Goal: Task Accomplishment & Management: Manage account settings

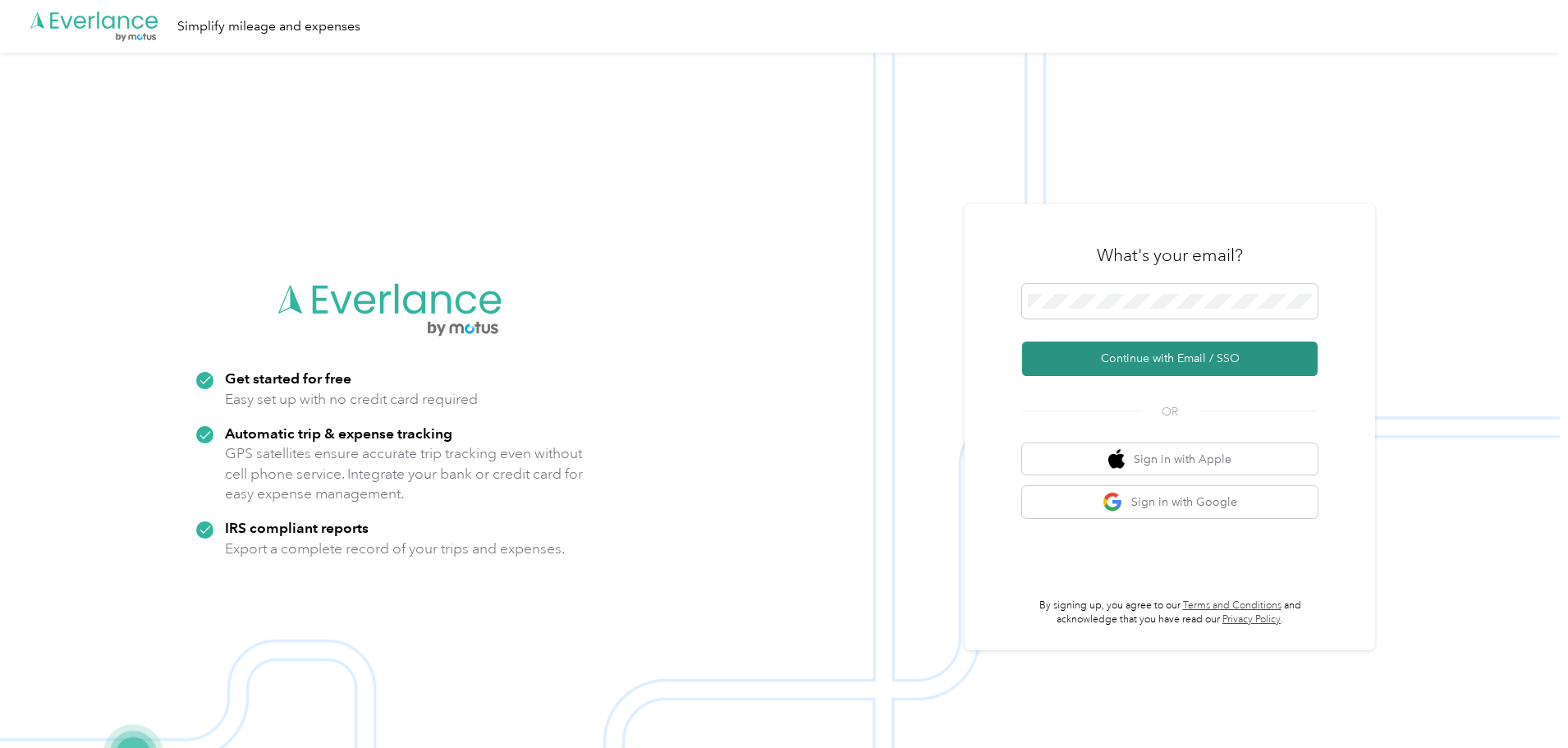
click at [1165, 358] on button "Continue with Email / SSO" at bounding box center [1170, 359] width 295 height 35
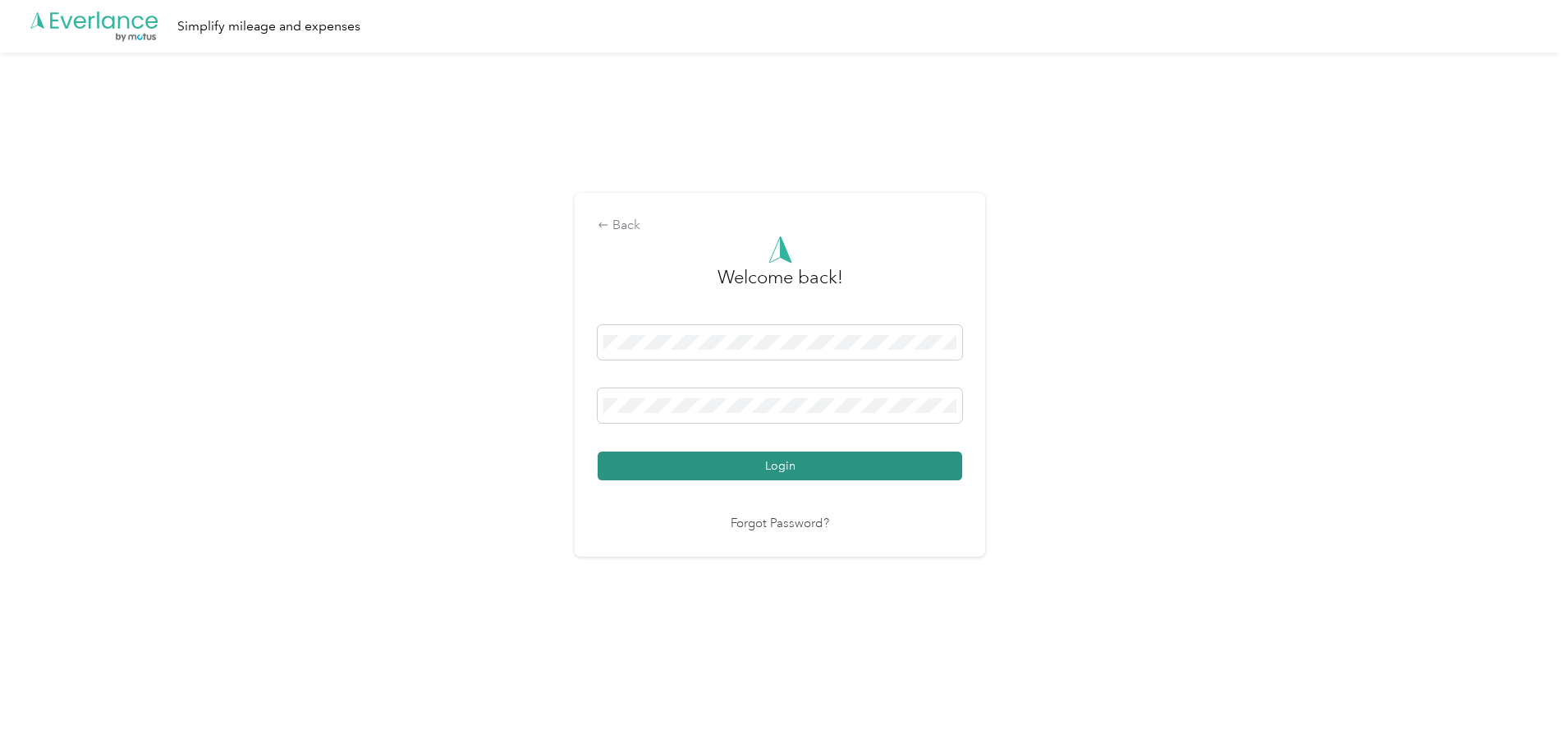
click at [785, 464] on button "Login" at bounding box center [780, 466] width 364 height 29
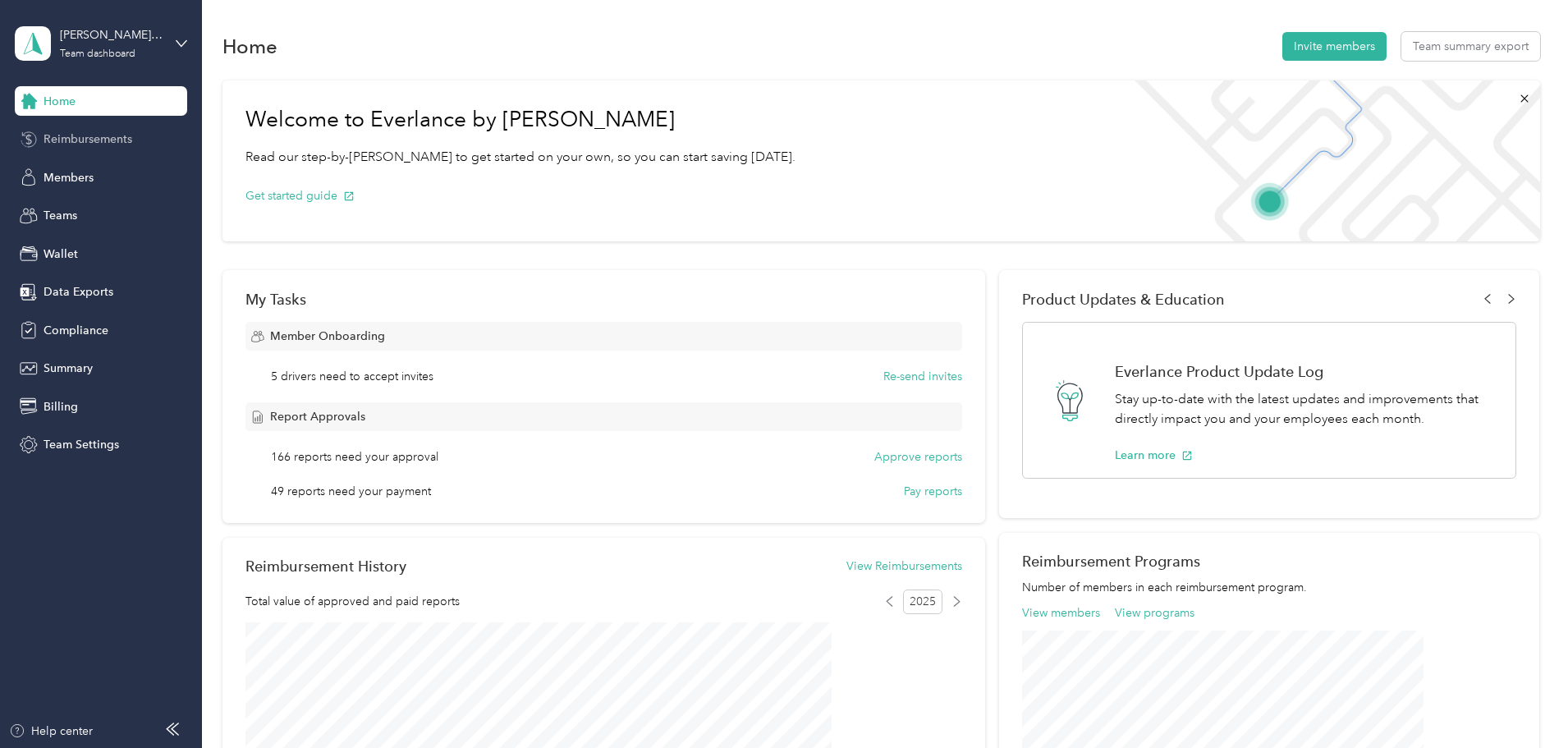
click at [113, 143] on span "Reimbursements" at bounding box center [88, 139] width 89 height 17
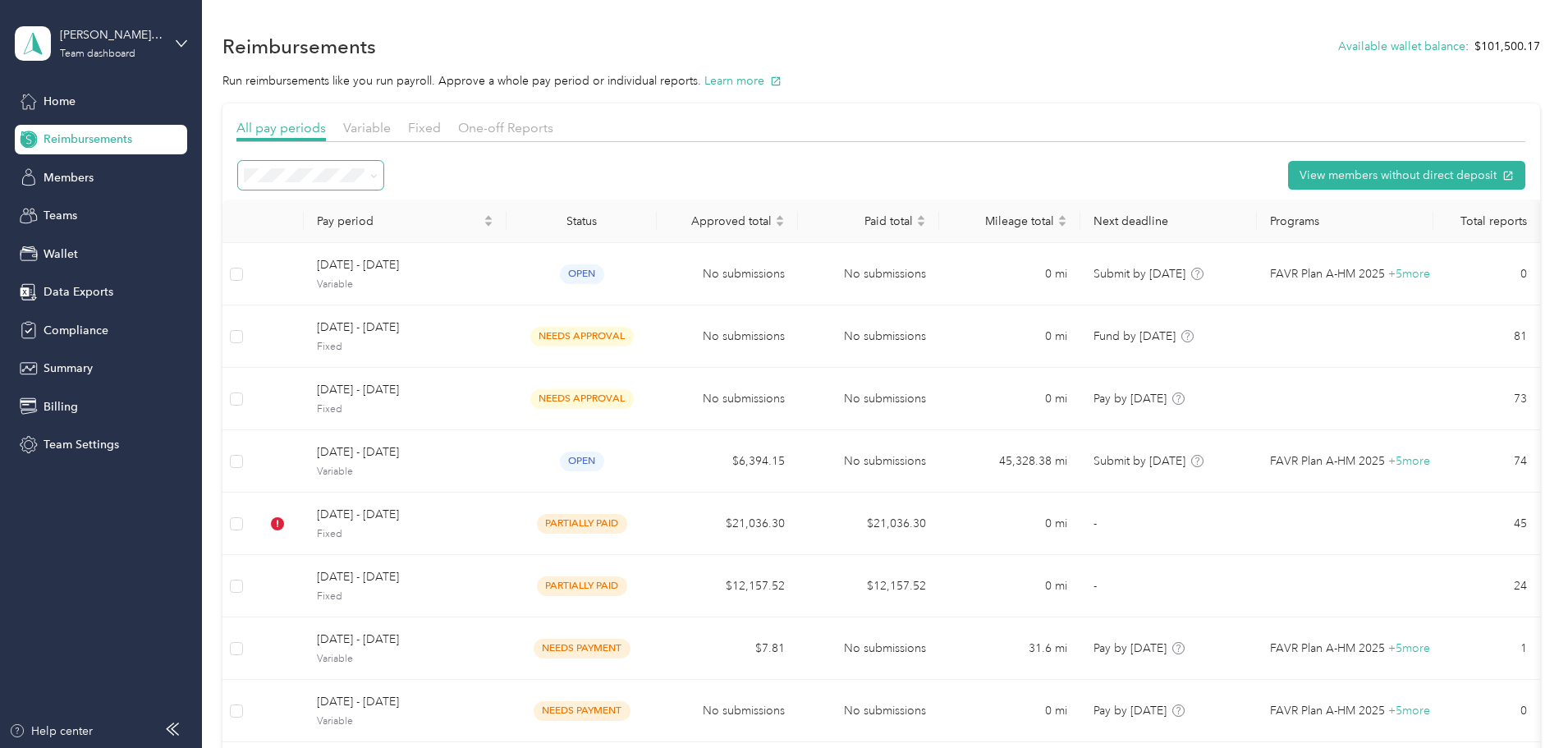
click at [378, 177] on icon at bounding box center [374, 176] width 7 height 7
click at [437, 290] on span "Needs approval" at bounding box center [402, 285] width 84 height 14
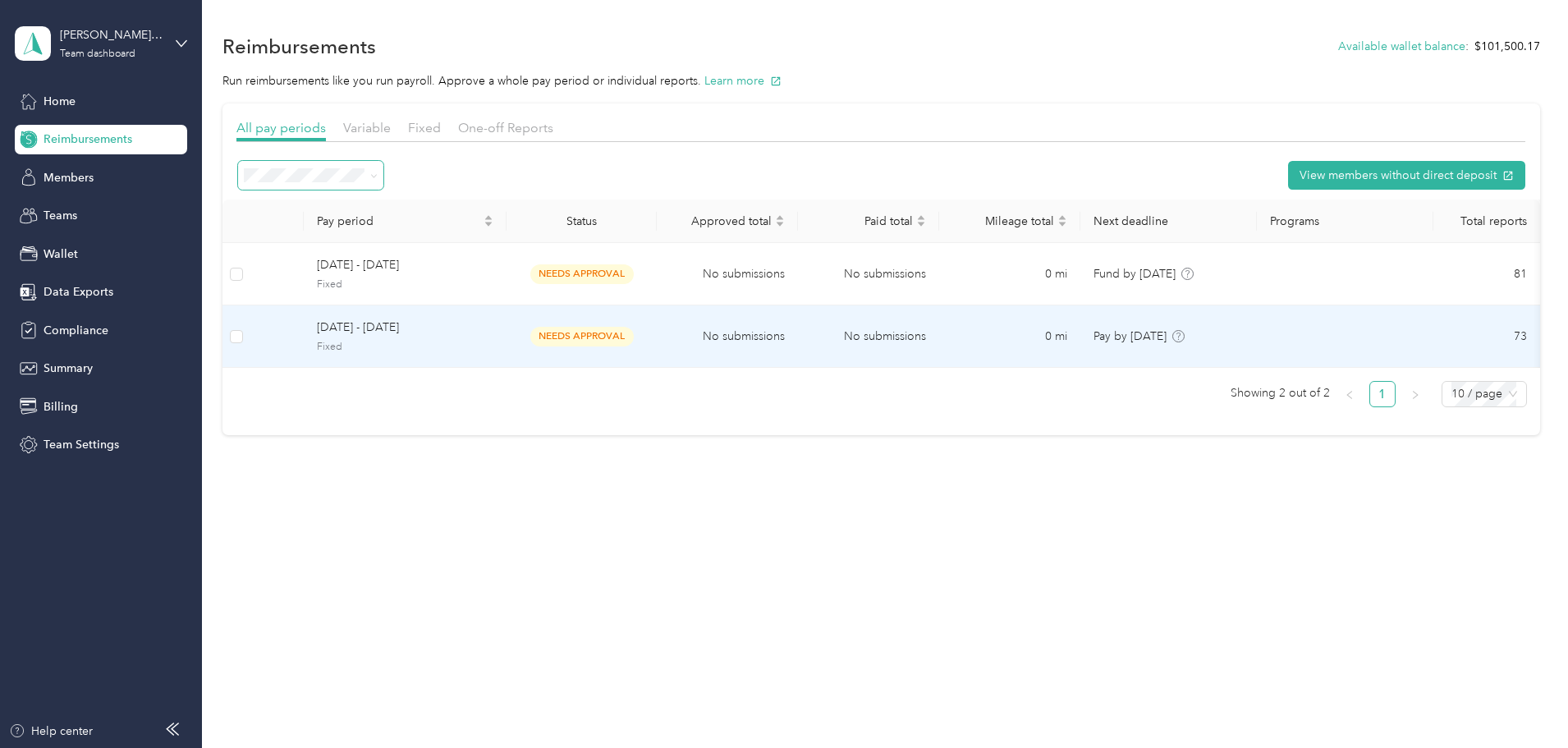
click at [482, 336] on span "[DATE] - [DATE]" at bounding box center [405, 327] width 176 height 18
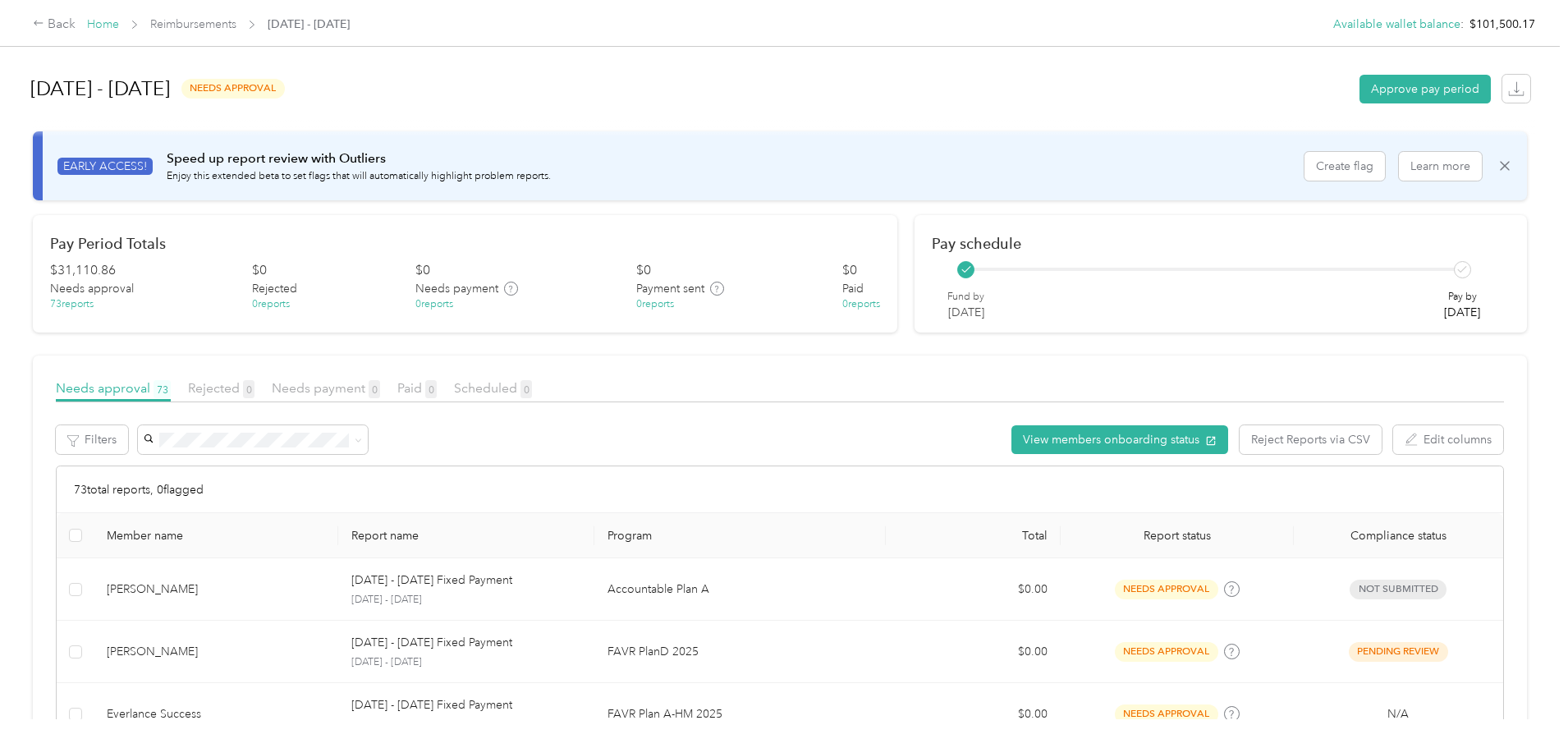
click at [119, 25] on link "Home" at bounding box center [103, 24] width 32 height 14
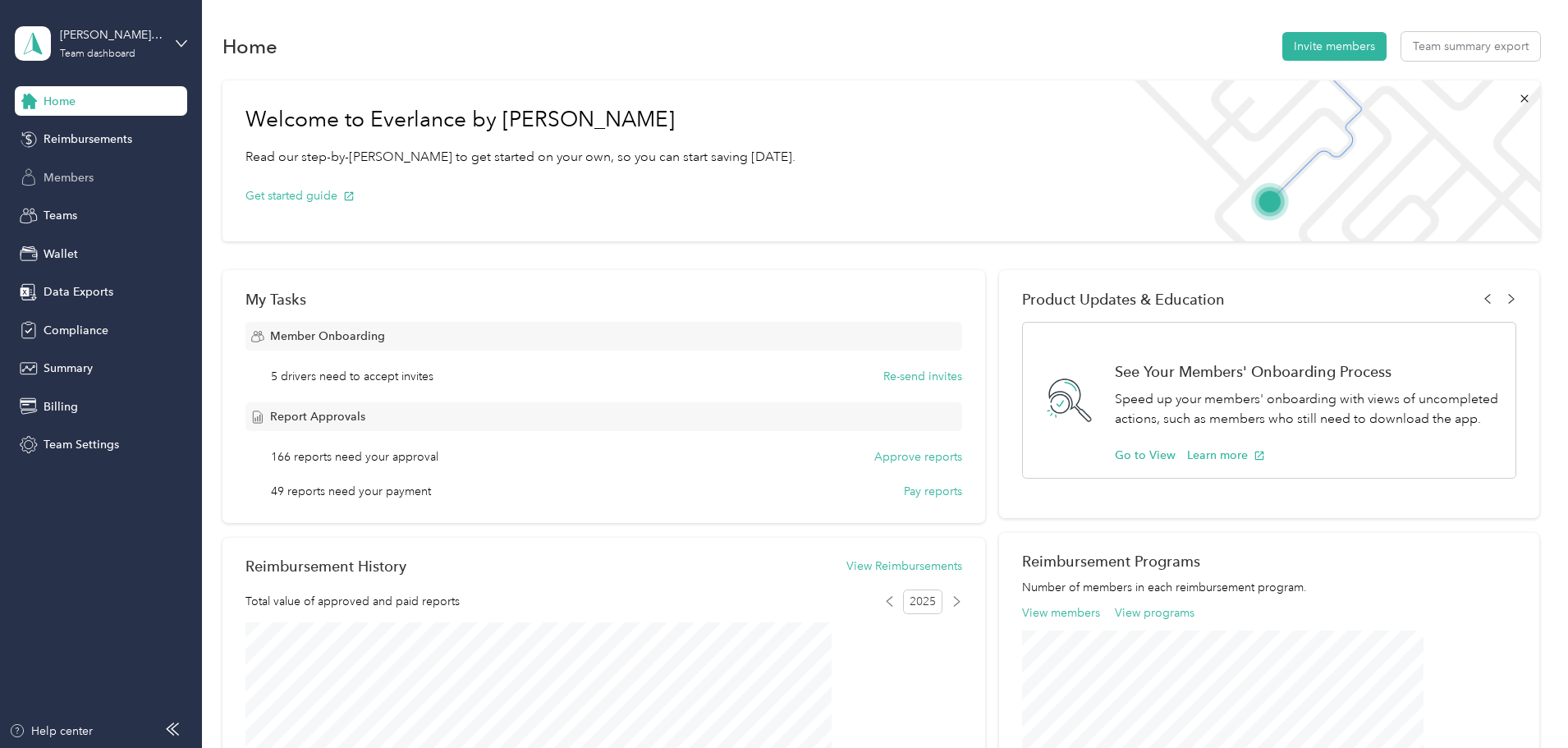
click at [67, 177] on span "Members" at bounding box center [69, 177] width 50 height 17
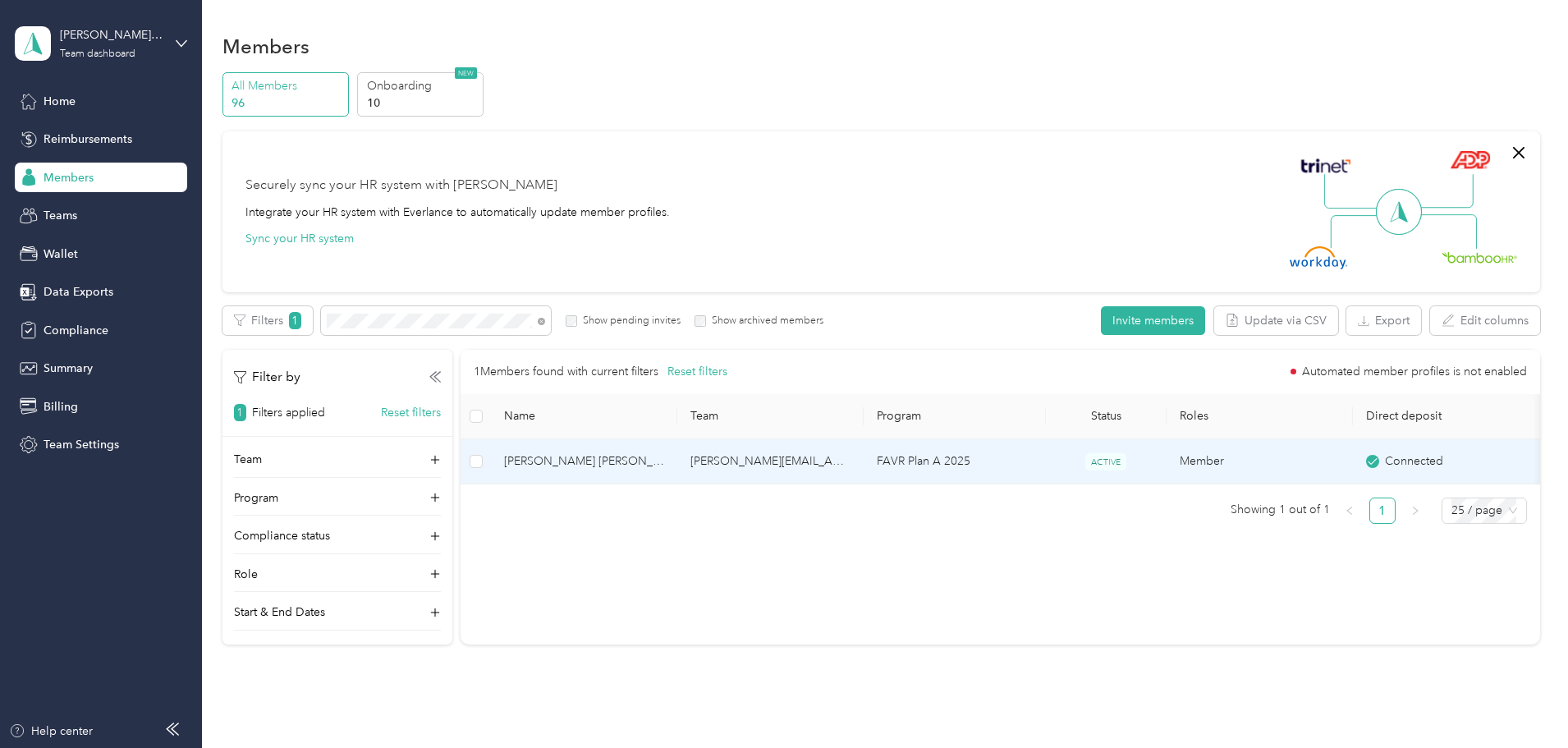
click at [664, 460] on span "[PERSON_NAME] [PERSON_NAME]" at bounding box center [584, 461] width 160 height 18
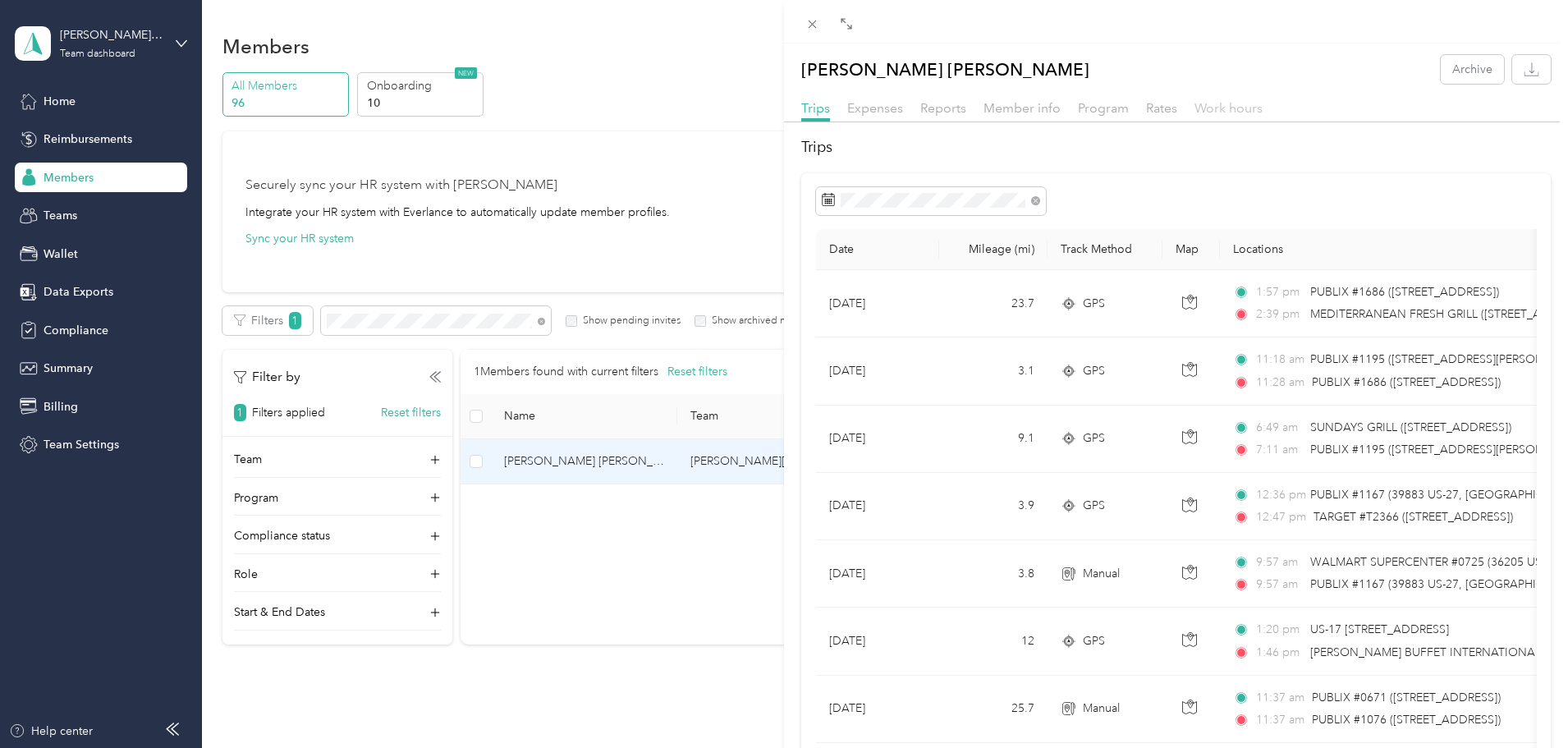
click at [1214, 111] on span "Work hours" at bounding box center [1229, 107] width 68 height 15
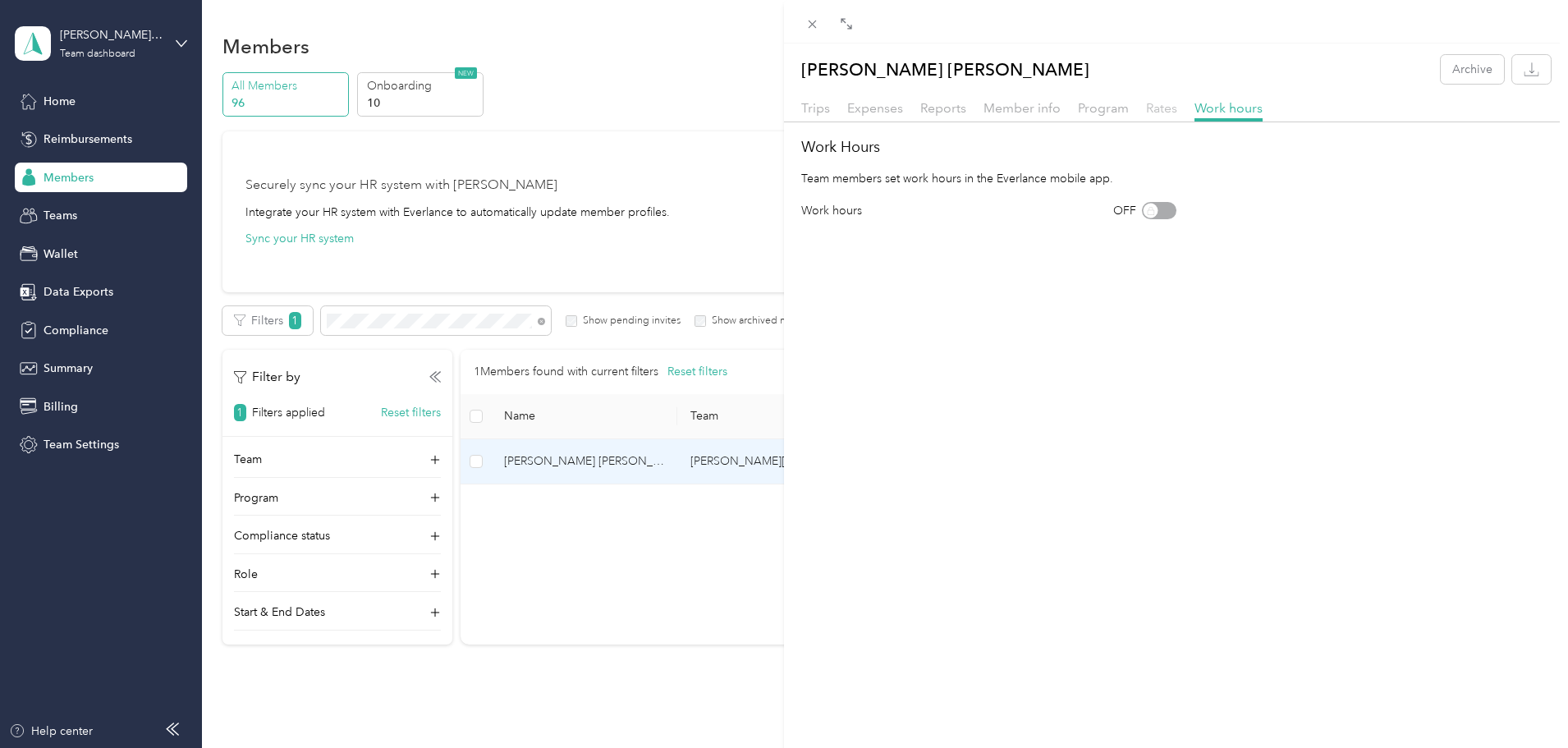
click at [1158, 110] on span "Rates" at bounding box center [1162, 107] width 31 height 15
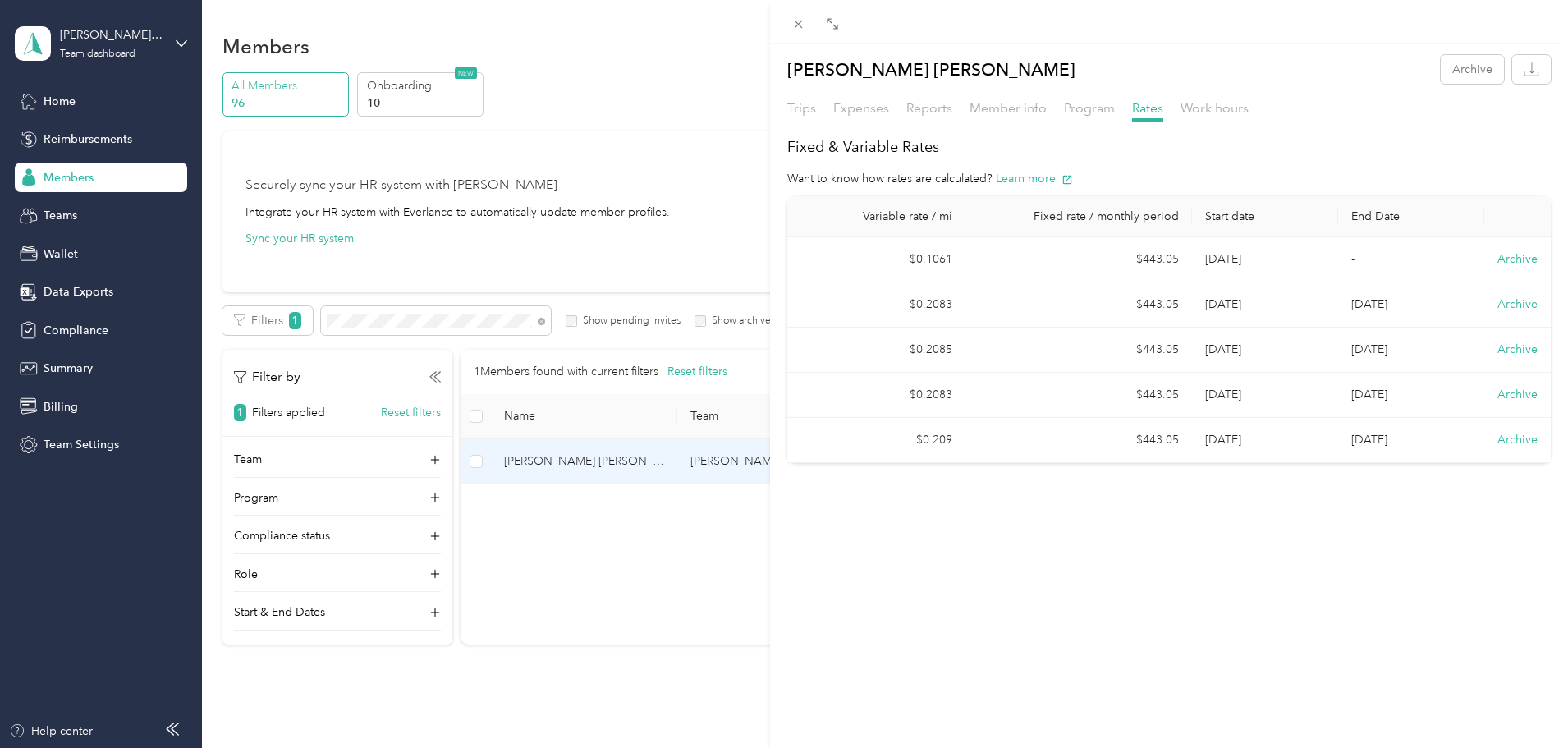
click at [483, 324] on div "[PERSON_NAME] [PERSON_NAME] Archive Trips Expenses Reports Member info Program …" at bounding box center [784, 374] width 1568 height 748
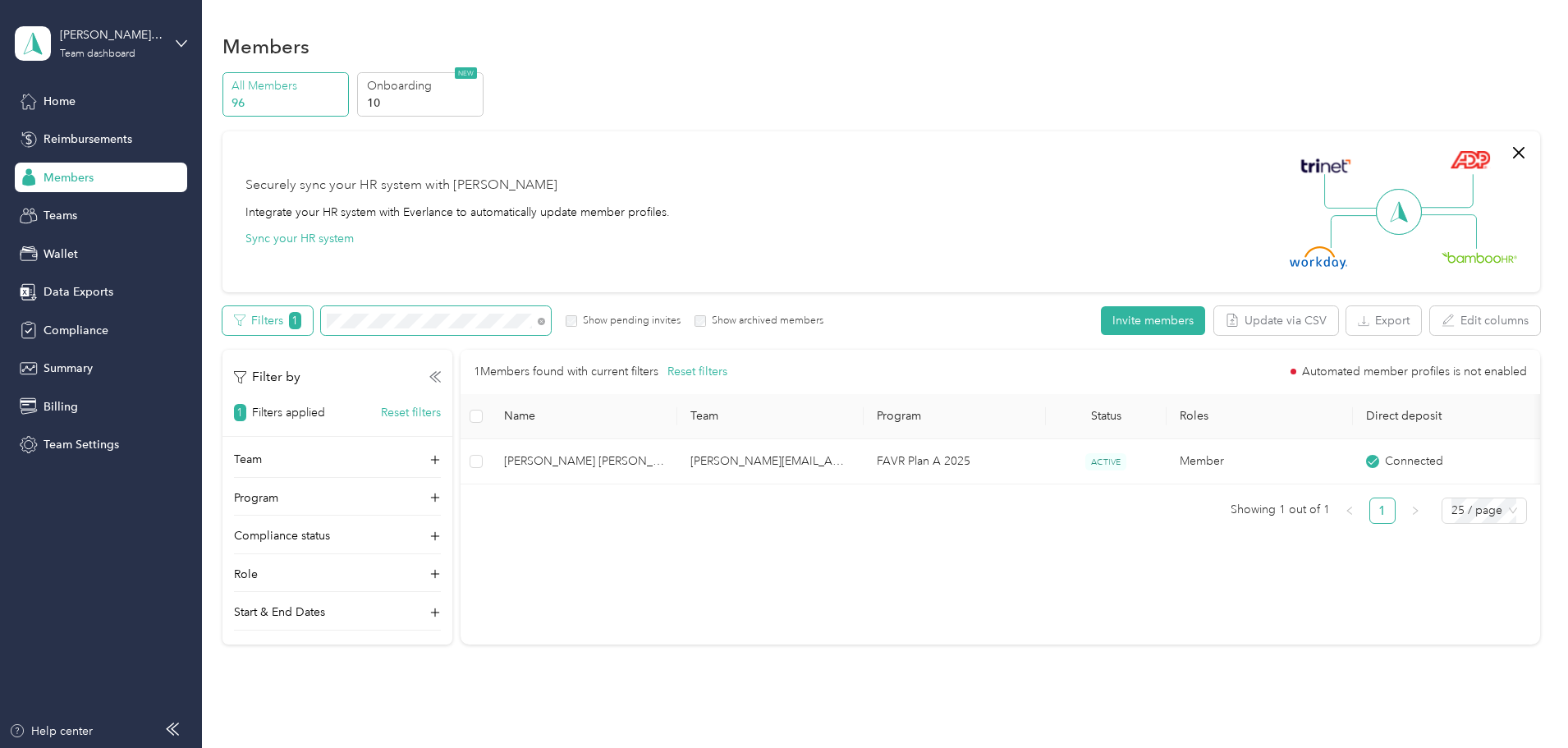
click at [383, 311] on div "Filters 1 Show pending invites Show archived members" at bounding box center [524, 320] width 601 height 29
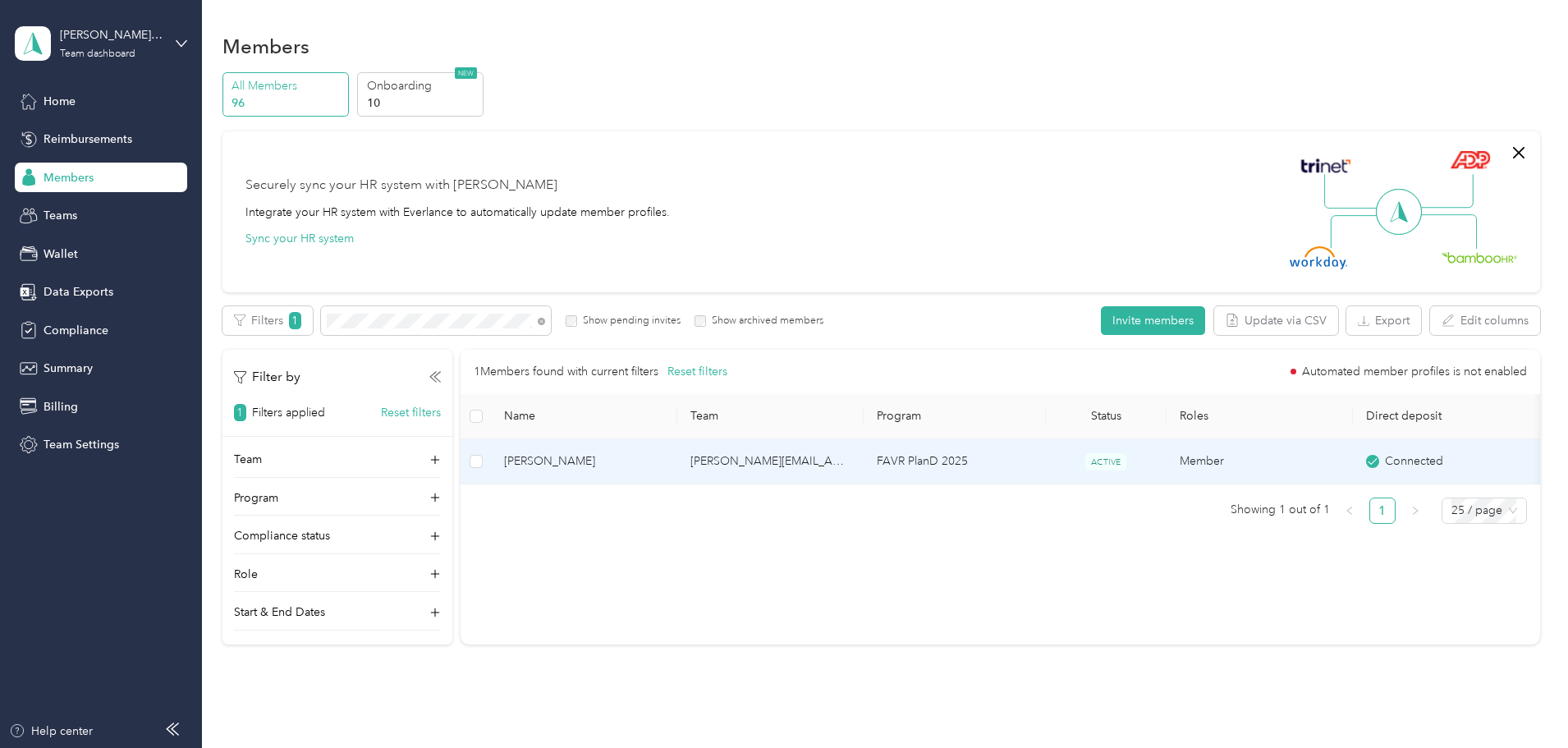
click at [659, 463] on span "[PERSON_NAME]" at bounding box center [584, 461] width 160 height 18
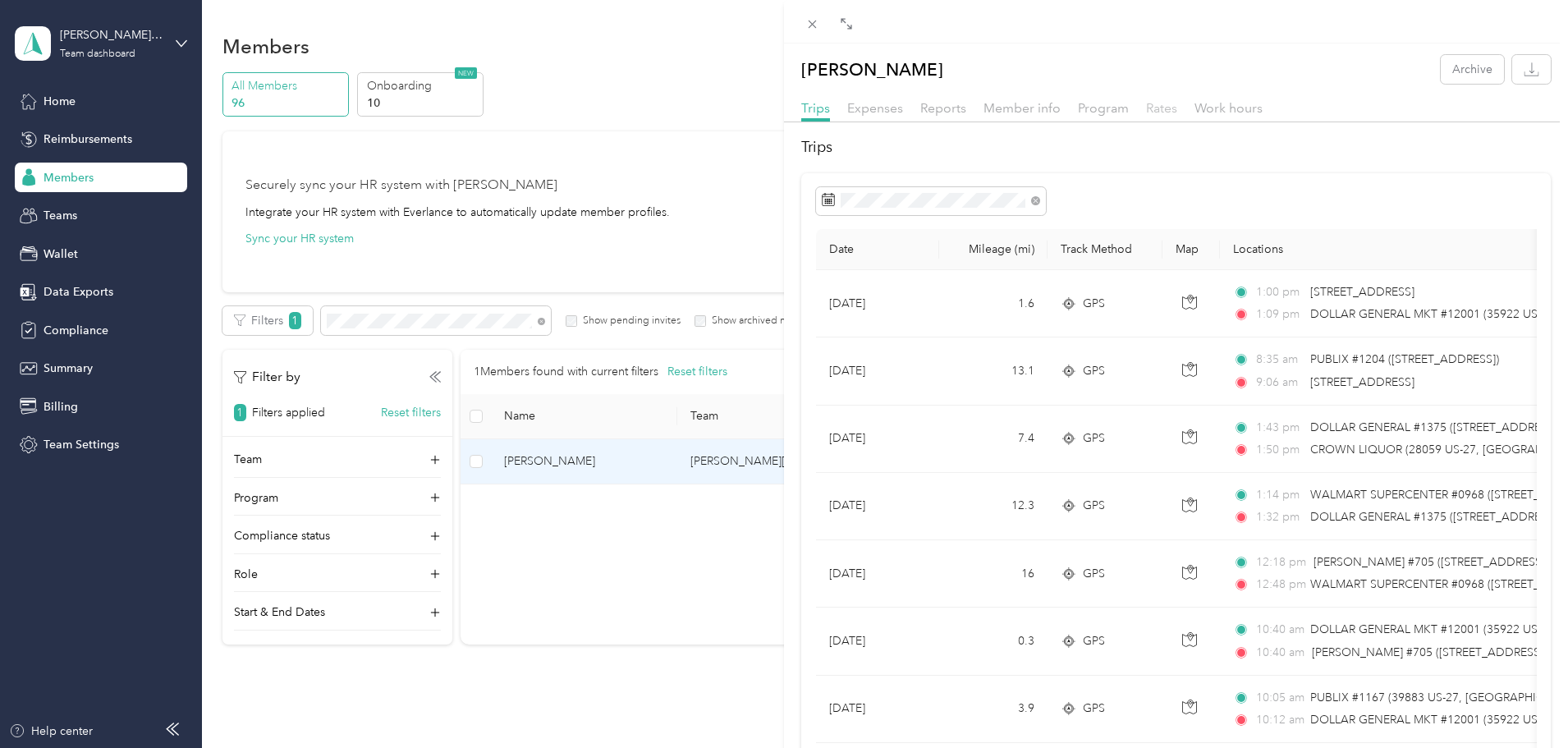
click at [1158, 108] on span "Rates" at bounding box center [1162, 107] width 31 height 15
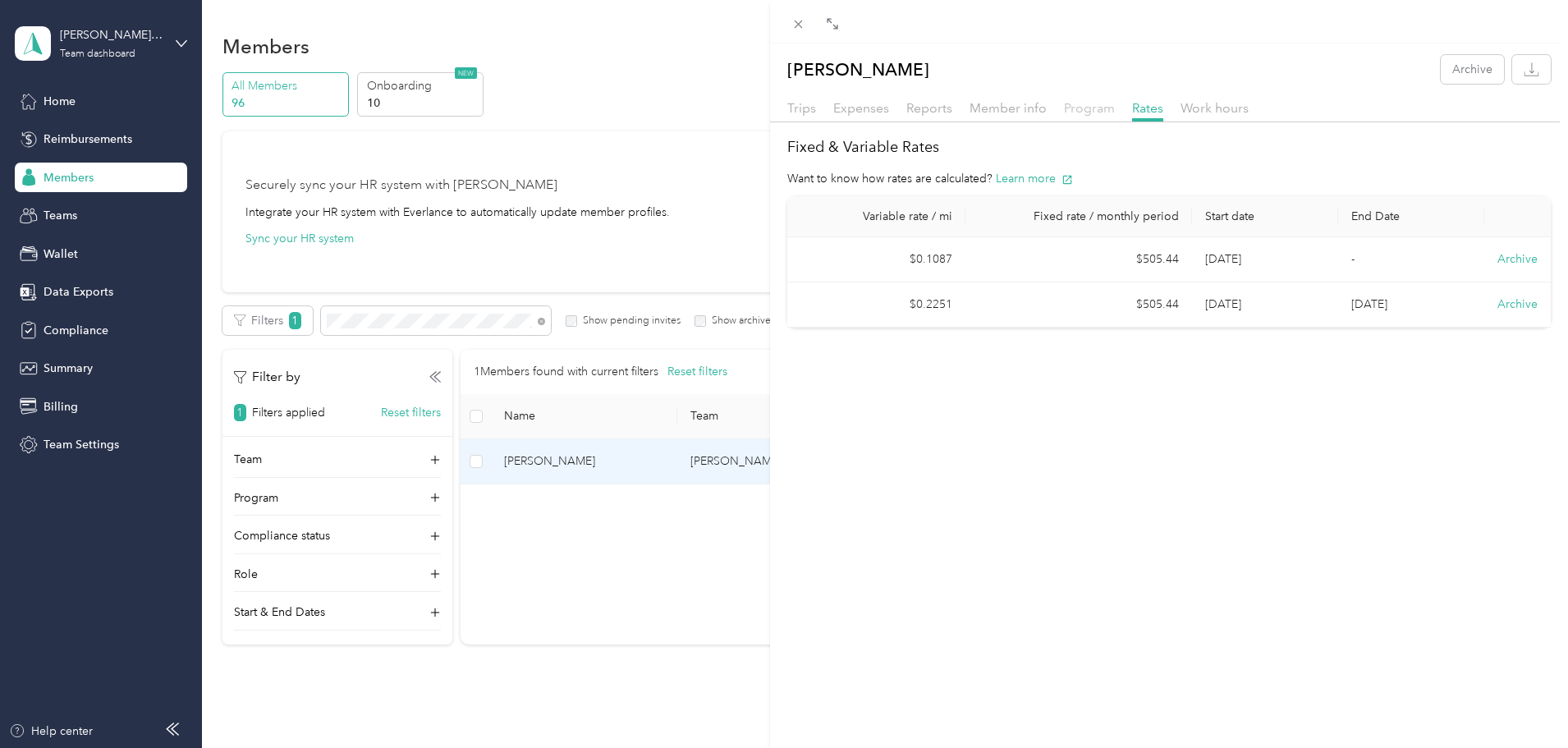
drag, startPoint x: 1094, startPoint y: 106, endPoint x: 1084, endPoint y: 112, distance: 11.7
click at [1094, 106] on span "Program" at bounding box center [1089, 107] width 51 height 15
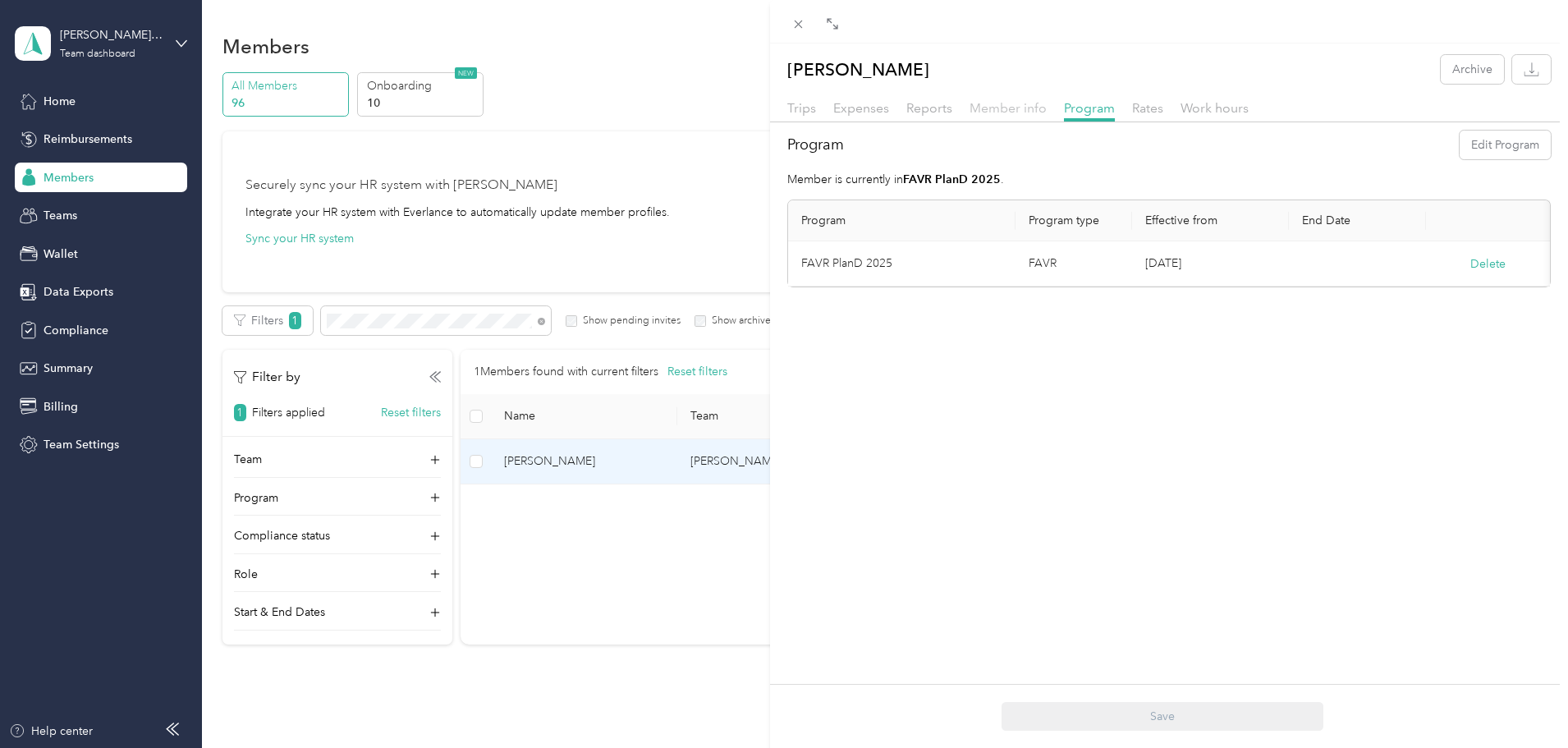
click at [1003, 111] on span "Member info" at bounding box center [1008, 107] width 77 height 15
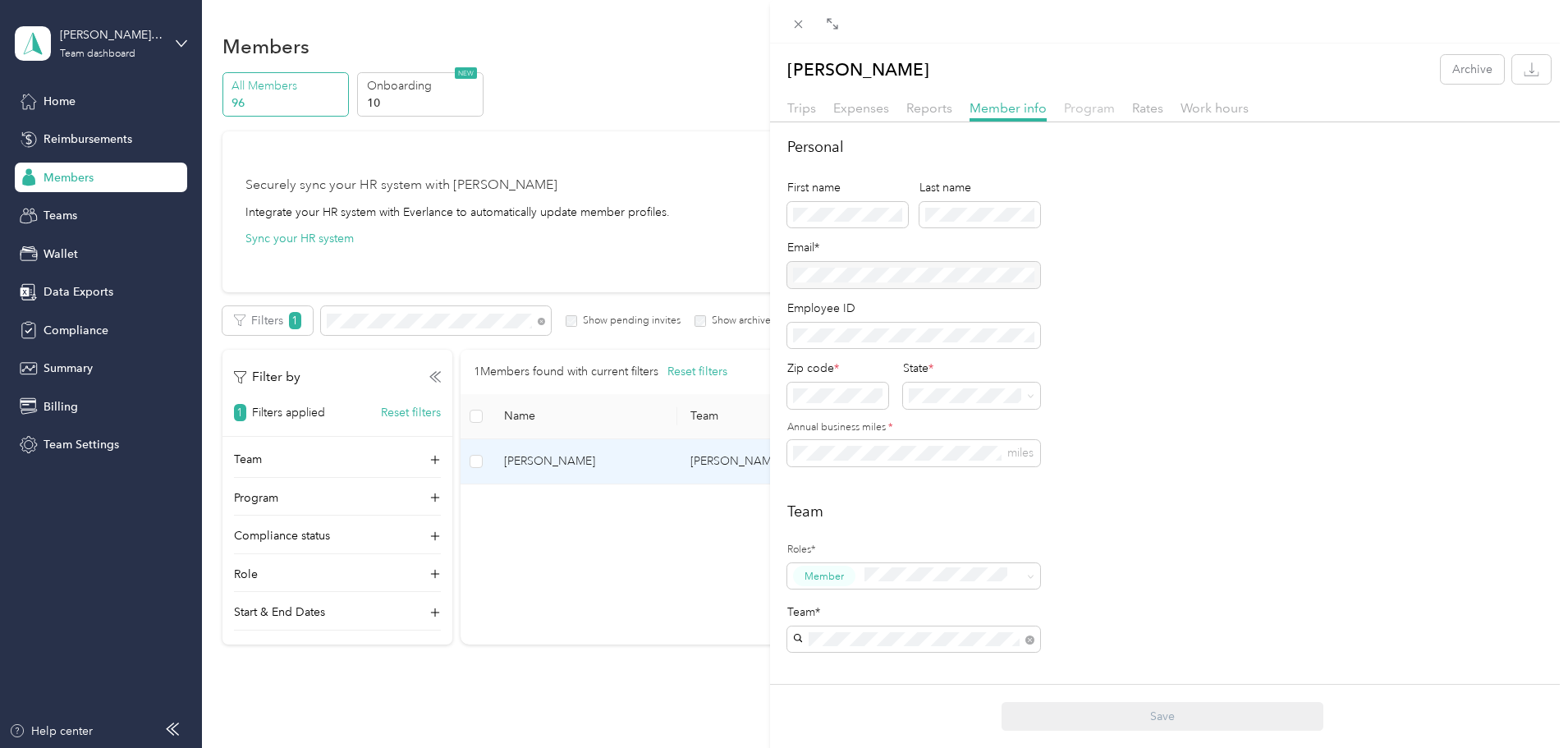
click at [1084, 114] on span "Program" at bounding box center [1089, 107] width 51 height 15
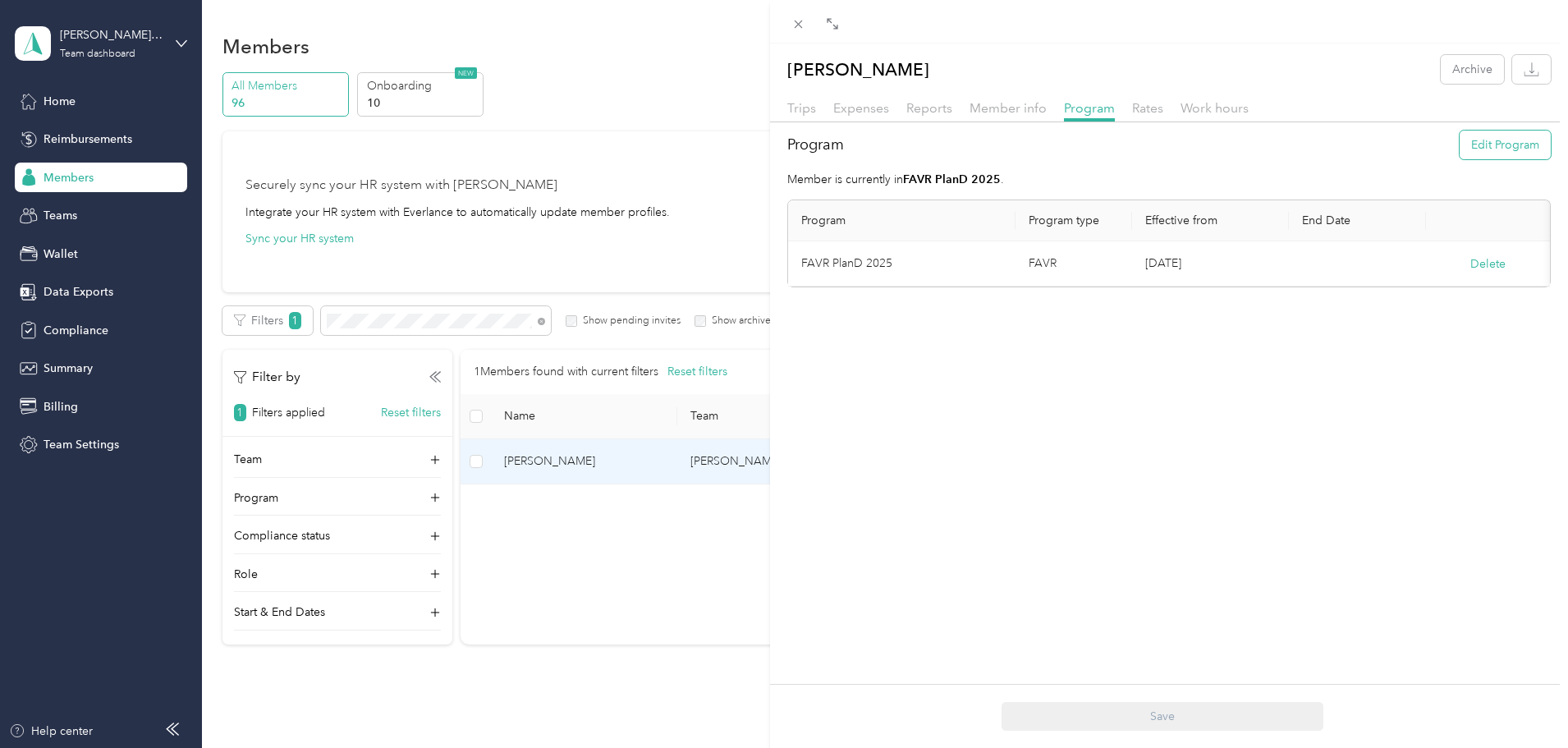
click at [1506, 149] on button "Edit Program" at bounding box center [1505, 145] width 91 height 29
click at [1481, 140] on button "Edit Program" at bounding box center [1505, 145] width 91 height 29
click at [1509, 283] on button "Cancel" at bounding box center [1509, 285] width 36 height 18
click at [1487, 147] on button "Edit Program" at bounding box center [1505, 145] width 91 height 29
click at [992, 279] on span at bounding box center [992, 275] width 7 height 14
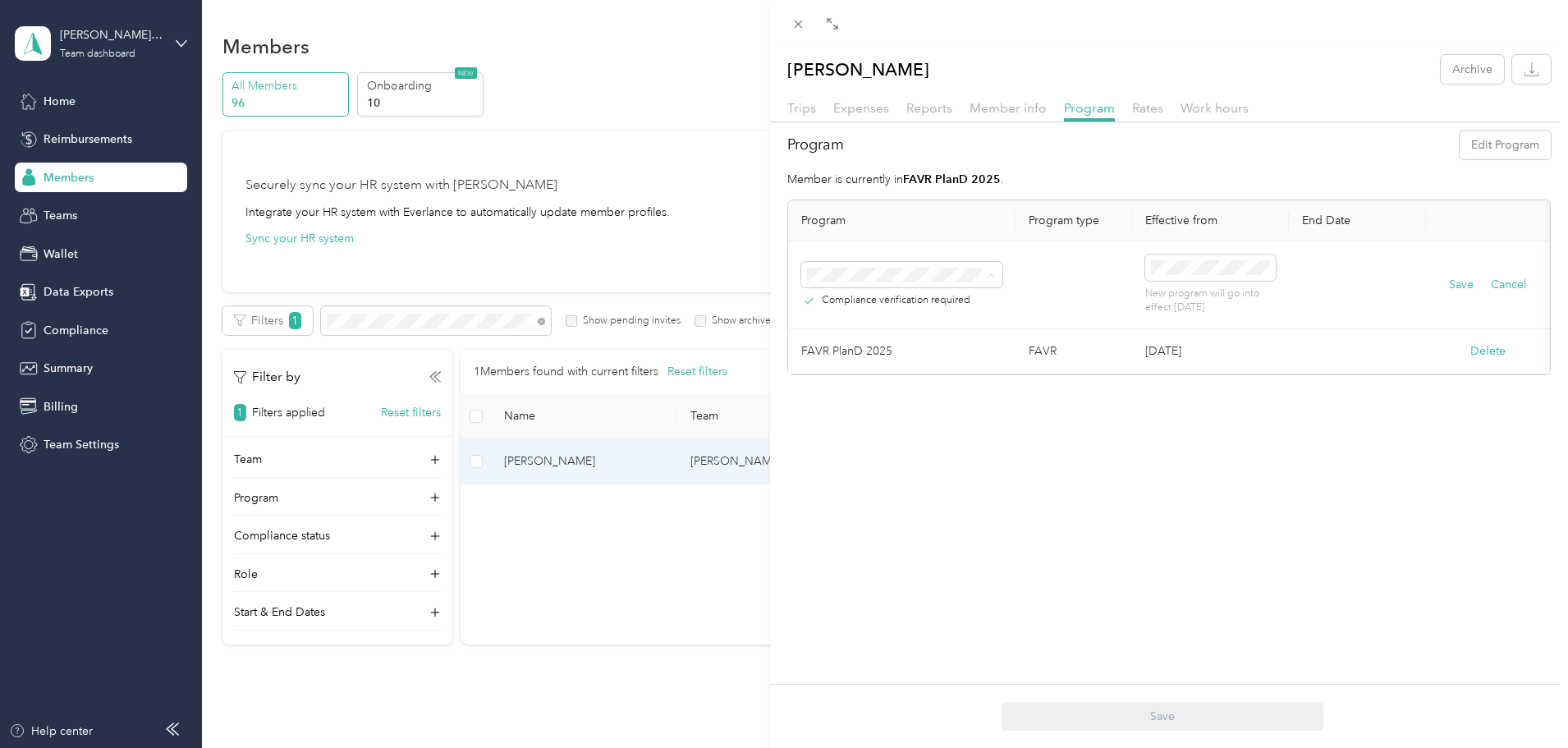
click at [936, 406] on span "Accountable Plan A (FAVR)" at bounding box center [882, 407] width 140 height 14
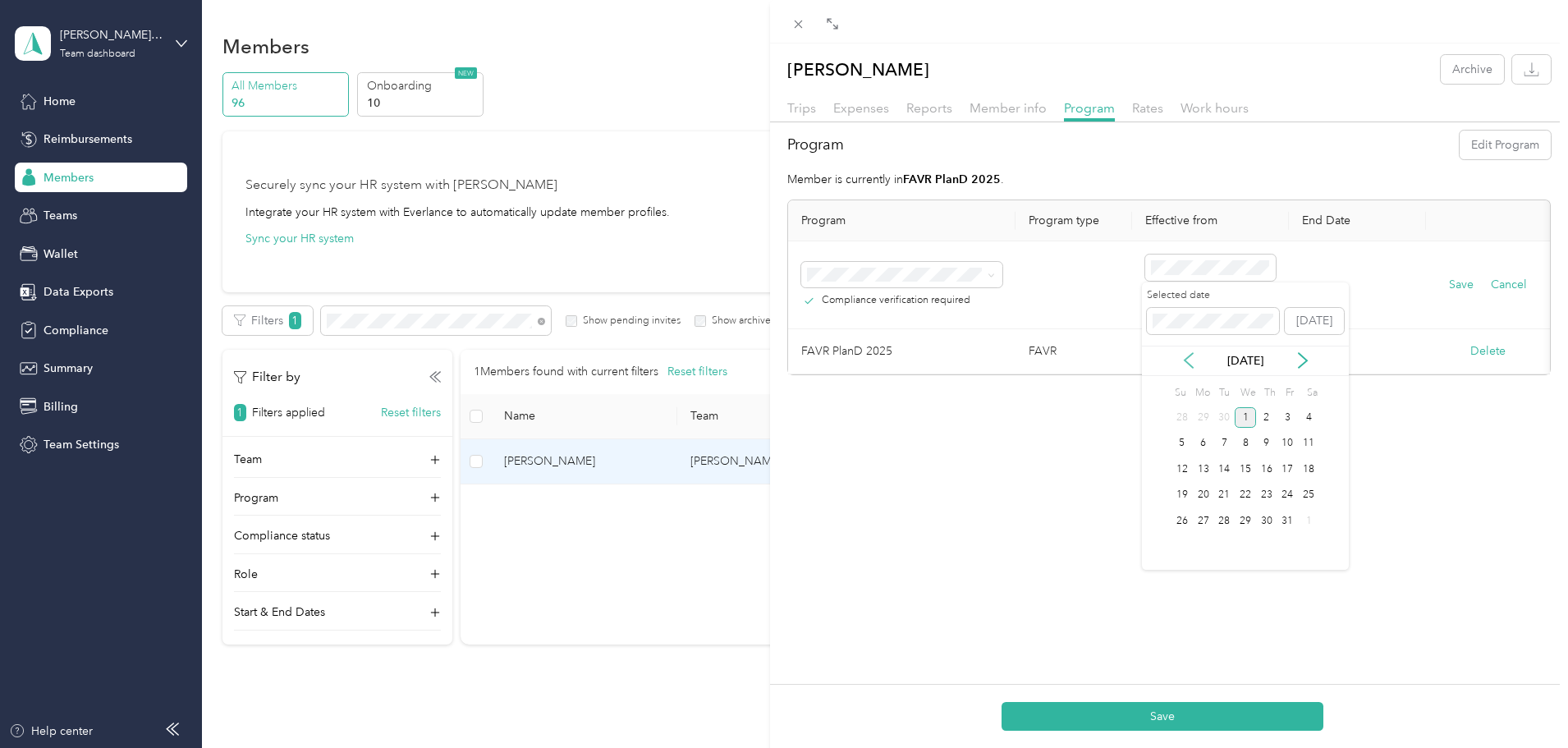
click at [1186, 362] on icon at bounding box center [1189, 361] width 16 height 16
click at [1204, 496] on div "22" at bounding box center [1204, 495] width 21 height 21
click at [1458, 283] on button "Save" at bounding box center [1461, 285] width 25 height 18
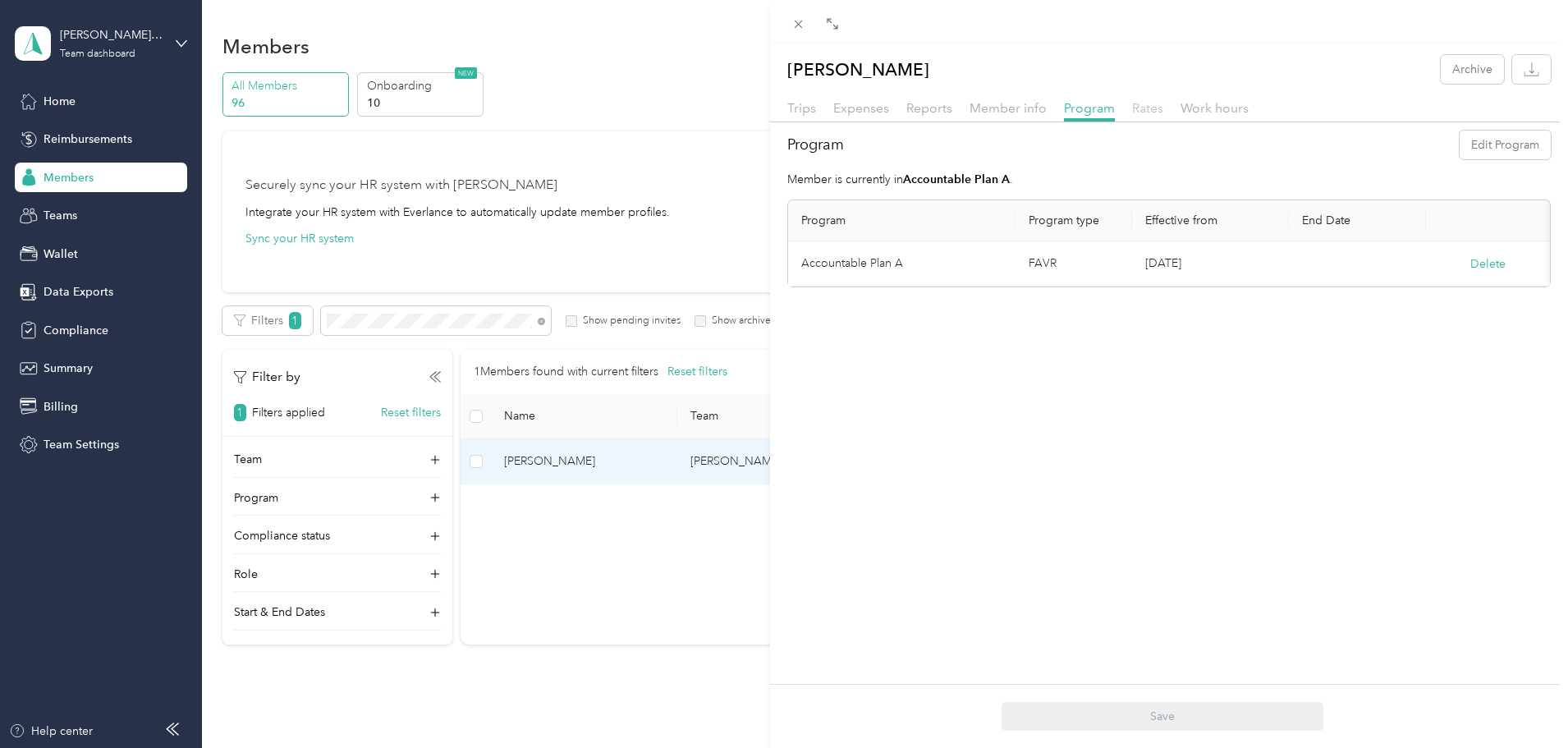
click at [1140, 108] on span "Rates" at bounding box center [1147, 107] width 31 height 15
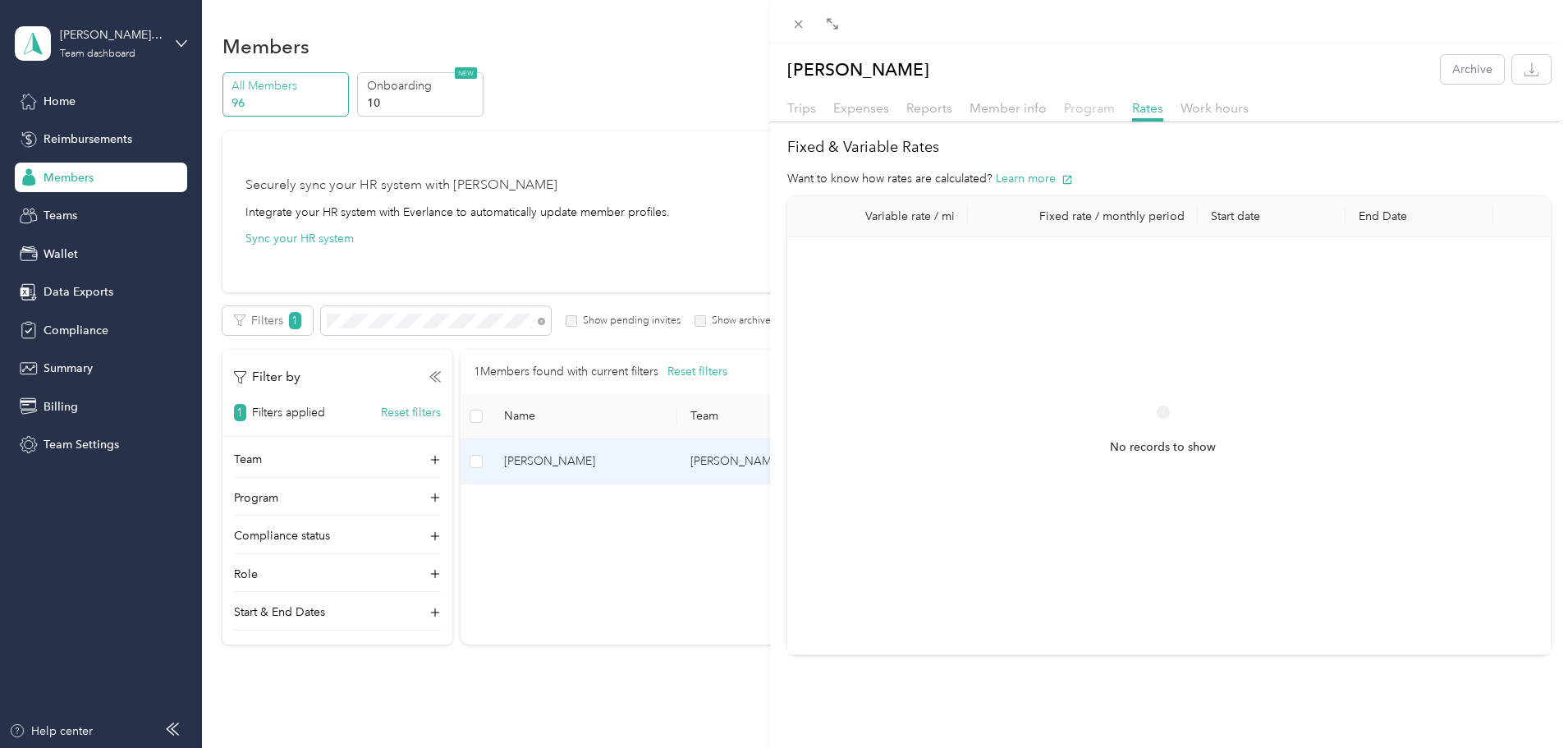
click at [1085, 108] on span "Program" at bounding box center [1089, 107] width 51 height 15
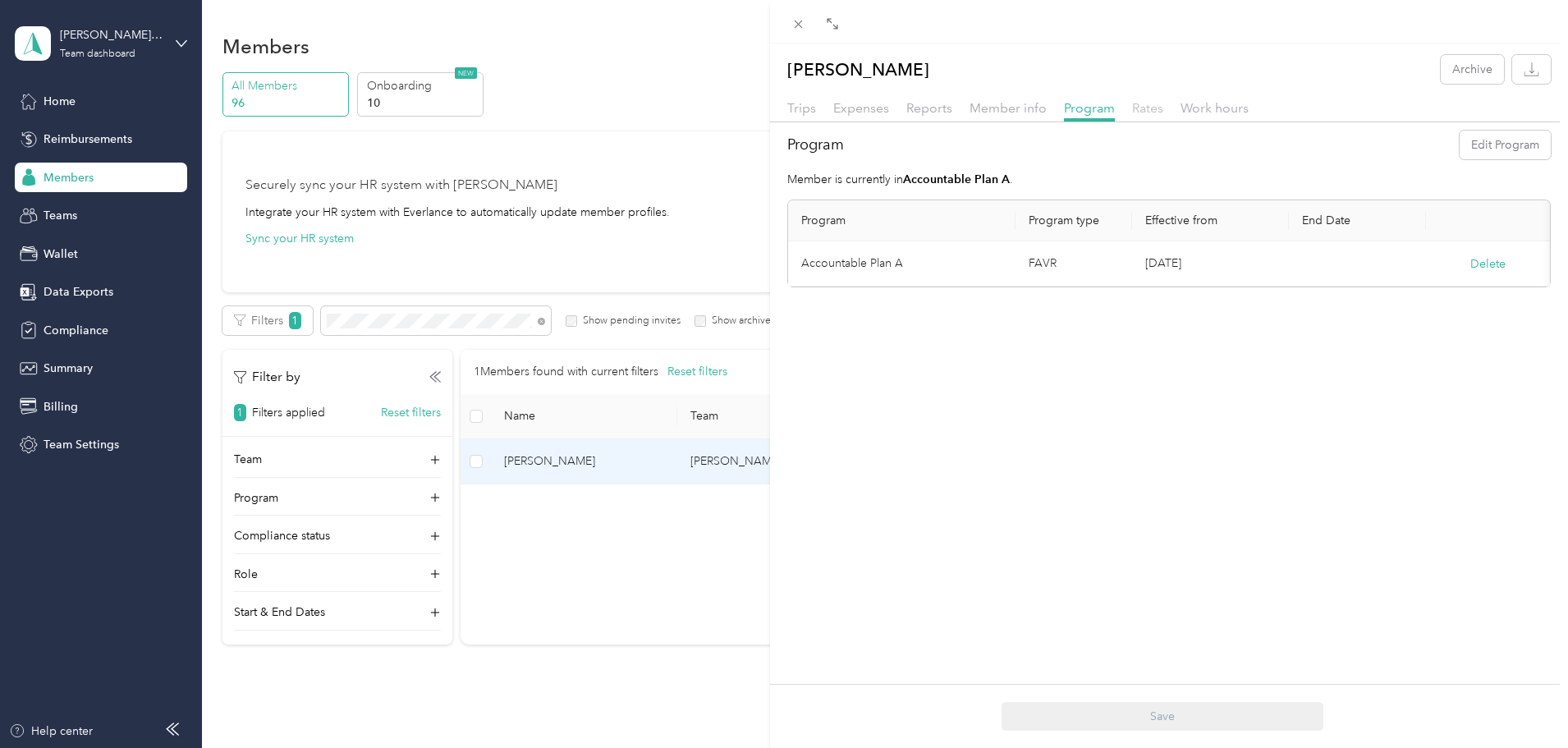
click at [1133, 107] on span "Rates" at bounding box center [1147, 107] width 31 height 15
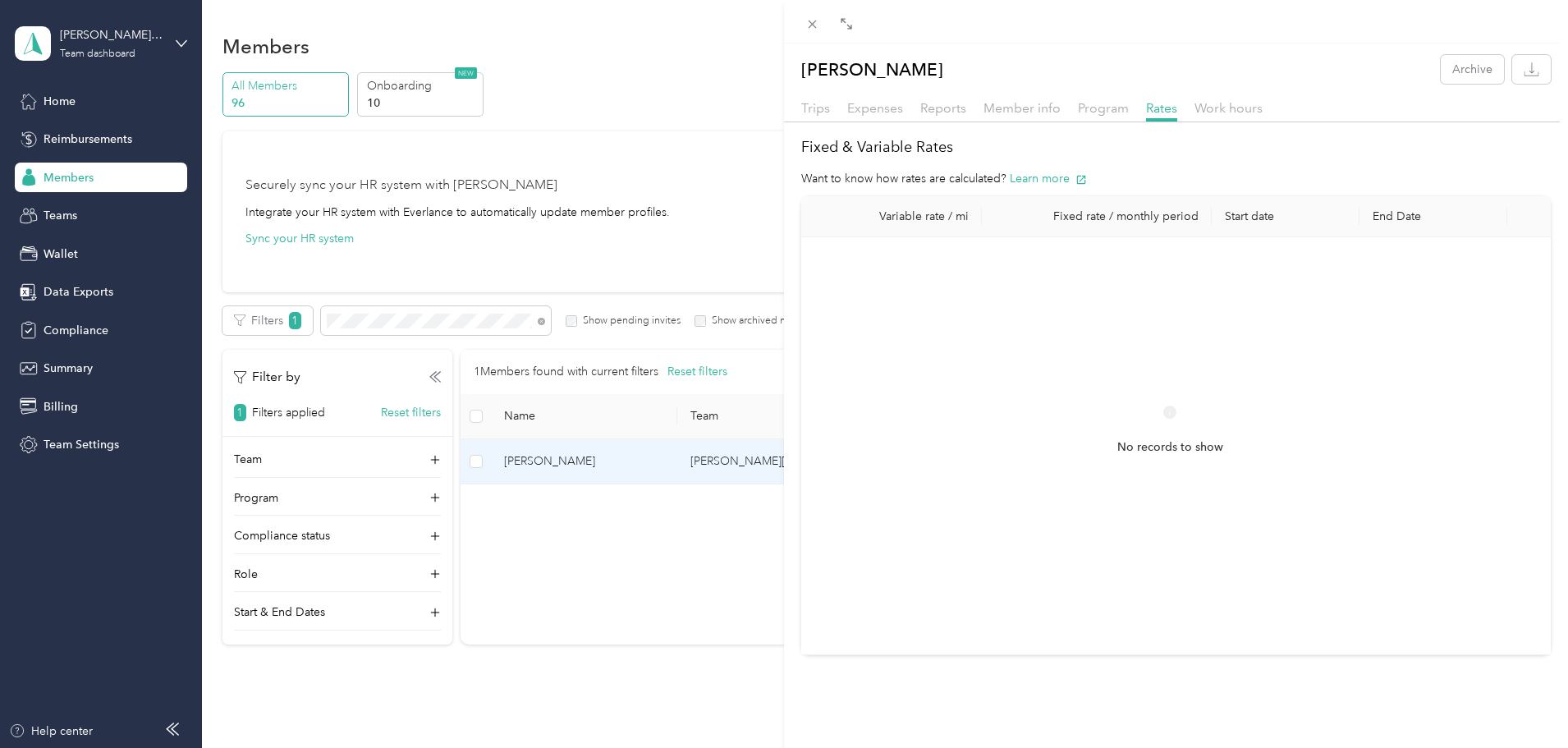
click at [541, 326] on div "[PERSON_NAME] Archive Trips Expenses Reports Member info Program Rates Work hou…" at bounding box center [784, 374] width 1568 height 748
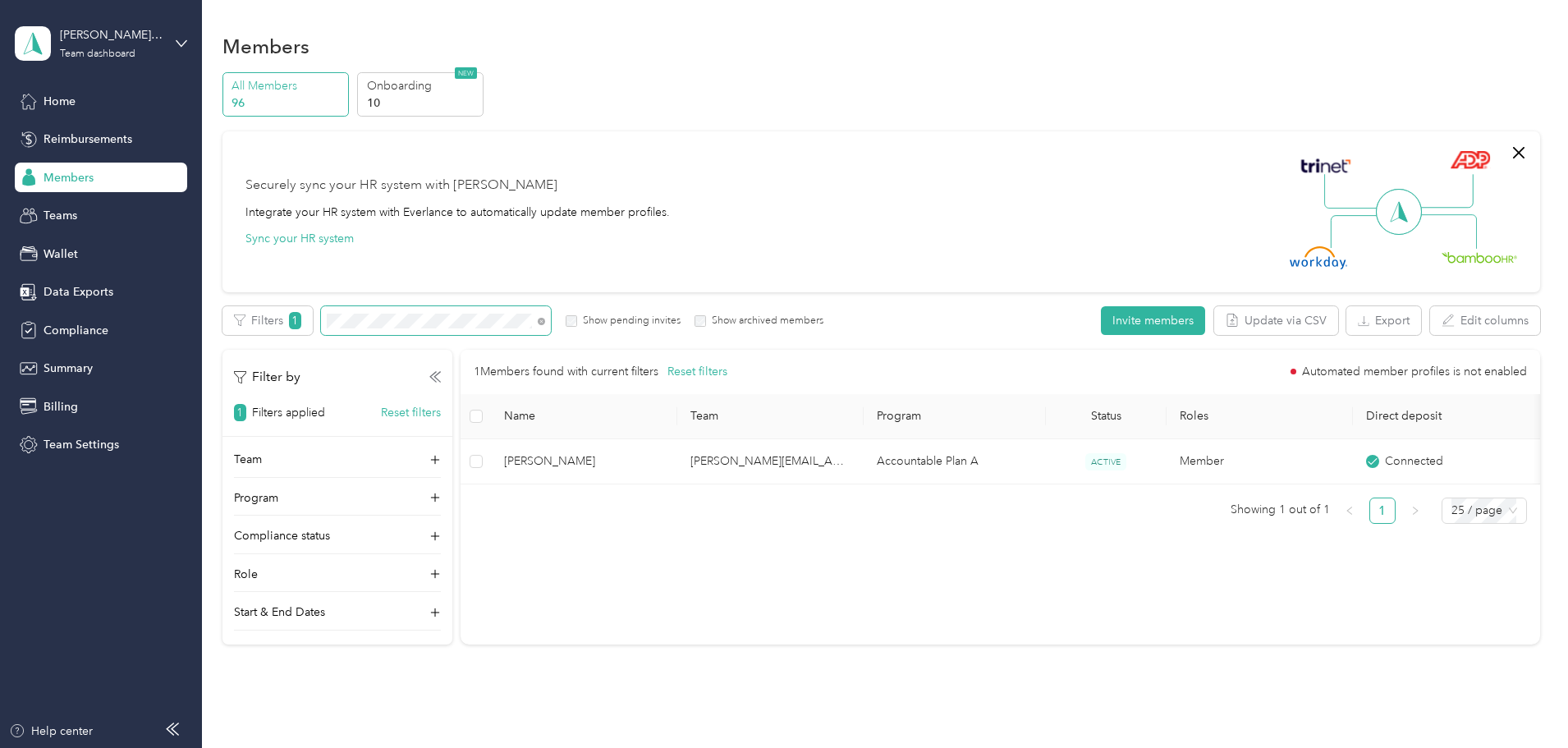
click at [545, 317] on span at bounding box center [538, 320] width 13 height 17
click at [381, 311] on div "Filters 1 Show pending invites Show archived members" at bounding box center [524, 320] width 601 height 29
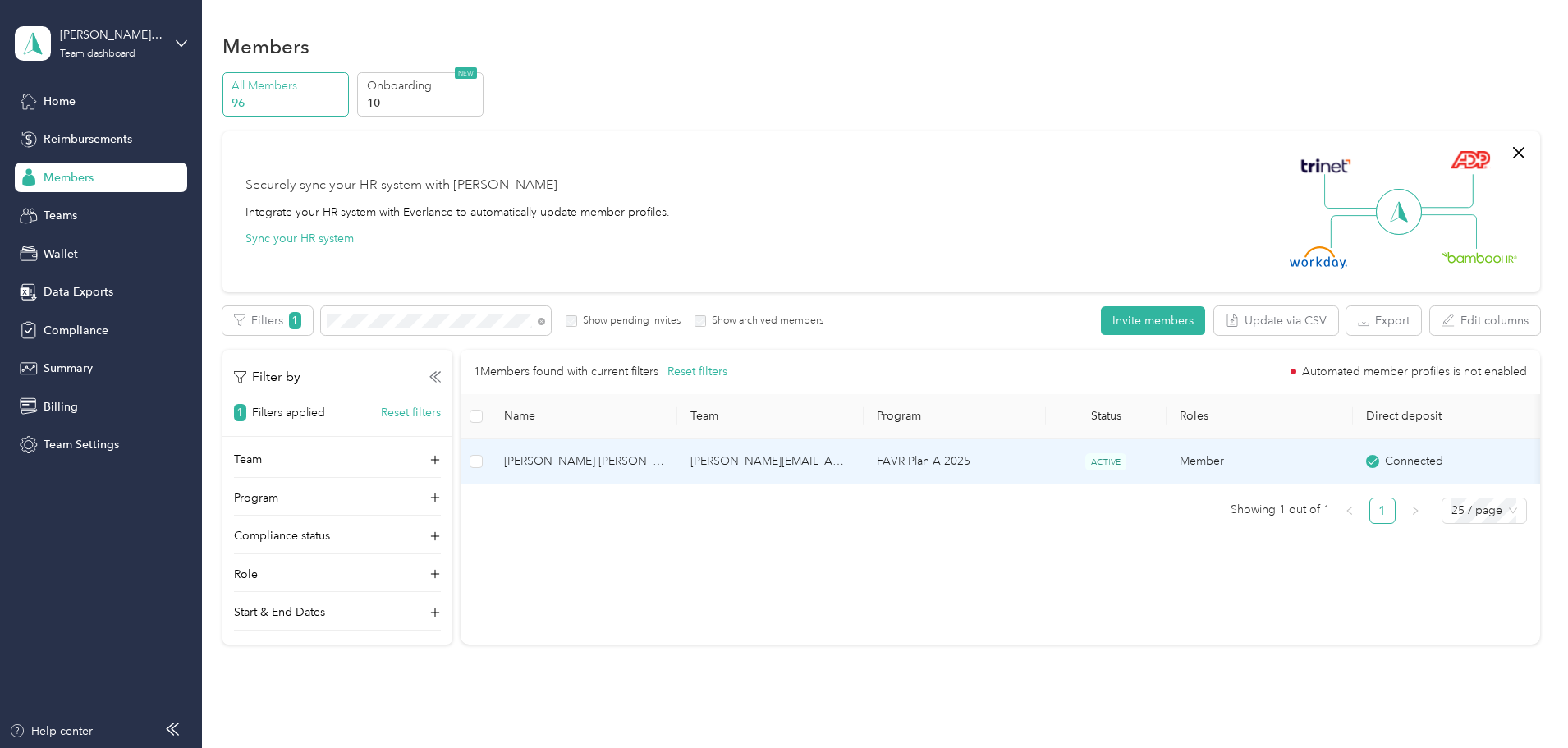
click at [664, 464] on span "[PERSON_NAME] [PERSON_NAME]" at bounding box center [584, 461] width 160 height 18
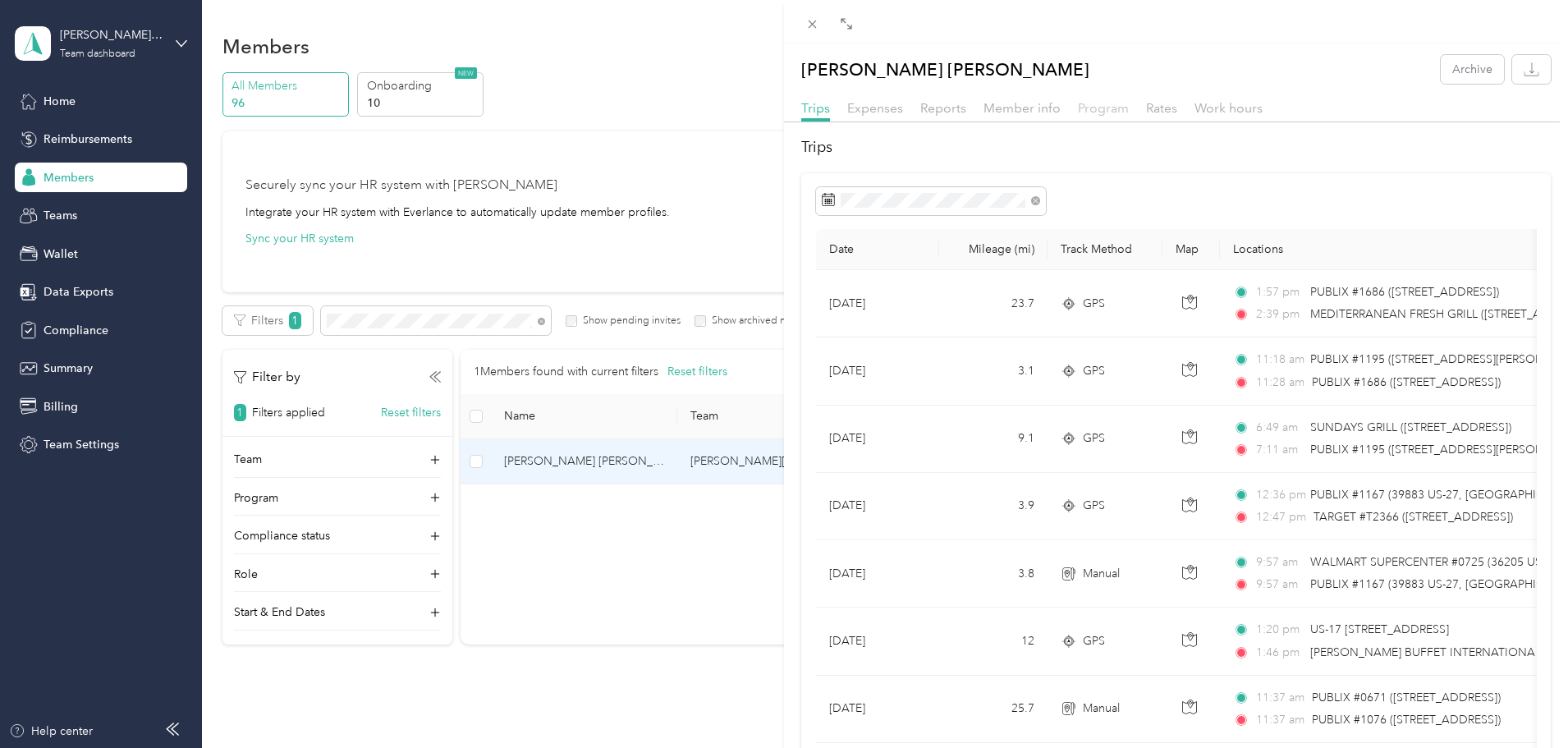
click at [1091, 111] on span "Program" at bounding box center [1104, 107] width 51 height 15
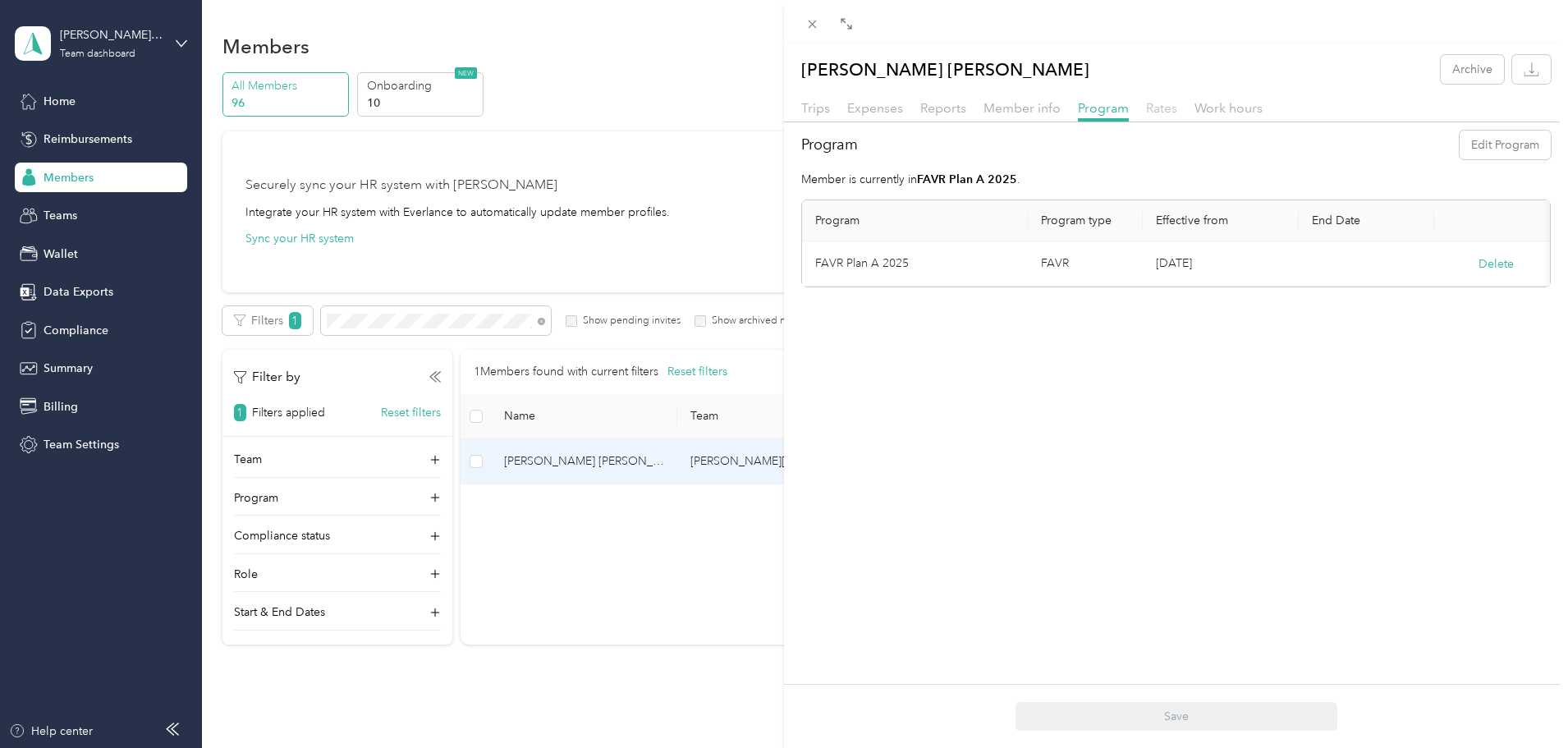
click at [1158, 110] on span "Rates" at bounding box center [1162, 107] width 31 height 15
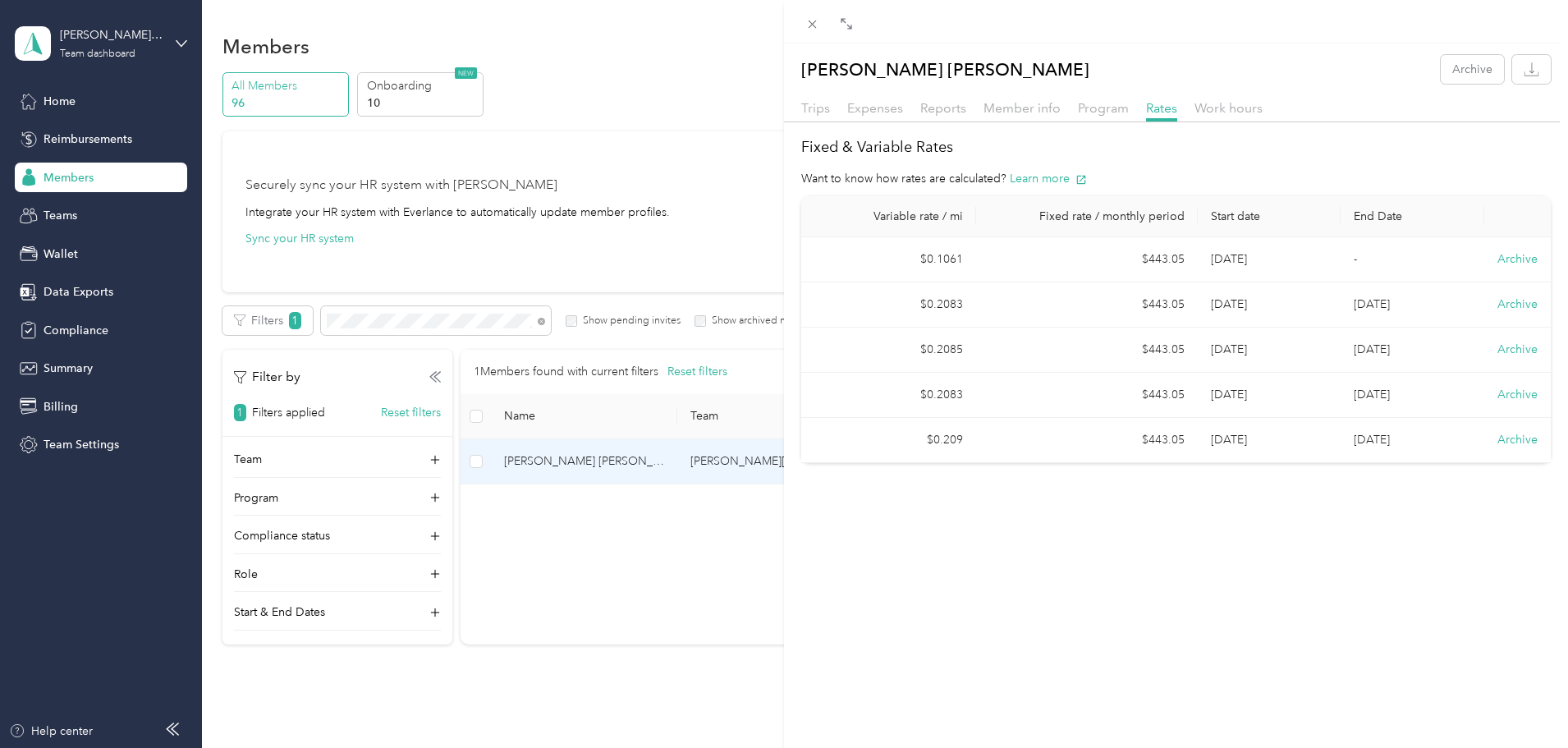
click at [516, 323] on div "[PERSON_NAME] [PERSON_NAME] Archive Trips Expenses Reports Member info Program …" at bounding box center [784, 374] width 1568 height 748
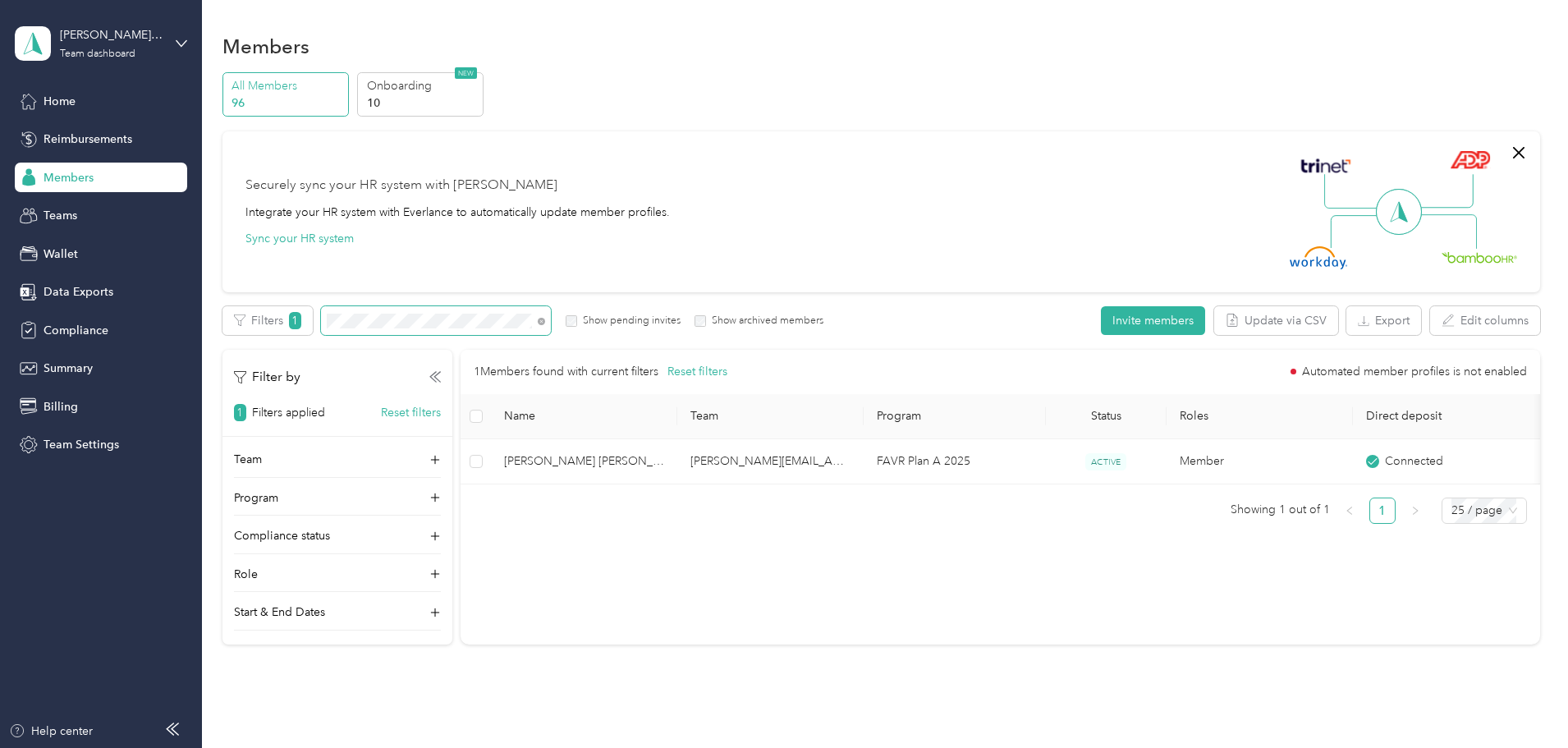
click at [545, 320] on span at bounding box center [538, 320] width 13 height 17
click at [372, 313] on div "Filters 1 Show pending invites Show archived members" at bounding box center [524, 320] width 601 height 29
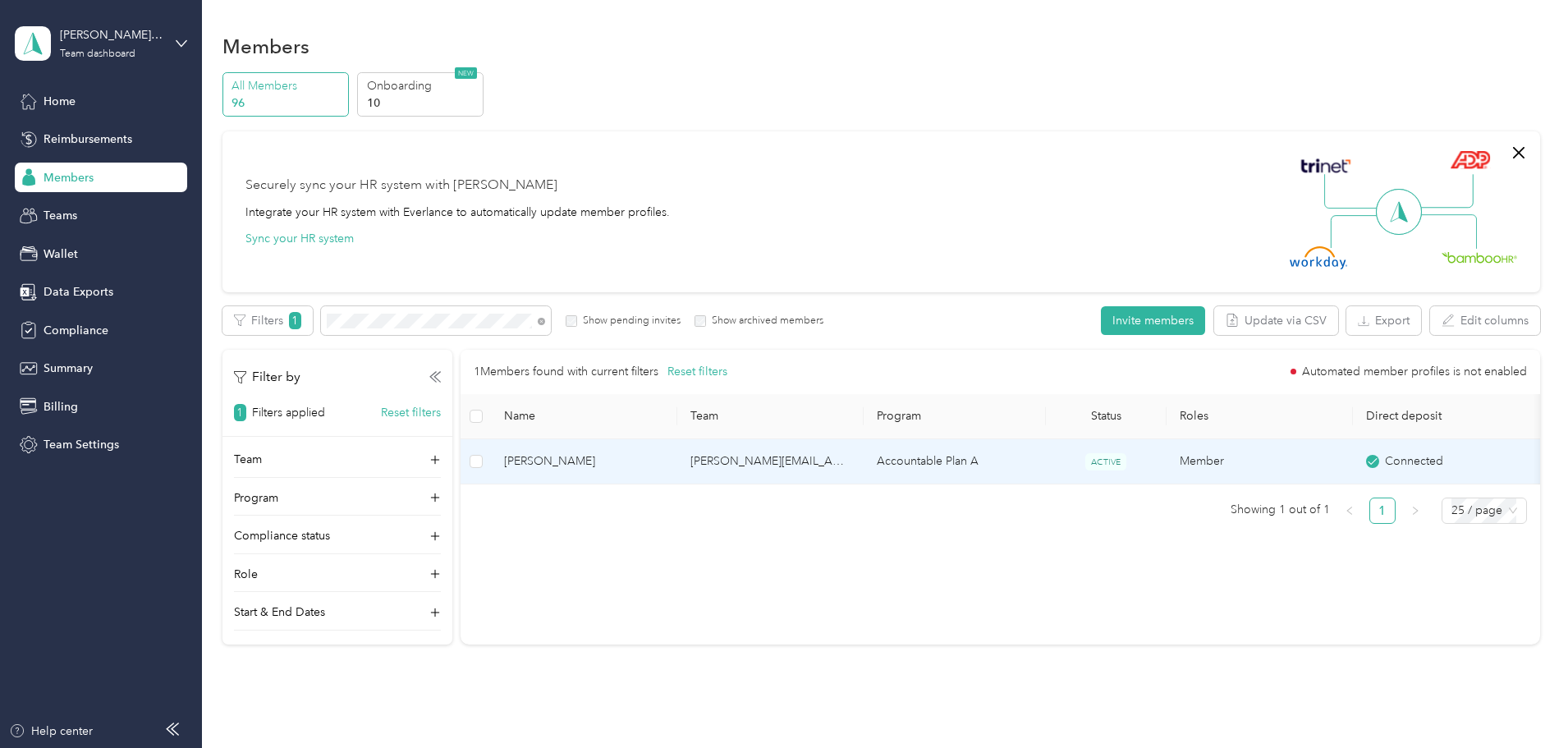
click at [664, 452] on span "[PERSON_NAME]" at bounding box center [584, 461] width 160 height 18
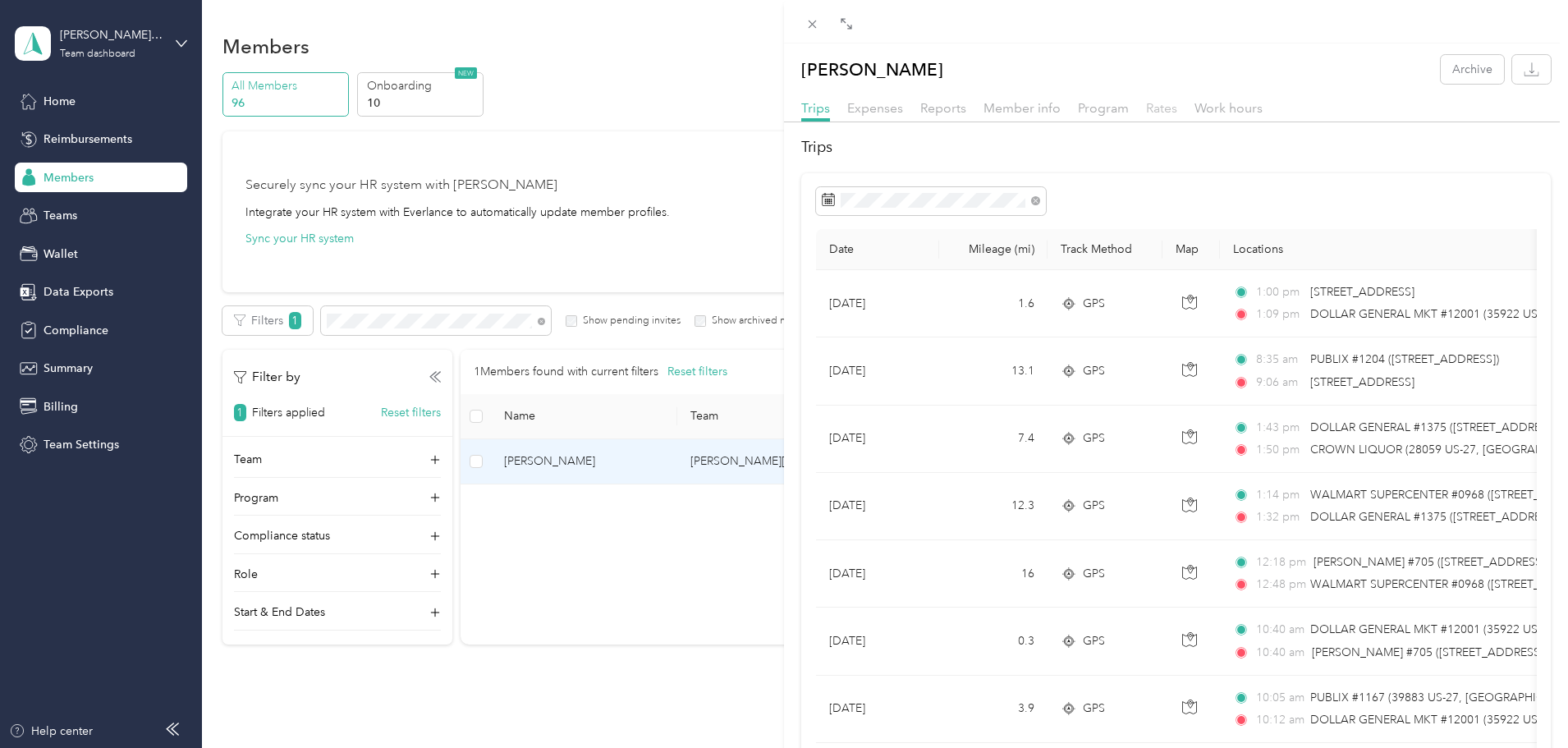
click at [1155, 109] on span "Rates" at bounding box center [1162, 107] width 31 height 15
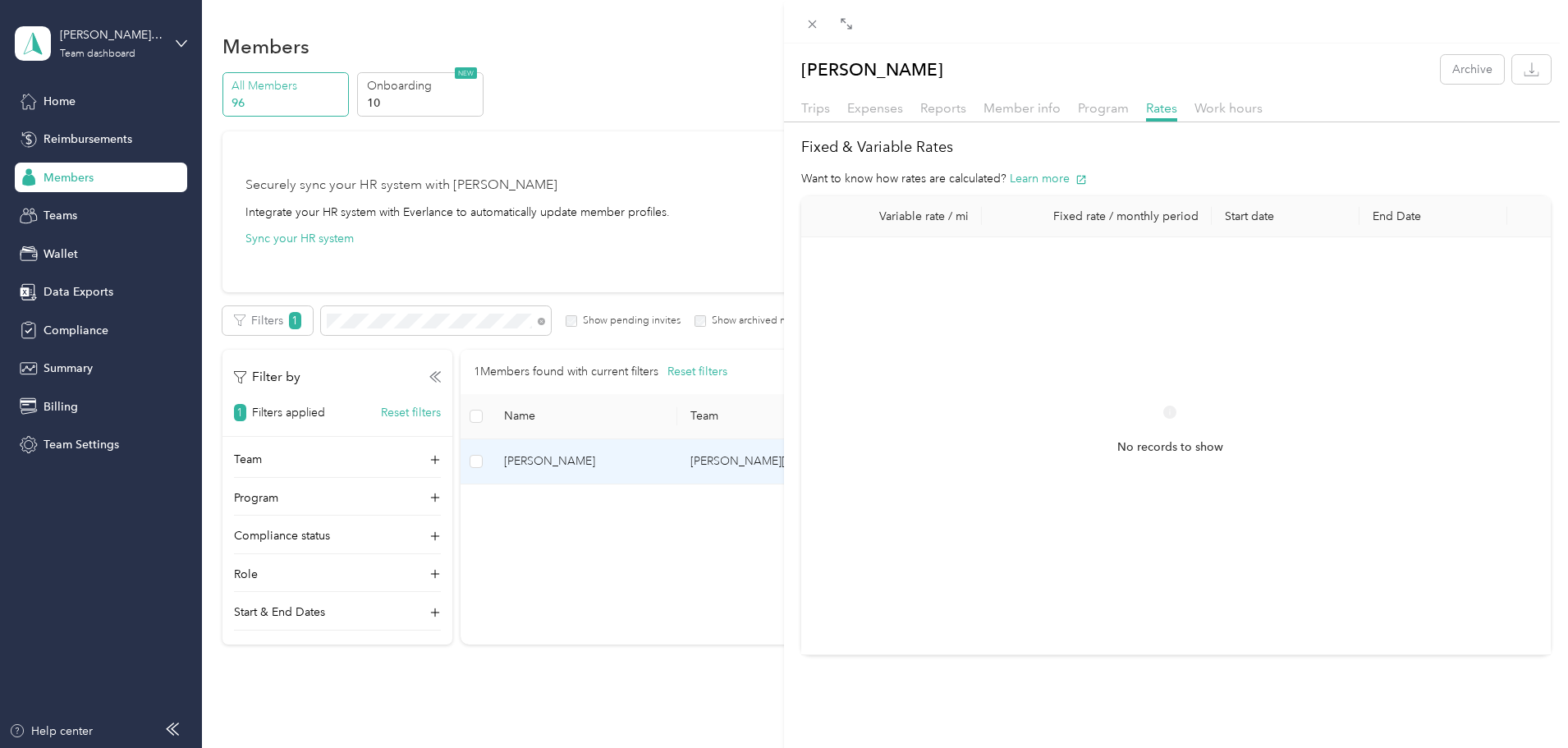
click at [67, 102] on div "[PERSON_NAME] Archive Trips Expenses Reports Member info Program Rates Work hou…" at bounding box center [784, 374] width 1568 height 748
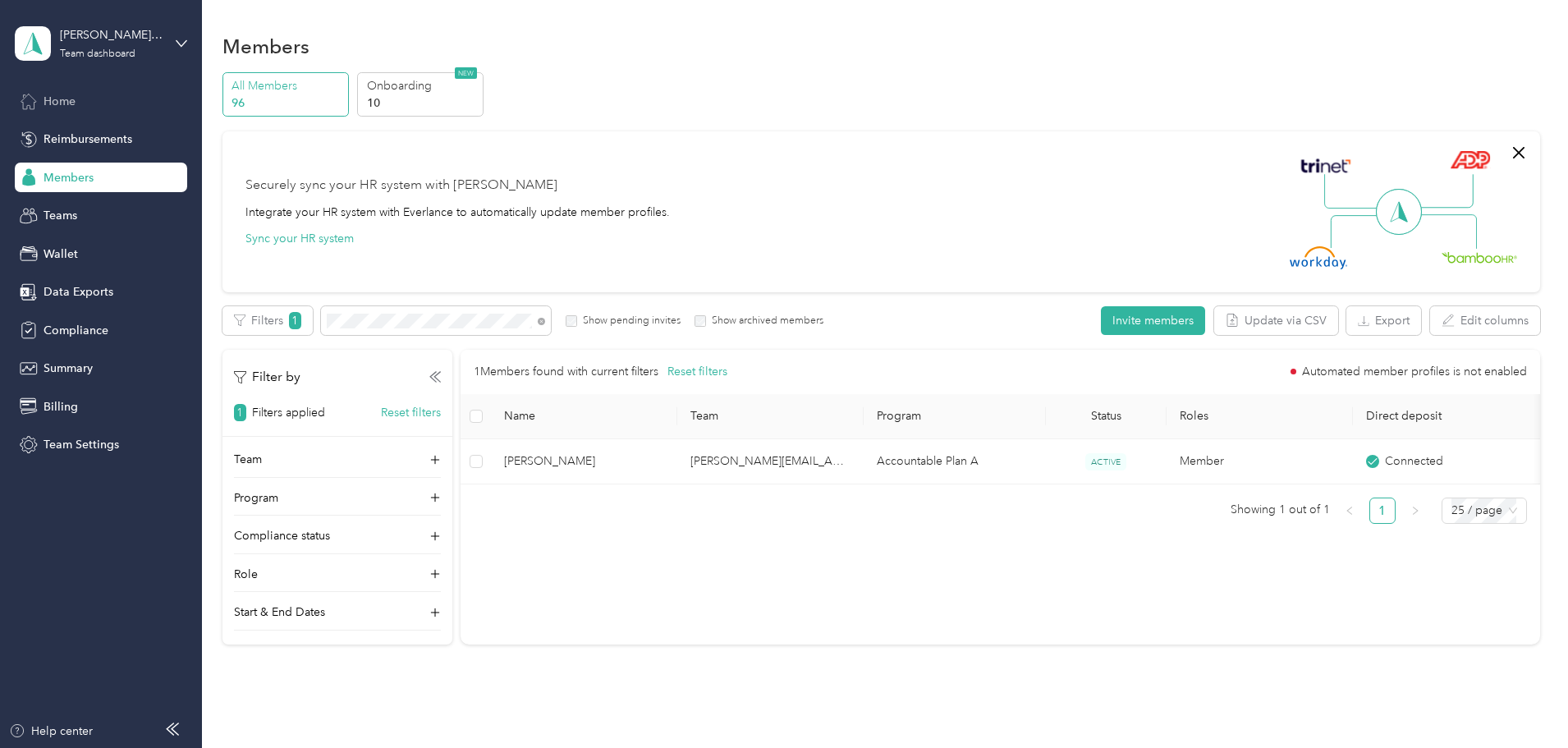
click at [64, 93] on span "Home" at bounding box center [60, 101] width 32 height 17
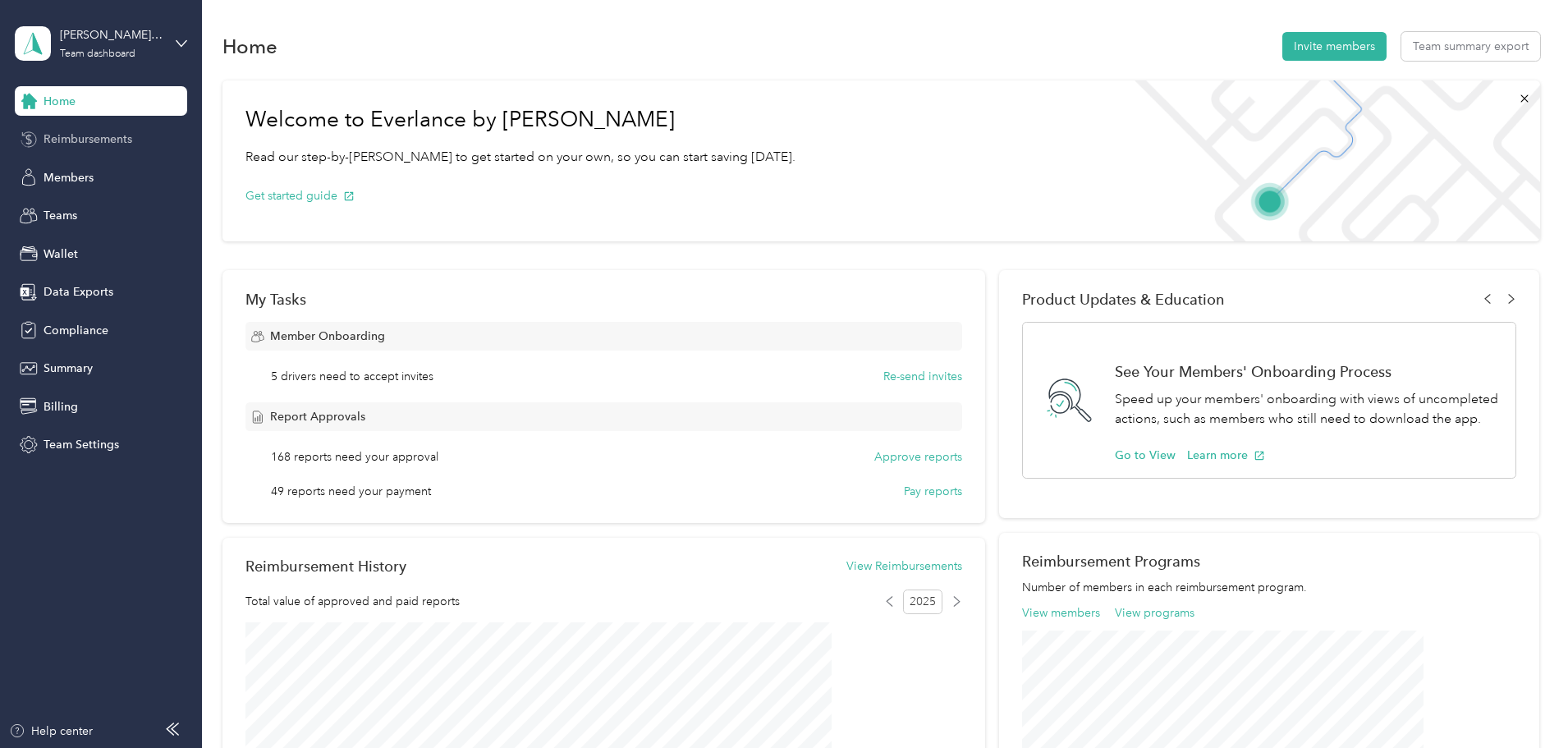
click at [66, 139] on span "Reimbursements" at bounding box center [88, 139] width 89 height 17
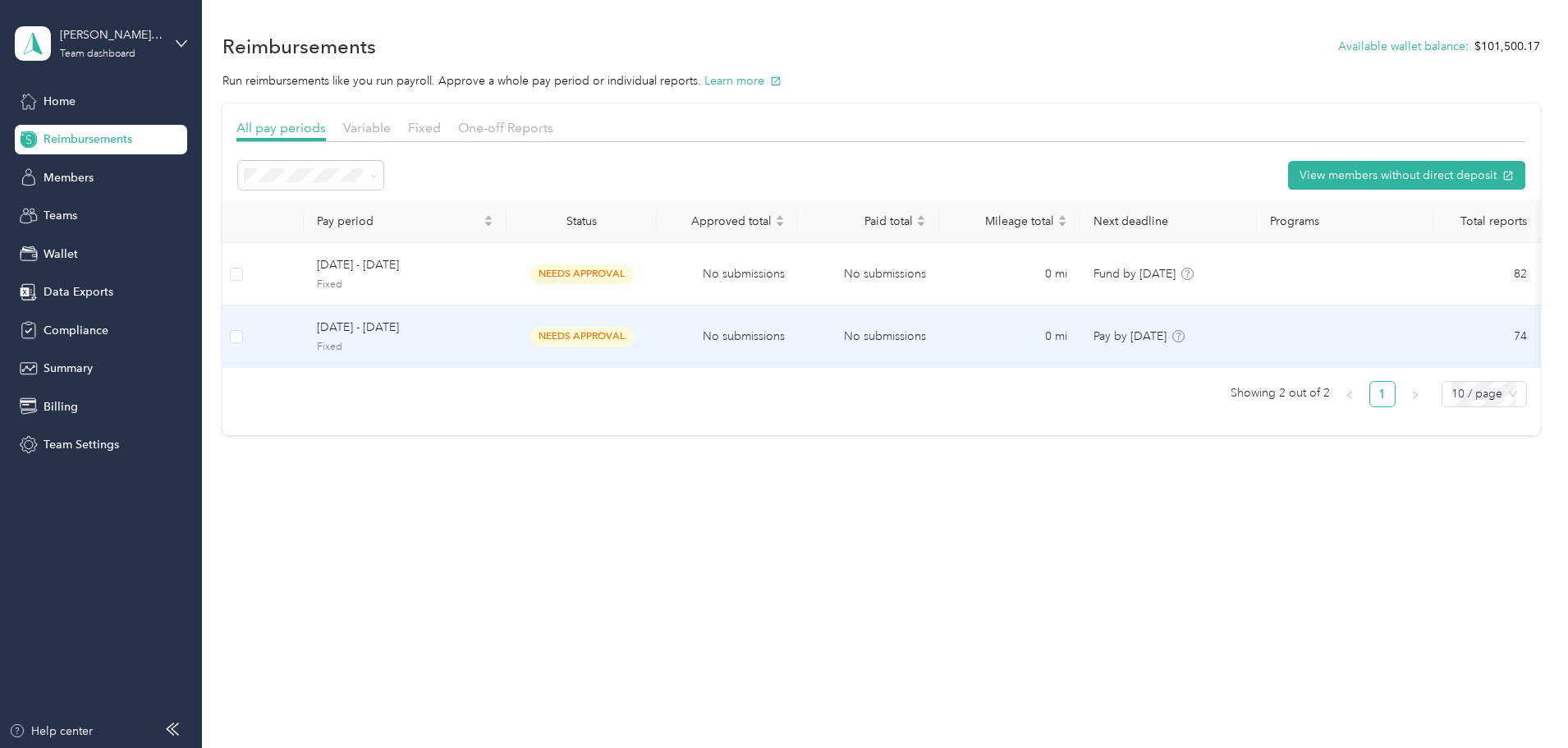
click at [447, 330] on span "[DATE] - [DATE]" at bounding box center [405, 327] width 176 height 18
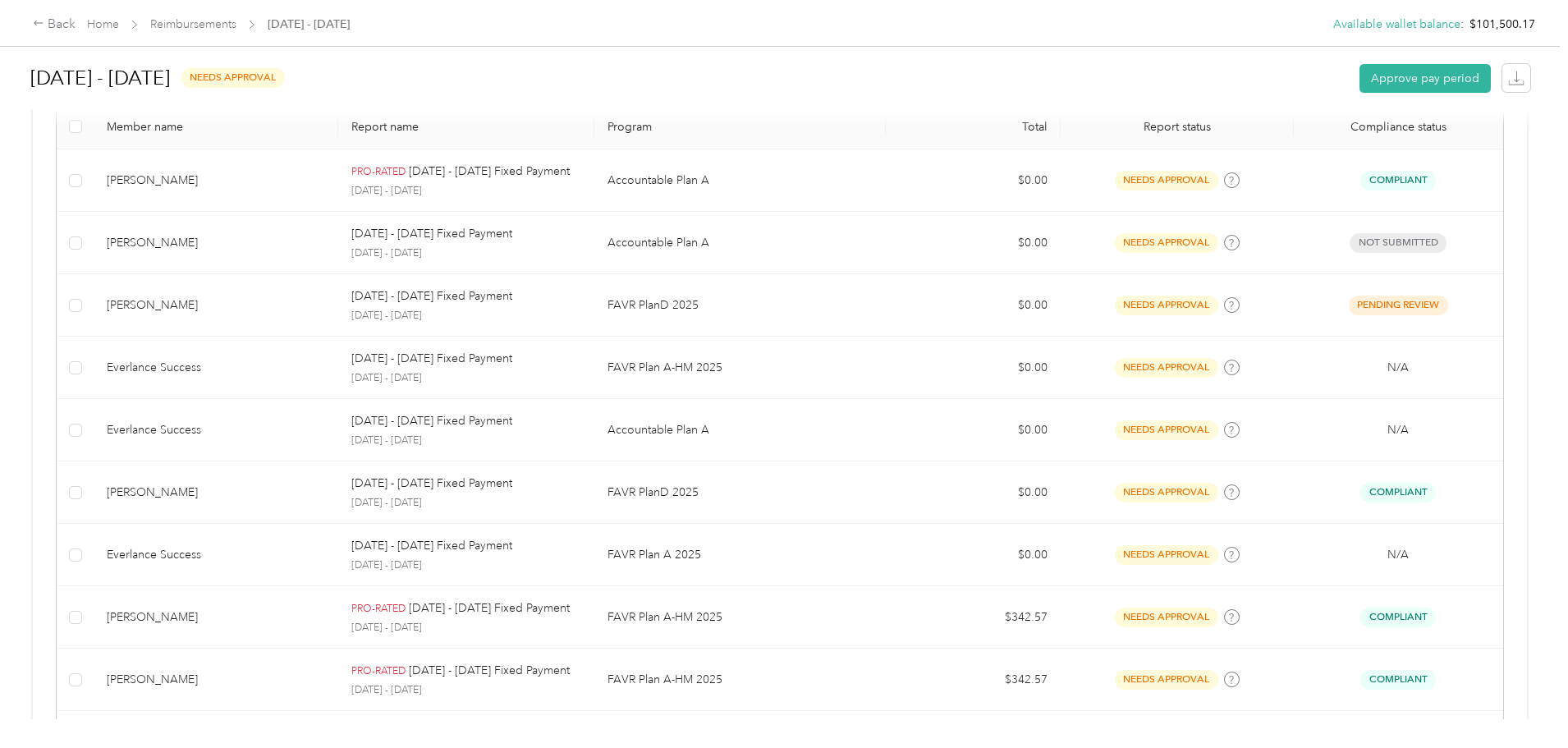
scroll to position [338, 0]
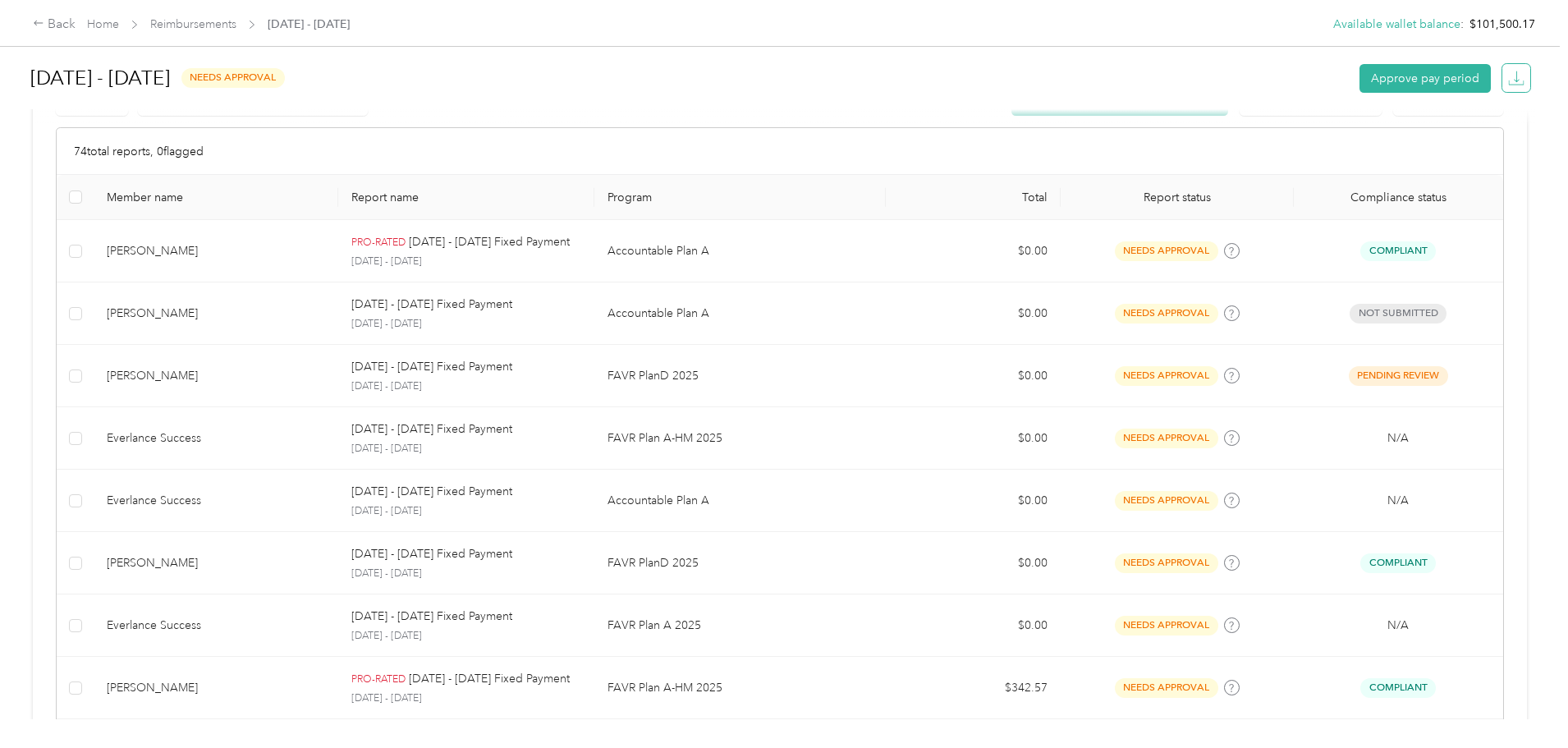
click at [1508, 81] on icon "button" at bounding box center [1516, 78] width 16 height 16
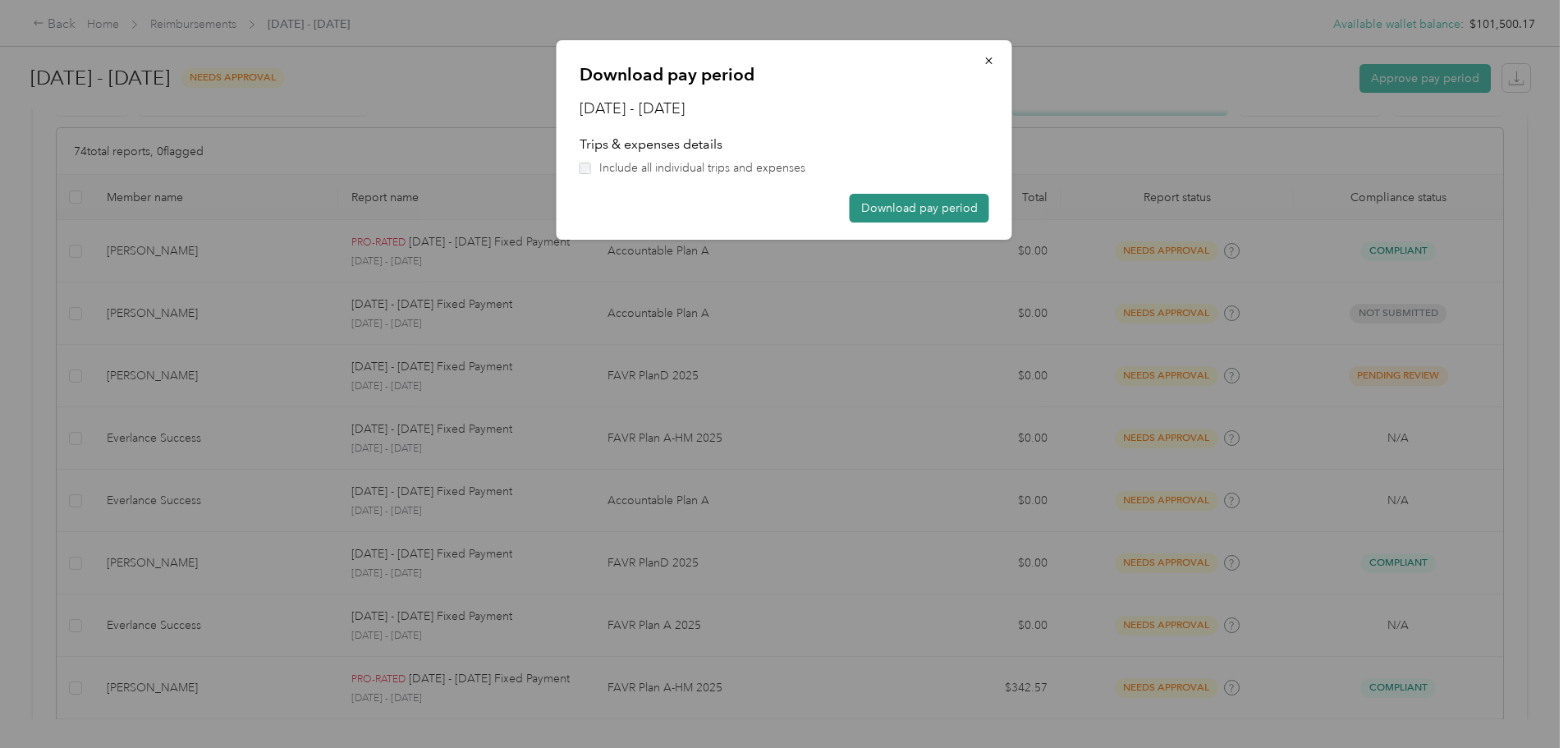
click at [925, 208] on button "Download pay period" at bounding box center [919, 208] width 140 height 29
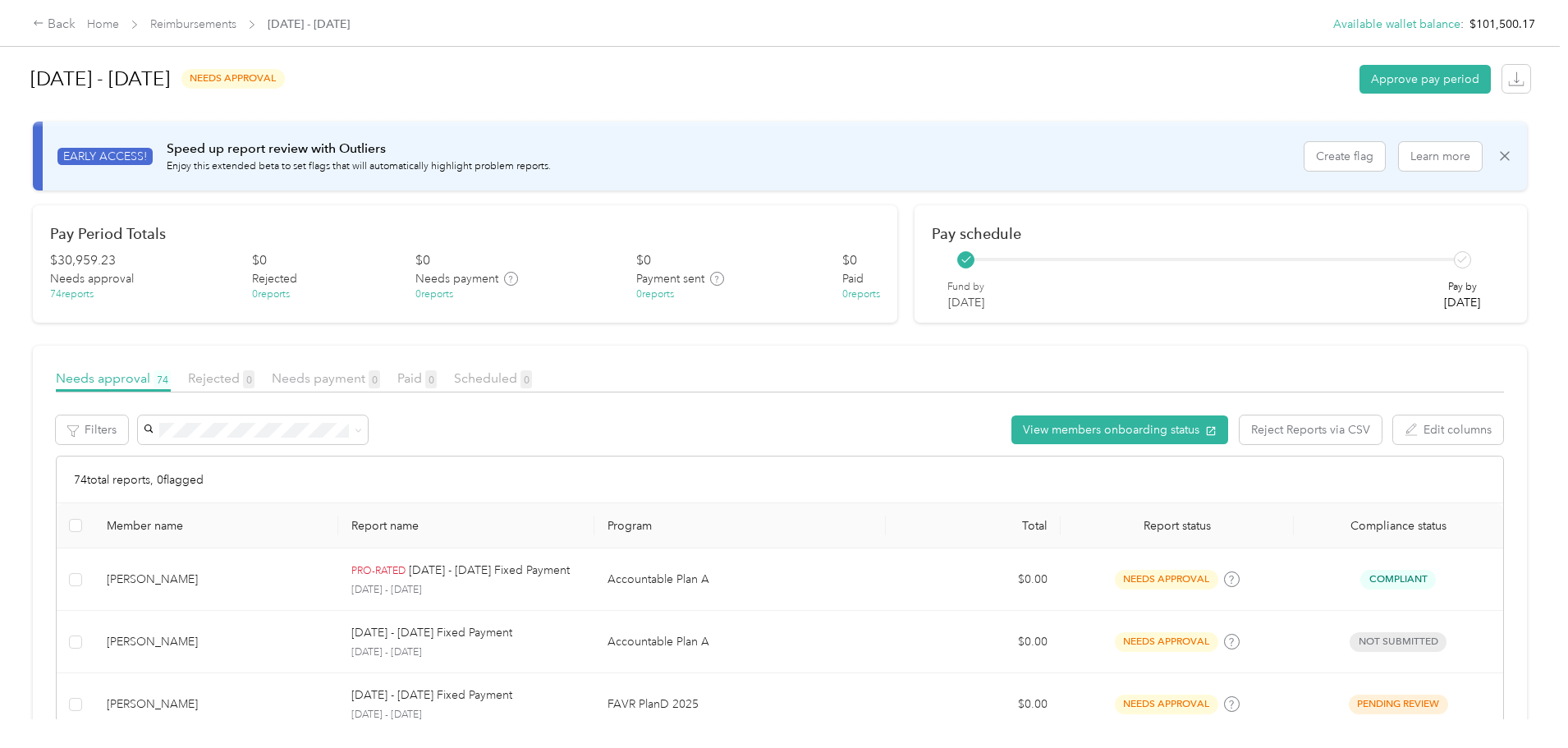
scroll to position [0, 0]
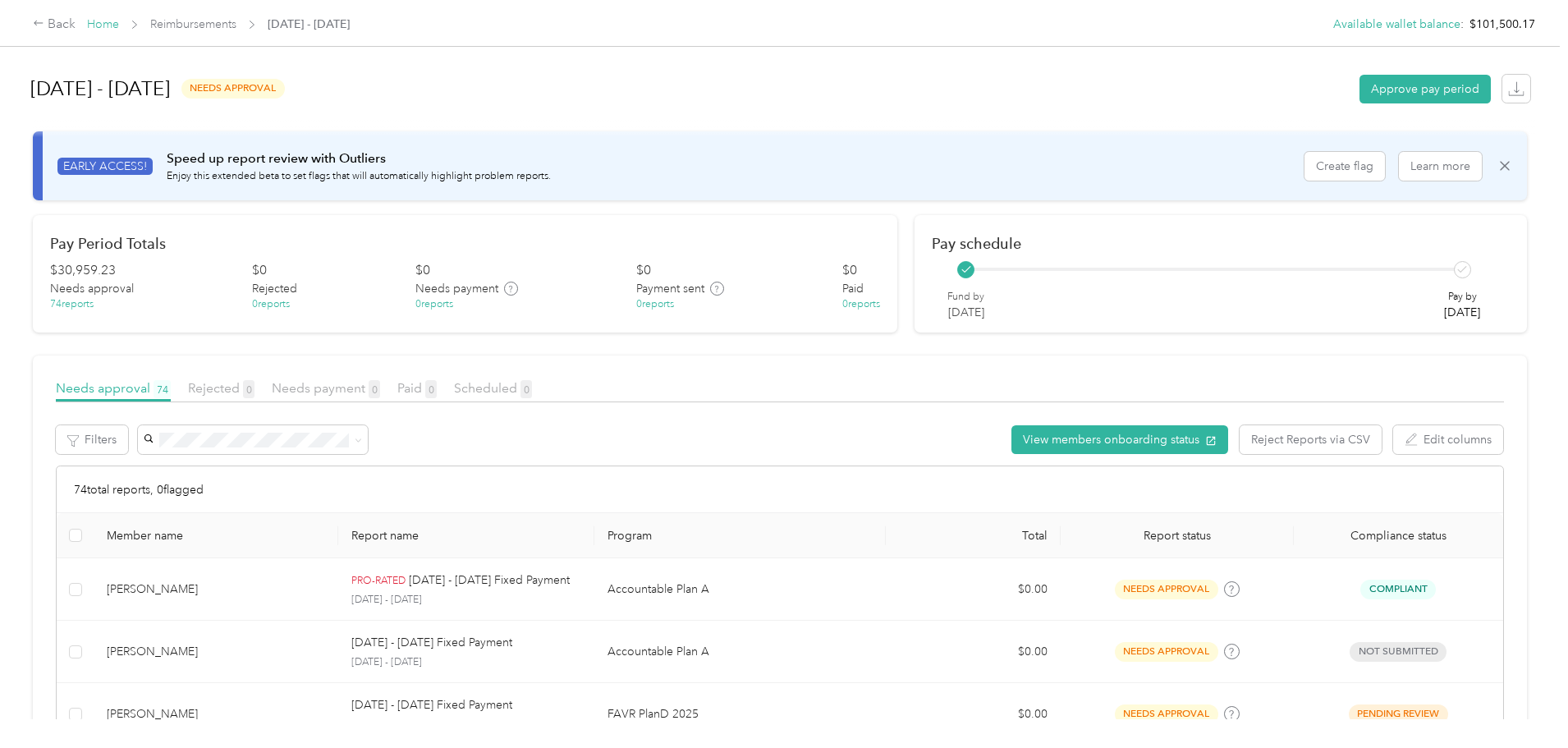
click at [119, 21] on link "Home" at bounding box center [103, 24] width 32 height 14
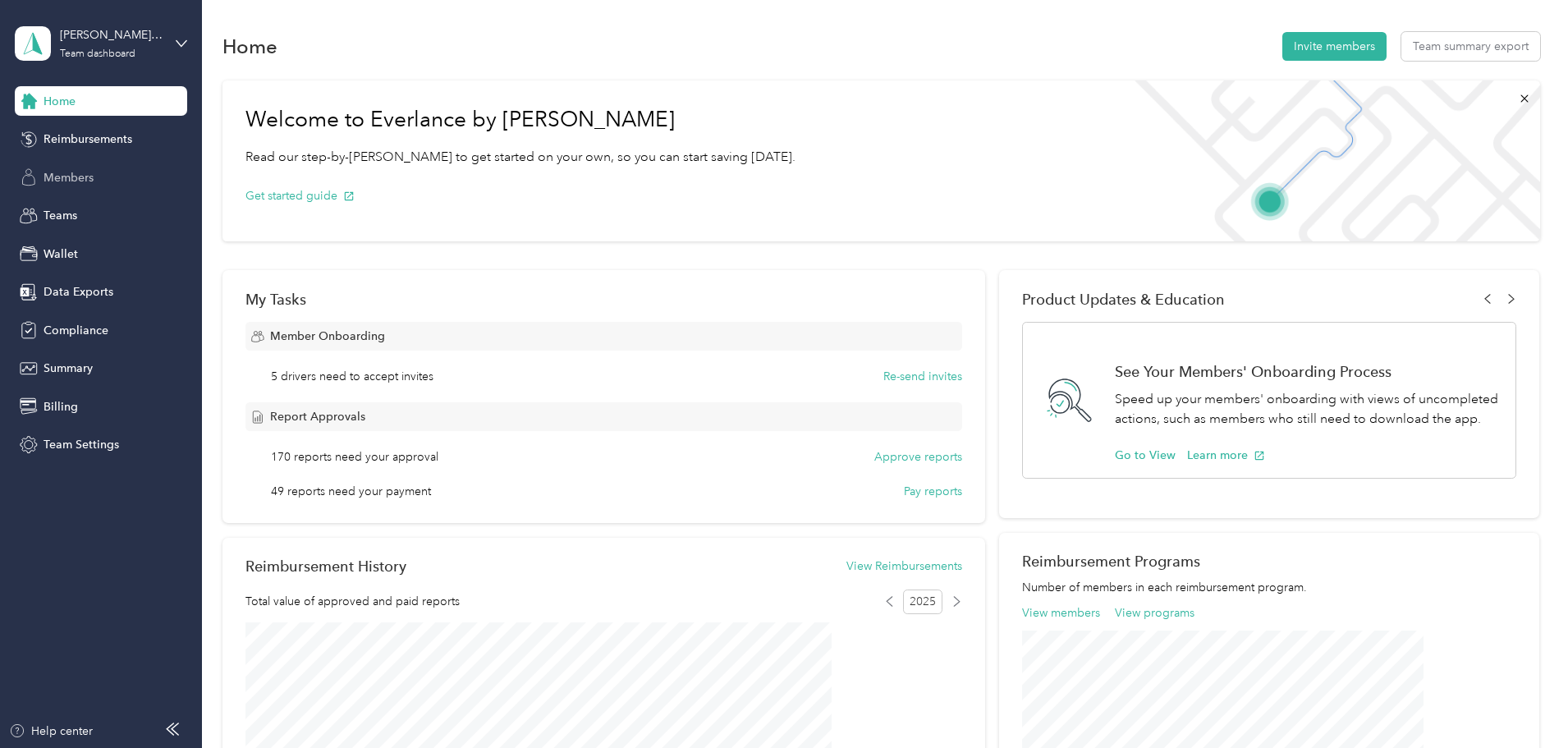
click at [84, 182] on span "Members" at bounding box center [69, 177] width 50 height 17
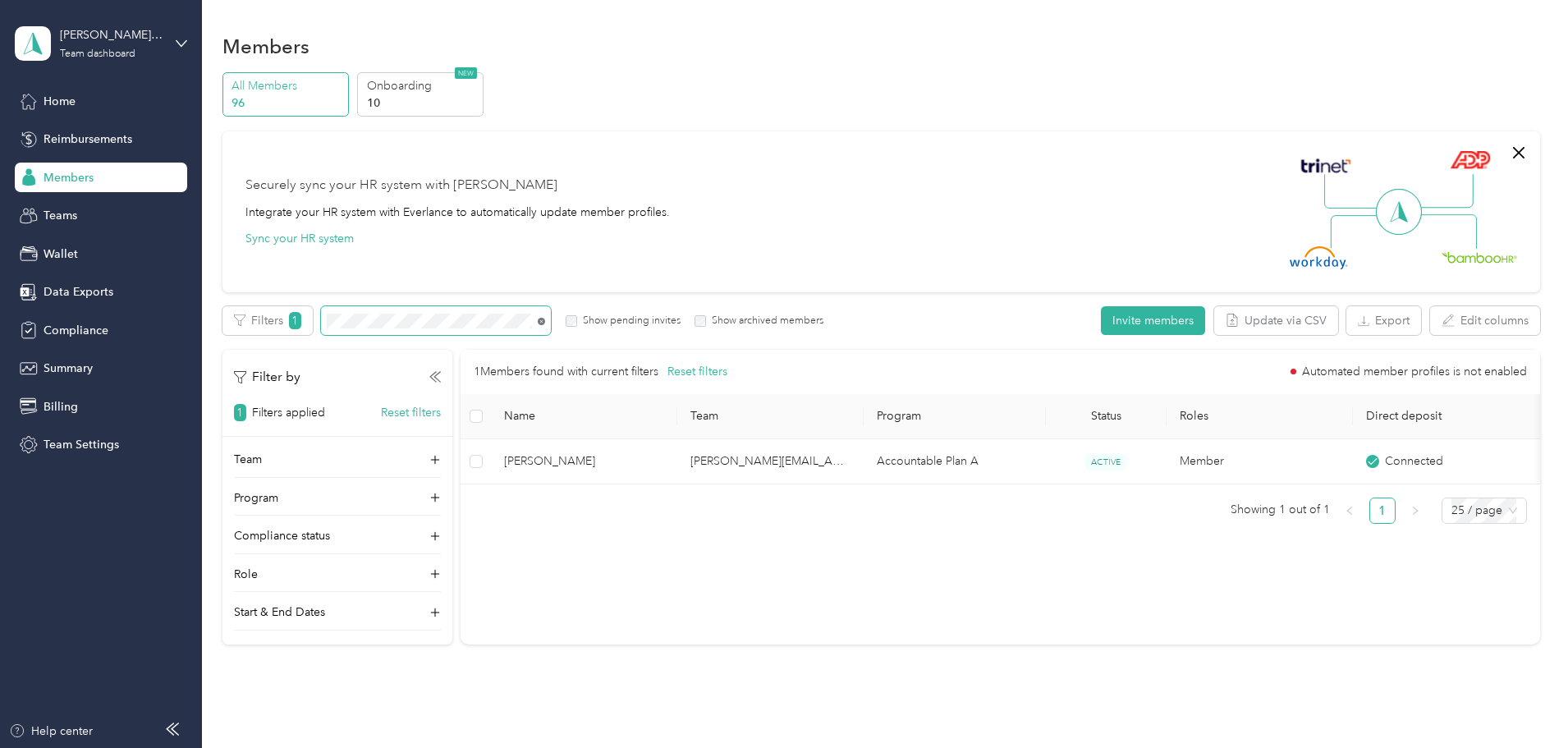
click at [543, 321] on icon at bounding box center [542, 322] width 4 height 4
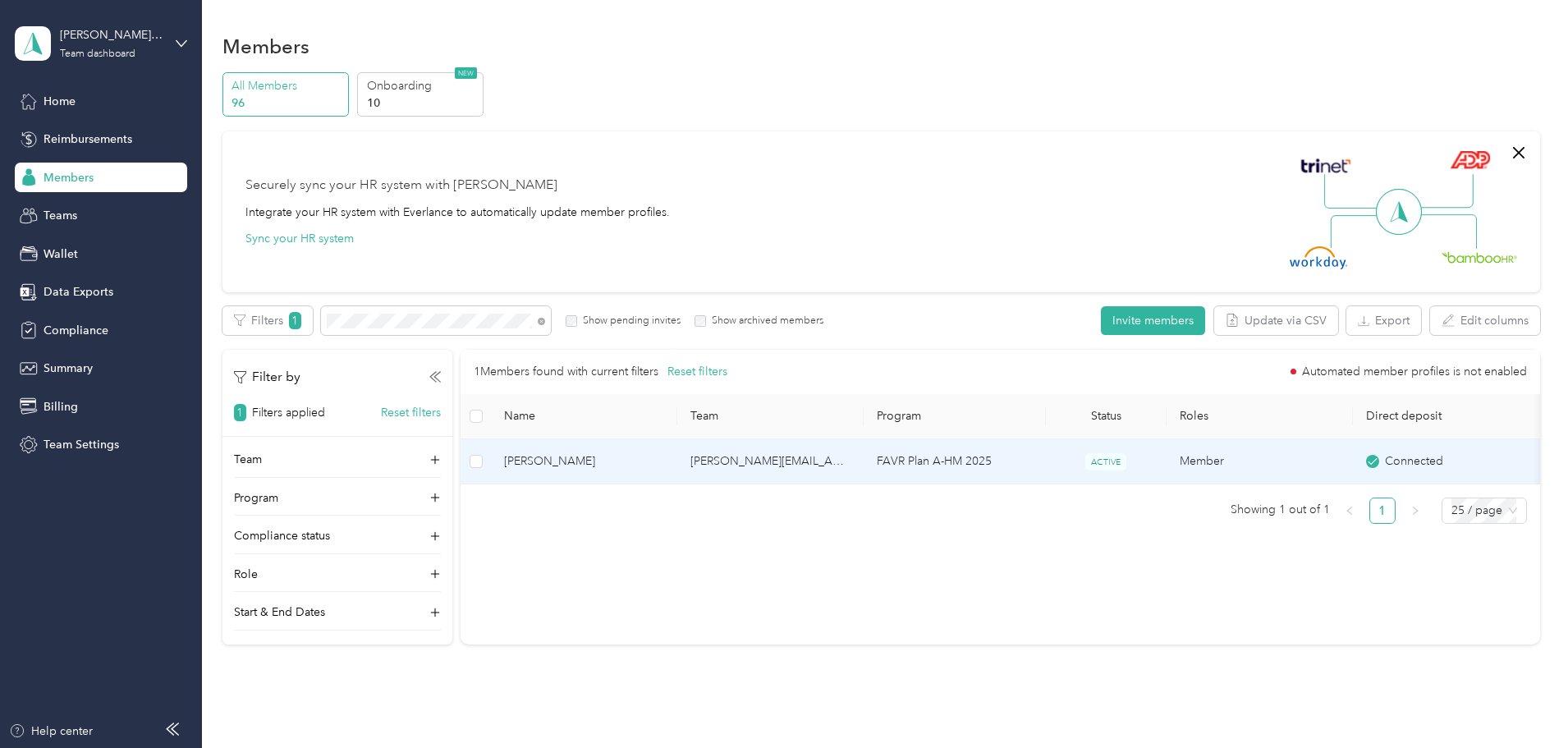
click at [855, 461] on td "[PERSON_NAME][EMAIL_ADDRESS][PERSON_NAME][DOMAIN_NAME]" at bounding box center [771, 462] width 186 height 45
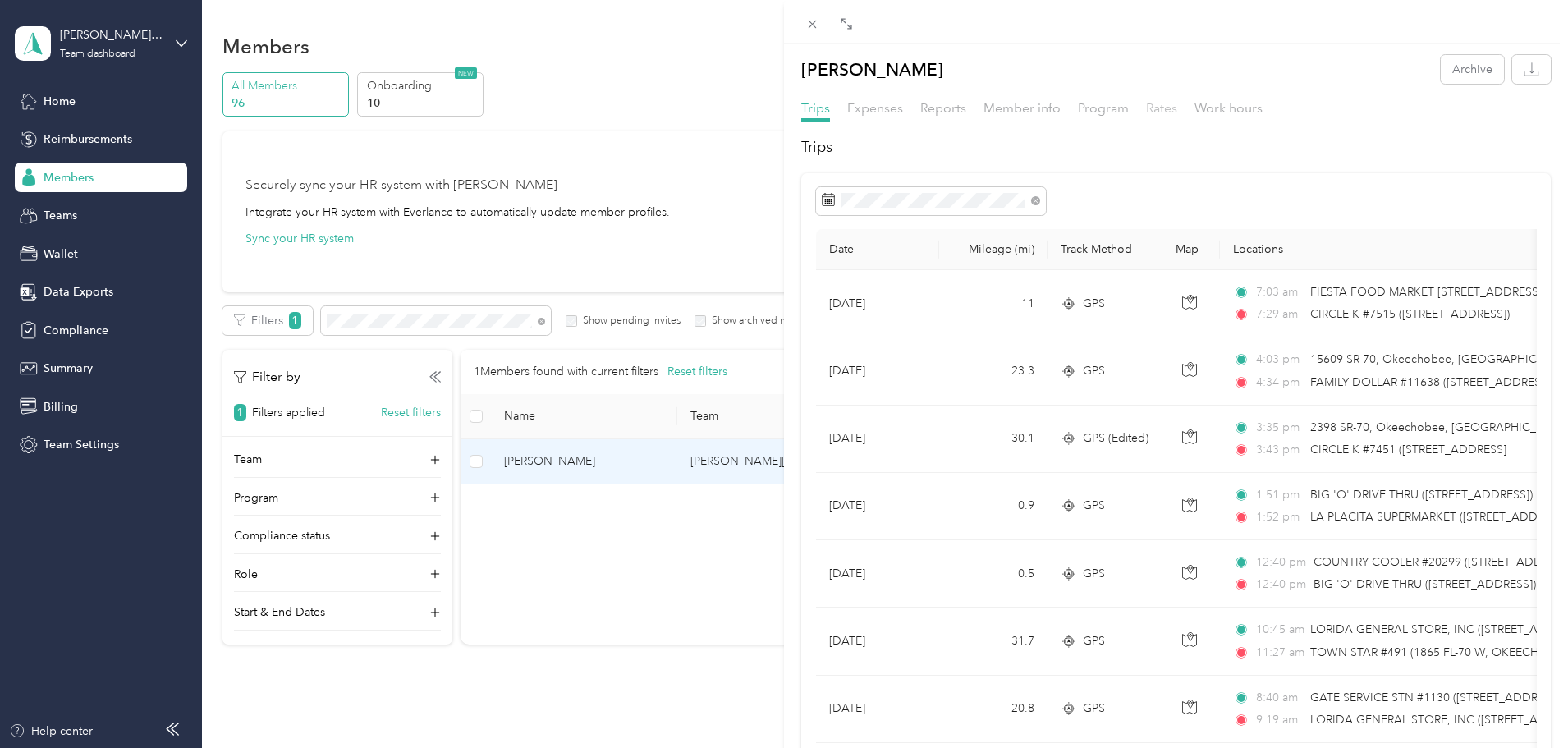
click at [1168, 112] on span "Rates" at bounding box center [1162, 107] width 31 height 15
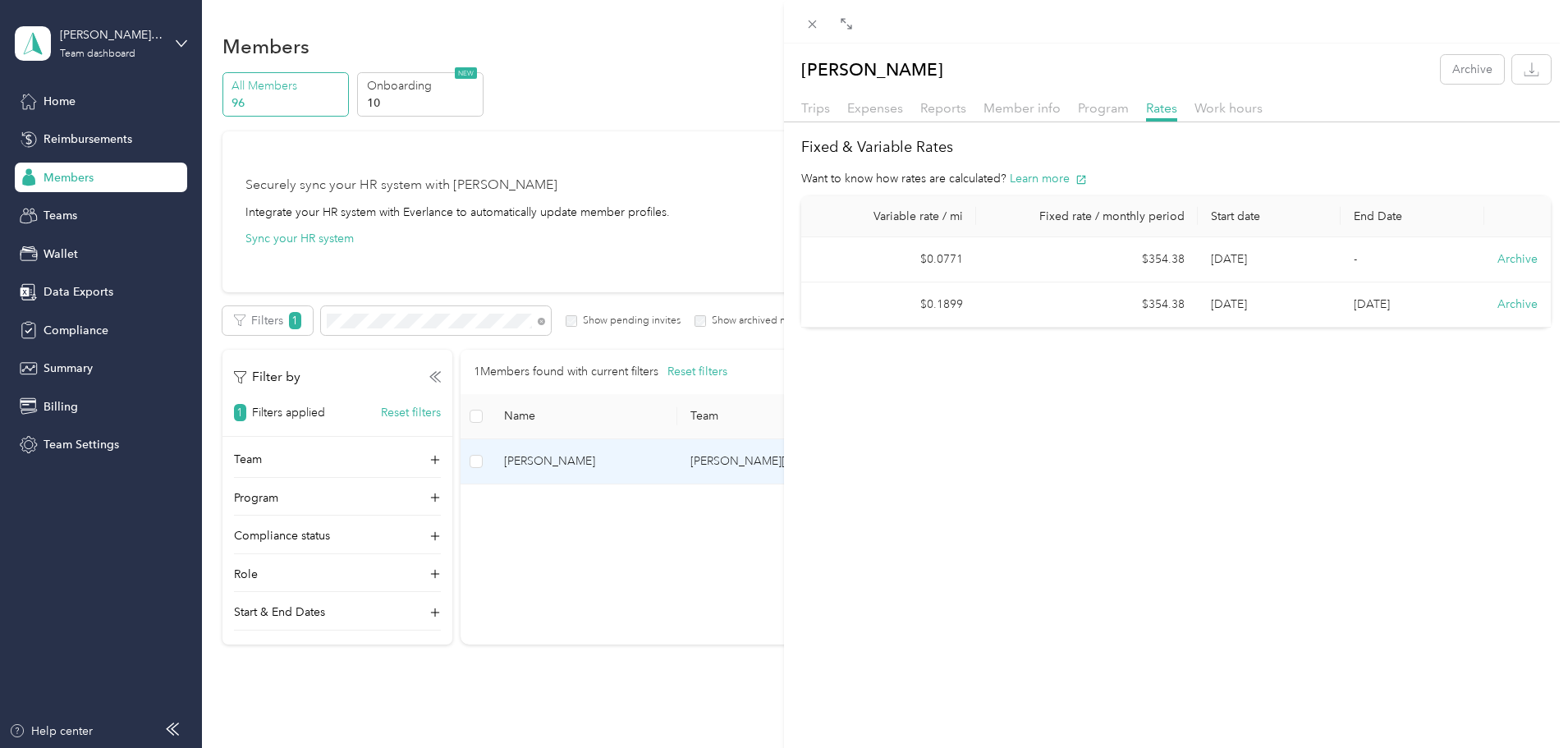
click at [515, 319] on div "[PERSON_NAME] Archive Trips Expenses Reports Member info Program Rates Work hou…" at bounding box center [784, 374] width 1568 height 748
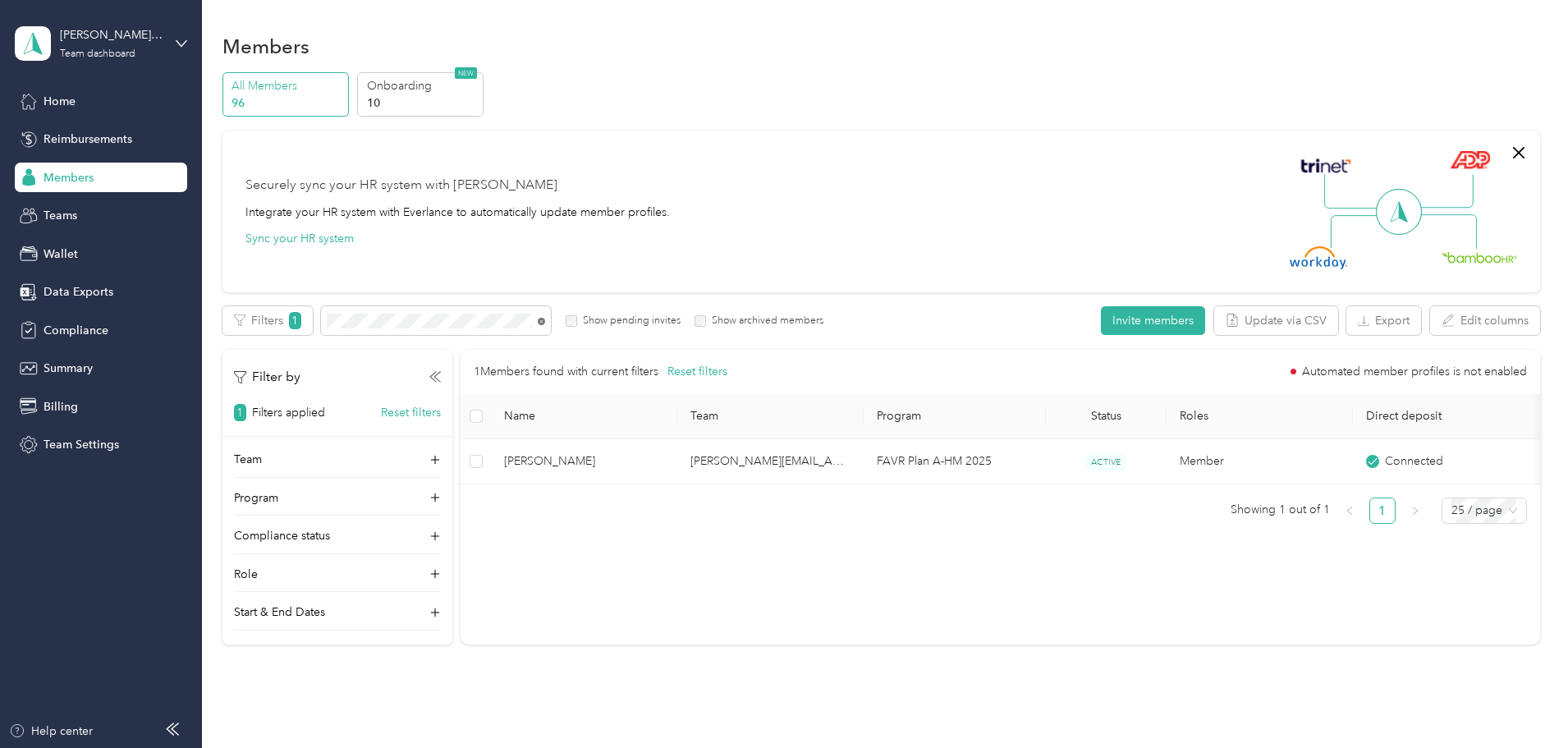
click at [545, 320] on icon at bounding box center [541, 321] width 7 height 7
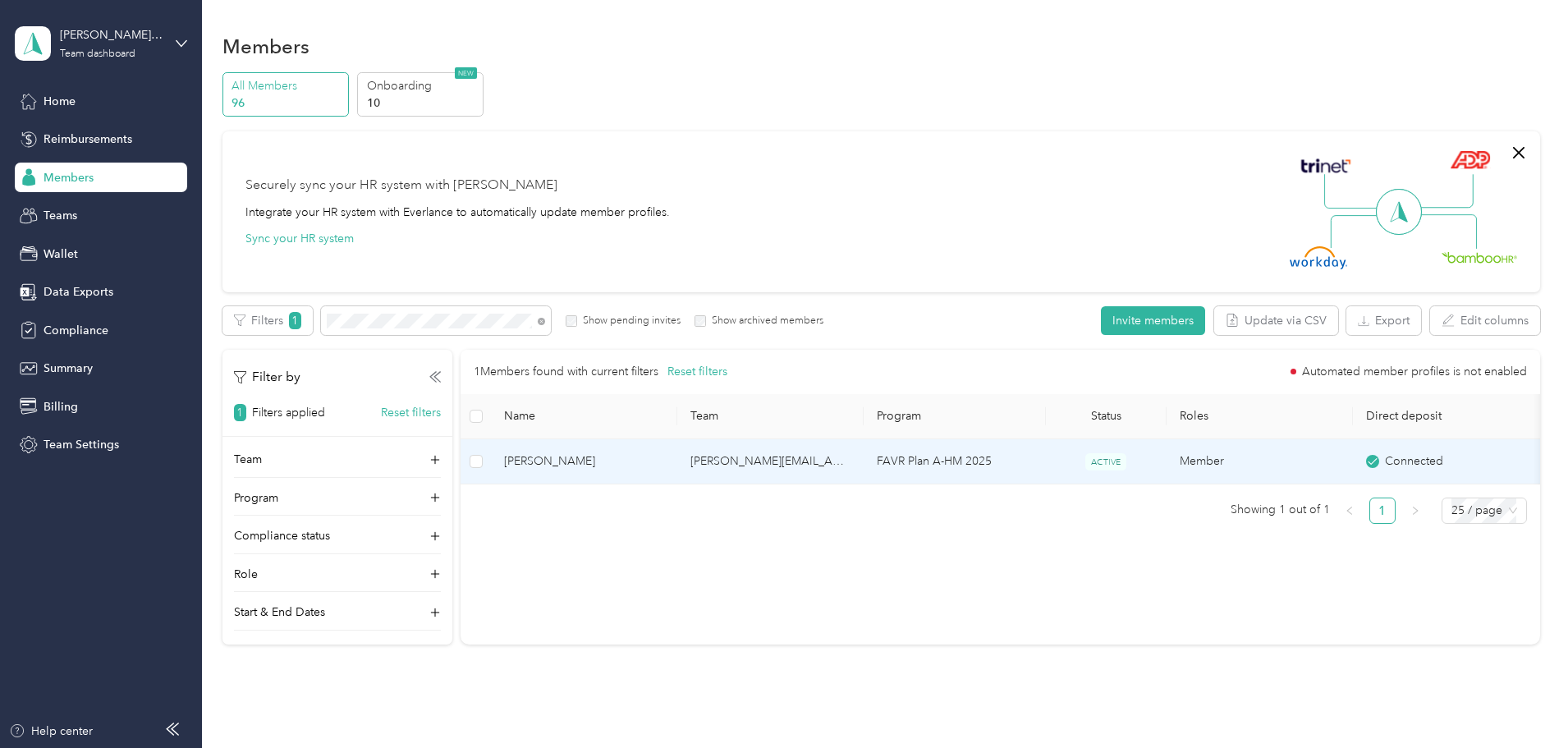
click at [818, 455] on td "[PERSON_NAME][EMAIL_ADDRESS][PERSON_NAME][DOMAIN_NAME]" at bounding box center [771, 462] width 186 height 45
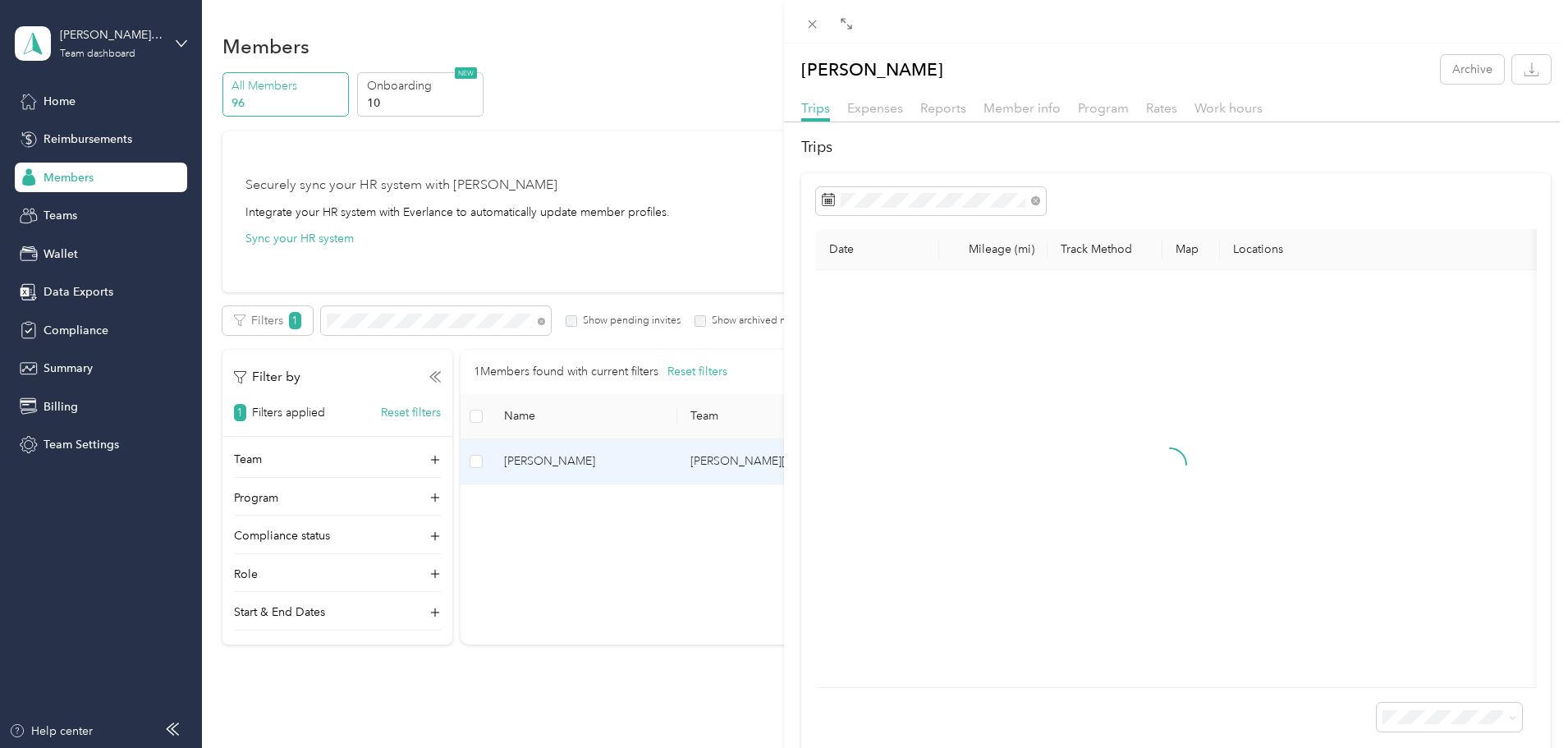
click at [1177, 107] on div "Trips Expenses Reports Member info Program Rates Work hours" at bounding box center [1176, 110] width 784 height 24
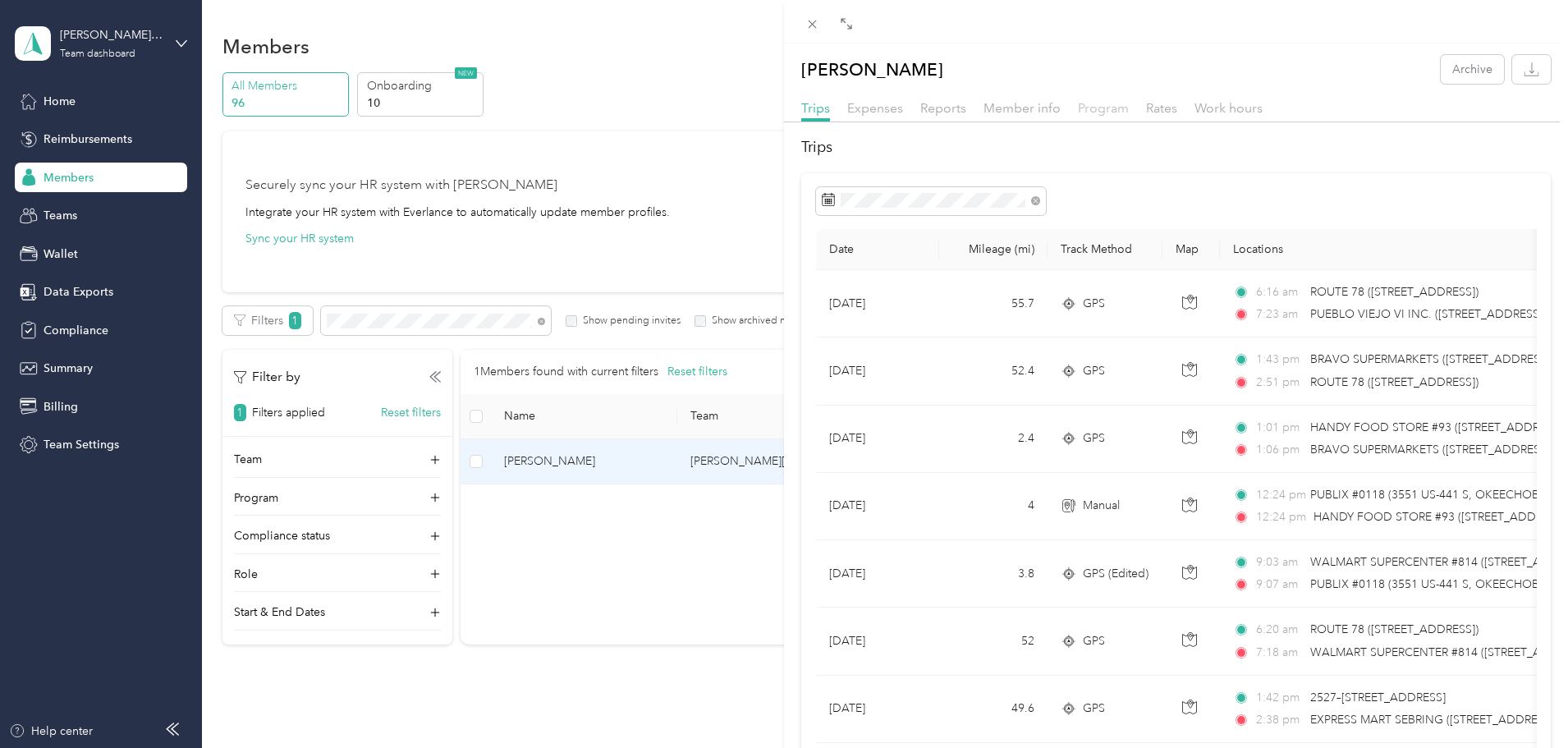
click at [1112, 108] on span "Program" at bounding box center [1104, 107] width 51 height 15
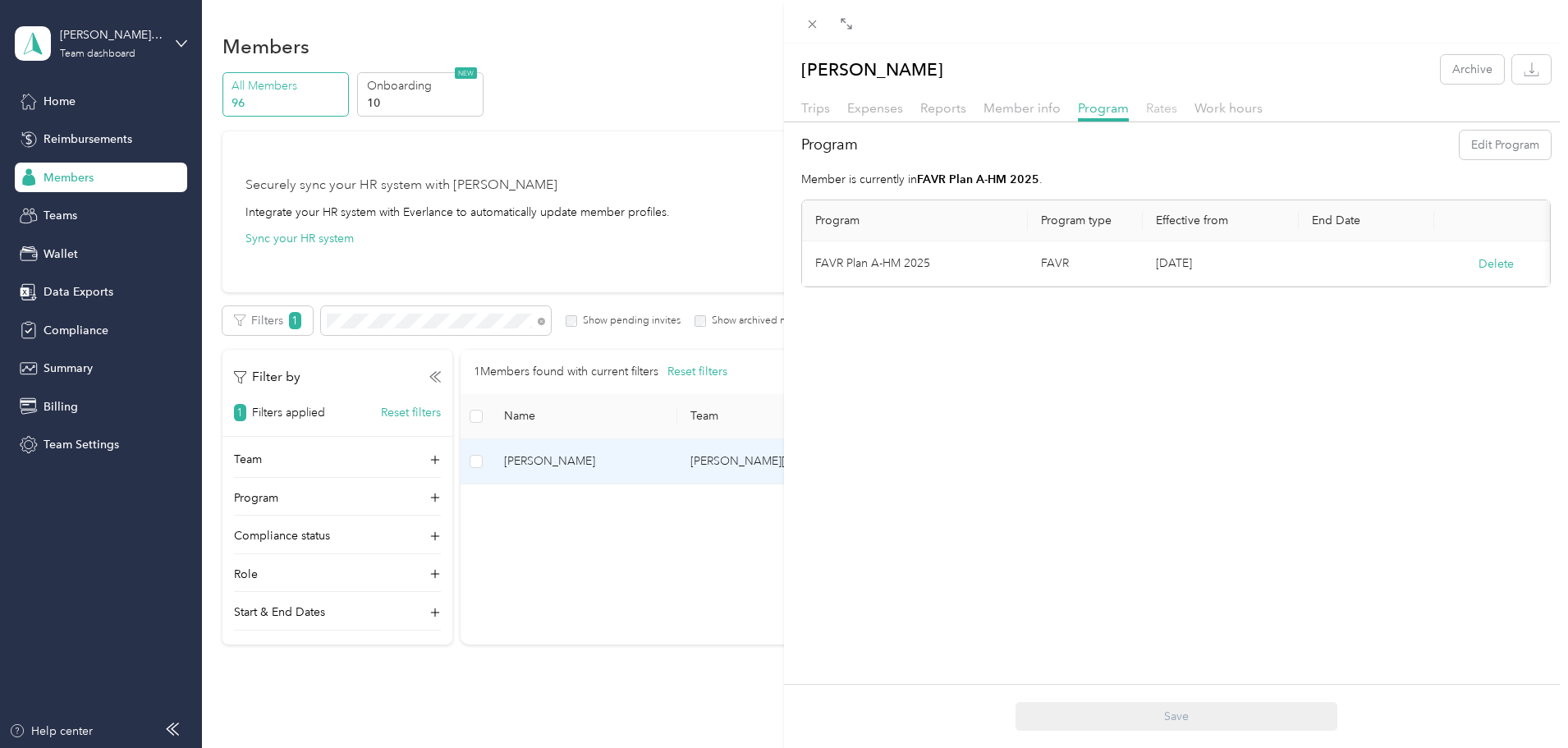
click at [1159, 108] on span "Rates" at bounding box center [1162, 107] width 31 height 15
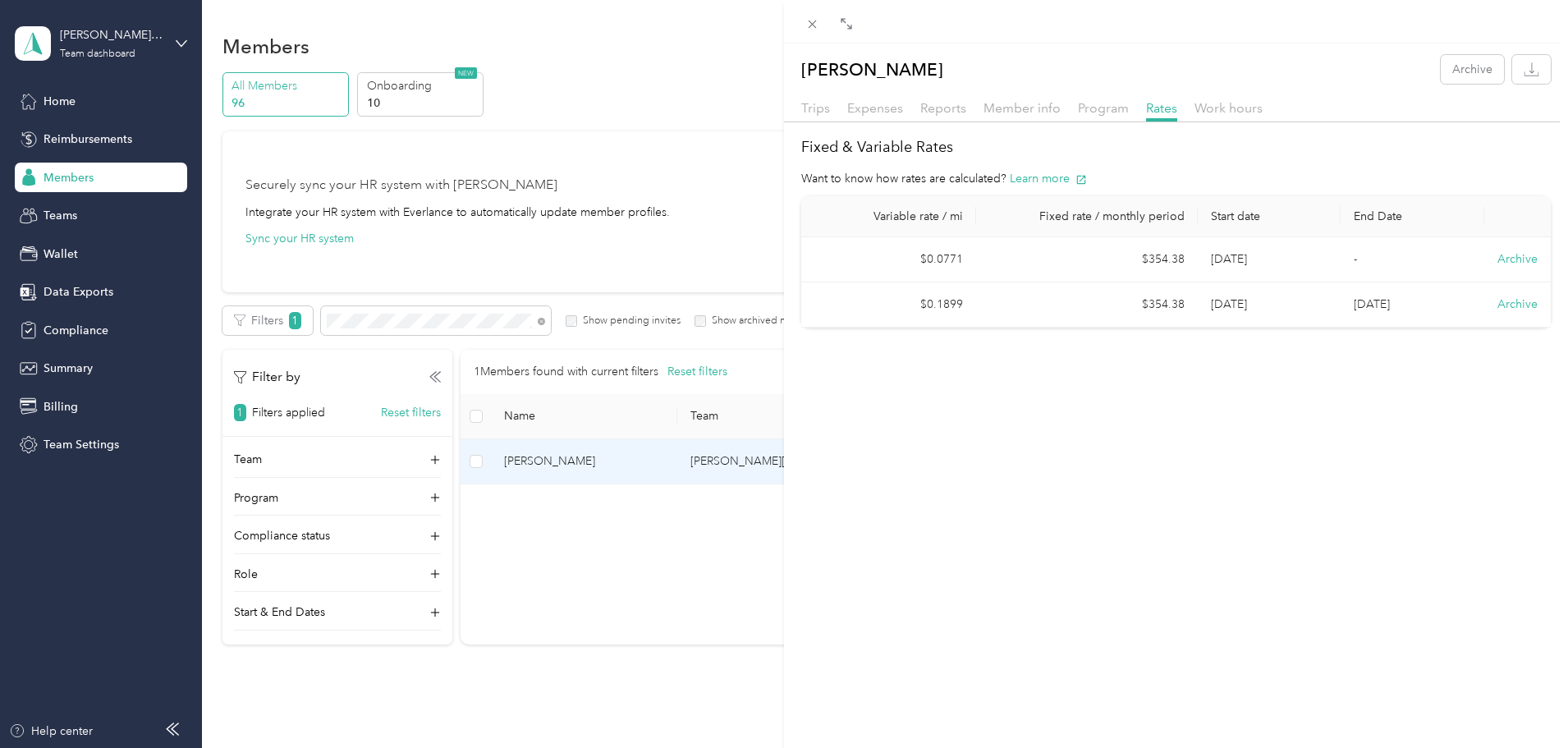
click at [80, 137] on div "[PERSON_NAME] Archive Trips Expenses Reports Member info Program Rates Work hou…" at bounding box center [784, 374] width 1568 height 748
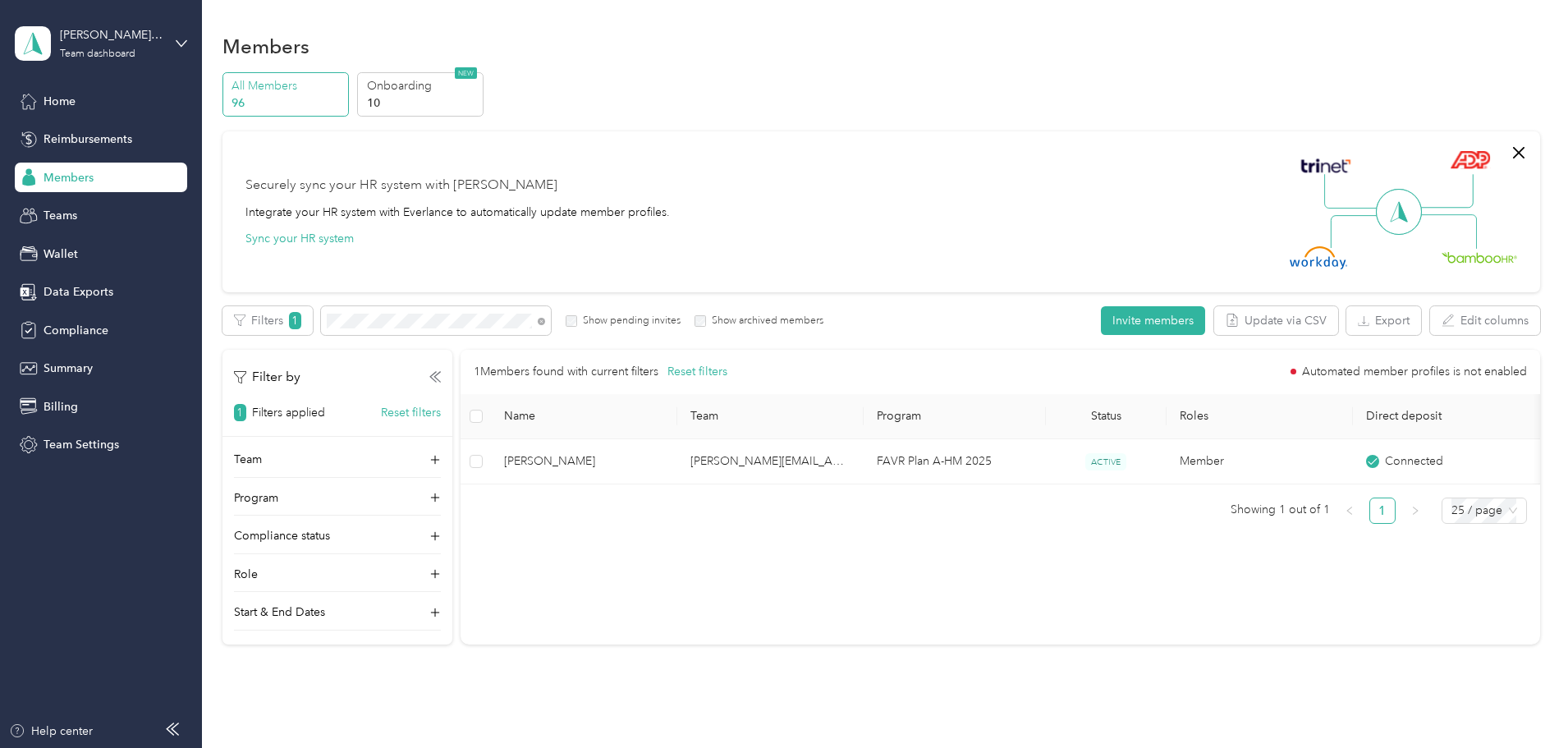
click at [80, 137] on span "Reimbursements" at bounding box center [88, 139] width 89 height 17
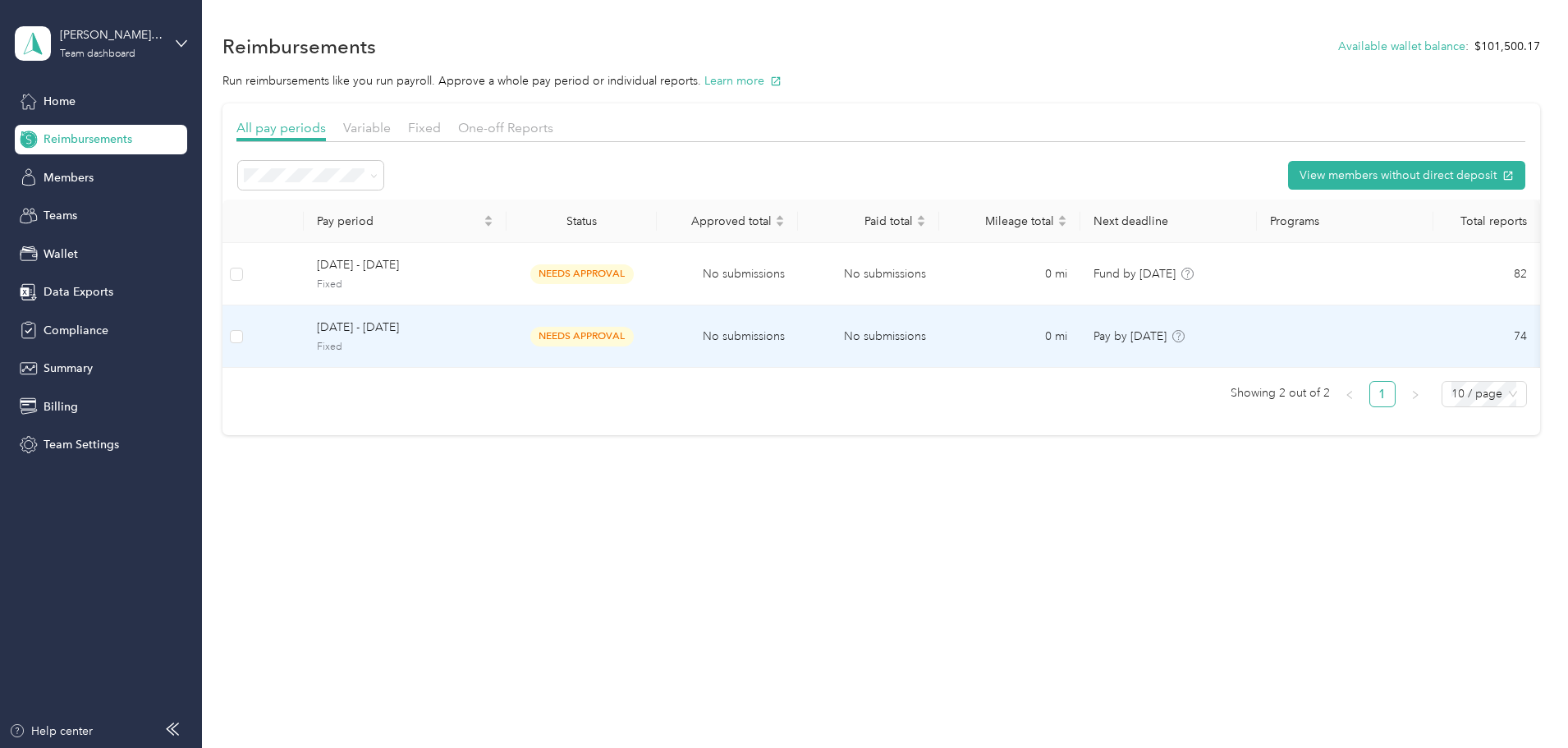
click at [483, 334] on span "[DATE] - [DATE]" at bounding box center [405, 327] width 176 height 18
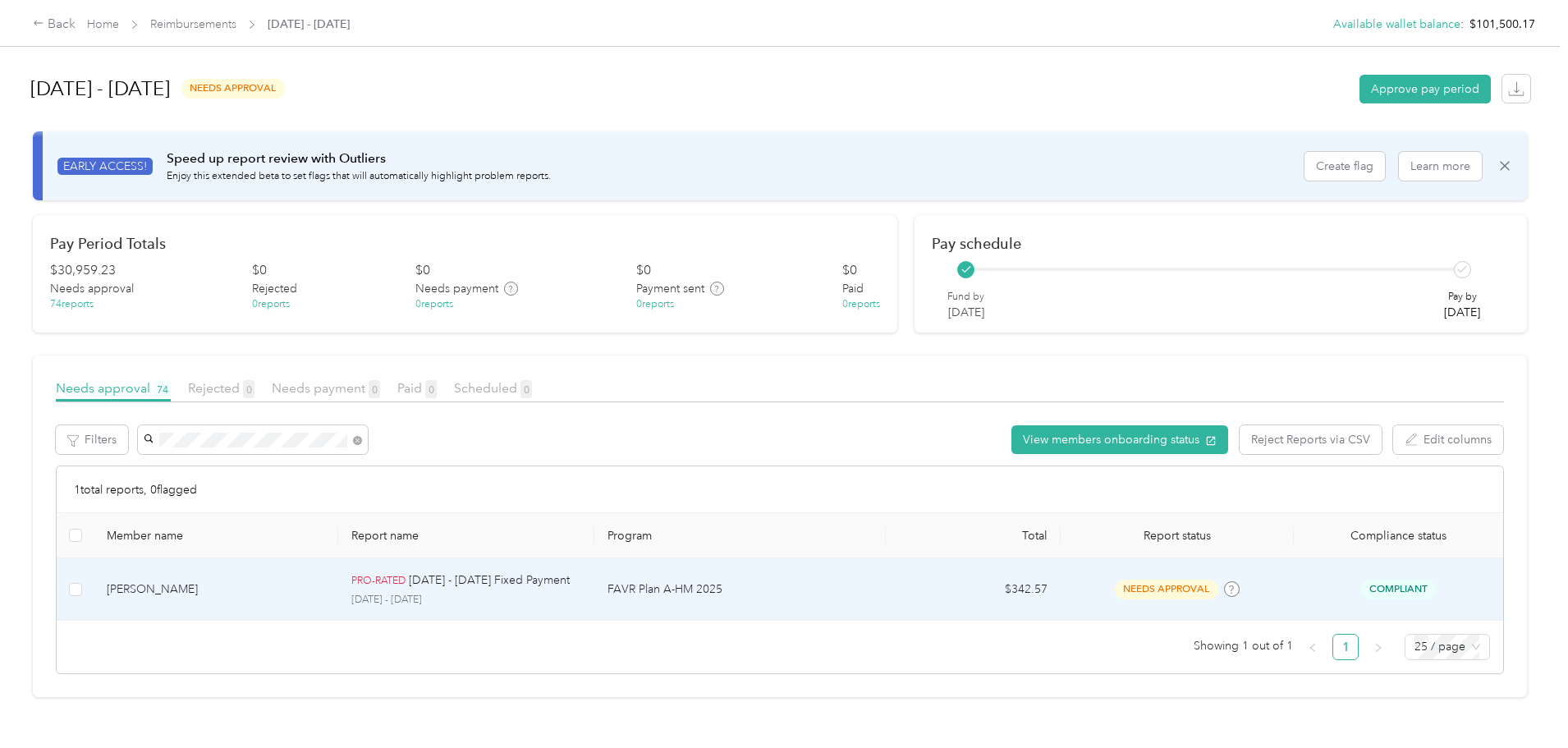
click at [492, 586] on p "[DATE] - [DATE] Fixed Payment" at bounding box center [490, 580] width 161 height 18
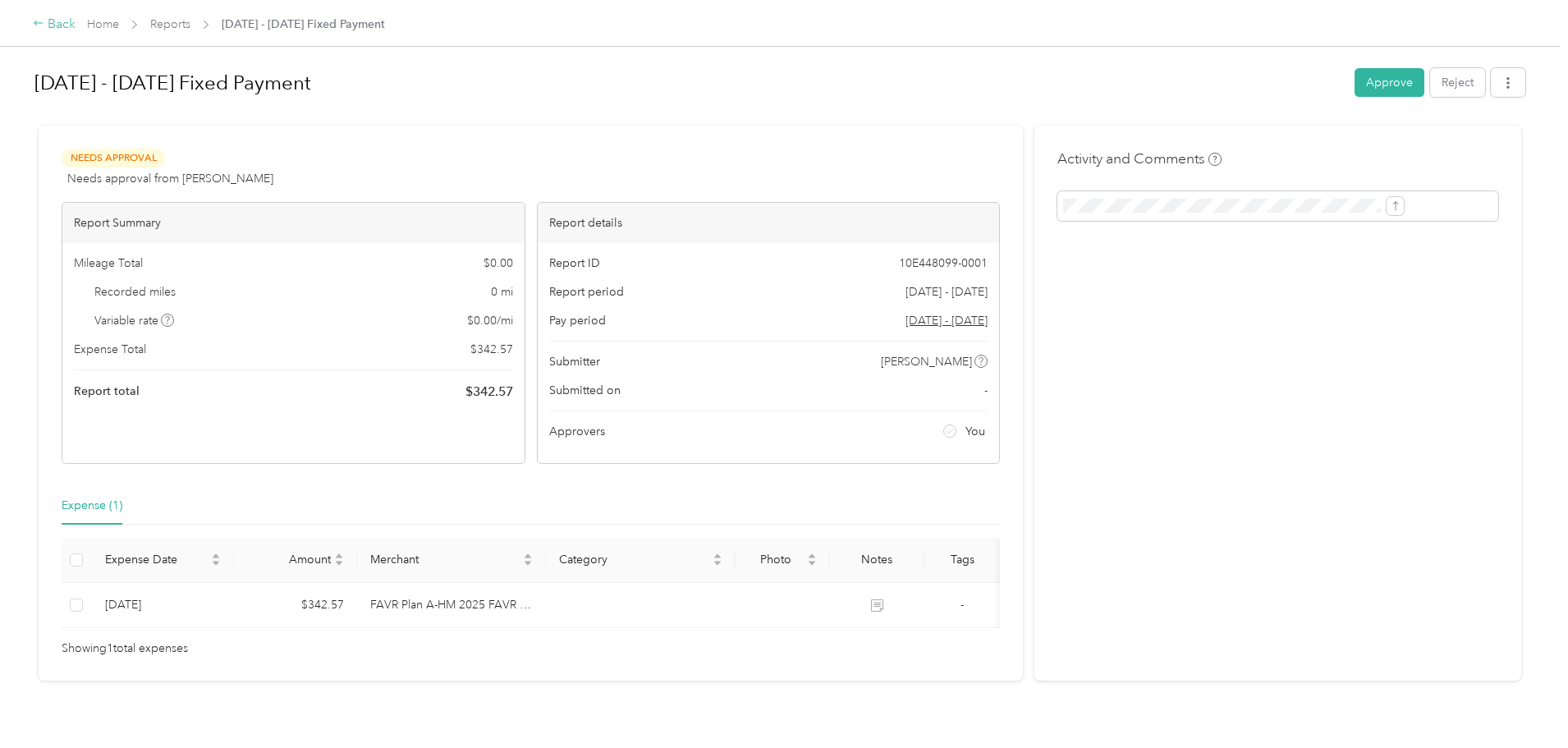
click at [75, 23] on div "Back" at bounding box center [55, 25] width 43 height 20
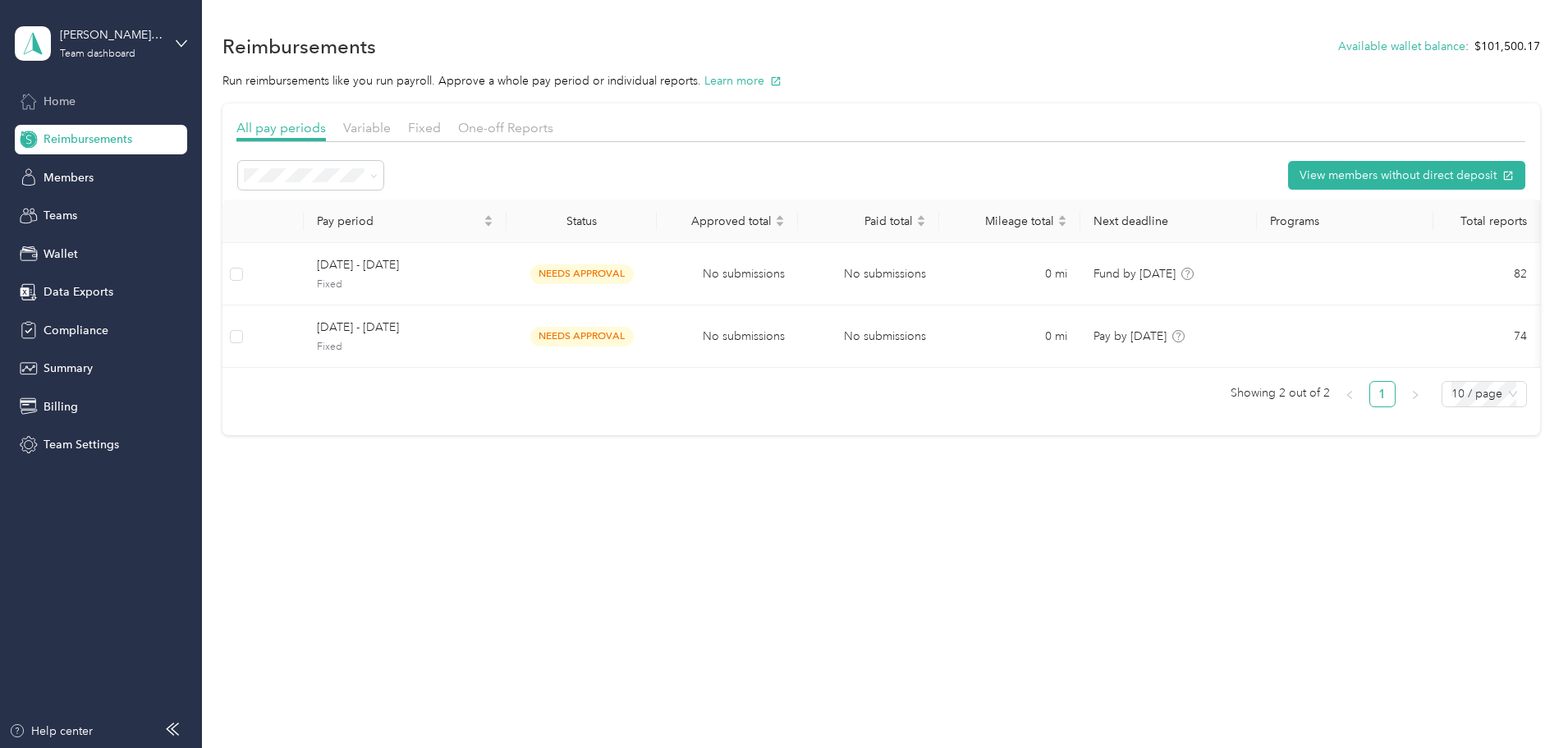
click at [60, 99] on span "Home" at bounding box center [60, 101] width 32 height 17
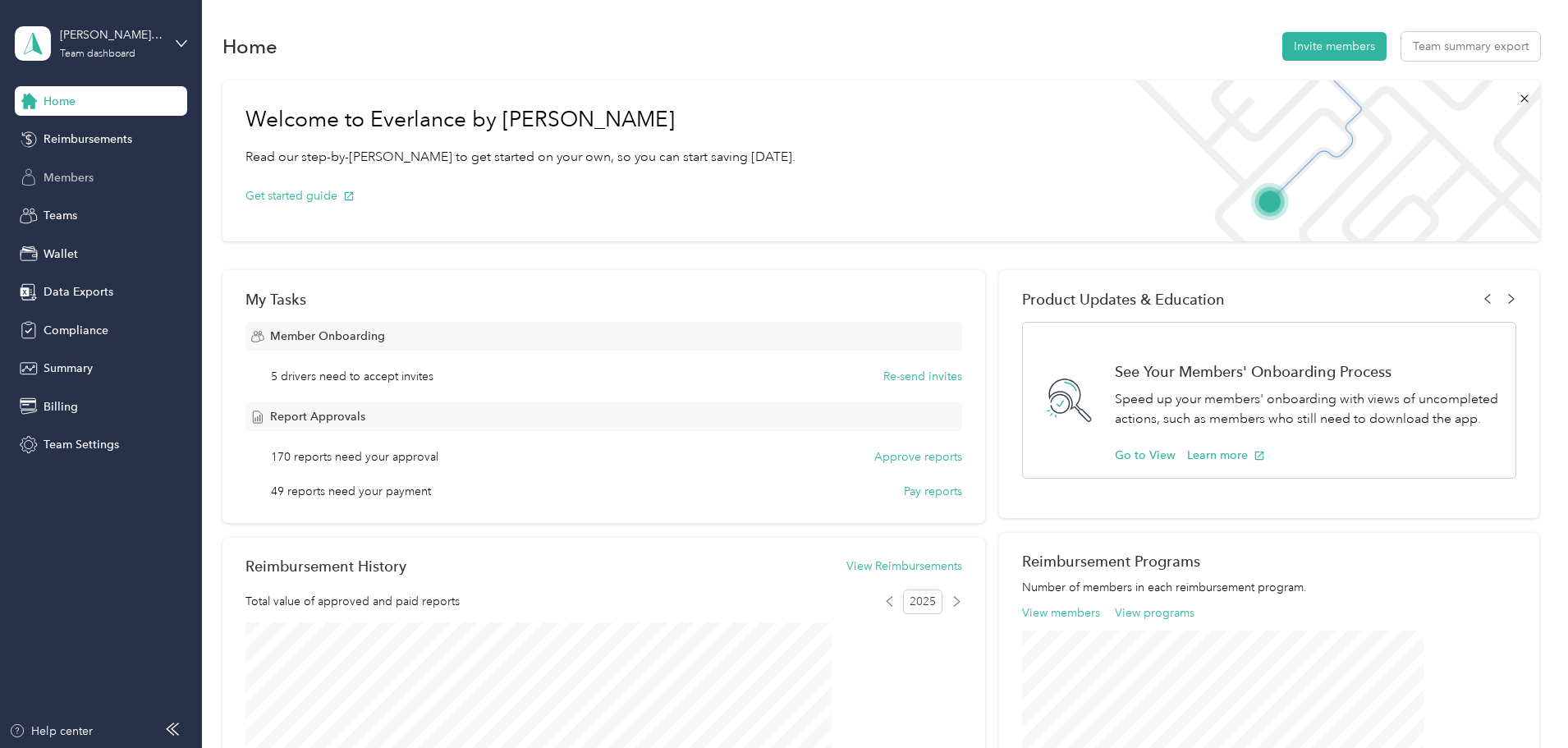
click at [66, 176] on span "Members" at bounding box center [69, 177] width 50 height 17
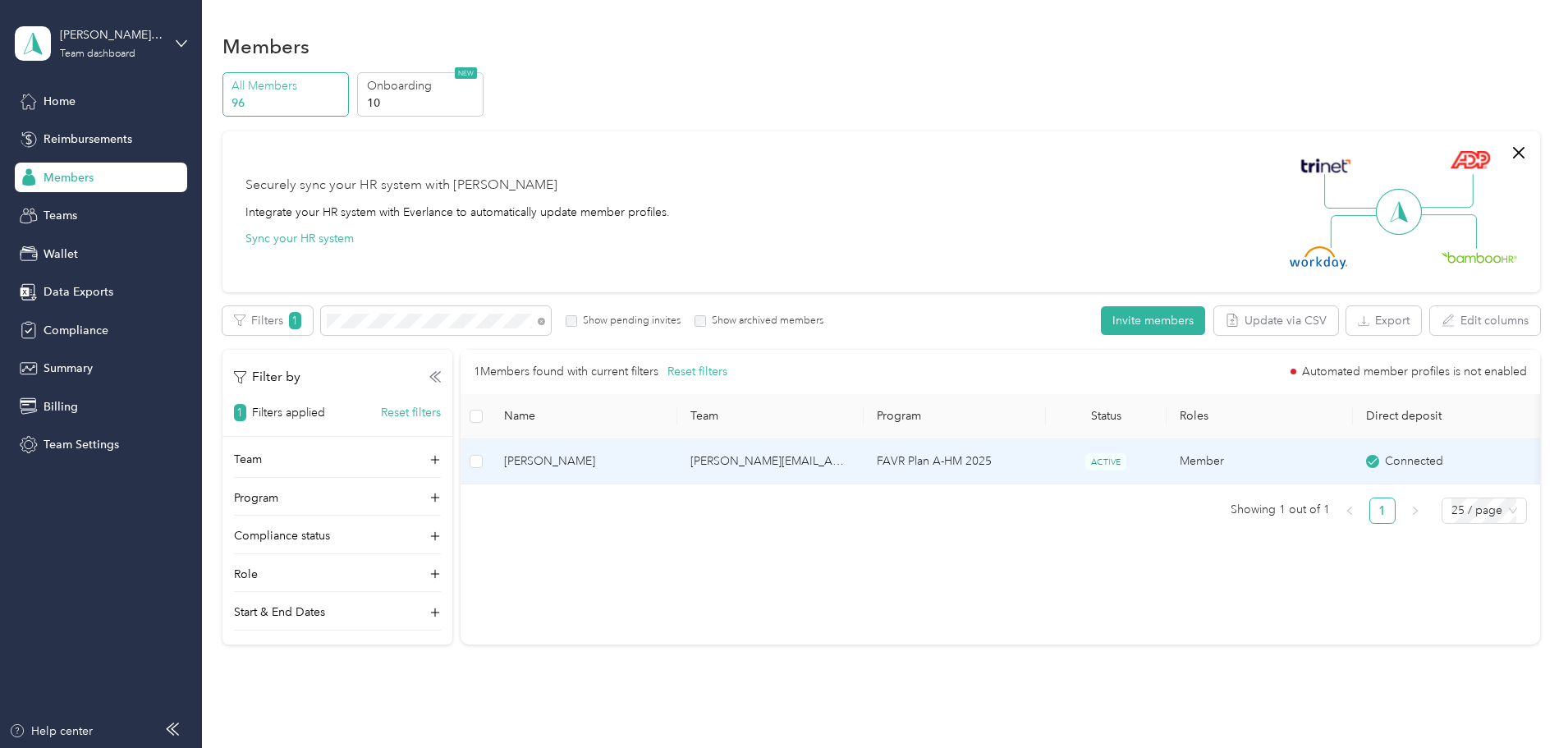
click at [864, 458] on td "[PERSON_NAME][EMAIL_ADDRESS][PERSON_NAME][DOMAIN_NAME]" at bounding box center [771, 462] width 186 height 45
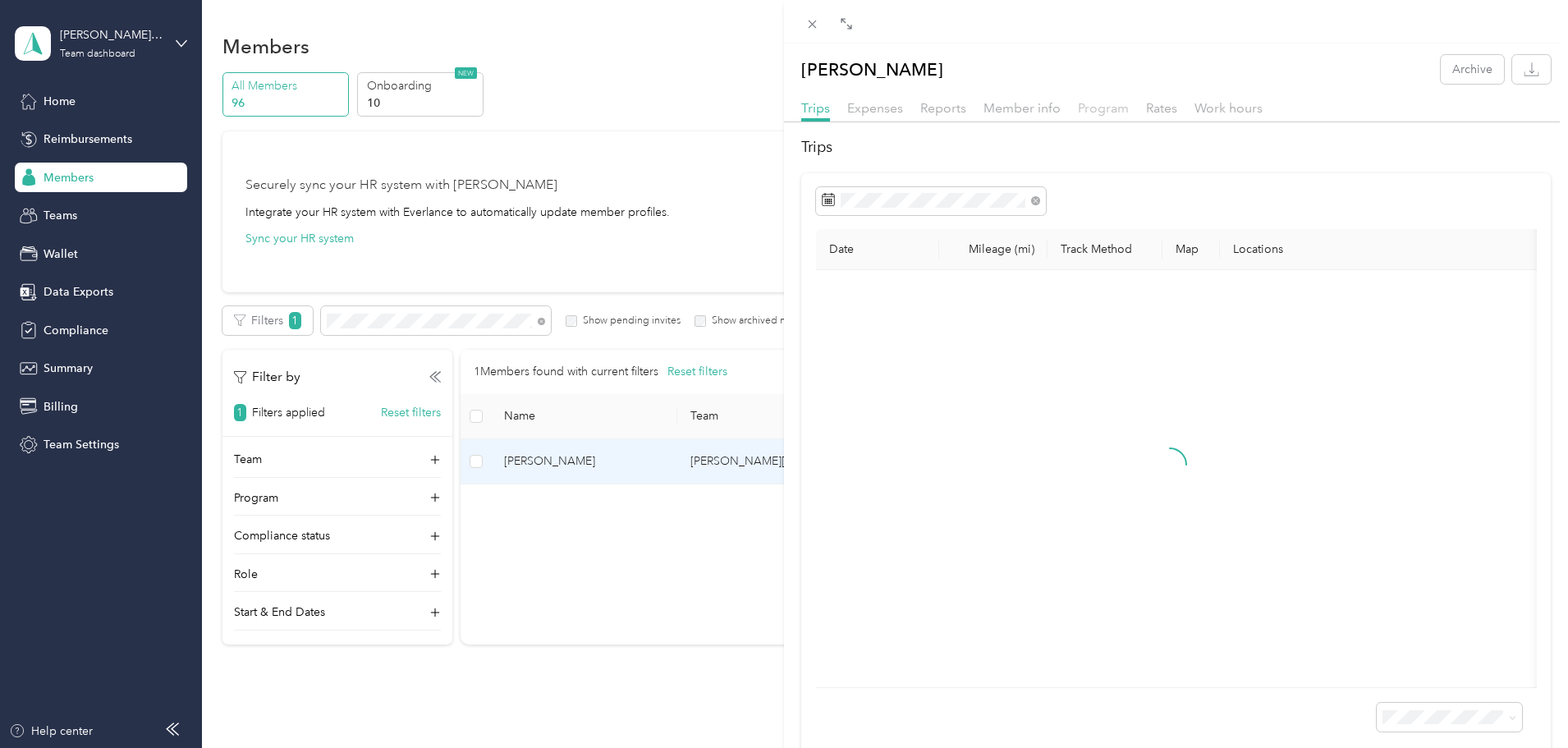
click at [1090, 109] on span "Program" at bounding box center [1104, 107] width 51 height 15
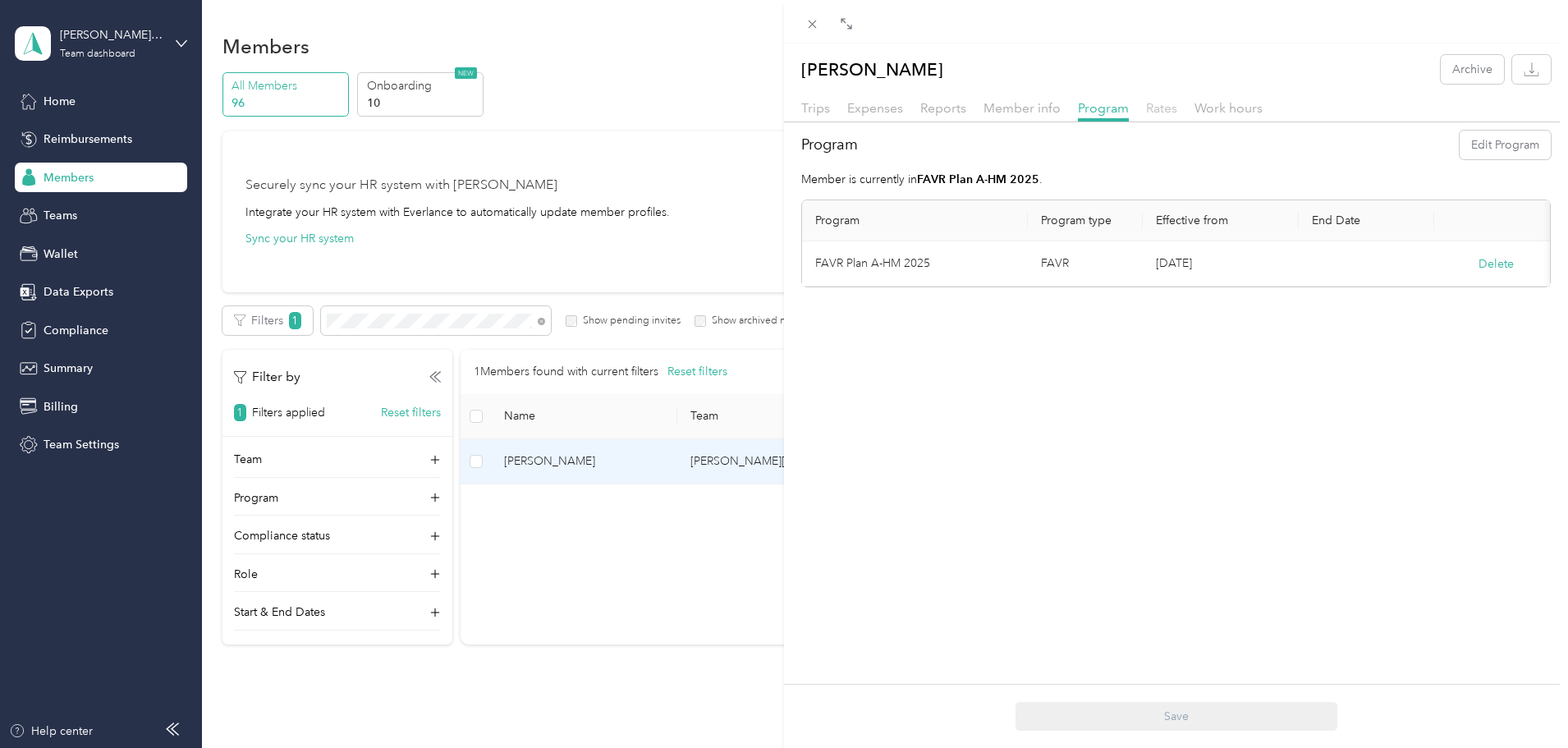
click at [1151, 108] on span "Rates" at bounding box center [1162, 107] width 31 height 15
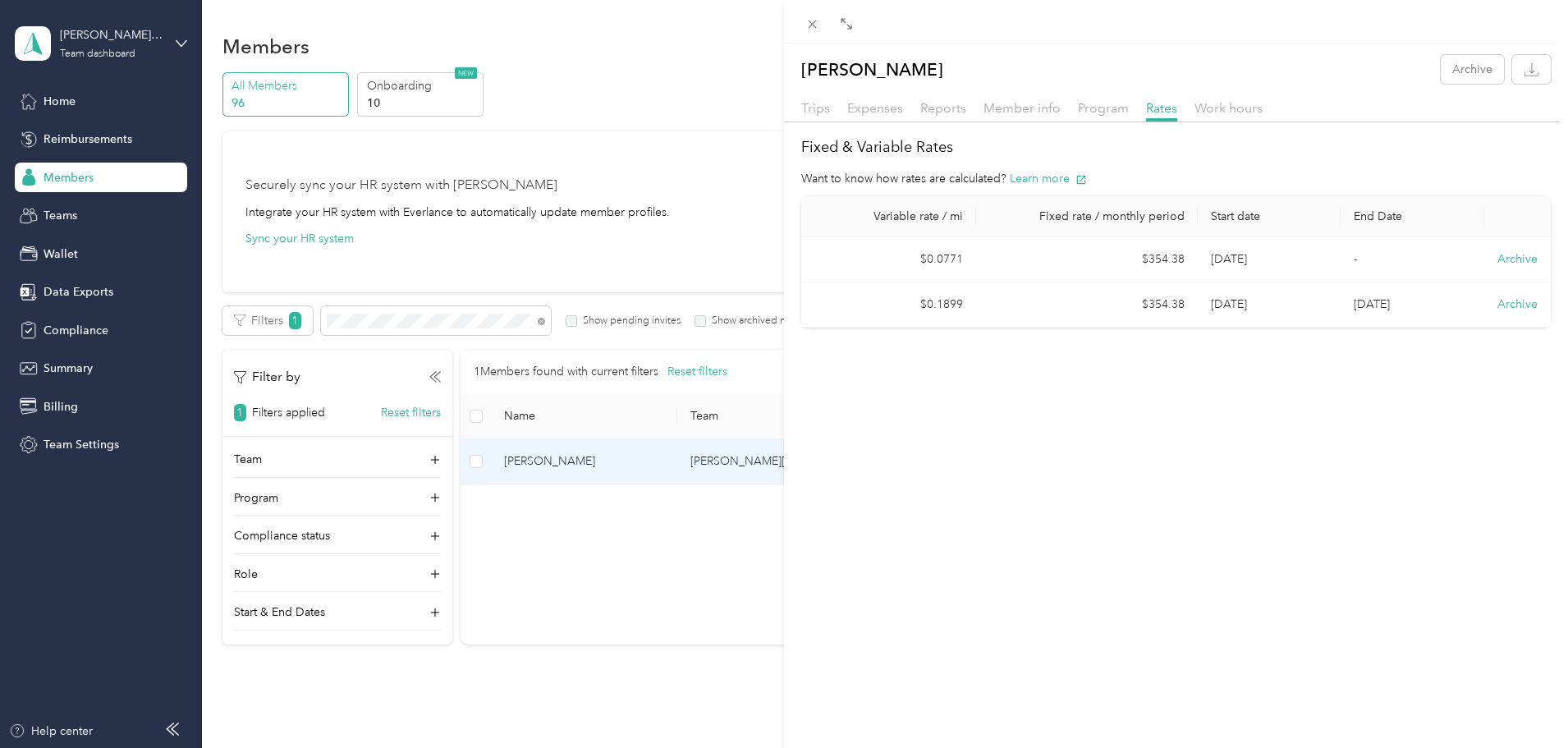
drag, startPoint x: 649, startPoint y: 322, endPoint x: 630, endPoint y: 327, distance: 19.6
click at [643, 323] on div "[PERSON_NAME] Archive Trips Expenses Reports Member info Program Rates Work hou…" at bounding box center [784, 374] width 1568 height 748
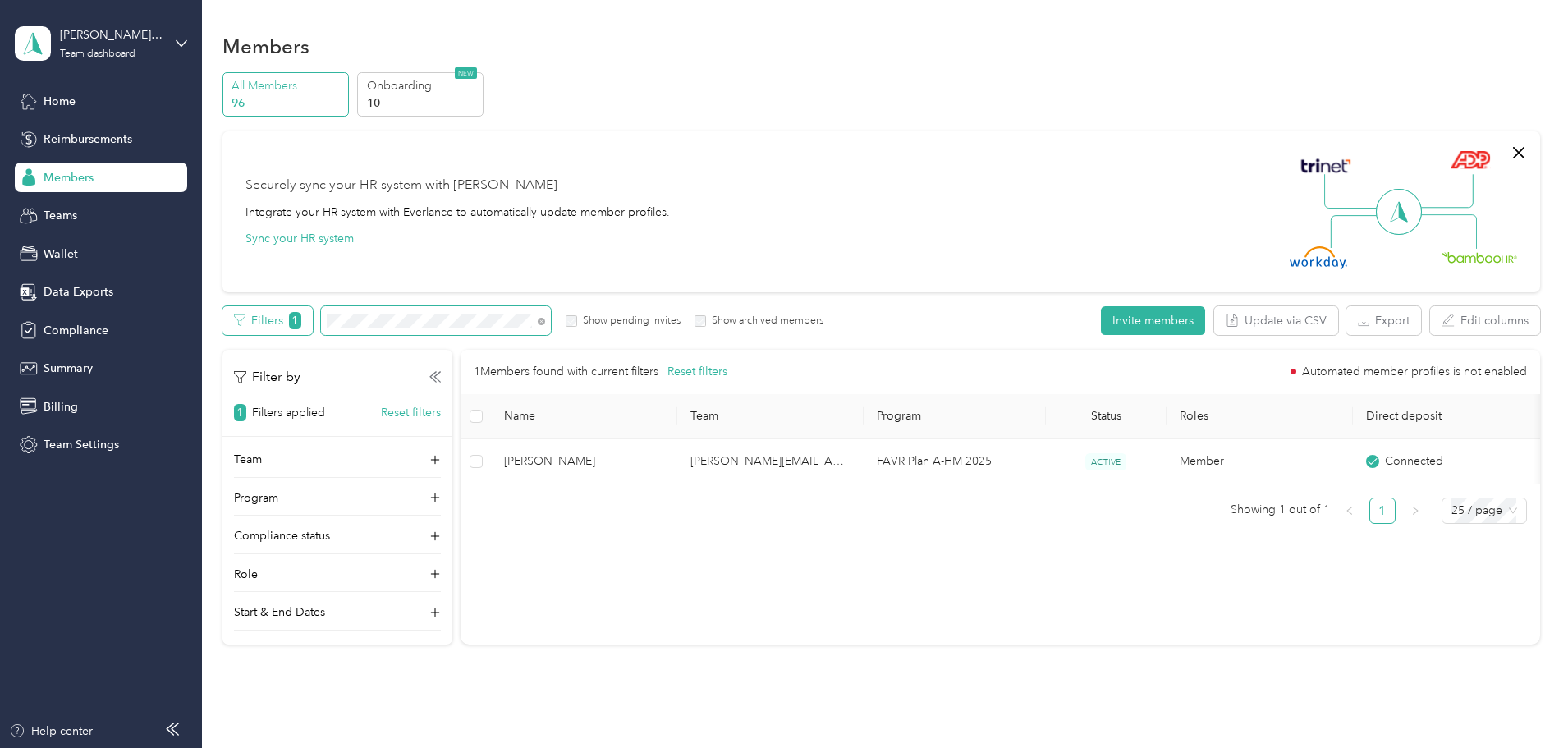
drag, startPoint x: 478, startPoint y: 323, endPoint x: 385, endPoint y: 313, distance: 93.5
click at [383, 313] on div "Filters 1 Show pending invites Show archived members" at bounding box center [524, 320] width 601 height 29
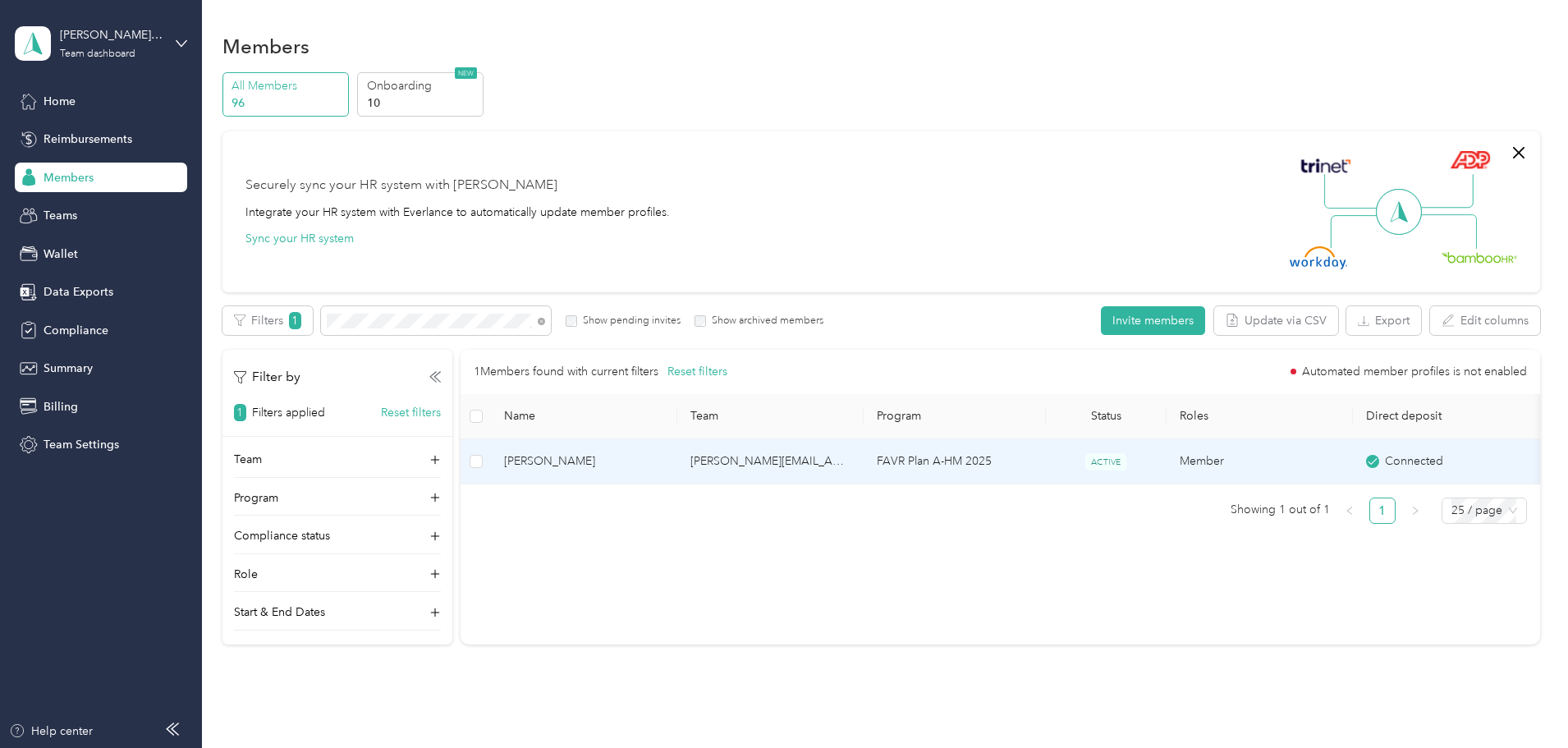
click at [860, 460] on td "[PERSON_NAME][EMAIL_ADDRESS][PERSON_NAME][DOMAIN_NAME]" at bounding box center [771, 462] width 186 height 45
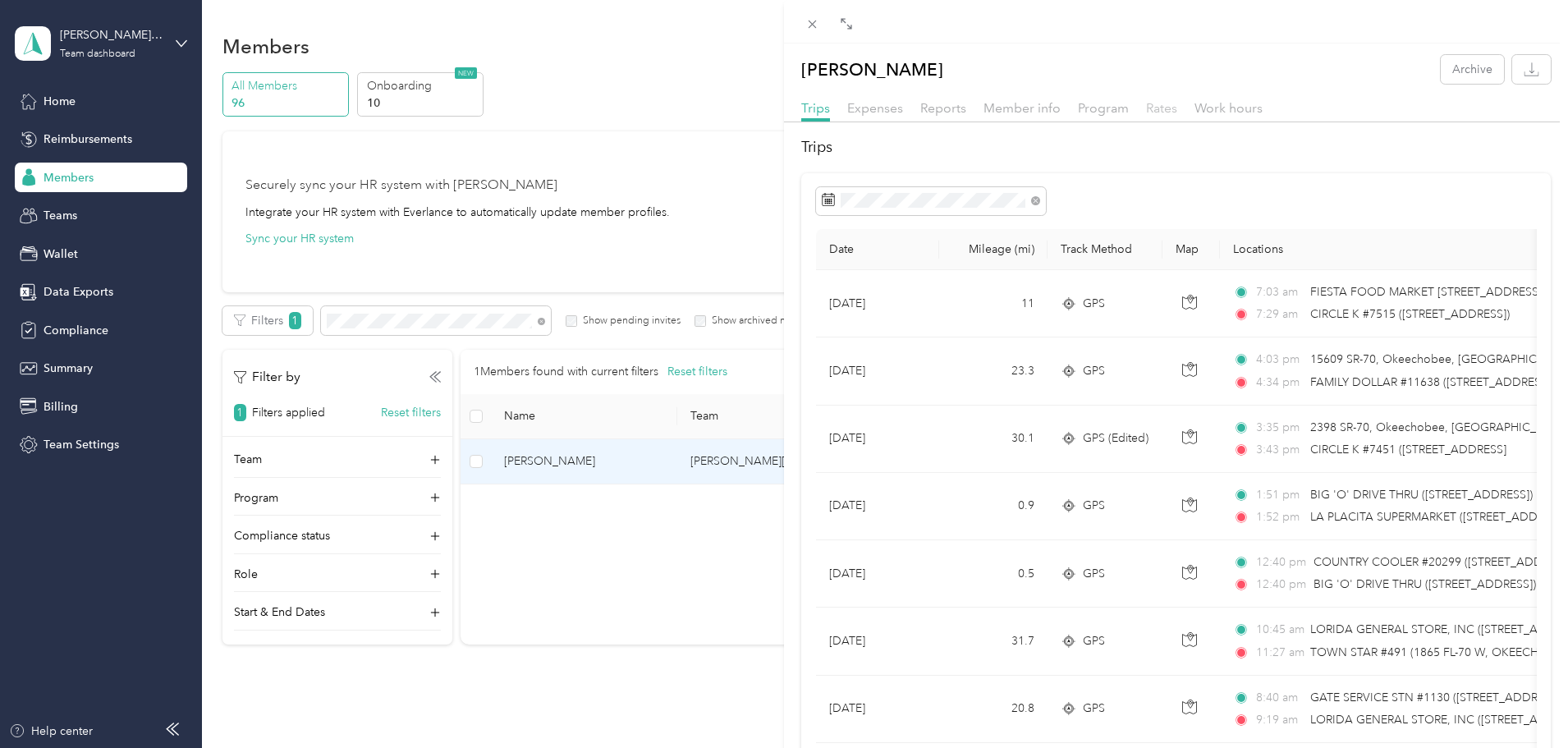
click at [1162, 108] on span "Rates" at bounding box center [1162, 107] width 31 height 15
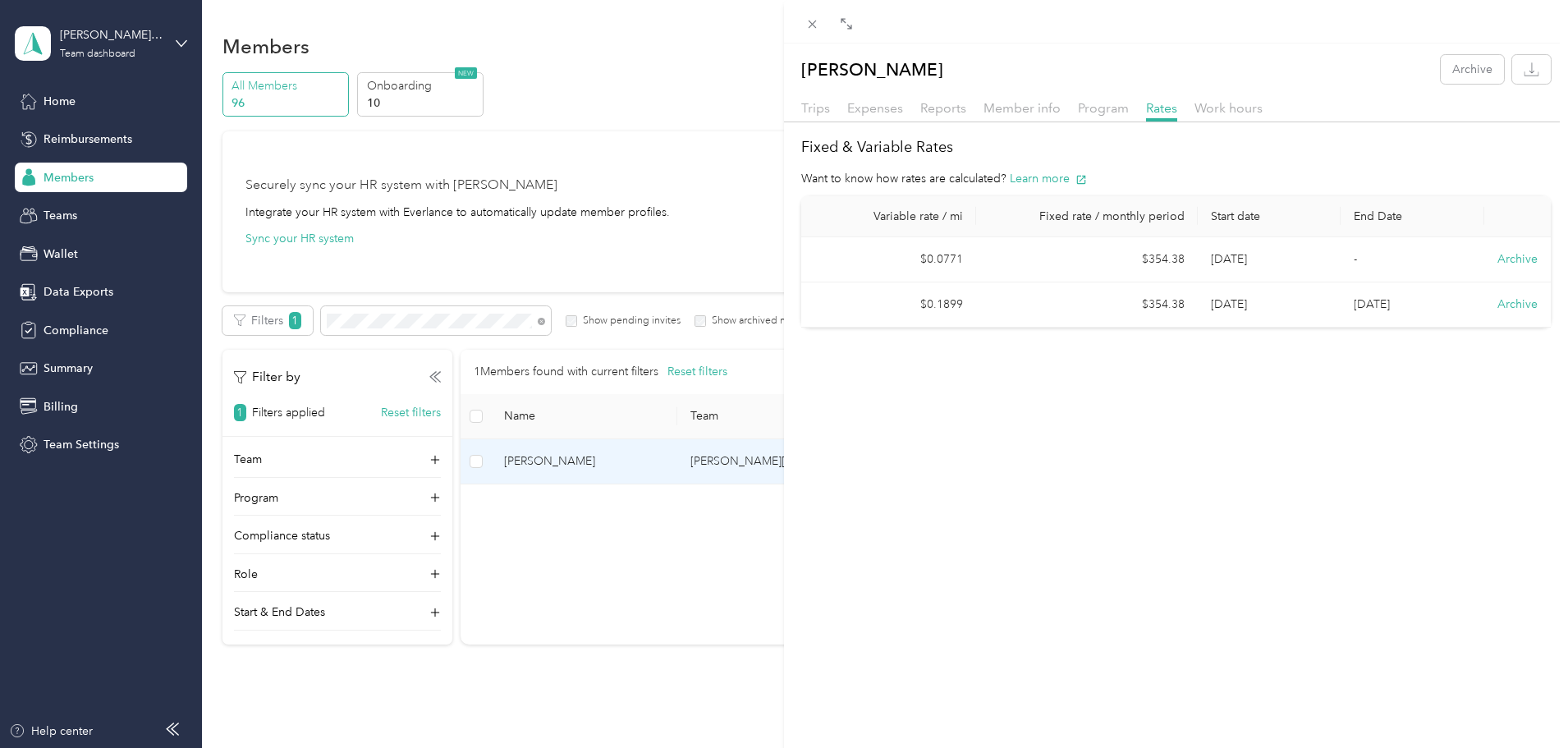
drag, startPoint x: 654, startPoint y: 319, endPoint x: 641, endPoint y: 322, distance: 13.3
click at [653, 319] on div "[PERSON_NAME] Archive Trips Expenses Reports Member info Program Rates Work hou…" at bounding box center [784, 374] width 1568 height 748
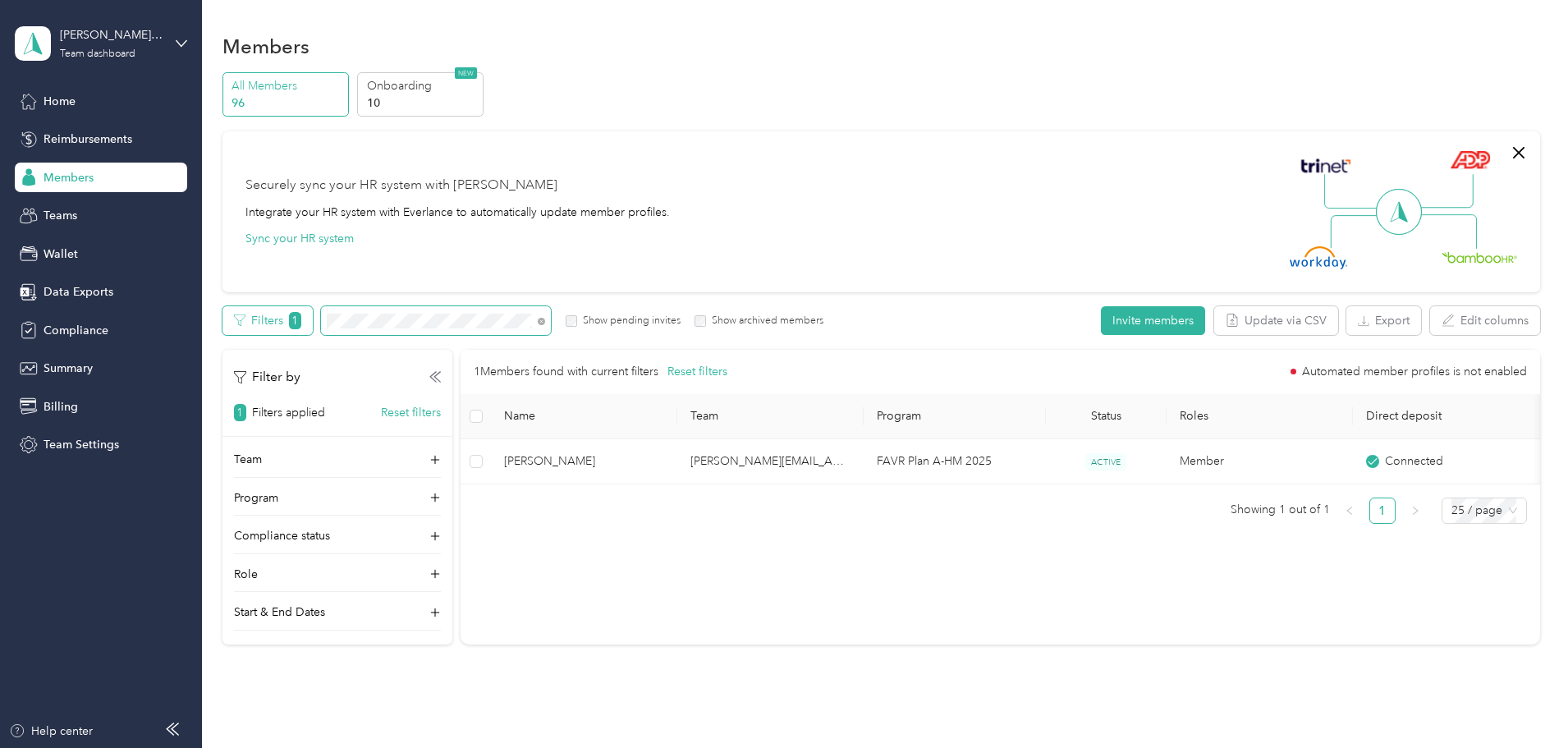
click at [396, 319] on div "Filters 1 Show pending invites Show archived members" at bounding box center [524, 320] width 601 height 29
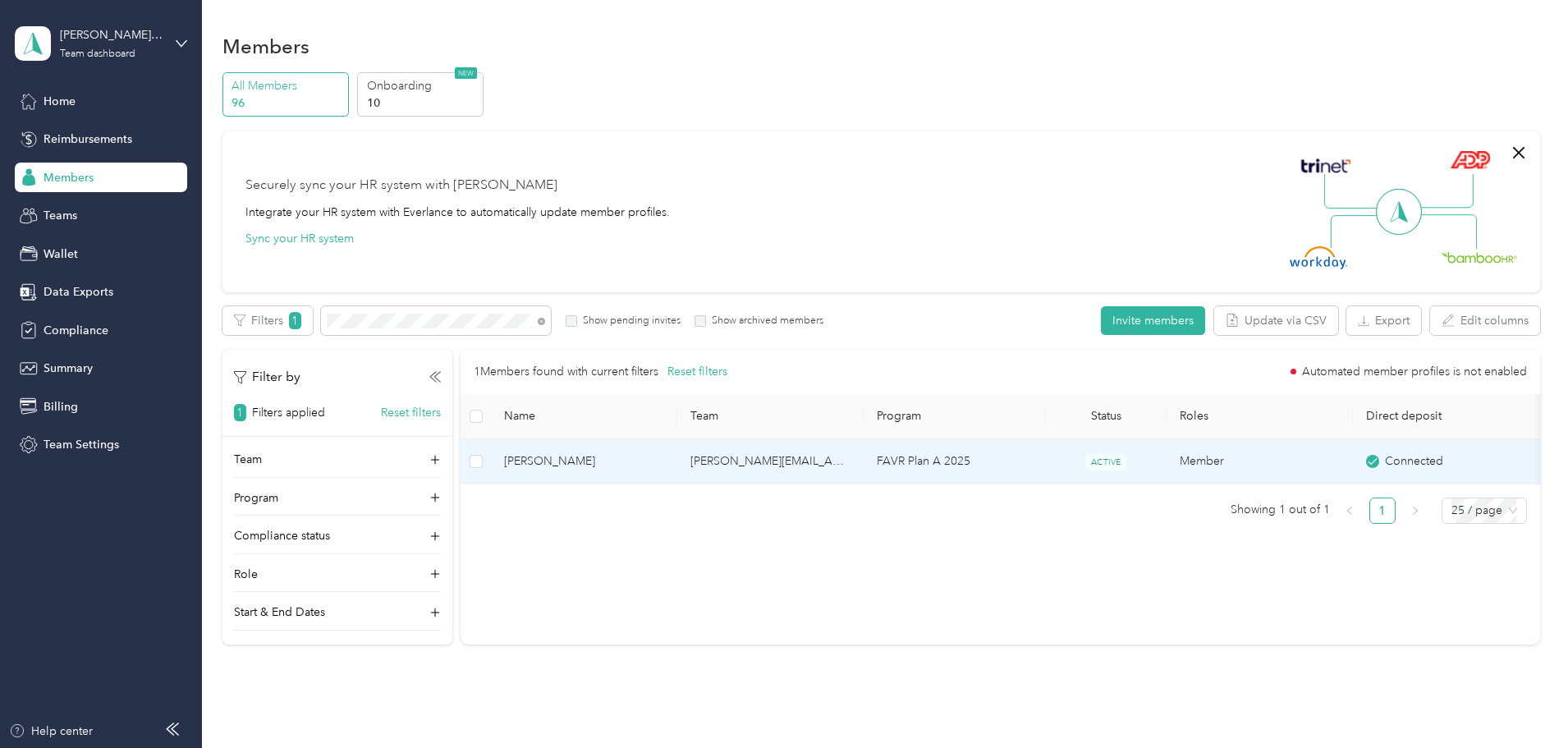
click at [631, 459] on span "[PERSON_NAME]" at bounding box center [584, 461] width 160 height 18
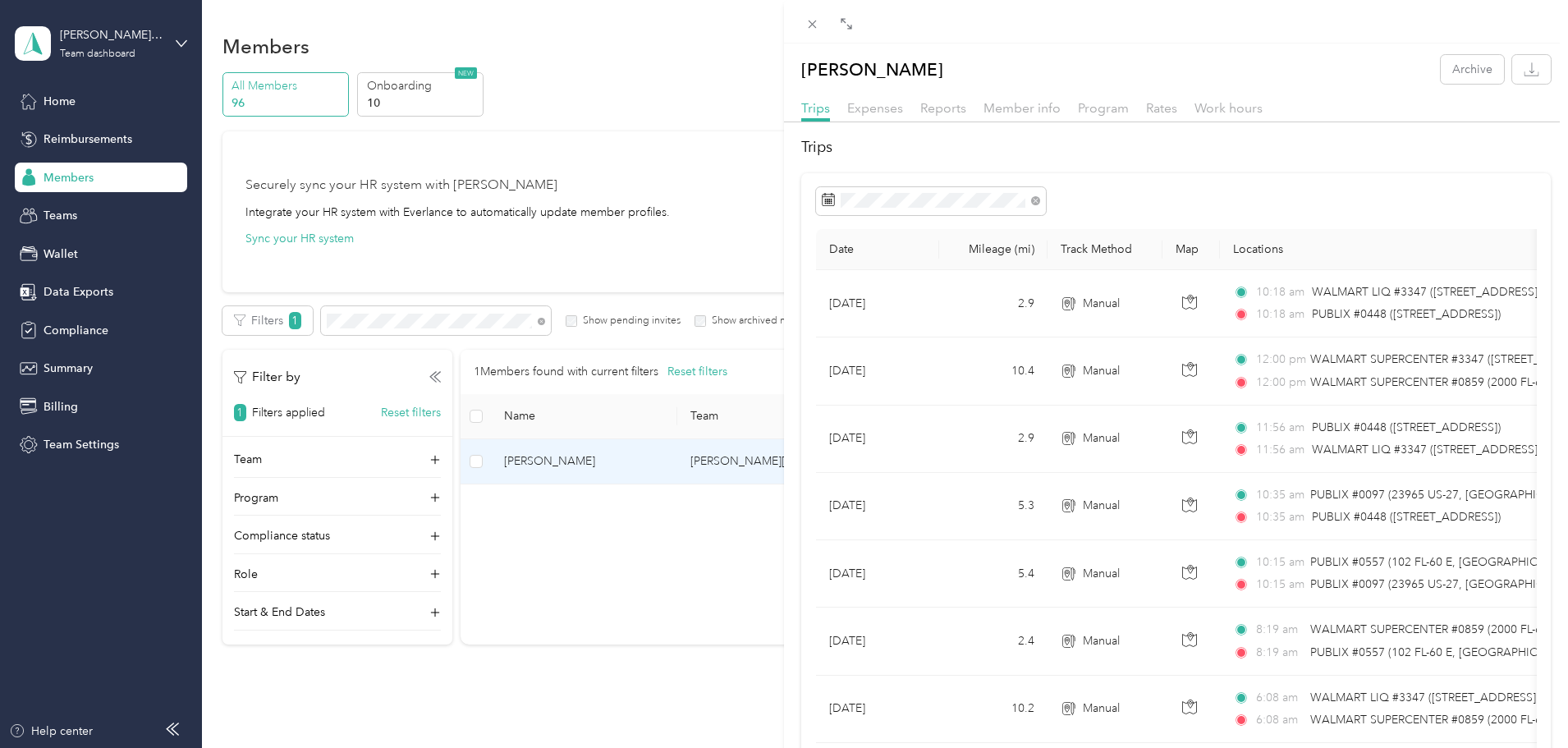
click at [1158, 117] on div "Rates" at bounding box center [1162, 108] width 31 height 21
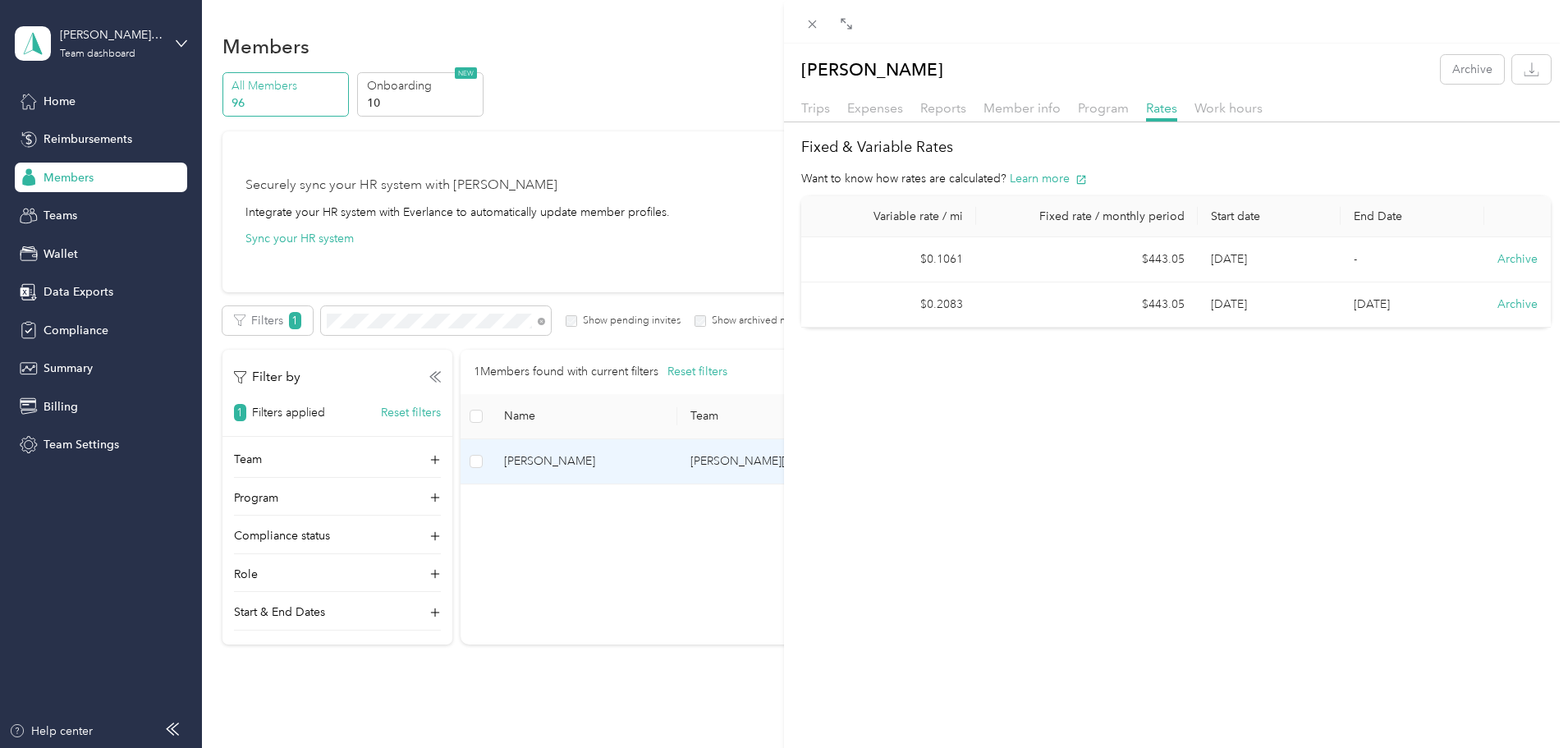
click at [99, 177] on div "[PERSON_NAME] Archive Trips Expenses Reports Member info Program Rates Work hou…" at bounding box center [784, 374] width 1568 height 748
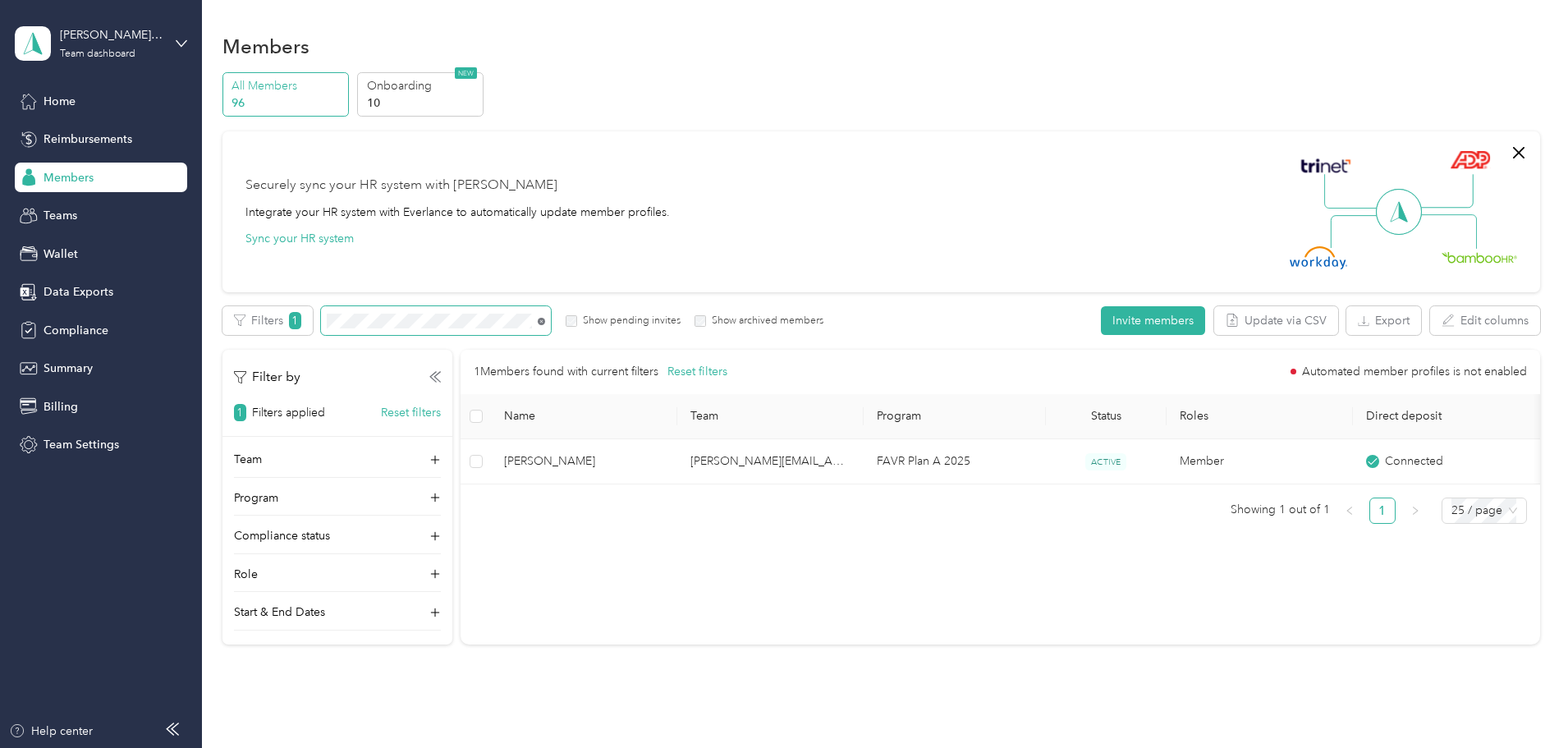
click at [545, 319] on icon at bounding box center [541, 321] width 7 height 7
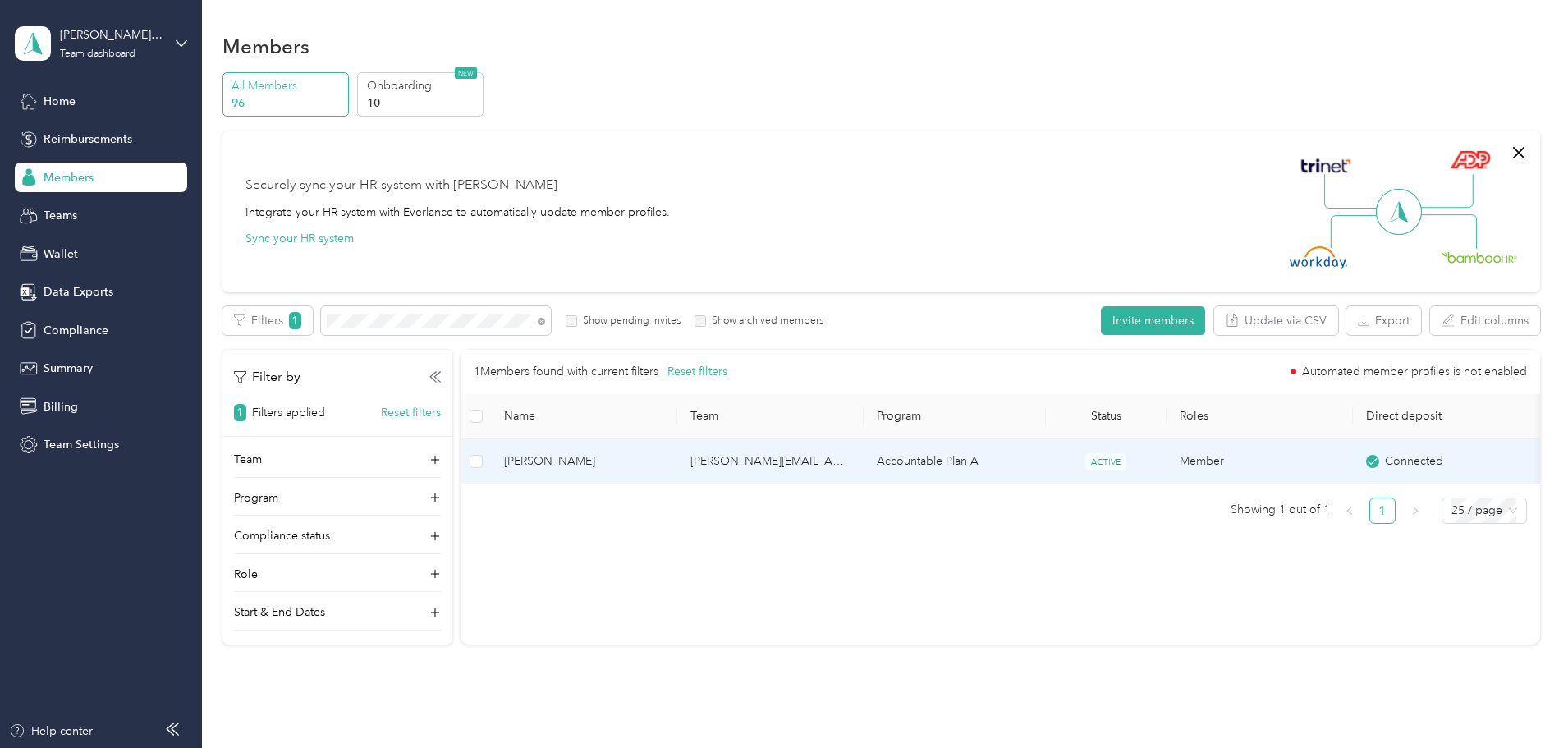
click at [776, 455] on td "[PERSON_NAME][EMAIL_ADDRESS][PERSON_NAME][DOMAIN_NAME]" at bounding box center [771, 462] width 186 height 45
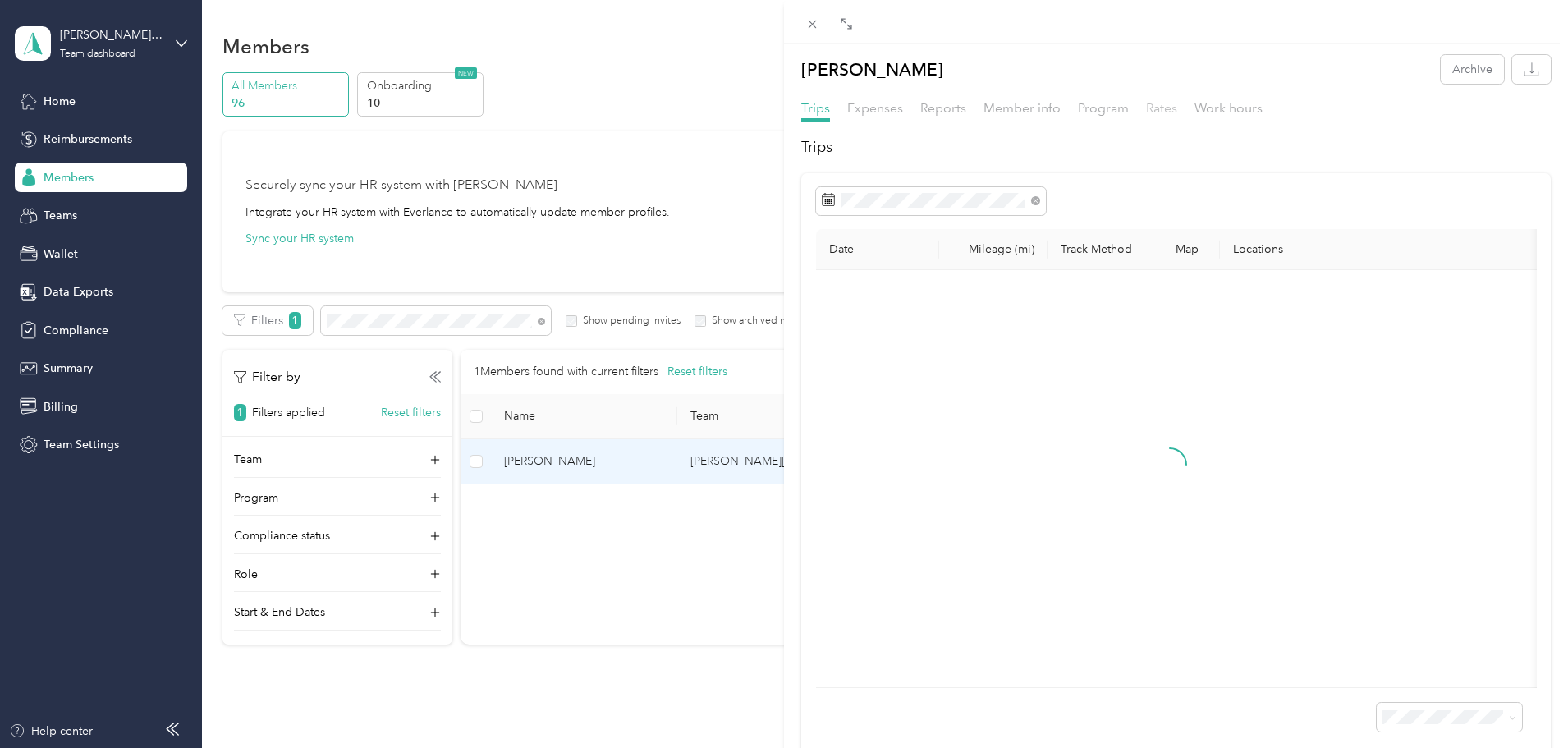
click at [1158, 113] on span "Rates" at bounding box center [1162, 107] width 31 height 15
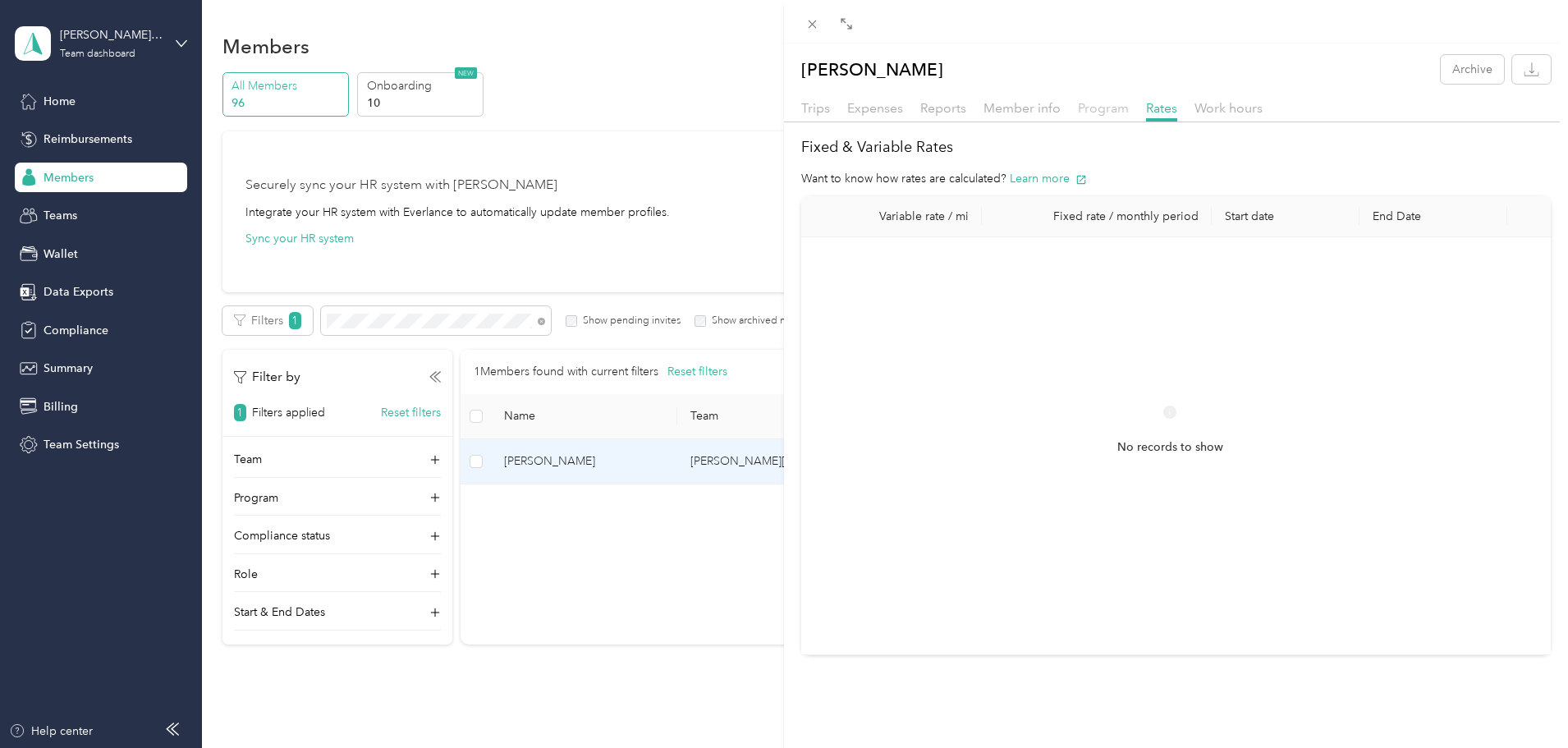
click at [1098, 113] on span "Program" at bounding box center [1104, 107] width 51 height 15
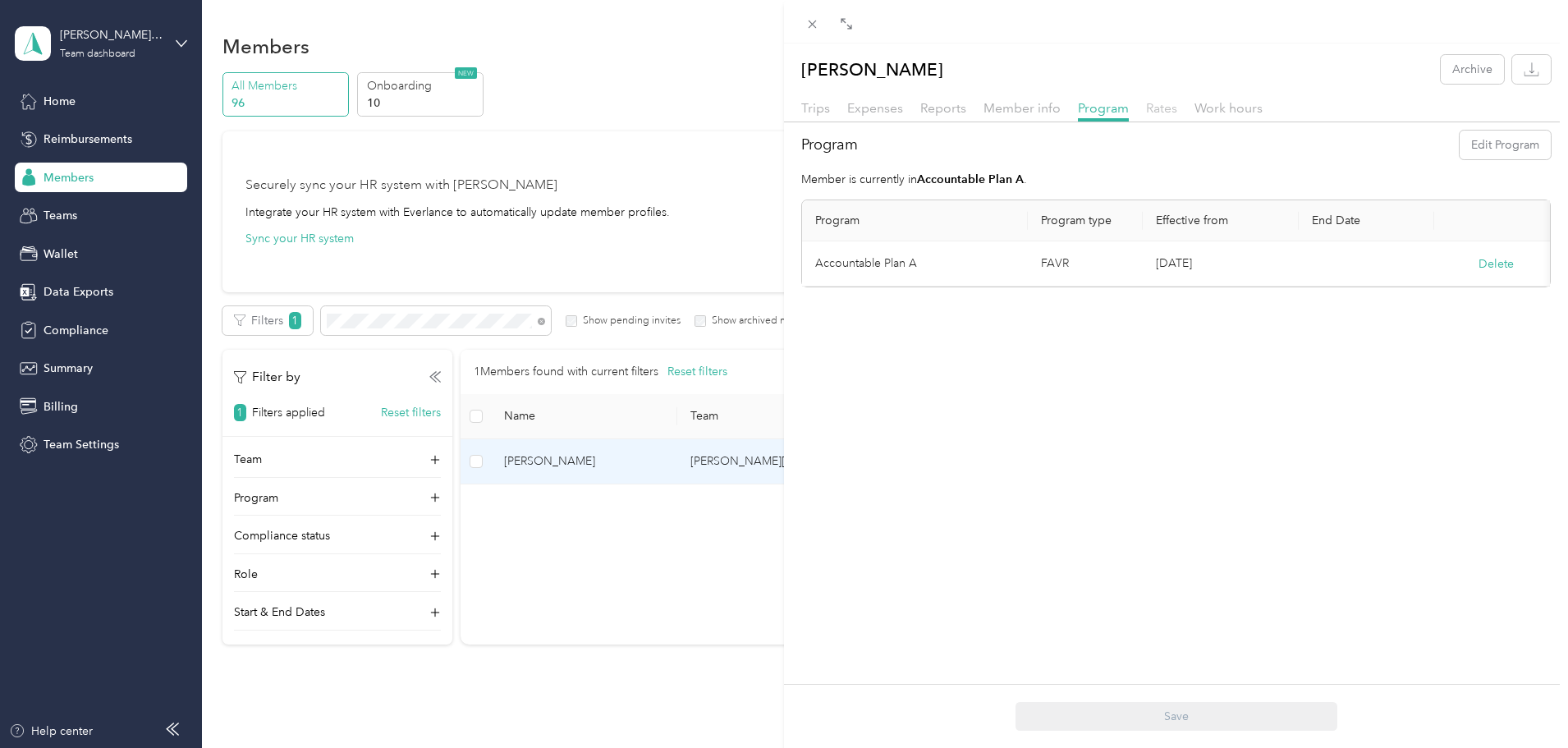
click at [1158, 110] on span "Rates" at bounding box center [1162, 107] width 31 height 15
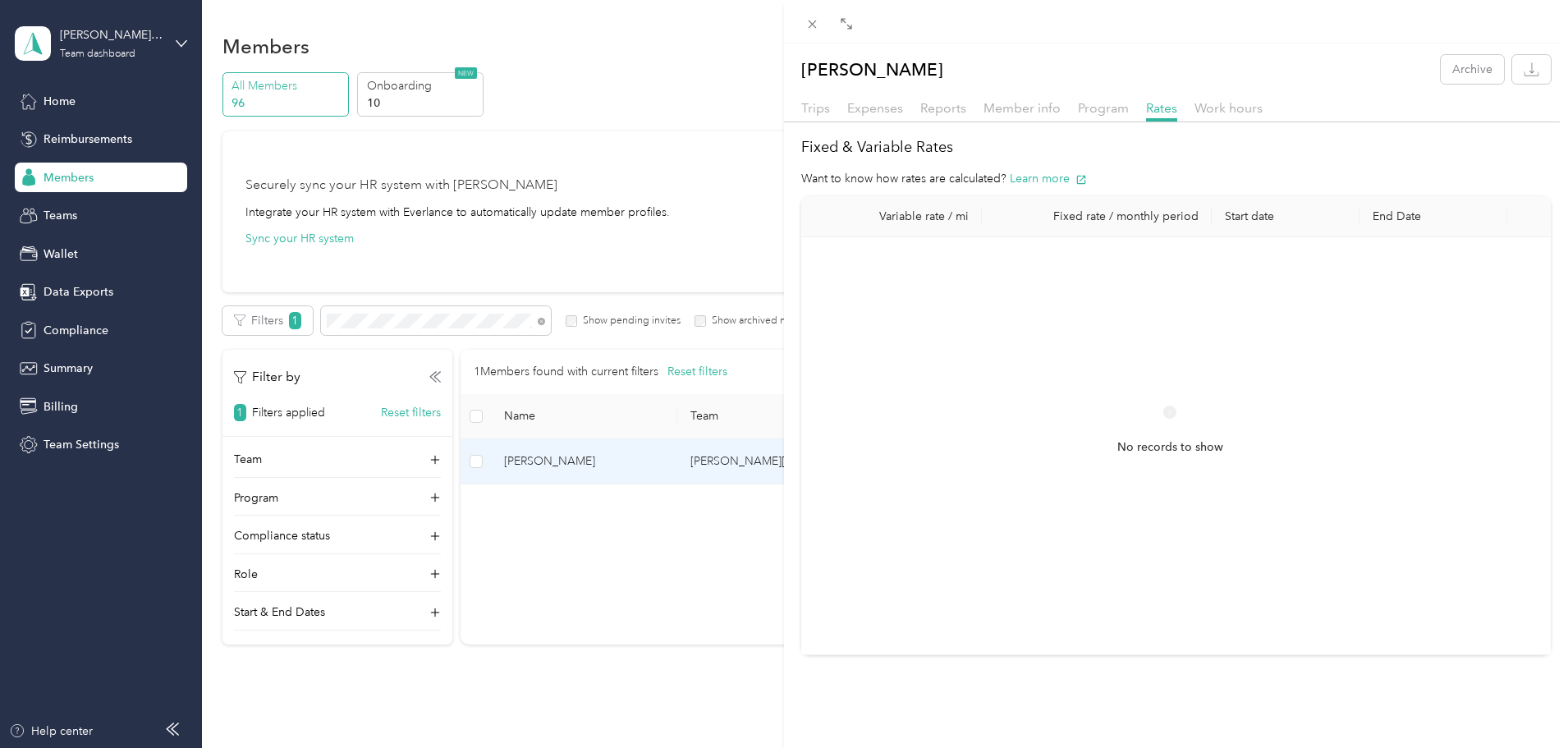
click at [511, 322] on div "[PERSON_NAME] Archive Trips Expenses Reports Member info Program Rates Work hou…" at bounding box center [784, 374] width 1568 height 748
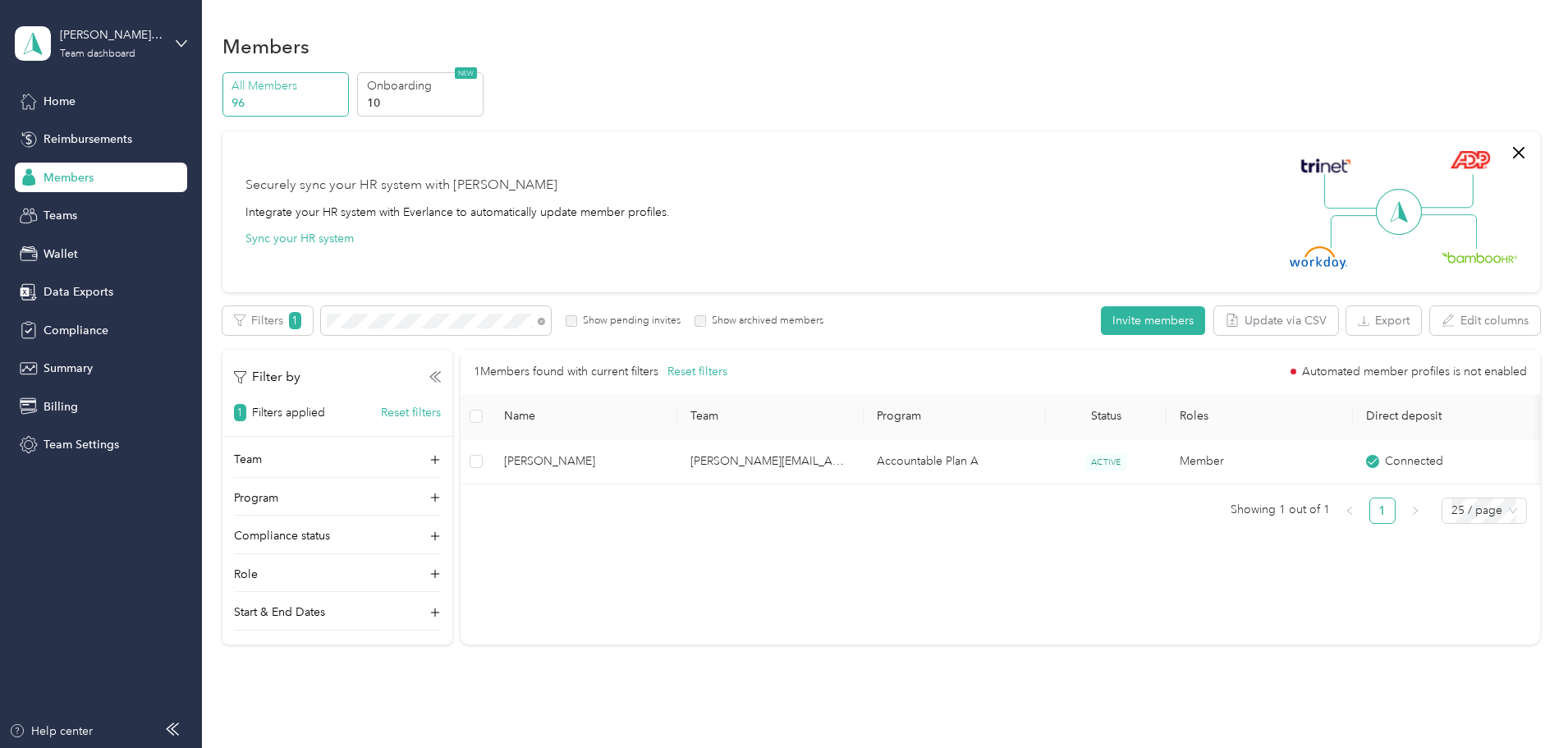
click at [545, 318] on icon at bounding box center [541, 321] width 7 height 7
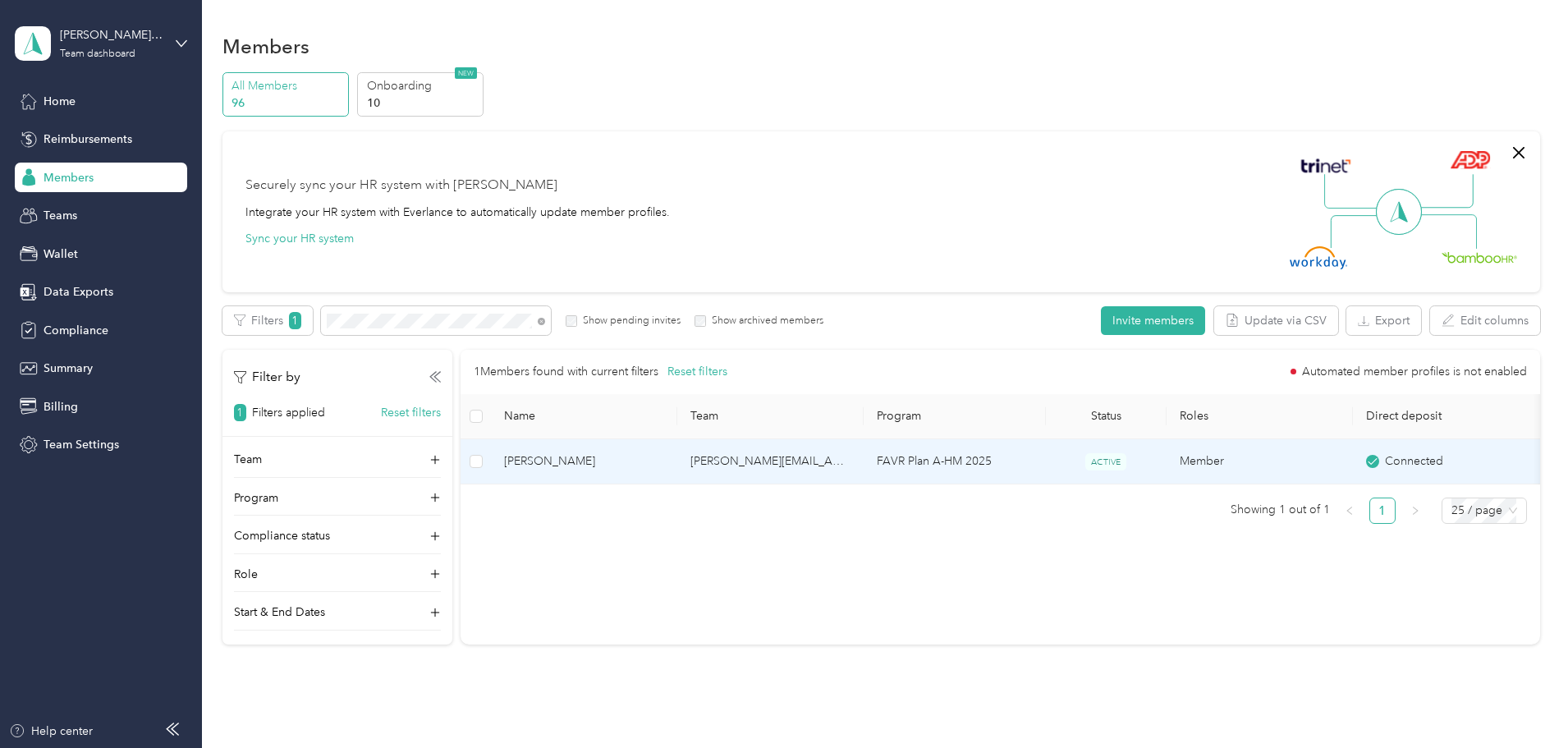
click at [664, 455] on span "[PERSON_NAME]" at bounding box center [584, 461] width 160 height 18
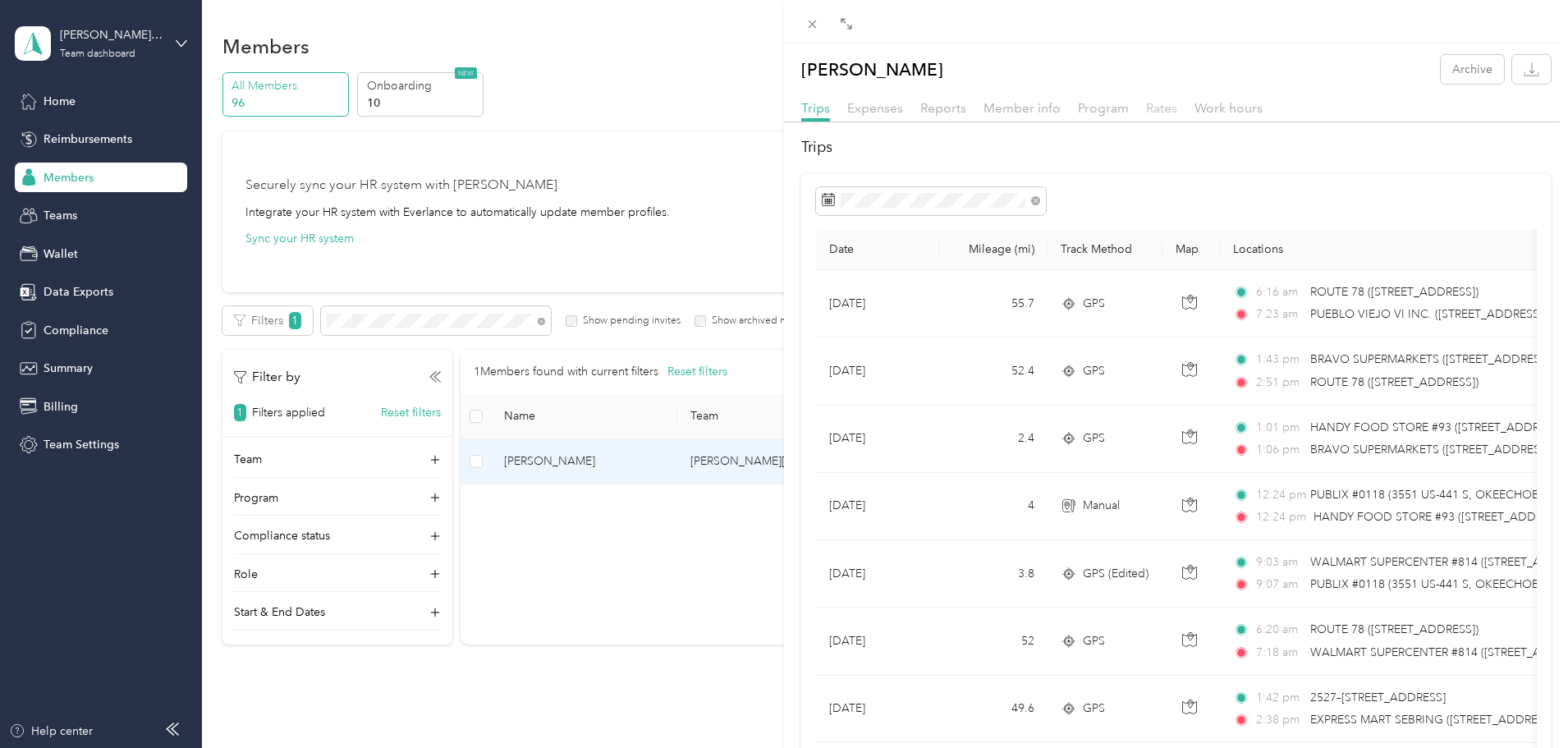
click at [1158, 113] on span "Rates" at bounding box center [1162, 107] width 31 height 15
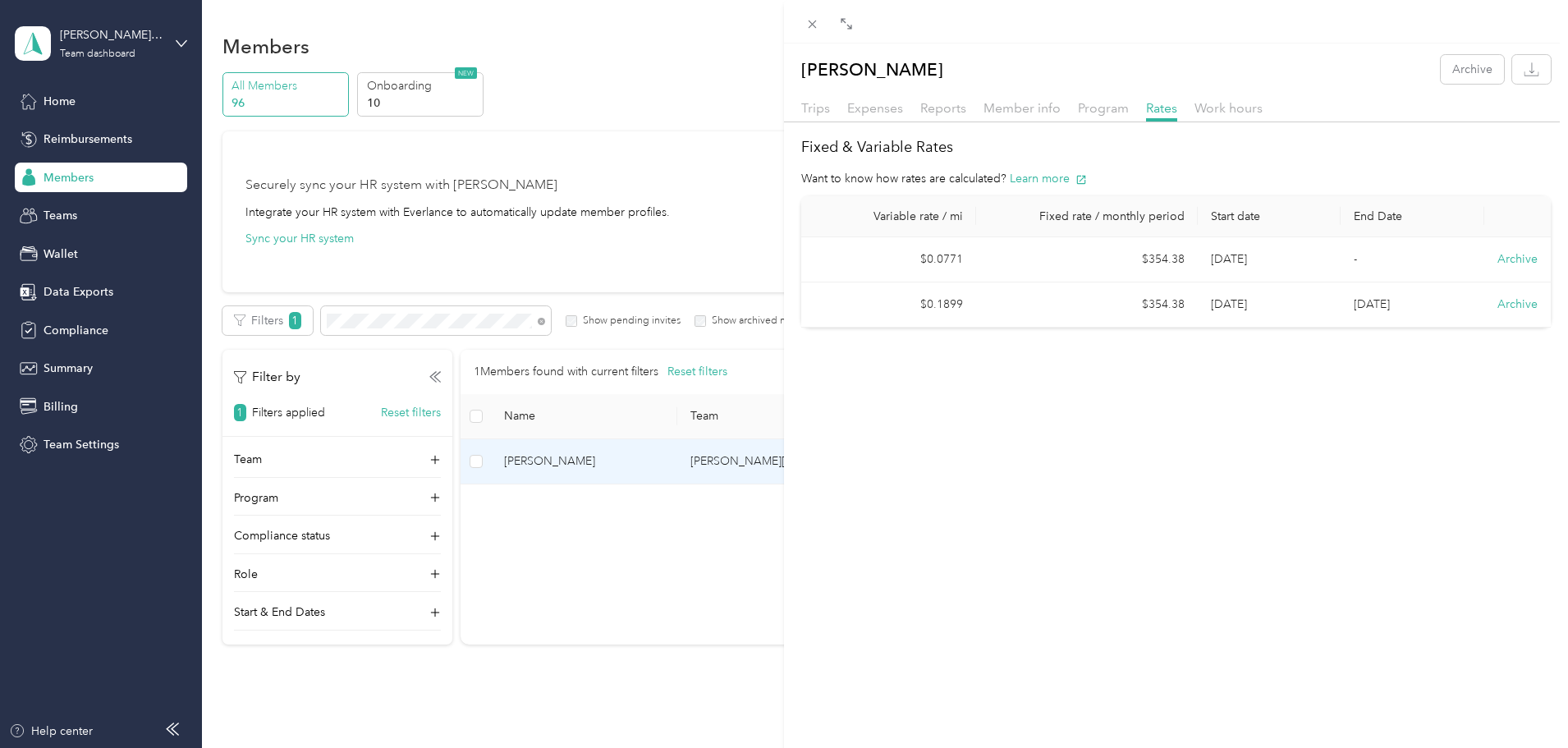
click at [1198, 303] on td "[DATE]" at bounding box center [1269, 305] width 144 height 45
click at [1141, 303] on td "$354.38" at bounding box center [1087, 305] width 222 height 45
click at [650, 322] on div "[PERSON_NAME] Archive Trips Expenses Reports Member info Program Rates Work hou…" at bounding box center [784, 374] width 1568 height 748
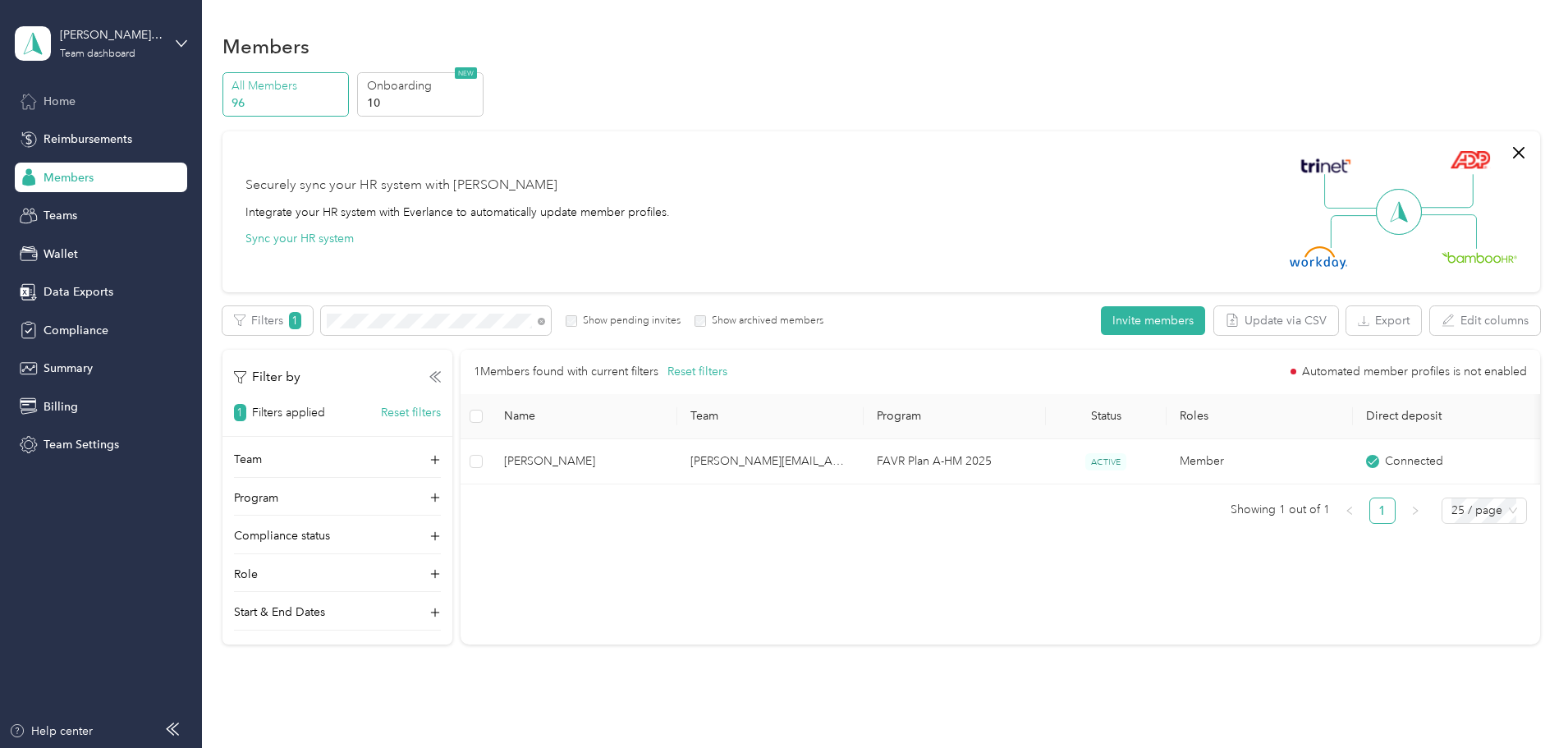
click at [62, 102] on span "Home" at bounding box center [60, 101] width 32 height 17
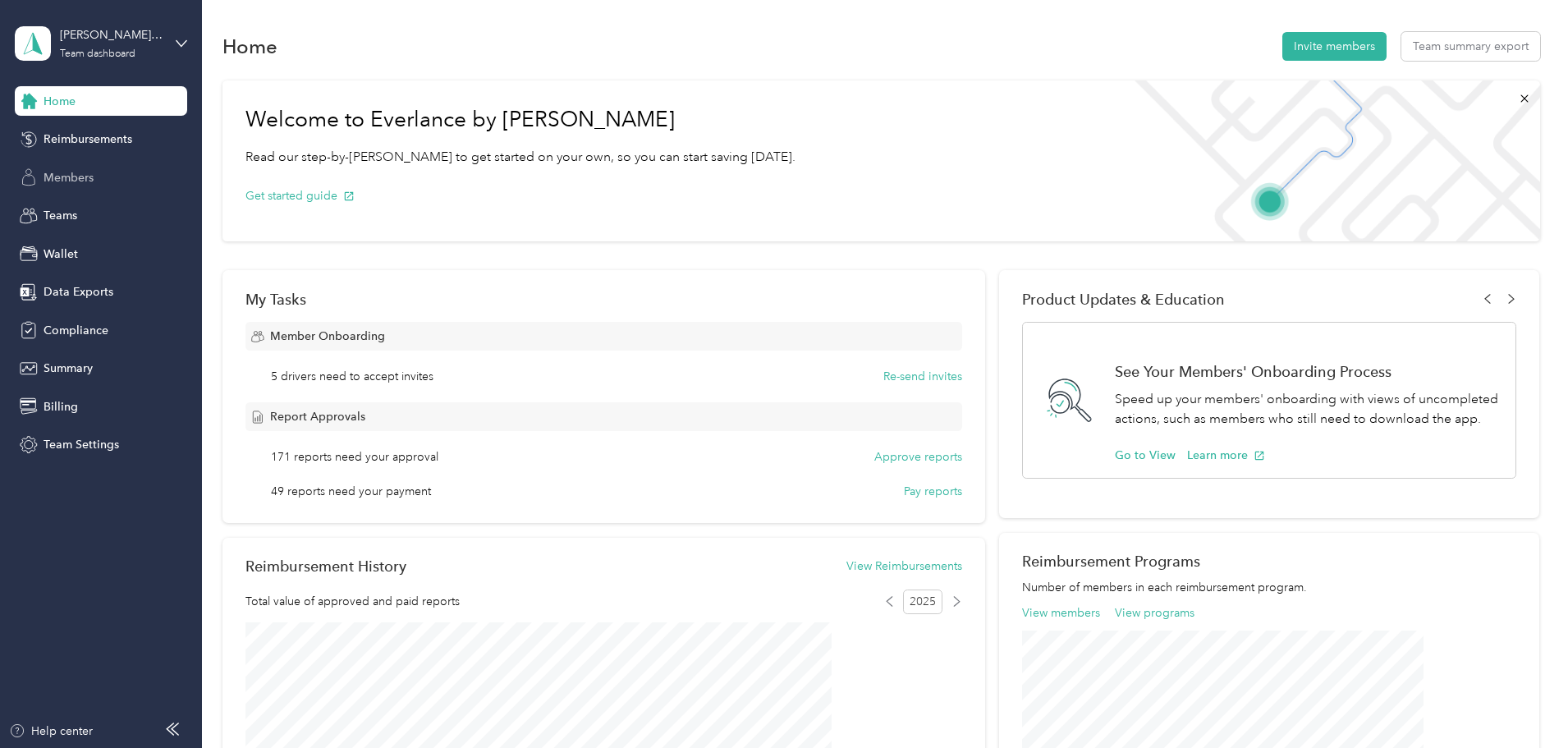
click at [85, 169] on span "Members" at bounding box center [69, 177] width 50 height 17
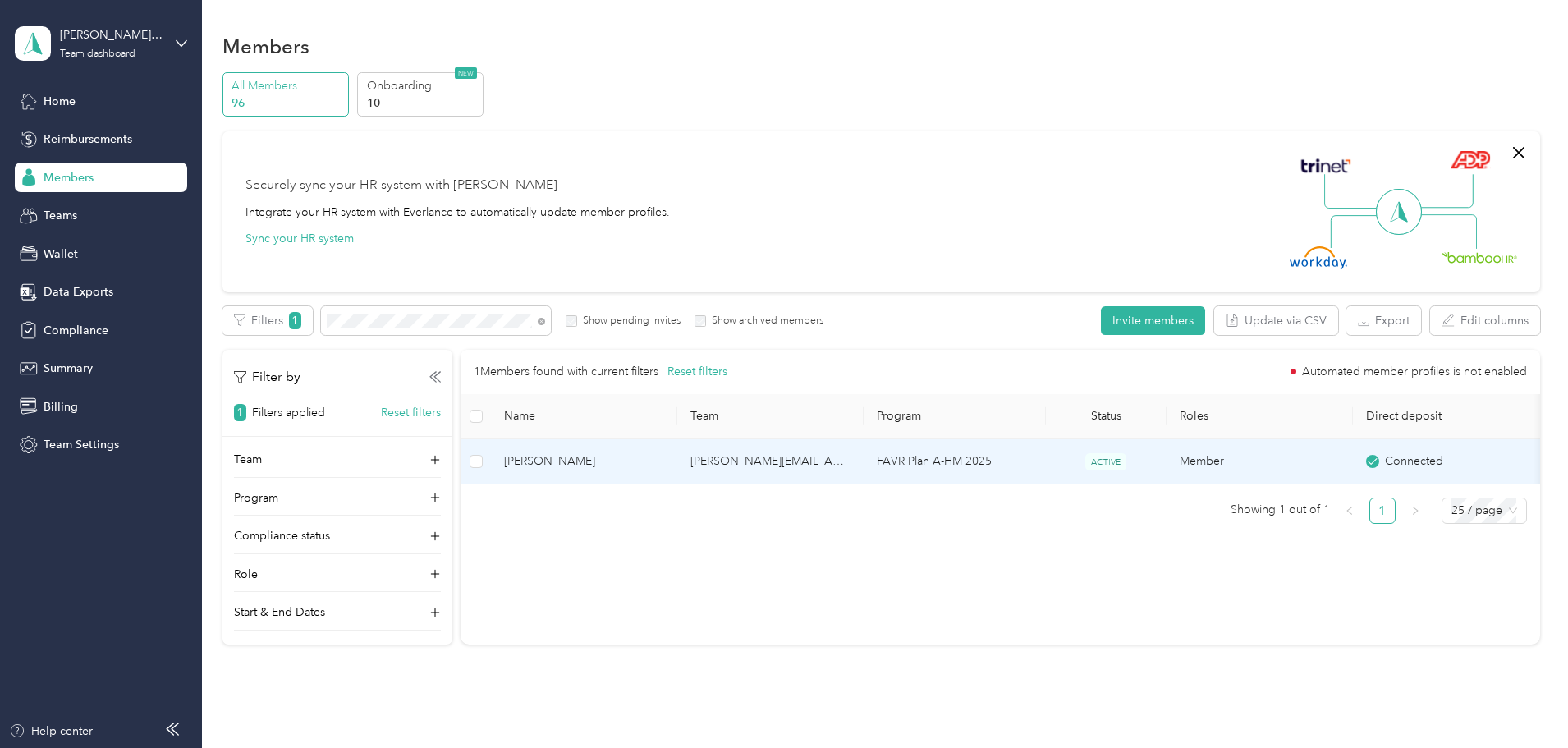
click at [820, 453] on td "[PERSON_NAME][EMAIL_ADDRESS][PERSON_NAME][DOMAIN_NAME]" at bounding box center [771, 462] width 186 height 45
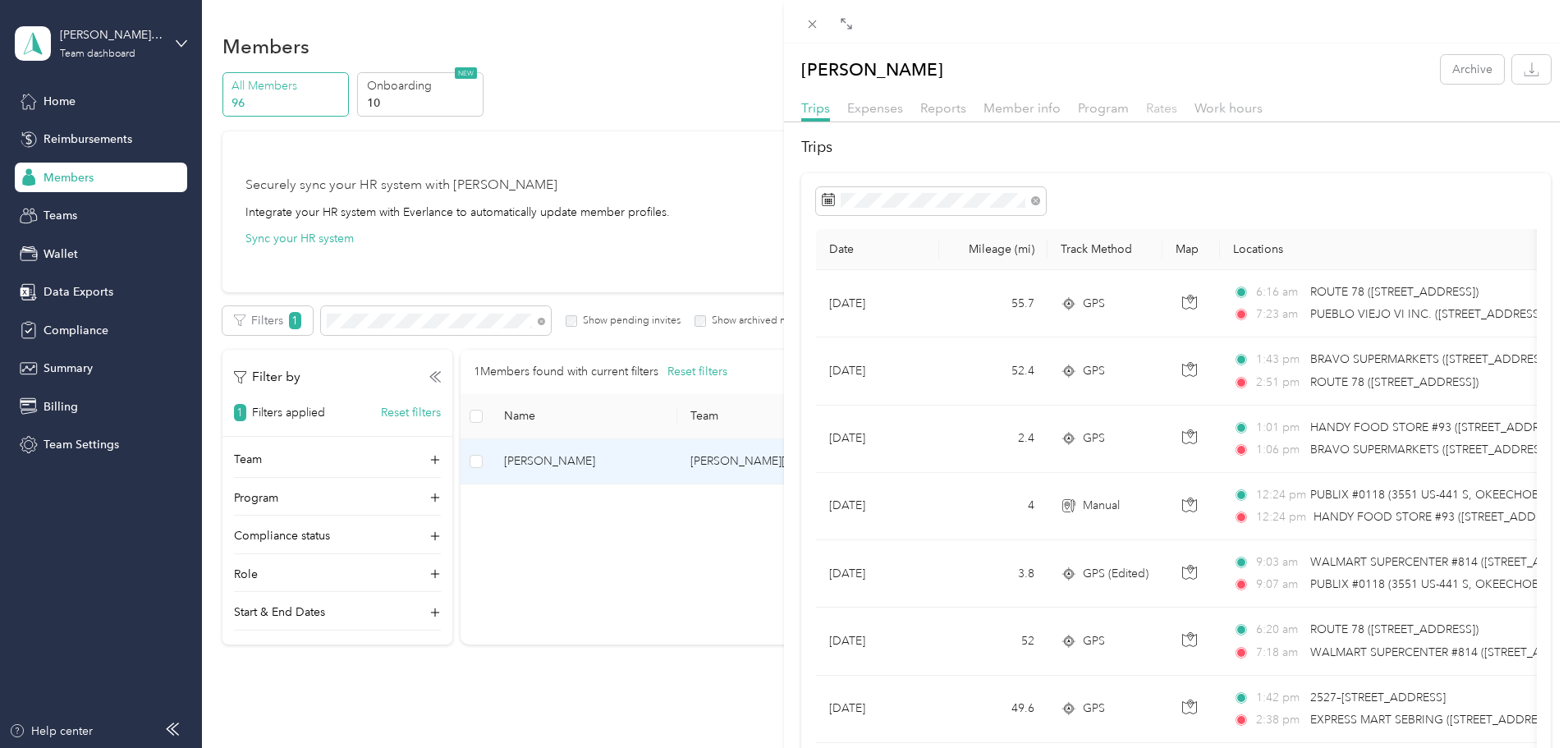
click at [1163, 108] on span "Rates" at bounding box center [1162, 107] width 31 height 15
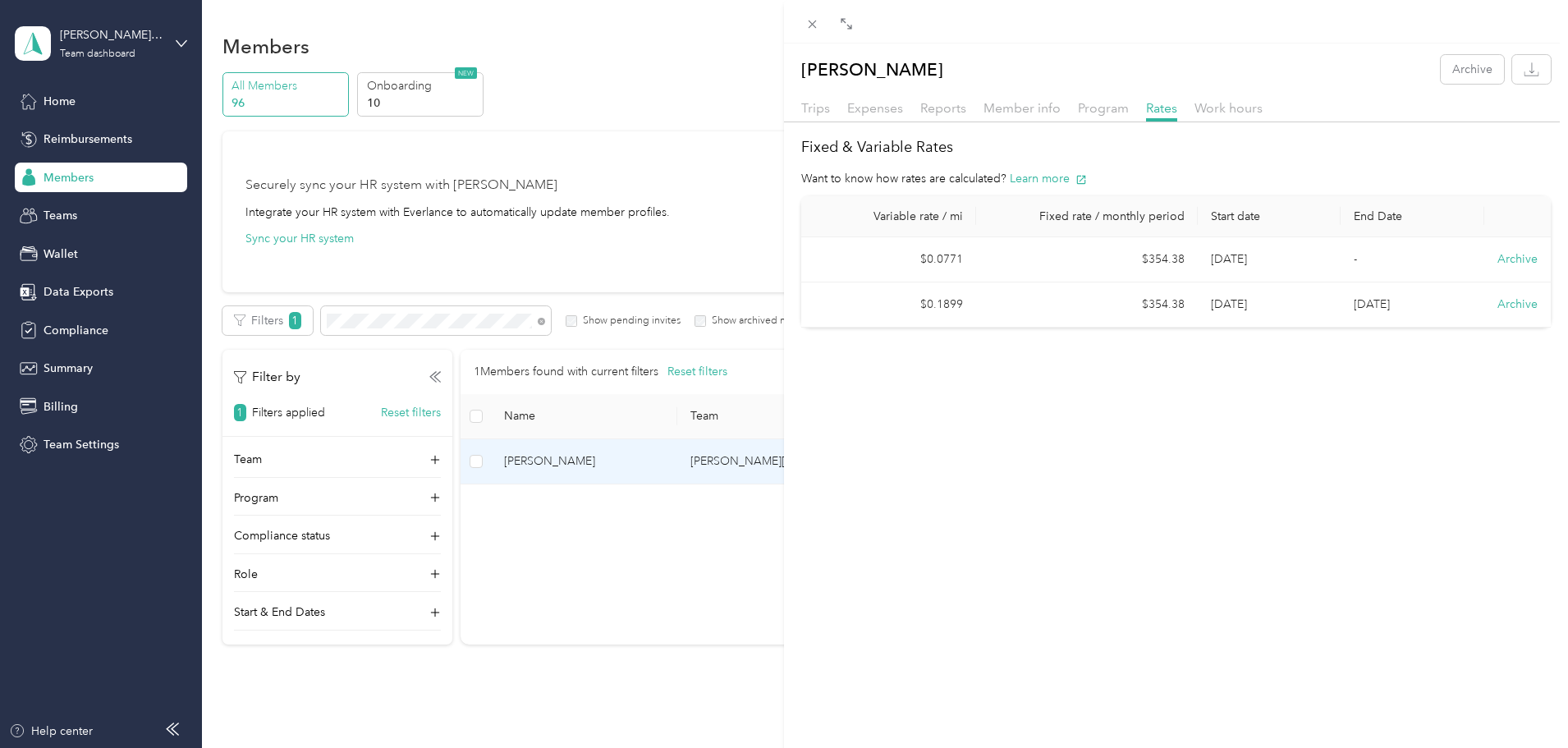
click at [1126, 295] on td "$354.38" at bounding box center [1087, 305] width 222 height 45
drag, startPoint x: 979, startPoint y: 303, endPoint x: 950, endPoint y: 306, distance: 29.2
click at [978, 303] on td "$354.38" at bounding box center [1087, 305] width 222 height 45
drag, startPoint x: 936, startPoint y: 306, endPoint x: 932, endPoint y: 295, distance: 11.7
click at [933, 303] on td "$0.1899" at bounding box center [888, 305] width 175 height 45
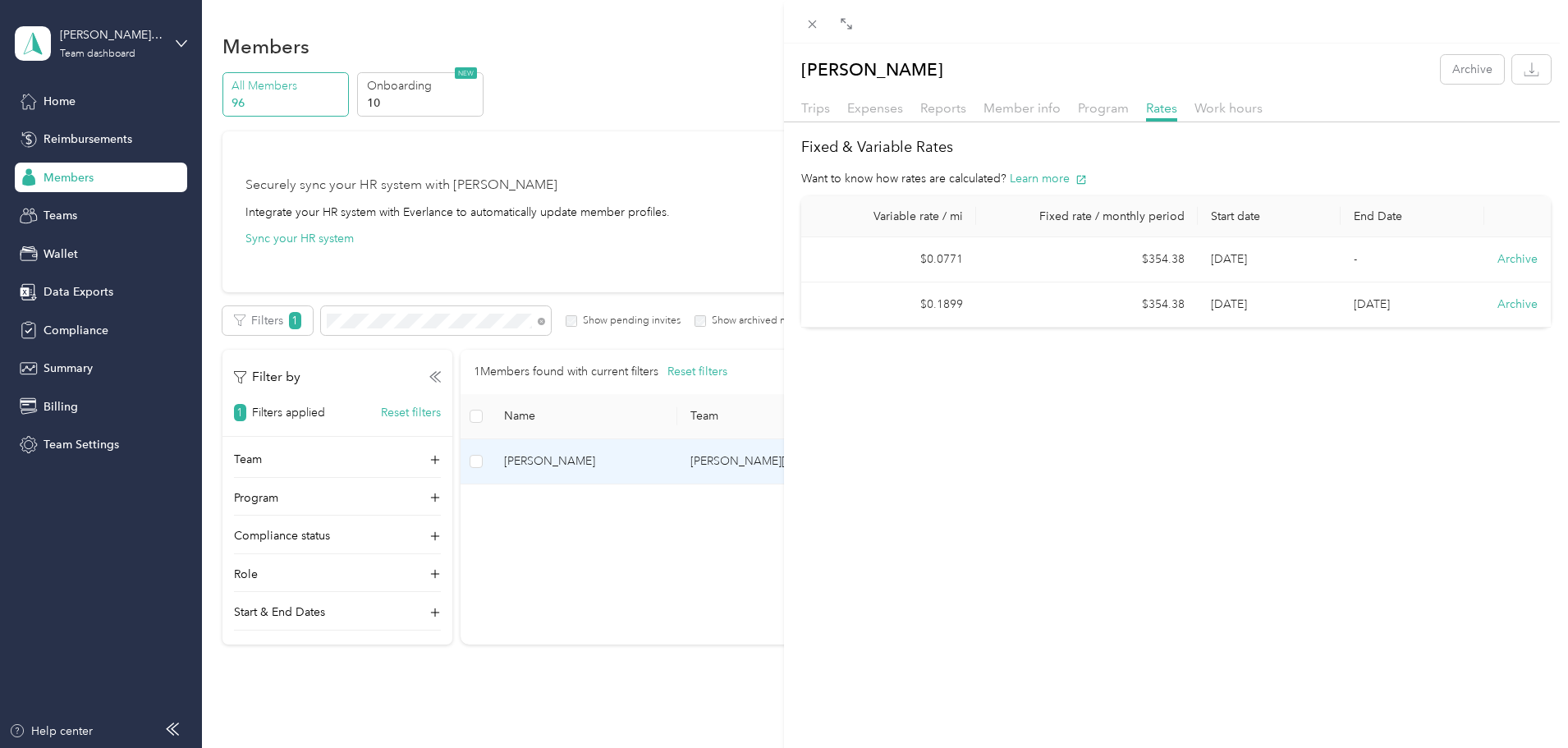
click at [925, 247] on td "$0.0771" at bounding box center [888, 259] width 175 height 45
click at [1197, 304] on td "[DATE]" at bounding box center [1269, 305] width 144 height 45
click at [654, 320] on div "[PERSON_NAME] Archive Trips Expenses Reports Member info Program Rates Work hou…" at bounding box center [784, 374] width 1568 height 748
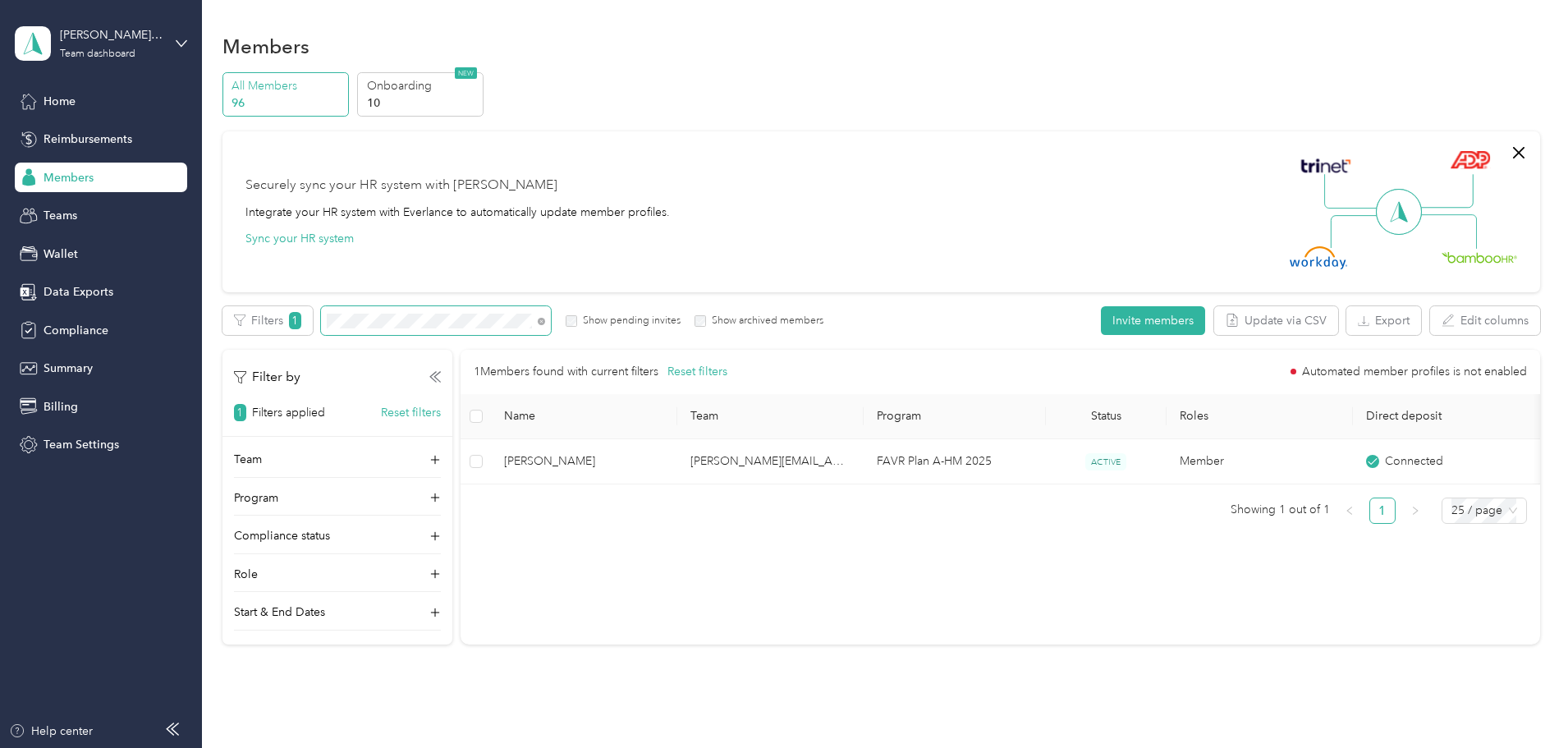
click at [283, 304] on div "All Members 96 Onboarding 10 NEW Securely sync your HR system with Everlance In…" at bounding box center [882, 366] width 1317 height 587
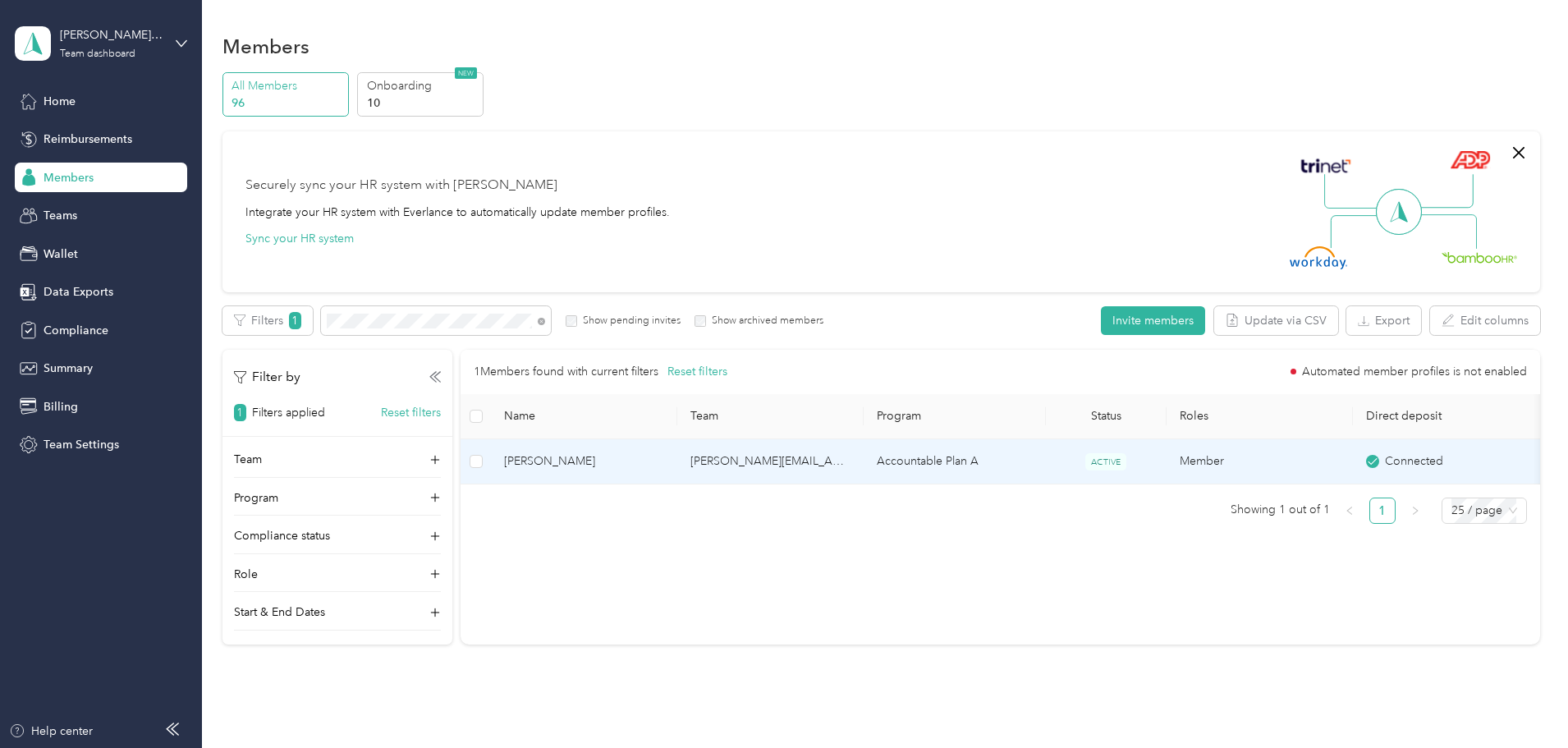
click at [664, 462] on span "[PERSON_NAME]" at bounding box center [584, 461] width 160 height 18
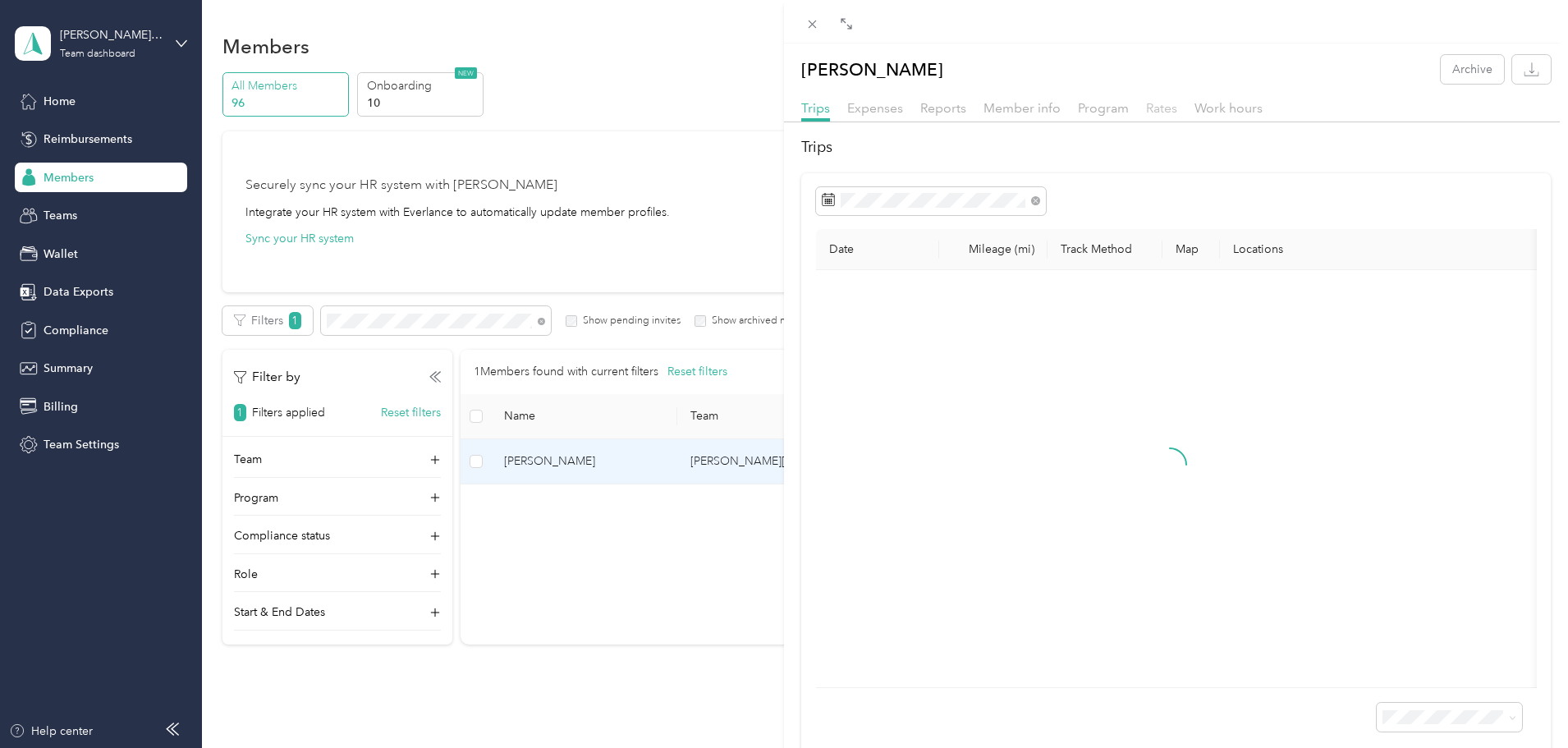
click at [1157, 106] on span "Rates" at bounding box center [1162, 107] width 31 height 15
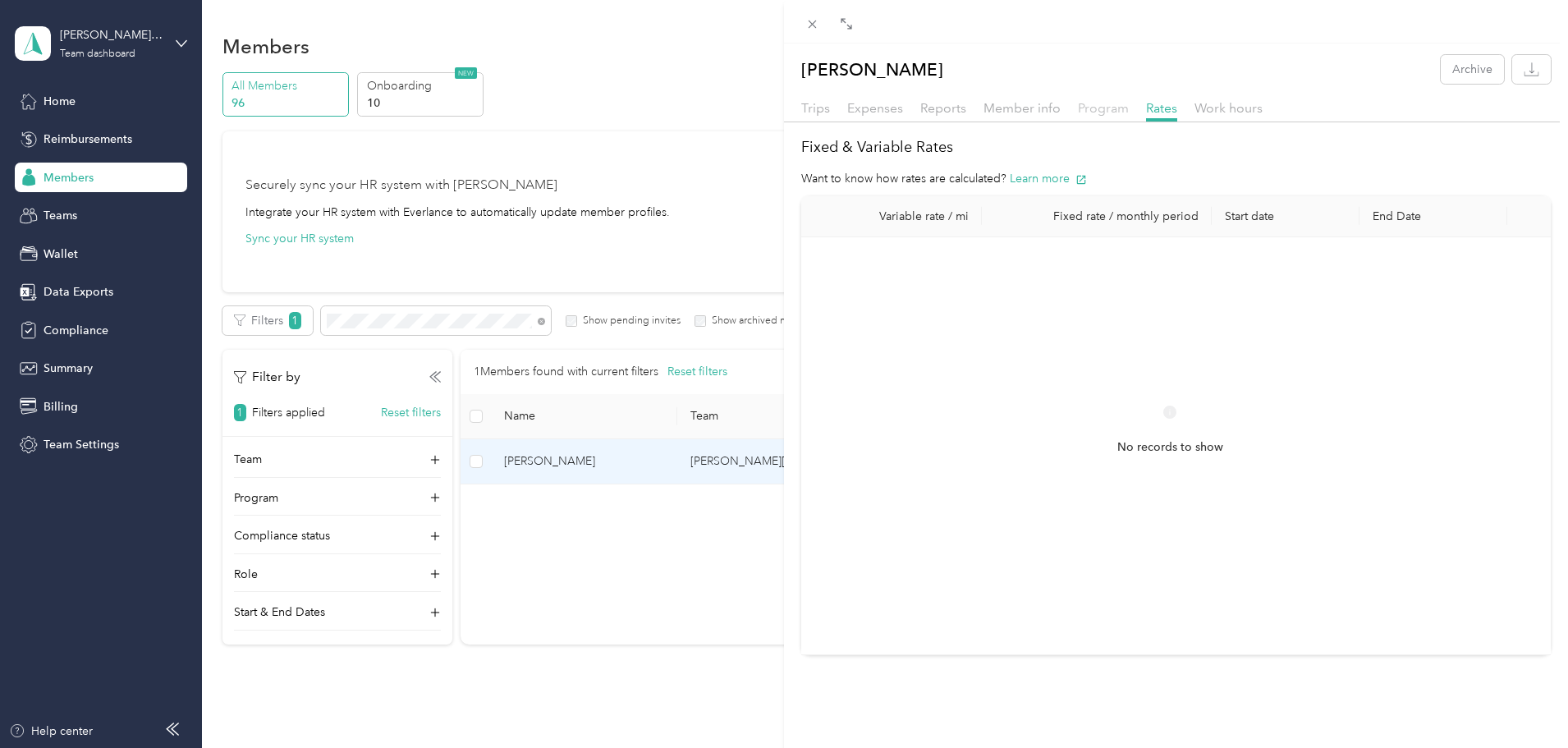
click at [1095, 106] on span "Program" at bounding box center [1104, 107] width 51 height 15
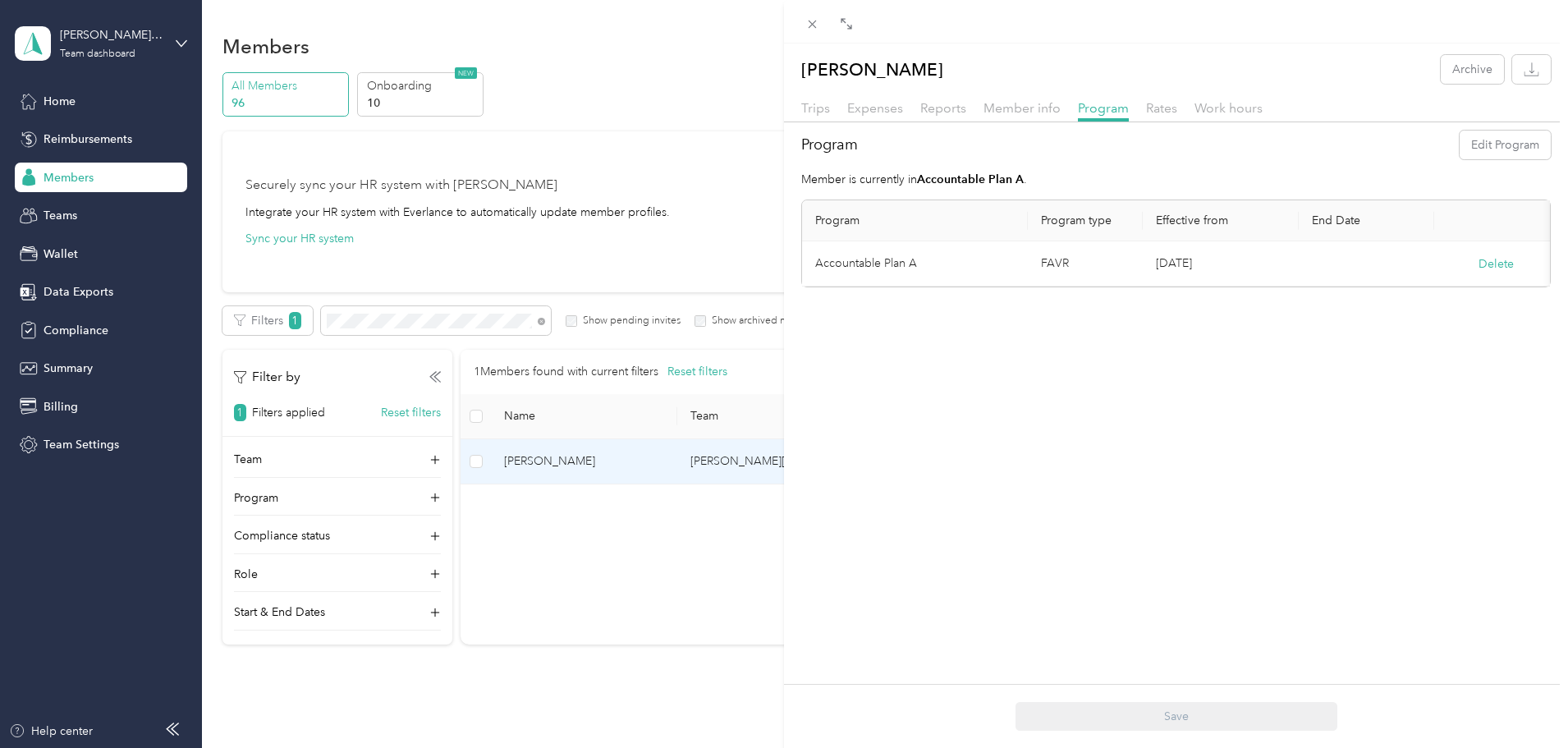
click at [494, 323] on div "[PERSON_NAME] Archive Trips Expenses Reports Member info Program Rates Work hou…" at bounding box center [784, 374] width 1568 height 748
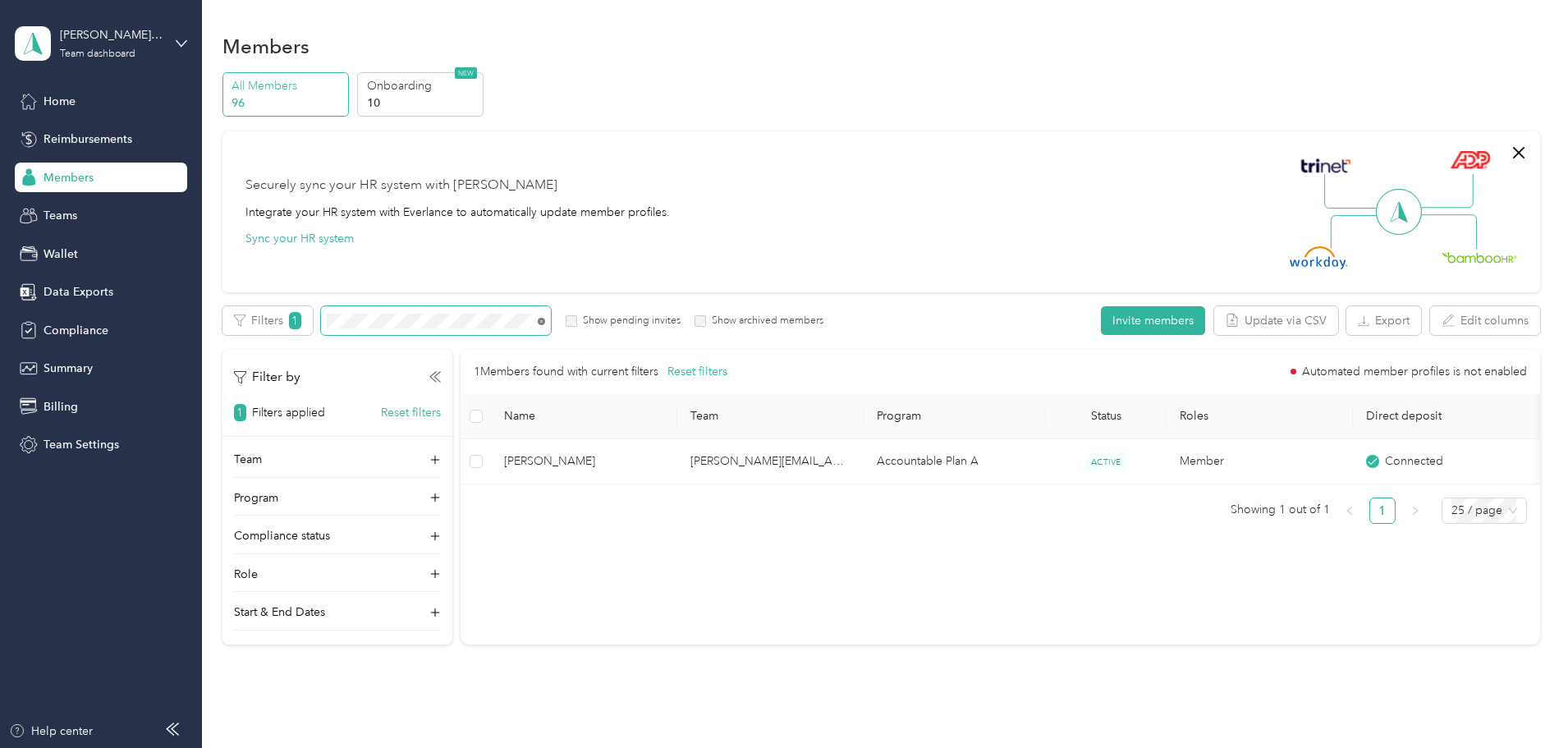
click at [545, 319] on icon at bounding box center [541, 321] width 7 height 7
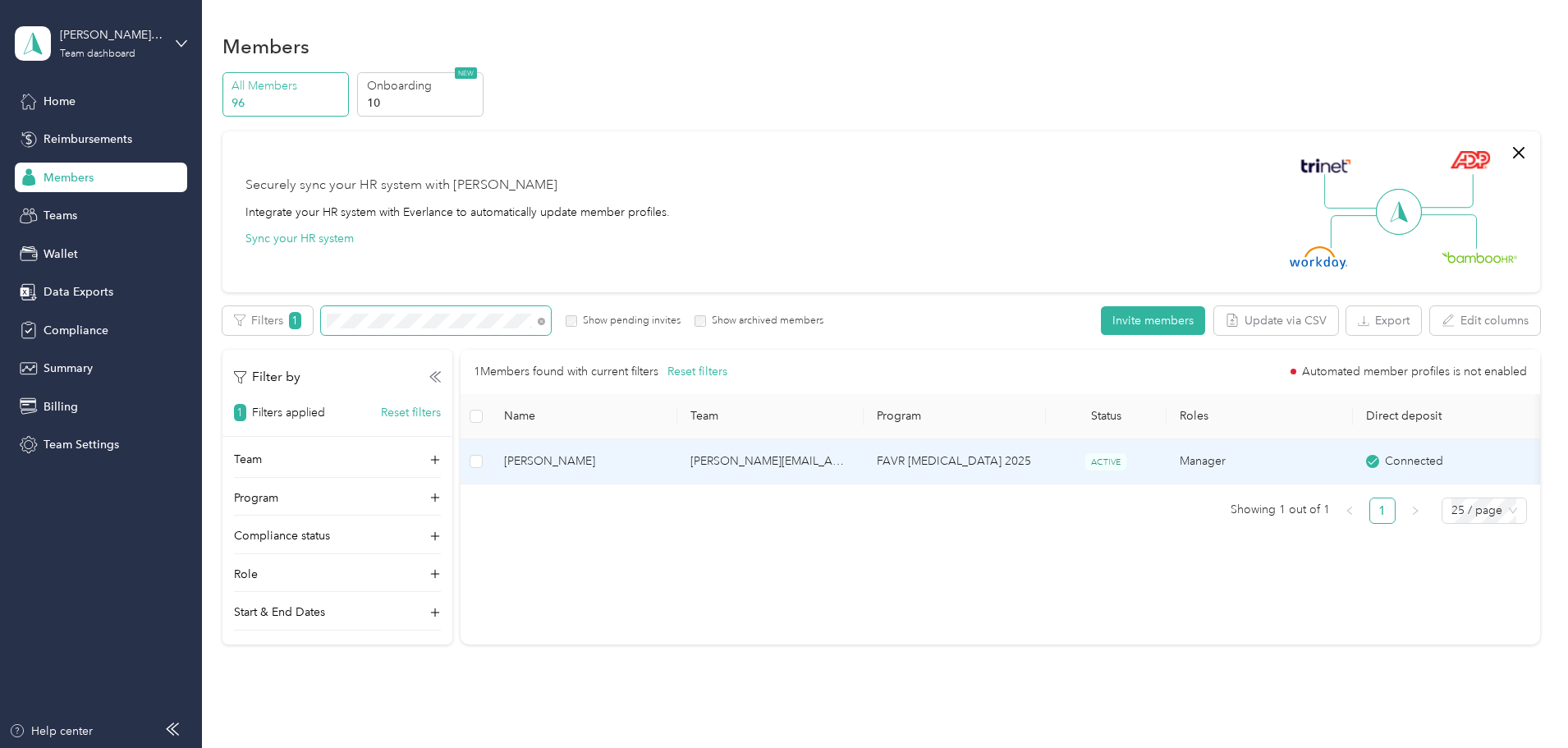
click at [655, 457] on span "[PERSON_NAME]" at bounding box center [584, 461] width 160 height 18
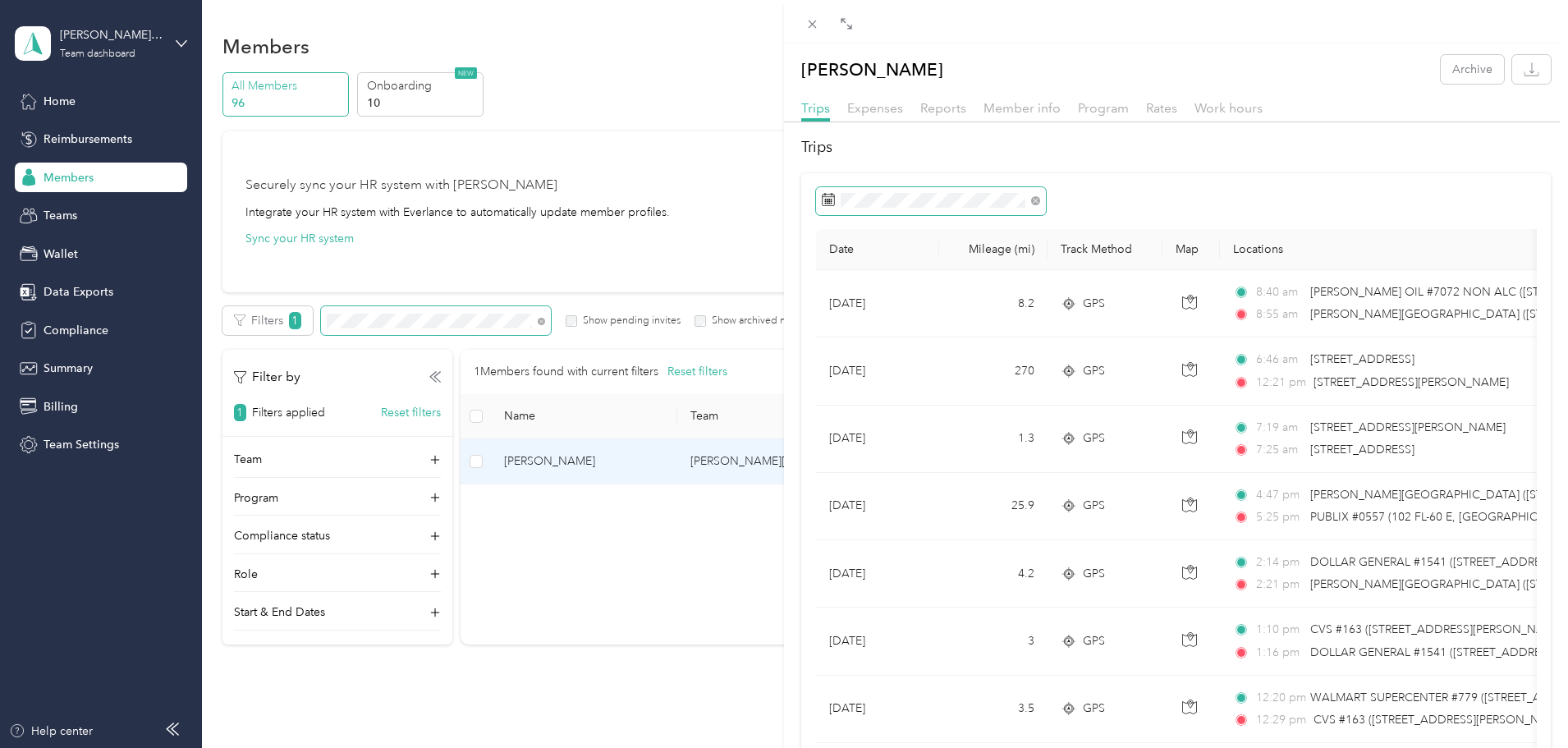
click at [1028, 201] on span at bounding box center [1033, 200] width 15 height 12
click at [1034, 343] on button "Last month" at bounding box center [1047, 337] width 100 height 29
click at [1524, 71] on icon "button" at bounding box center [1531, 69] width 15 height 15
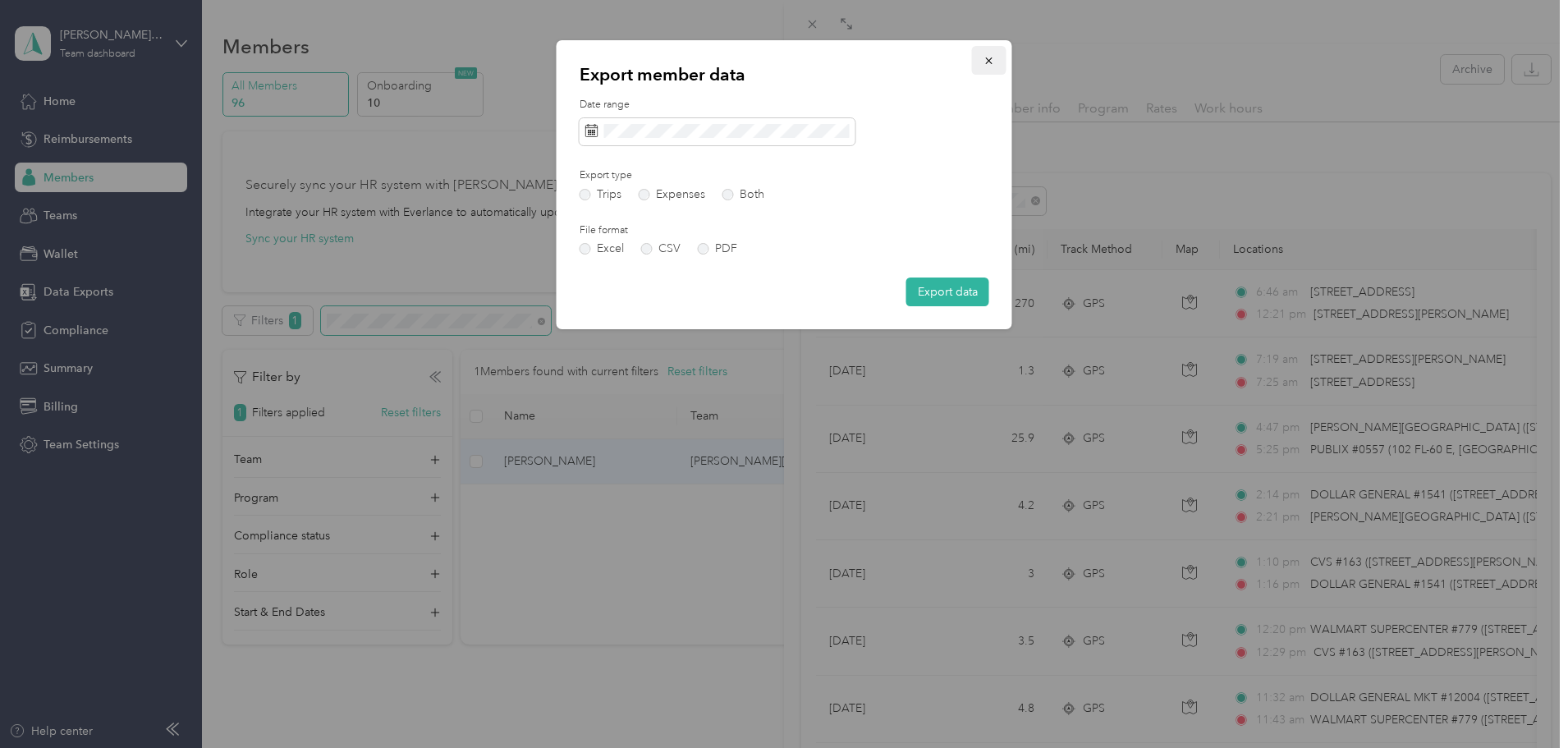
click at [991, 58] on icon "button" at bounding box center [988, 60] width 6 height 6
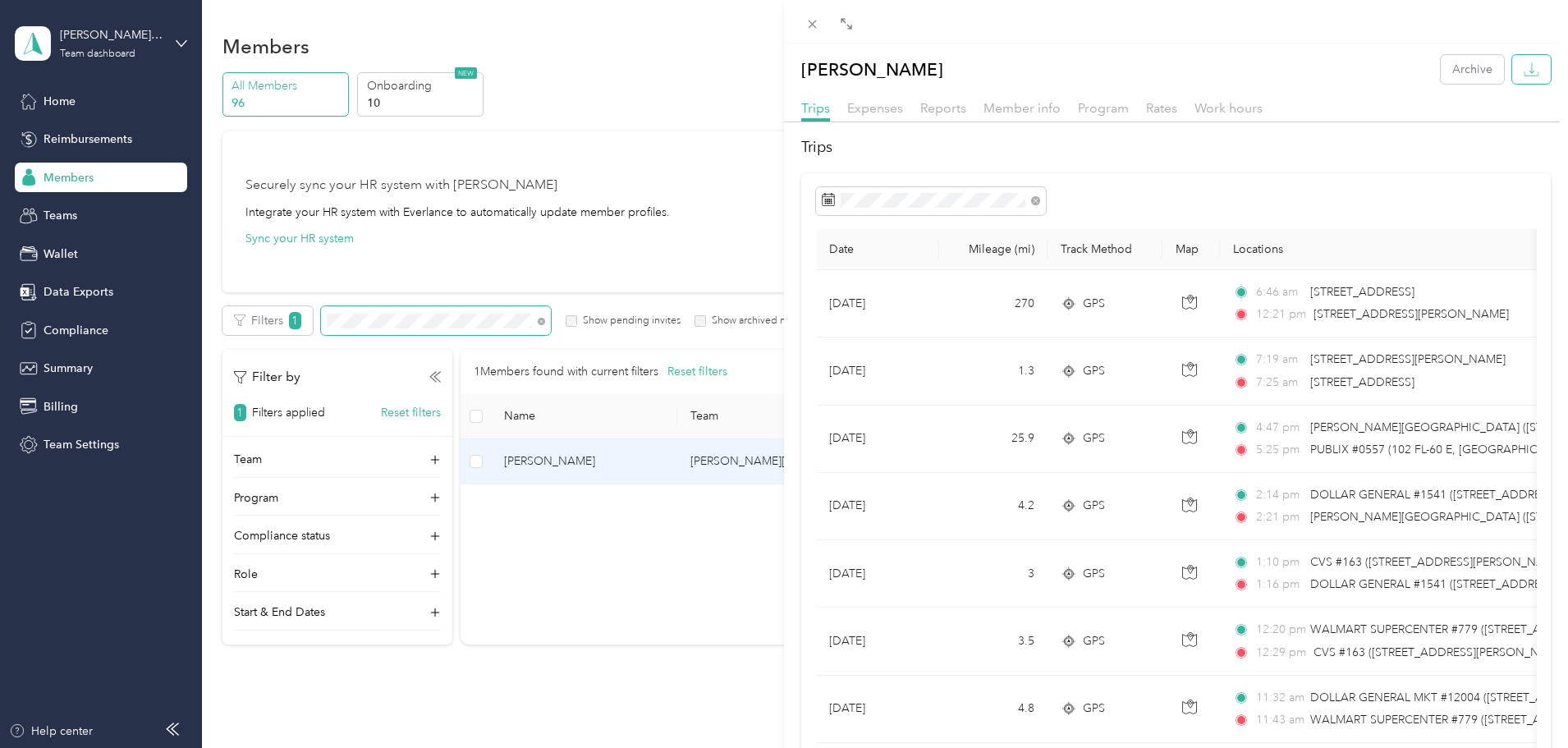
click at [1524, 64] on icon "button" at bounding box center [1531, 69] width 15 height 15
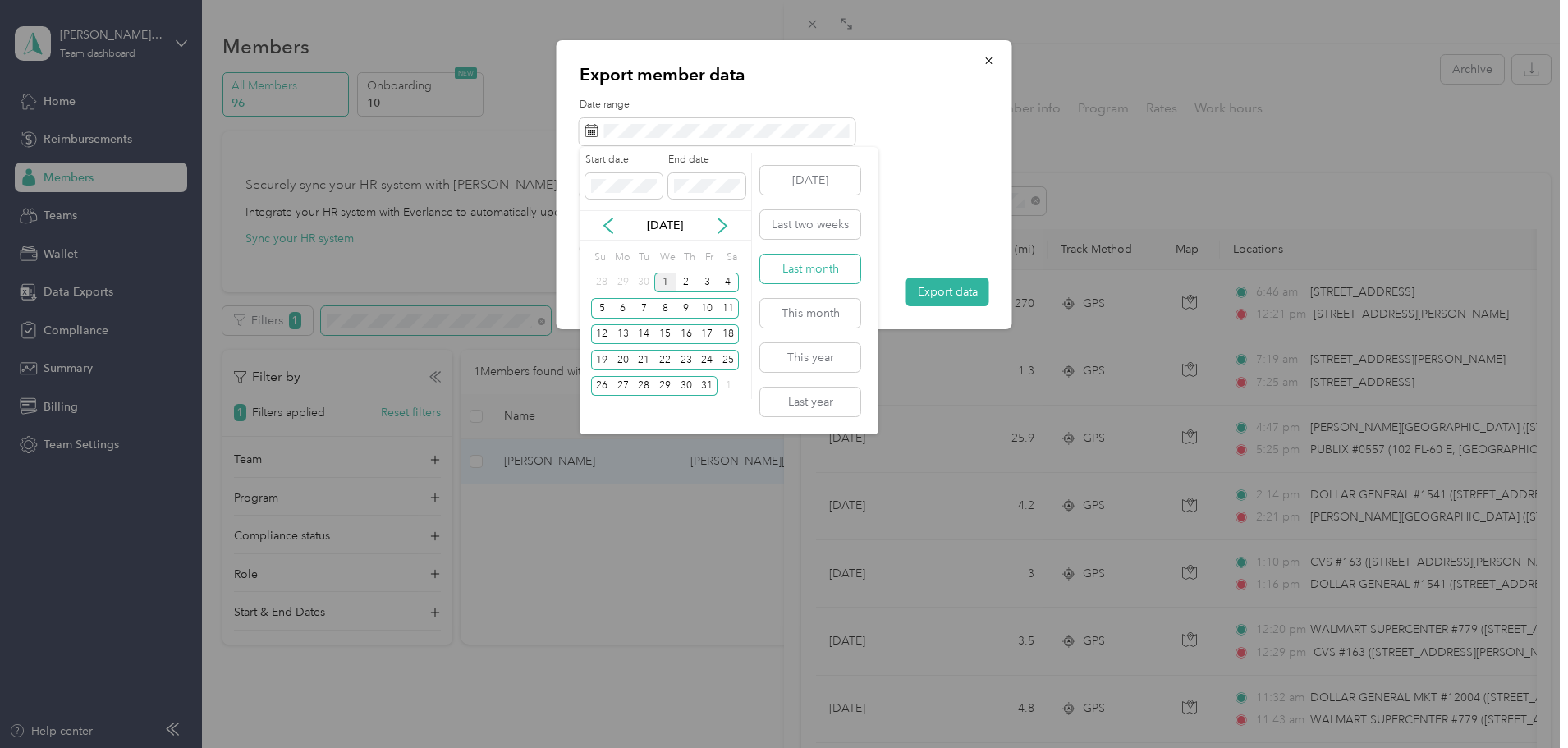
click at [804, 265] on button "Last month" at bounding box center [810, 268] width 100 height 29
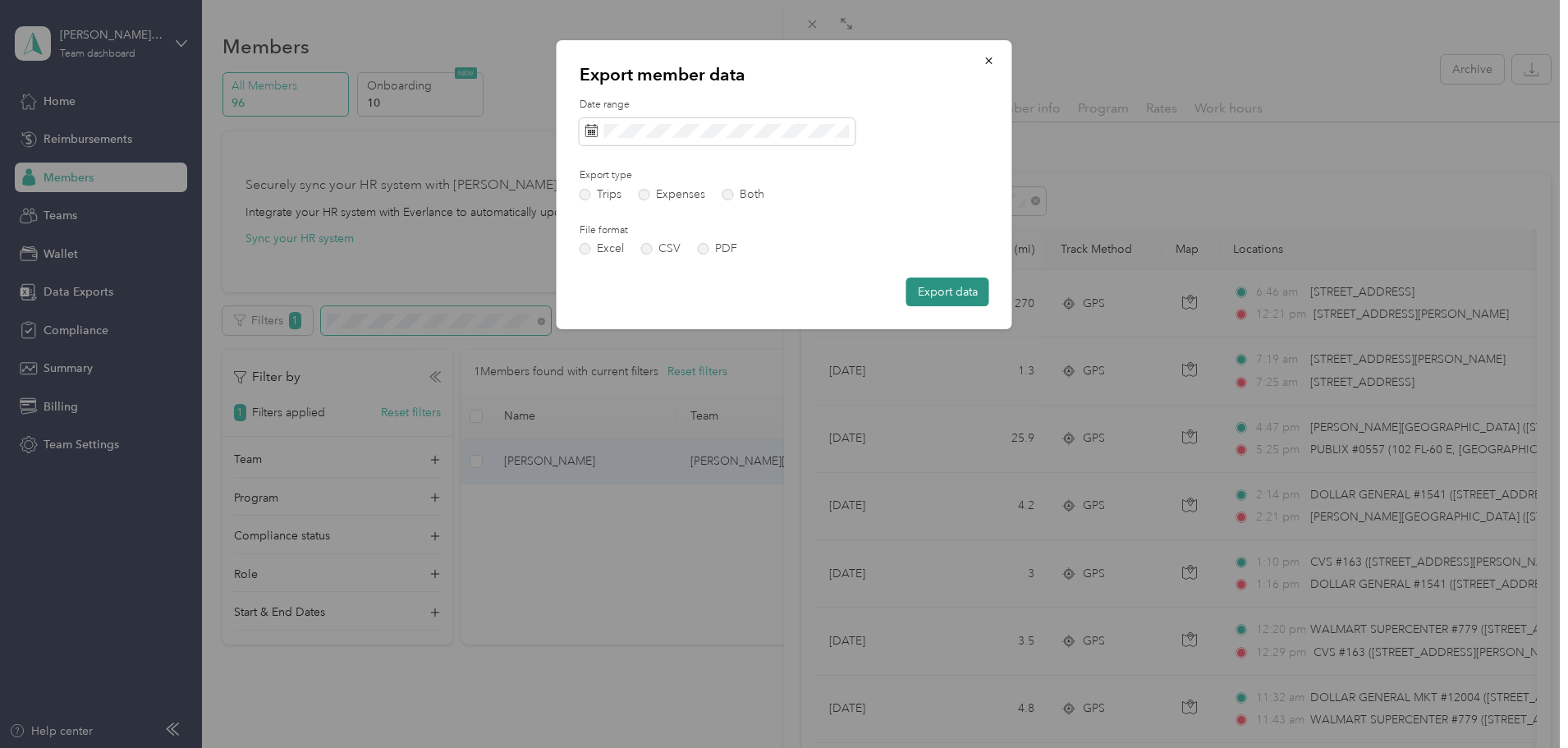
click at [946, 290] on button "Export data" at bounding box center [948, 292] width 83 height 29
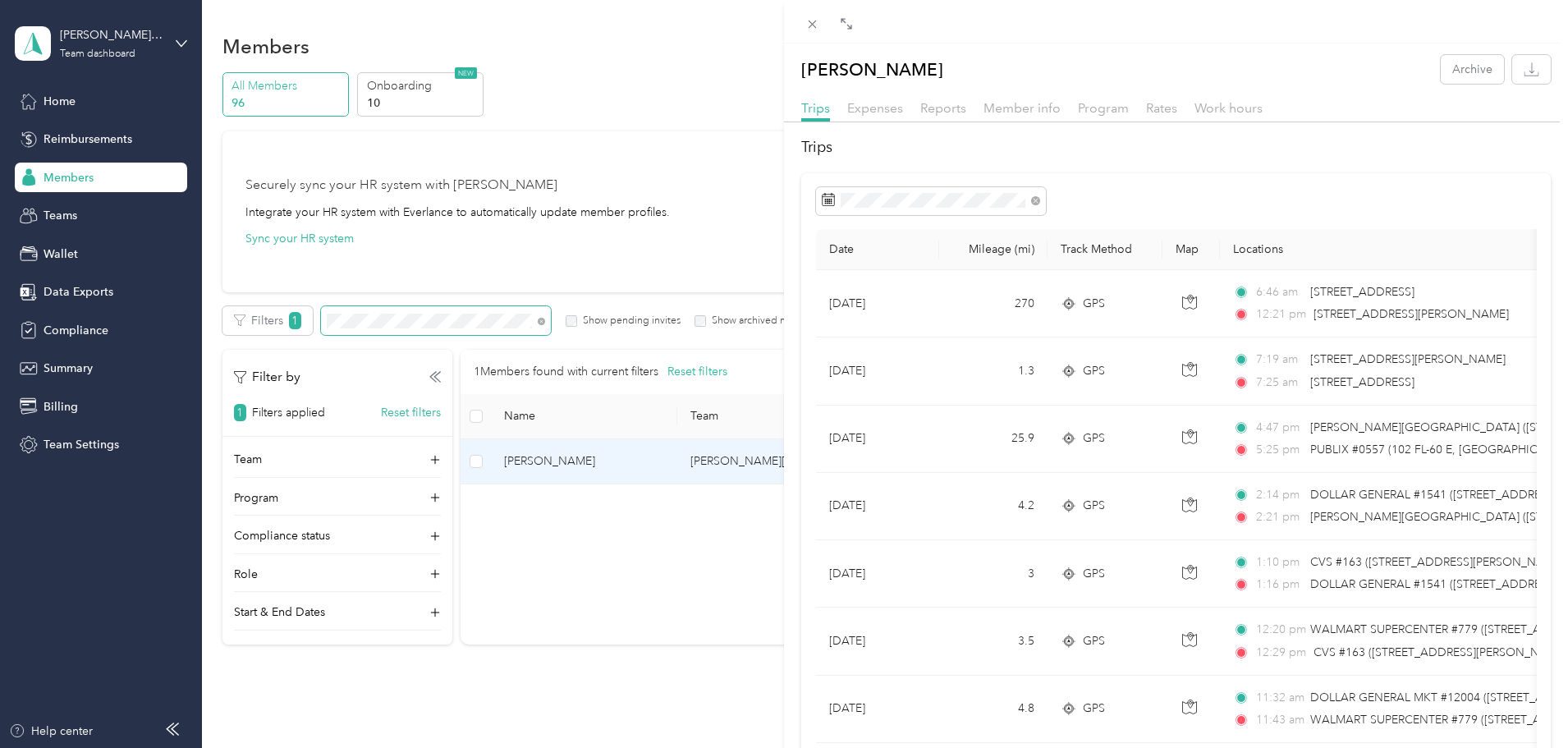
click at [653, 319] on div "[PERSON_NAME] Archive Trips Expenses Reports Member info Program Rates Work hou…" at bounding box center [784, 374] width 1568 height 748
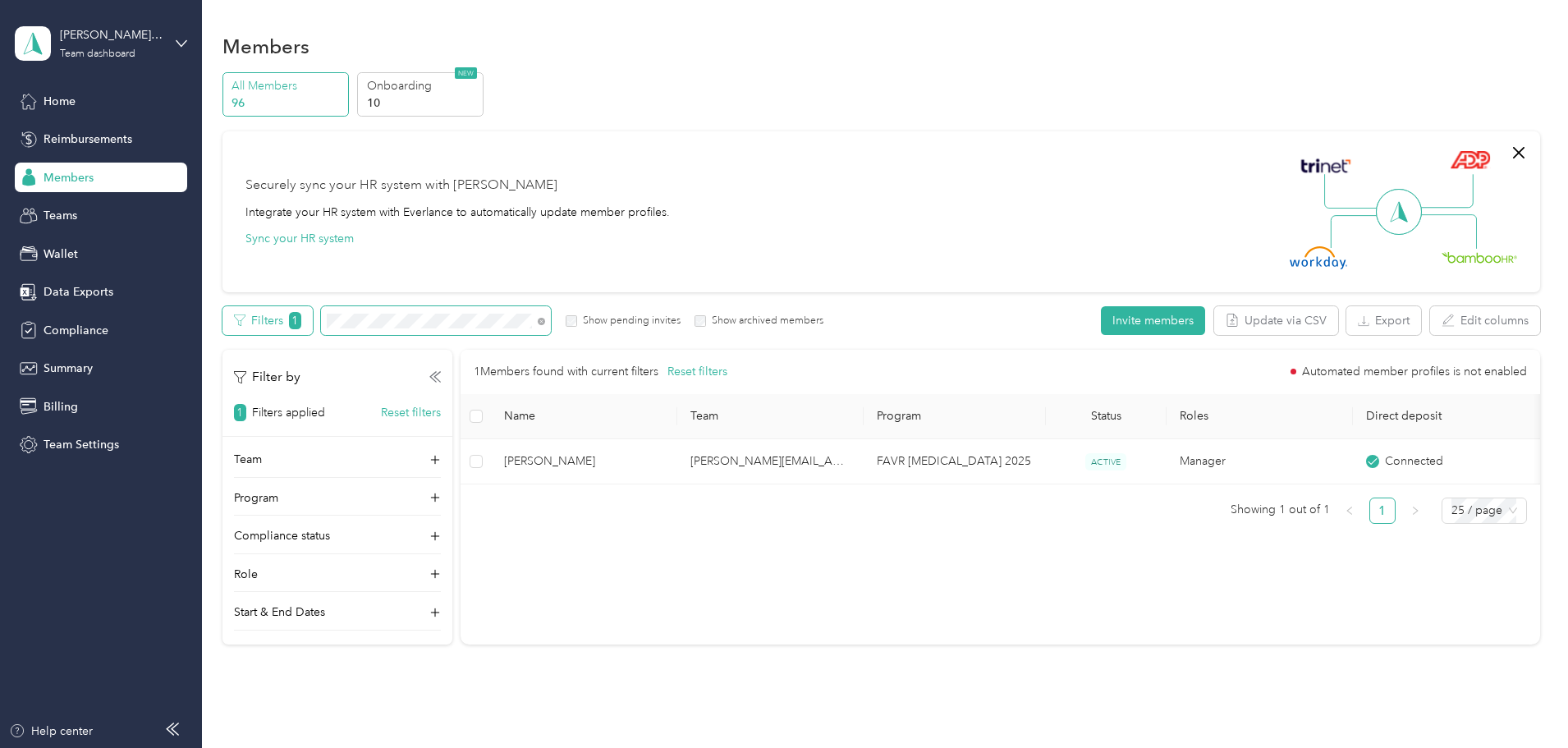
click at [415, 320] on div "Filters 1 Show pending invites Show archived members" at bounding box center [524, 320] width 601 height 29
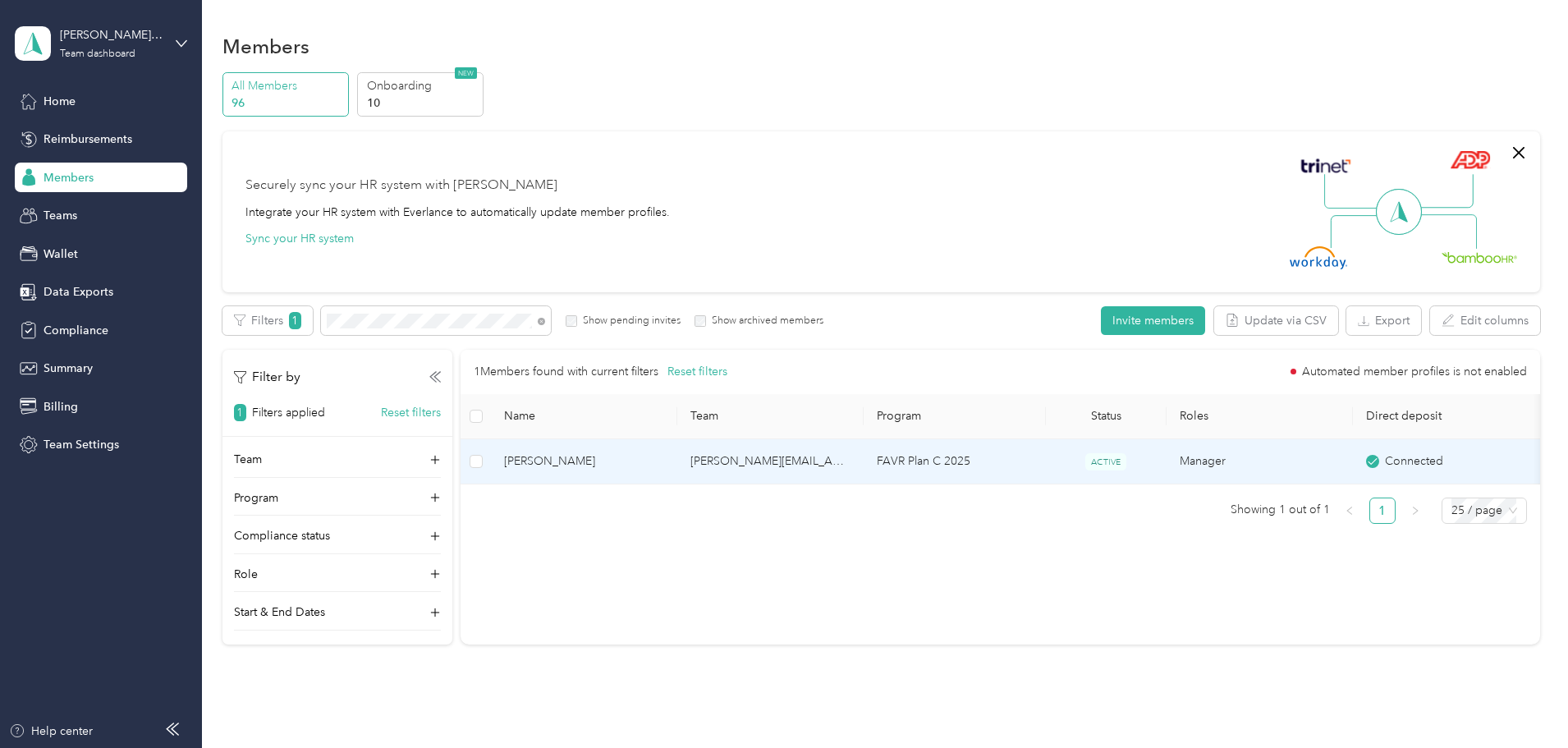
click at [664, 458] on span "[PERSON_NAME]" at bounding box center [584, 461] width 160 height 18
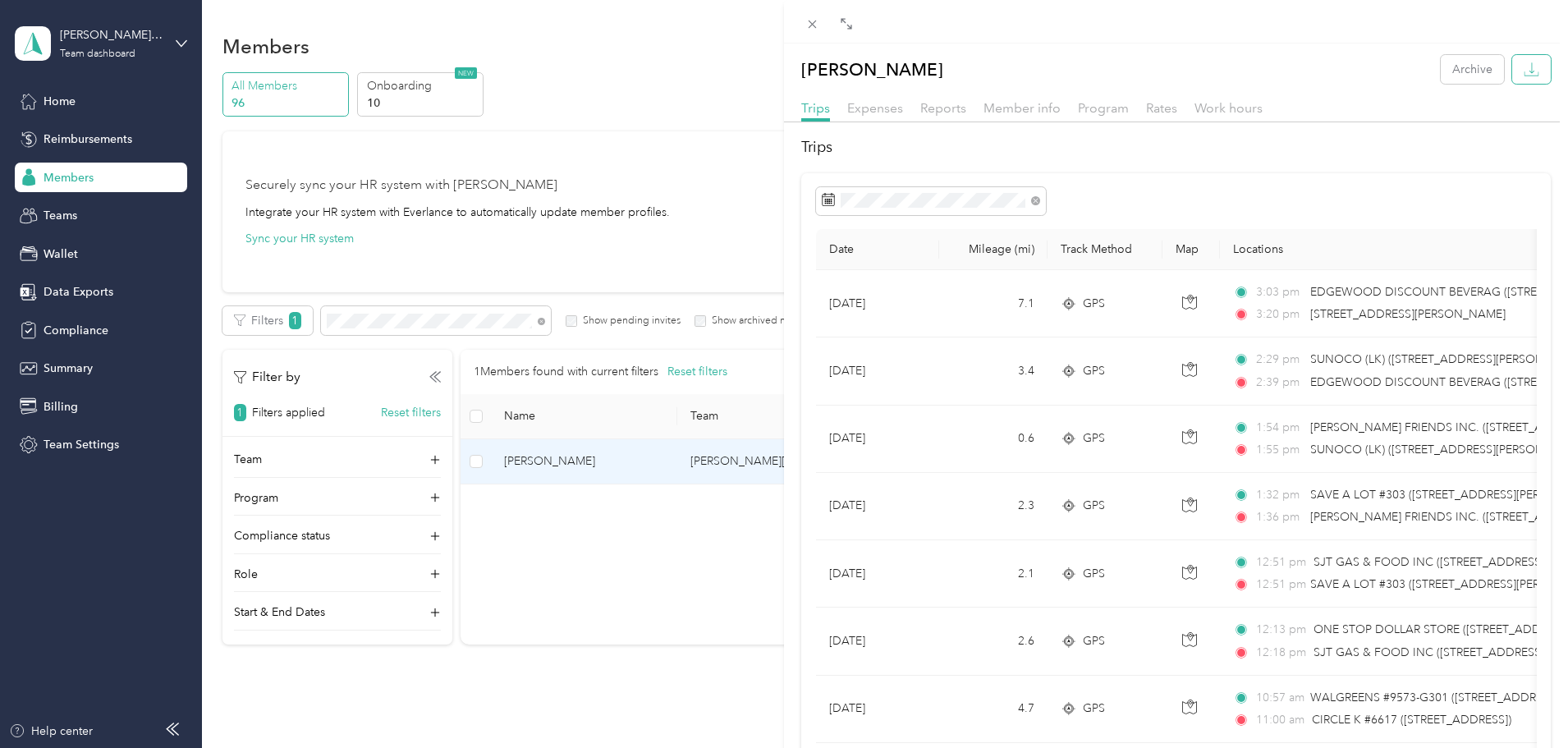
click at [1529, 68] on button "button" at bounding box center [1531, 69] width 38 height 29
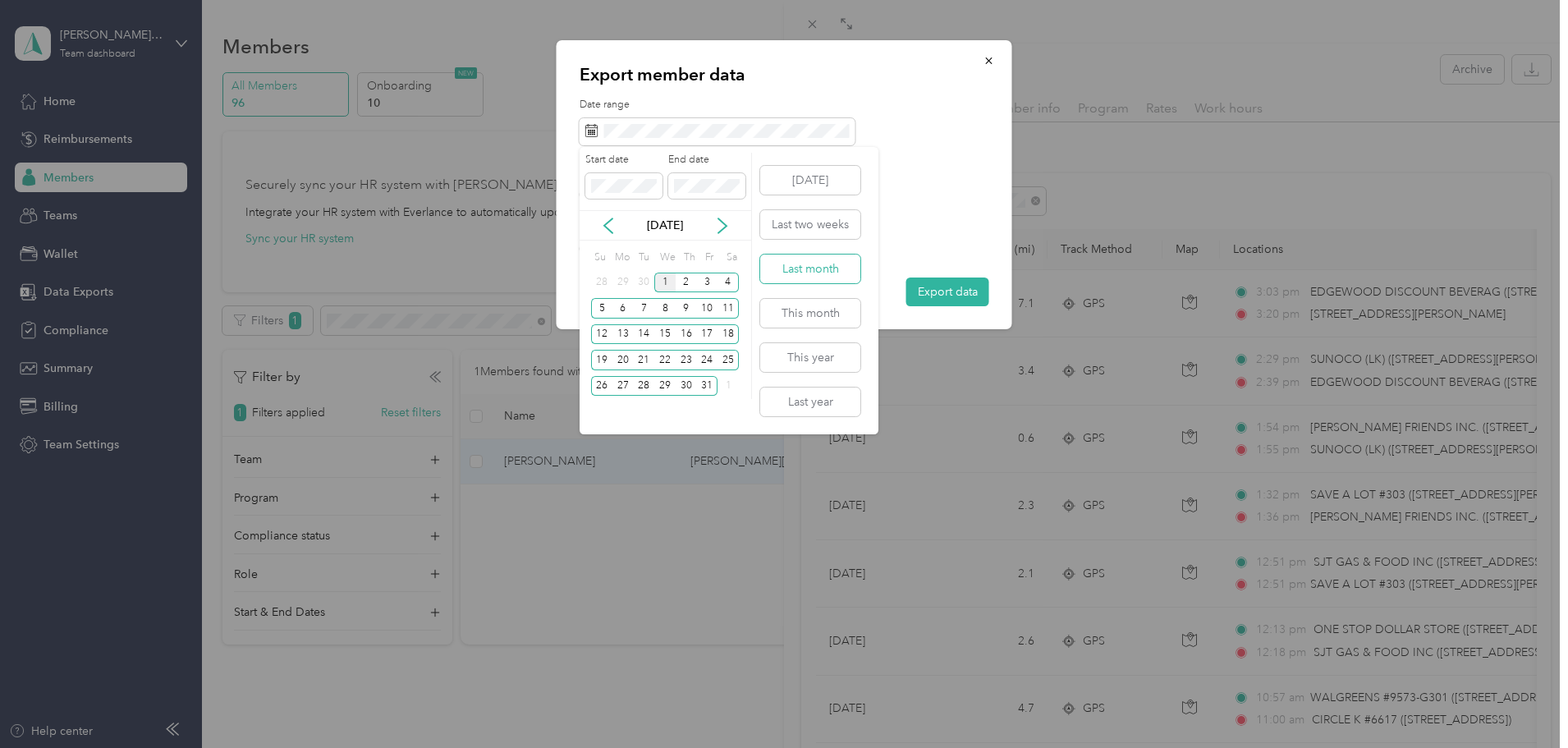
click at [785, 268] on button "Last month" at bounding box center [810, 268] width 100 height 29
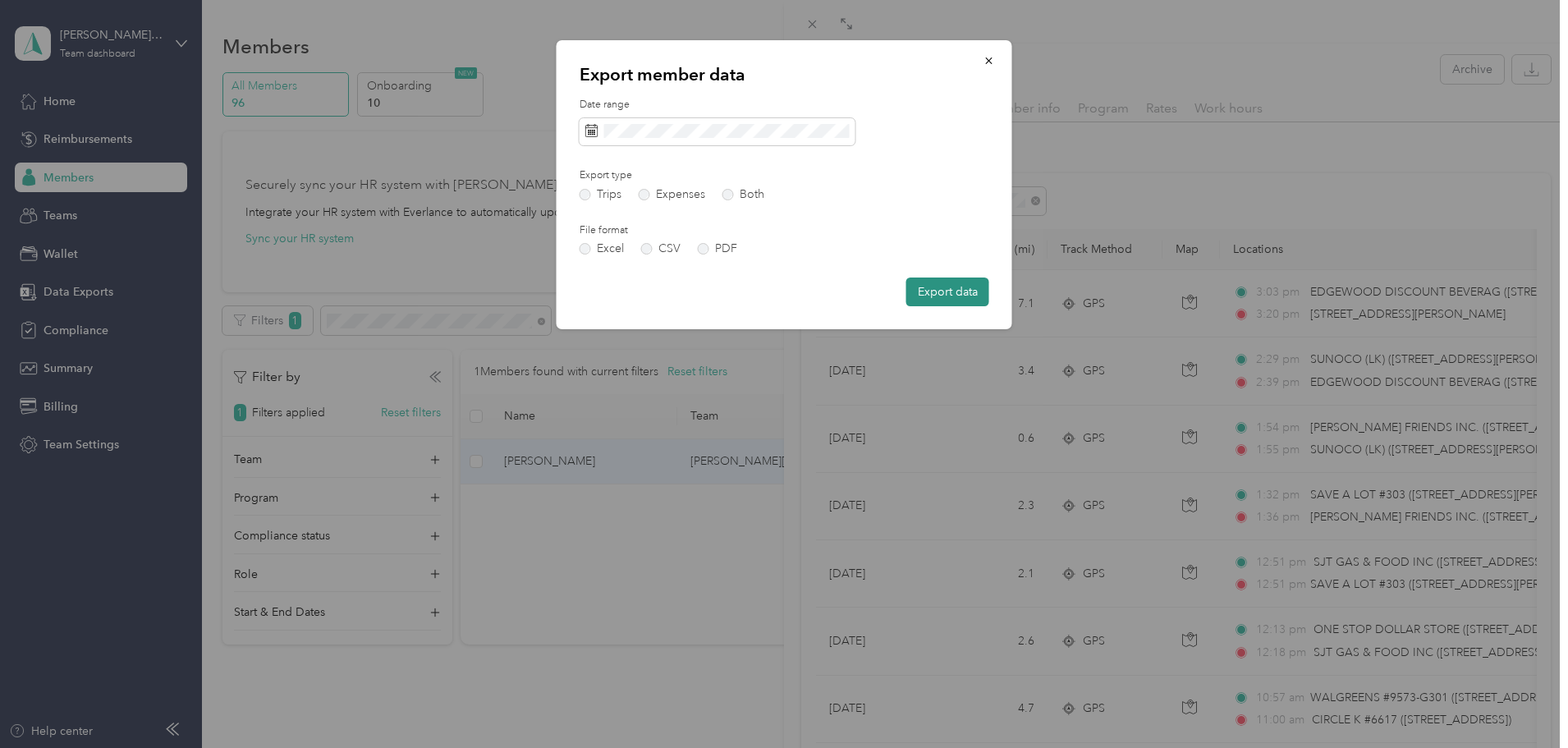
click at [946, 290] on button "Export data" at bounding box center [948, 292] width 83 height 29
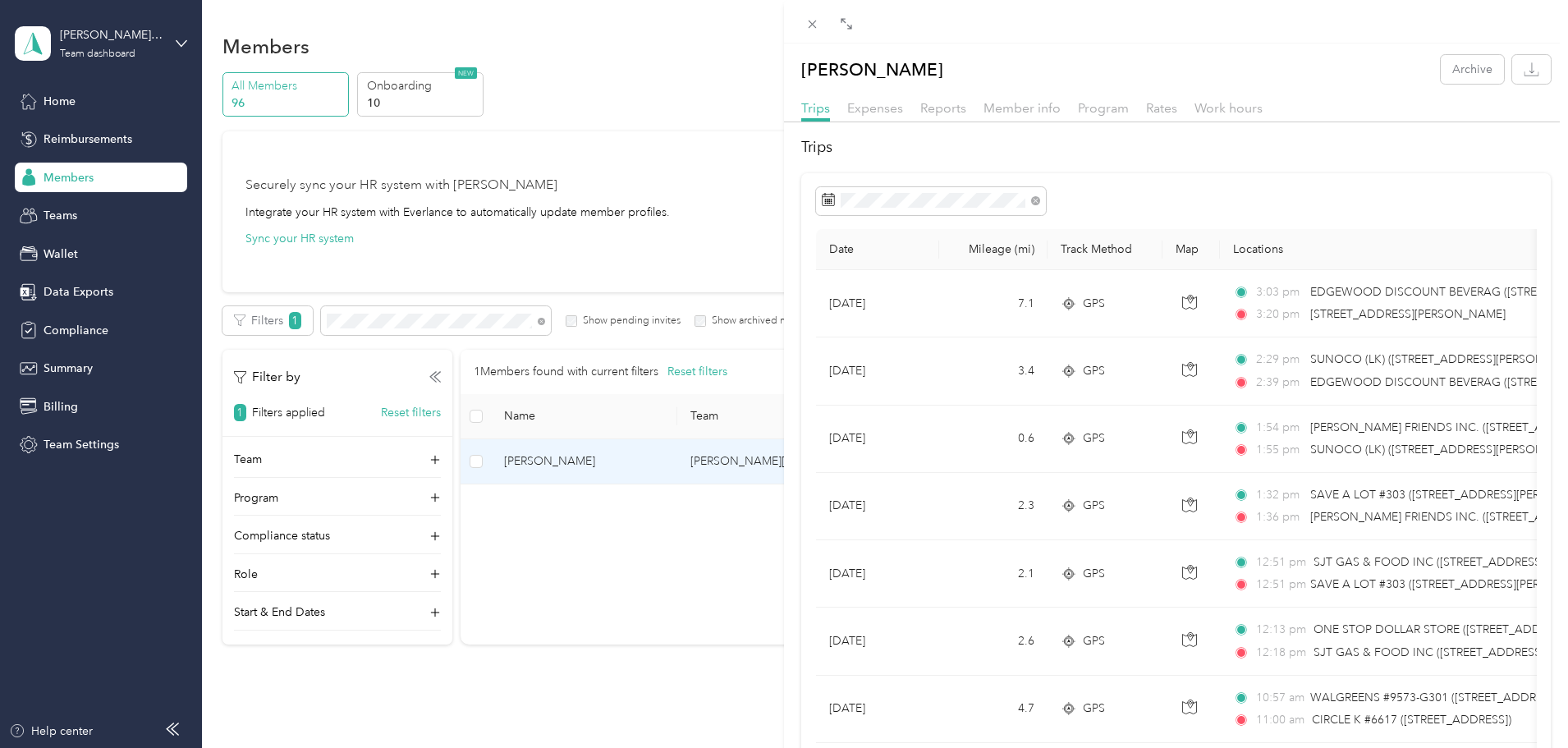
drag, startPoint x: 651, startPoint y: 321, endPoint x: 604, endPoint y: 329, distance: 47.7
click at [651, 320] on div "[PERSON_NAME] Archive Trips Expenses Reports Member info Program Rates Work hou…" at bounding box center [784, 374] width 1568 height 748
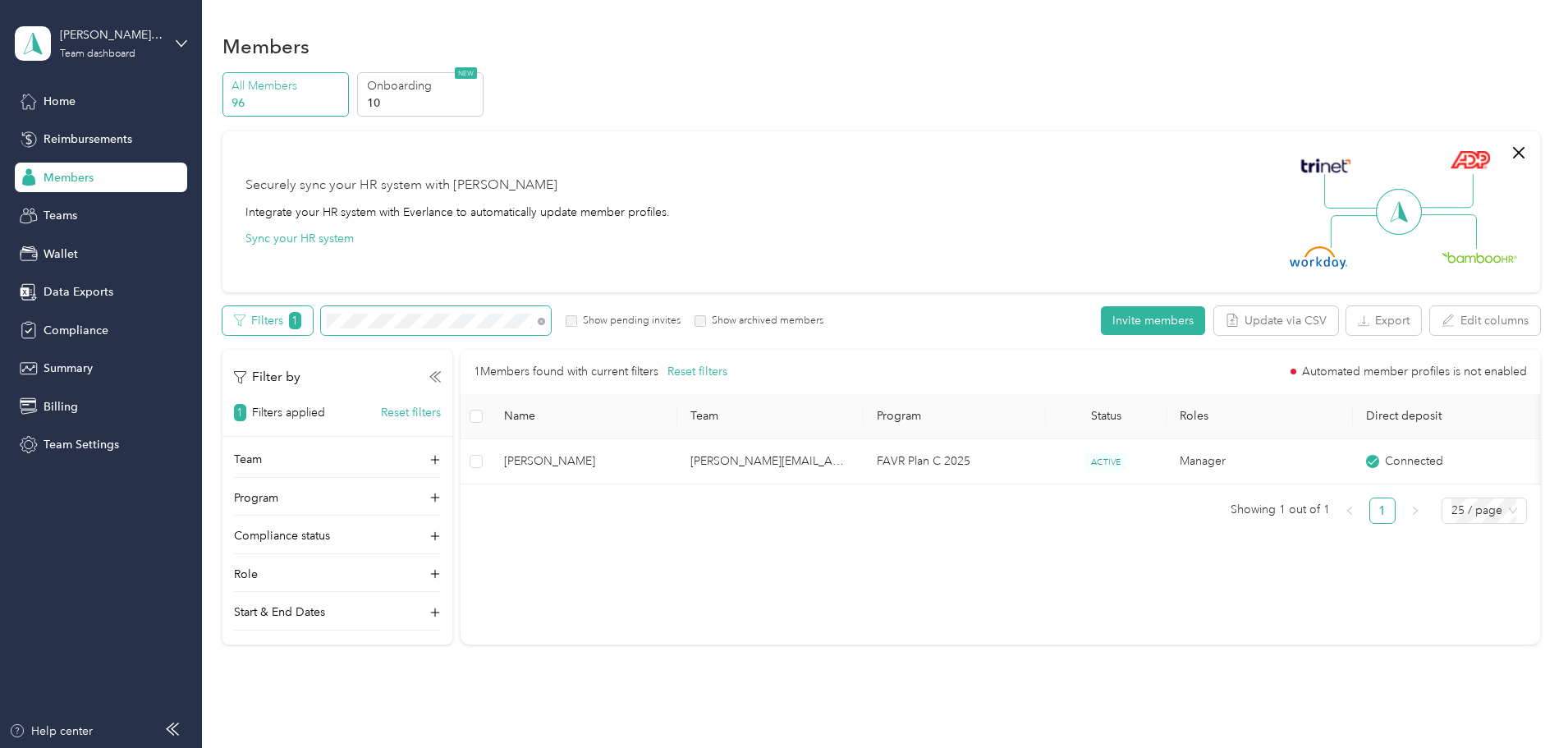
click at [363, 318] on div "Filters 1 Show pending invites Show archived members" at bounding box center [524, 320] width 601 height 29
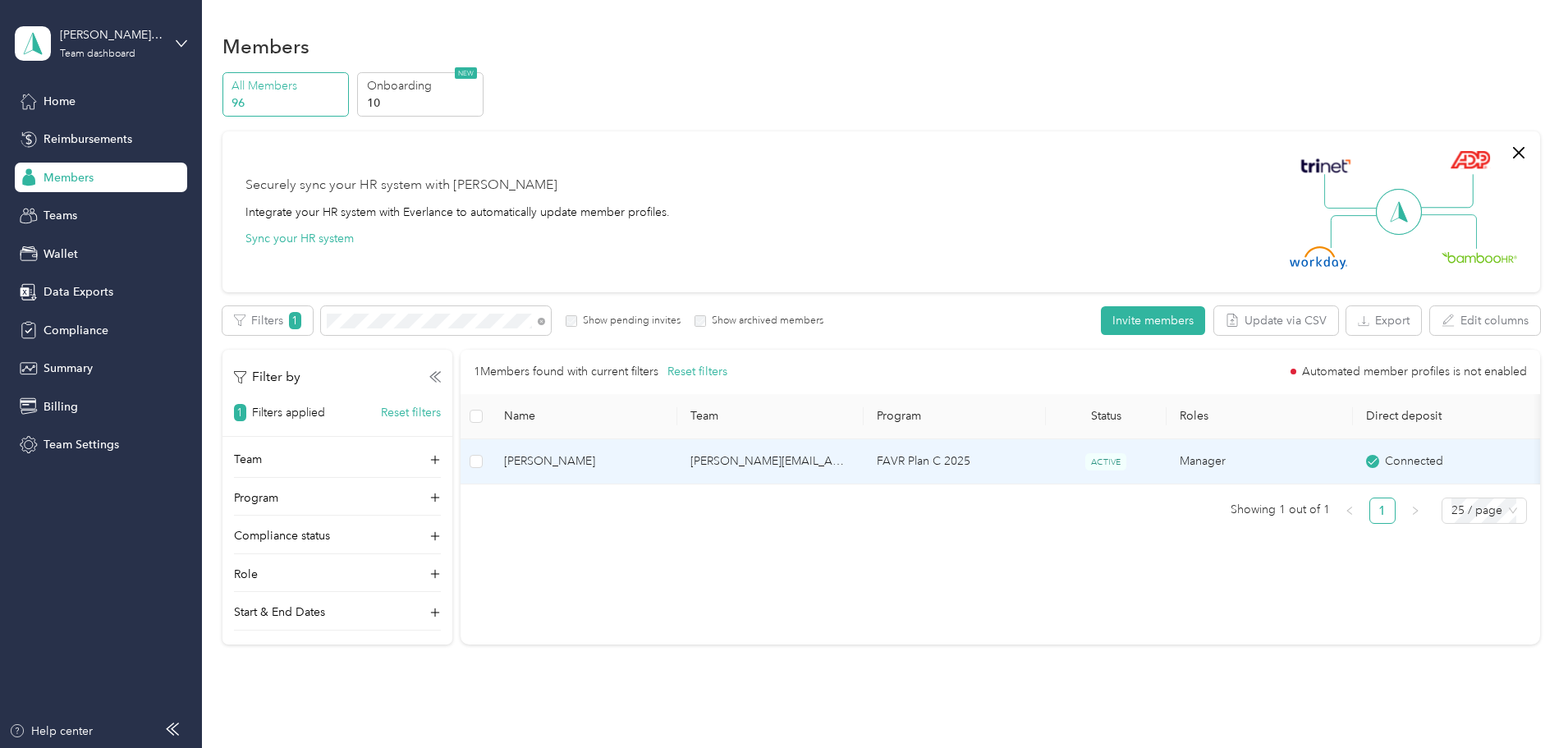
click at [661, 458] on span "[PERSON_NAME]" at bounding box center [584, 461] width 160 height 18
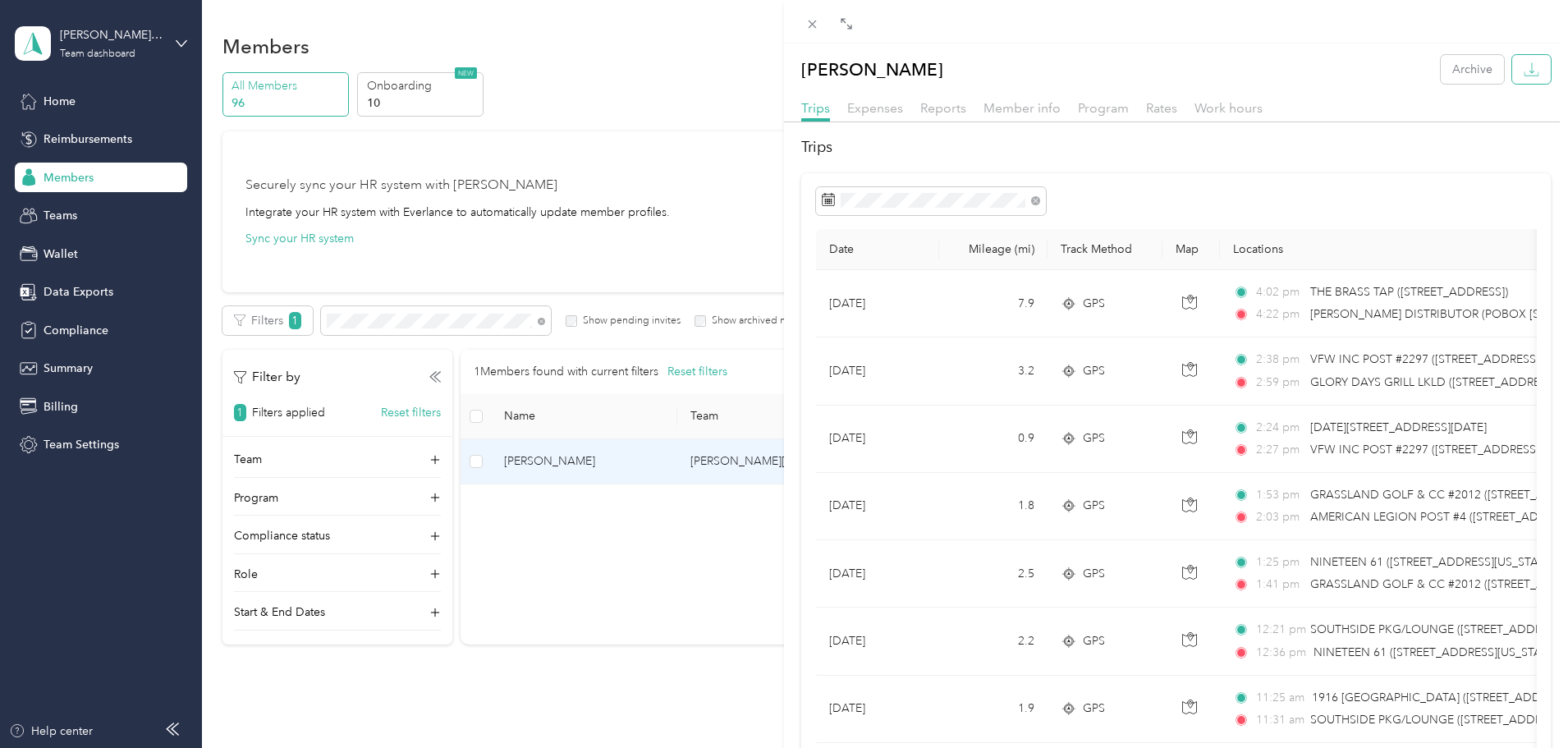
click at [1524, 73] on icon "button" at bounding box center [1531, 69] width 15 height 15
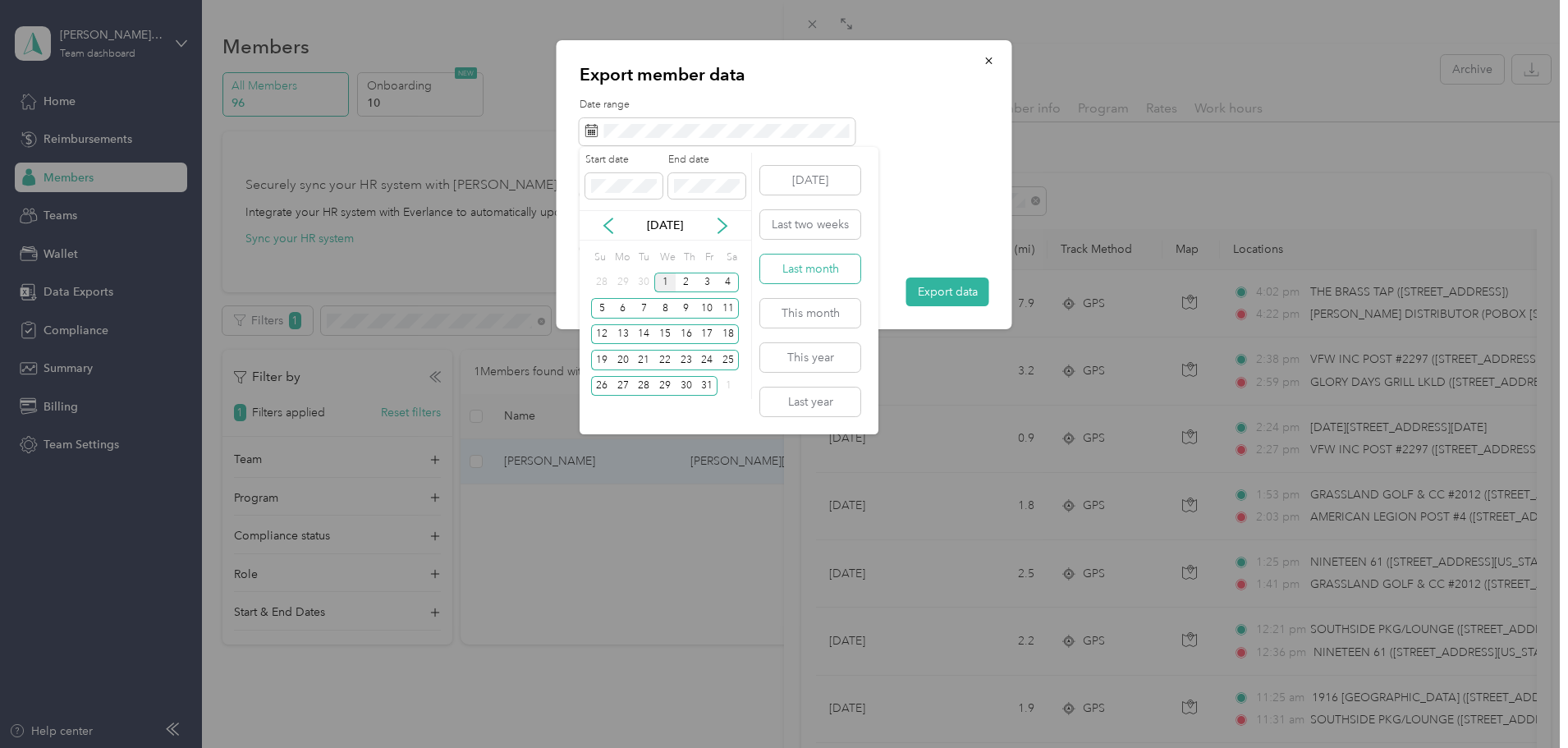
click at [800, 268] on button "Last month" at bounding box center [810, 268] width 100 height 29
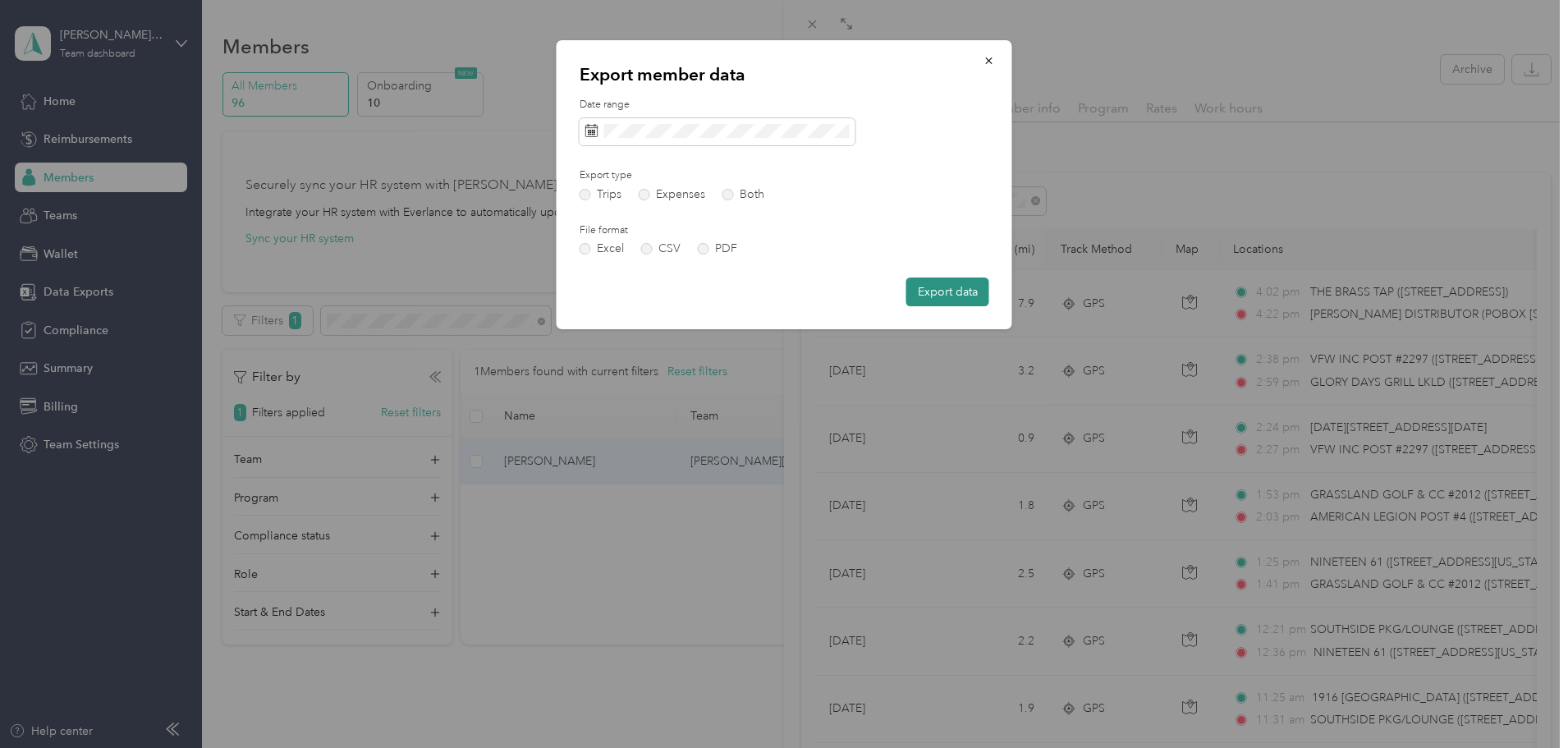
click at [941, 290] on button "Export data" at bounding box center [948, 292] width 83 height 29
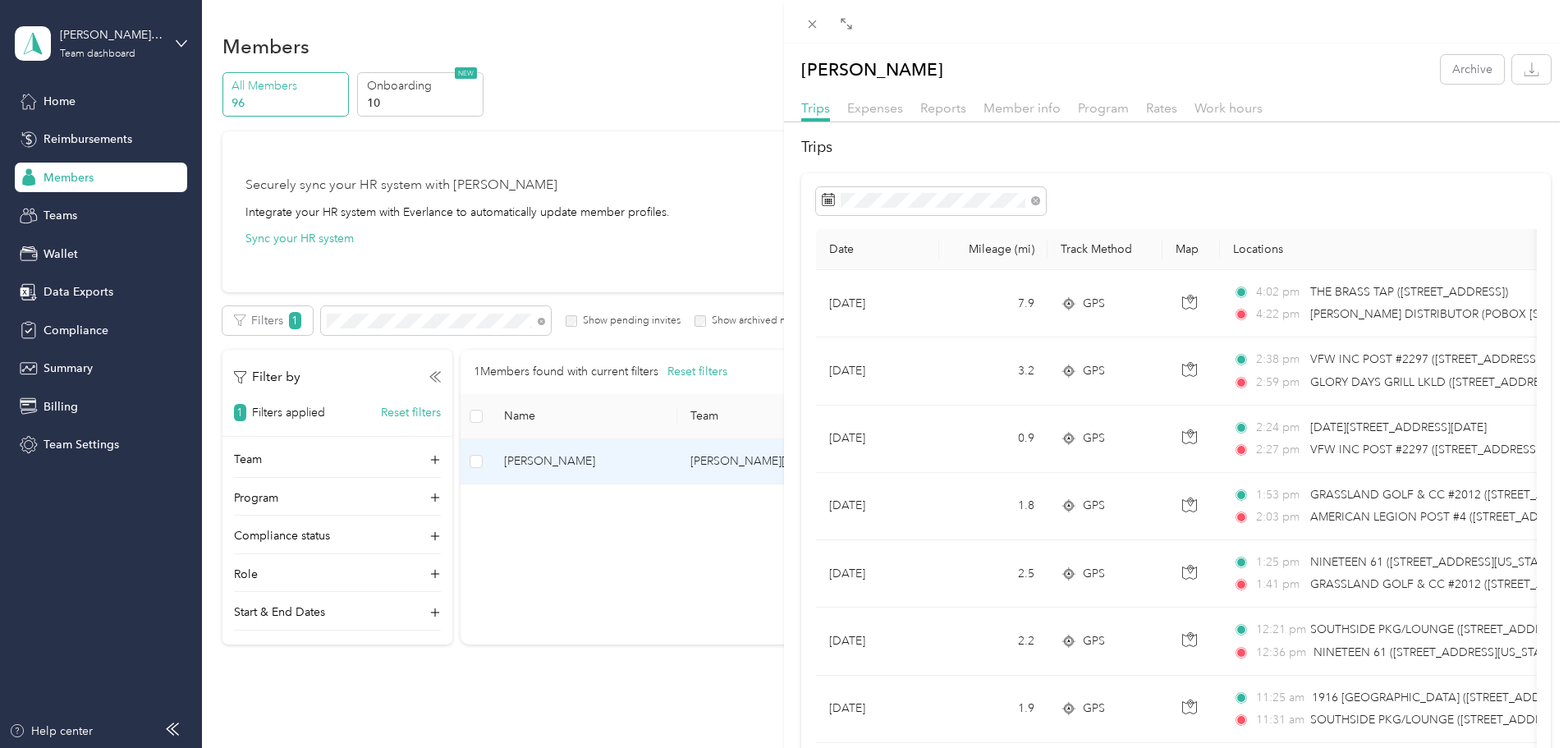
drag, startPoint x: 567, startPoint y: 315, endPoint x: 601, endPoint y: 329, distance: 36.8
click at [568, 316] on div "[PERSON_NAME] Archive Trips Expenses Reports Member info Program Rates Work hou…" at bounding box center [784, 374] width 1568 height 748
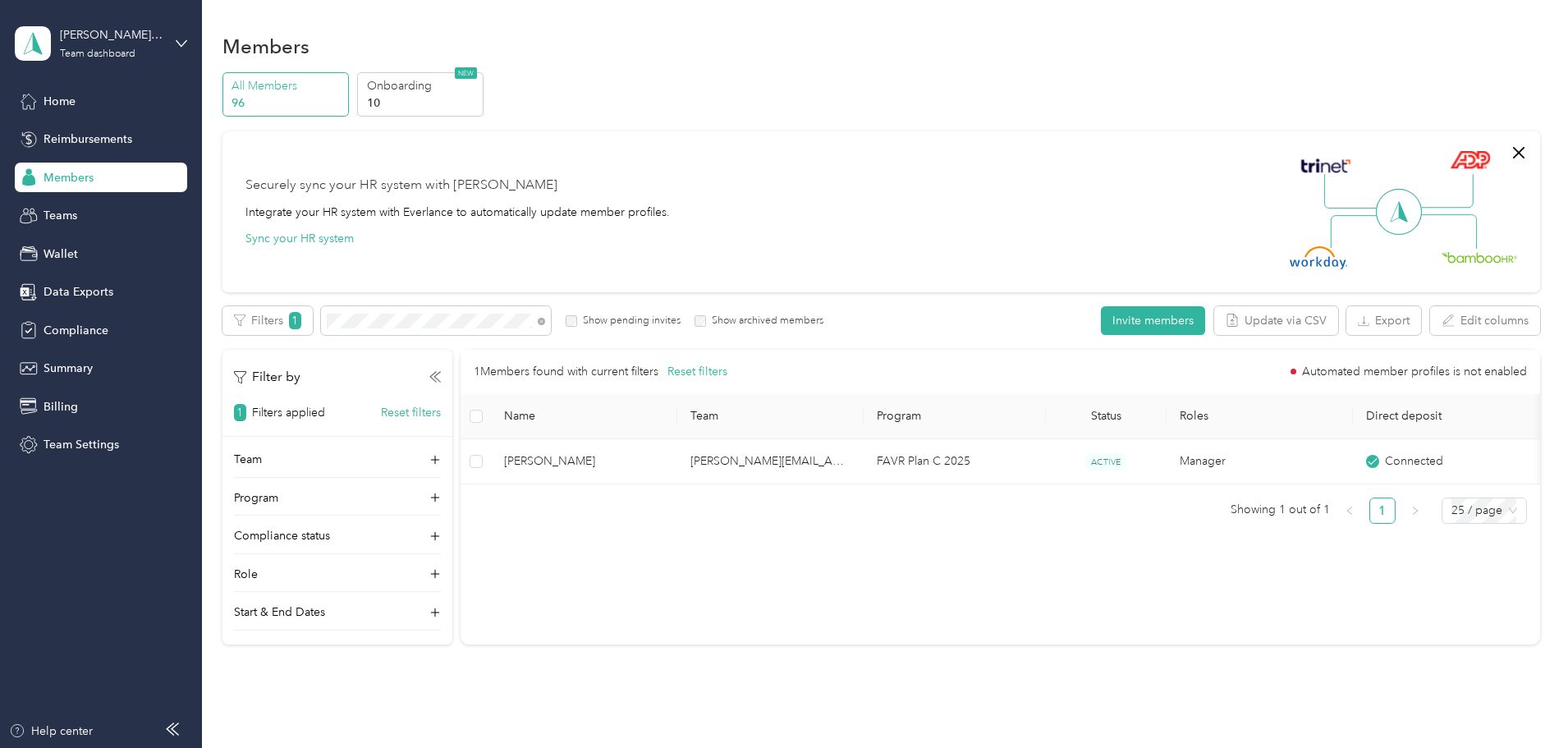
click at [545, 319] on span at bounding box center [541, 320] width 7 height 14
click at [387, 326] on div "Filters 1 Show pending invites Show archived members" at bounding box center [524, 320] width 601 height 29
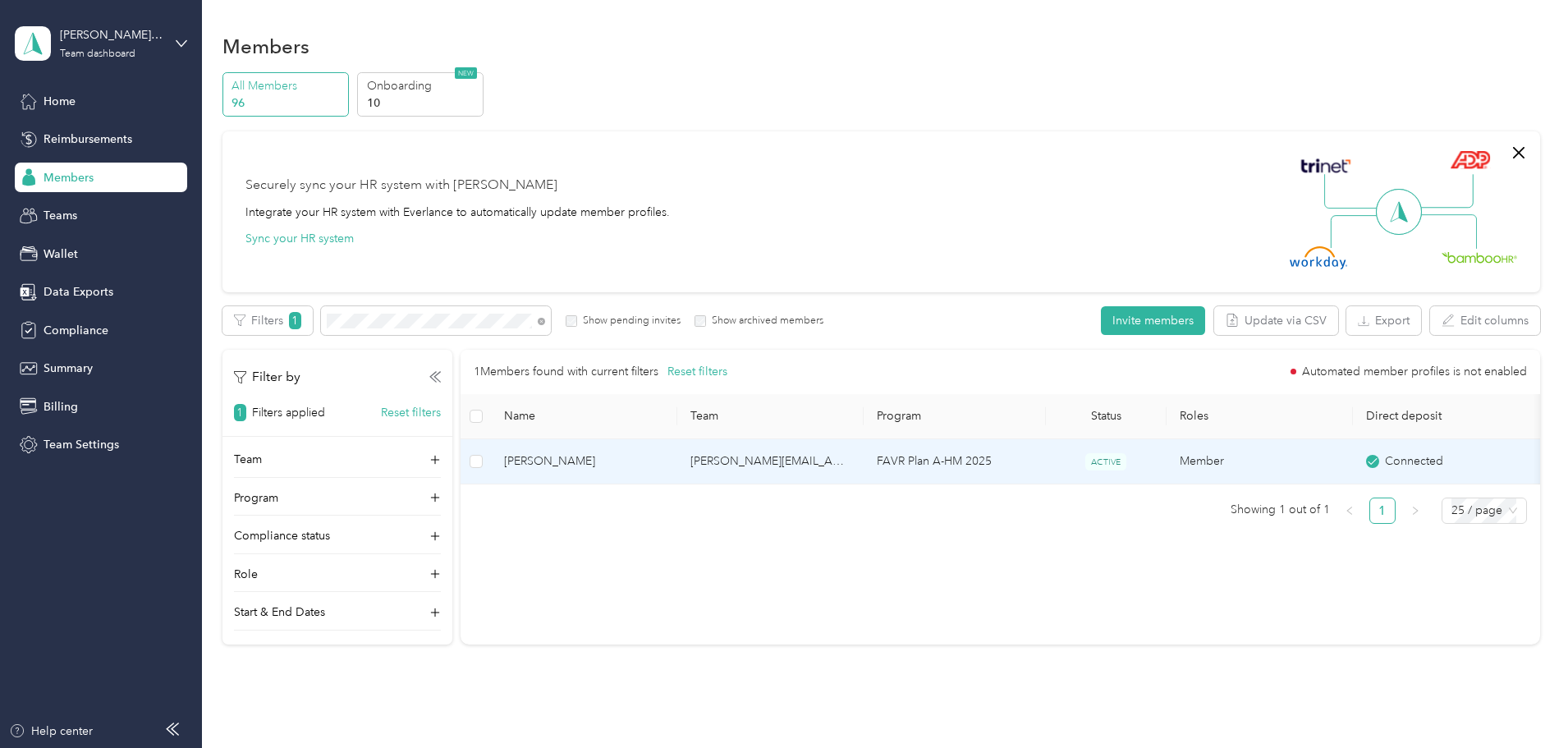
click at [864, 460] on td "[PERSON_NAME][EMAIL_ADDRESS][PERSON_NAME][DOMAIN_NAME]" at bounding box center [771, 462] width 186 height 45
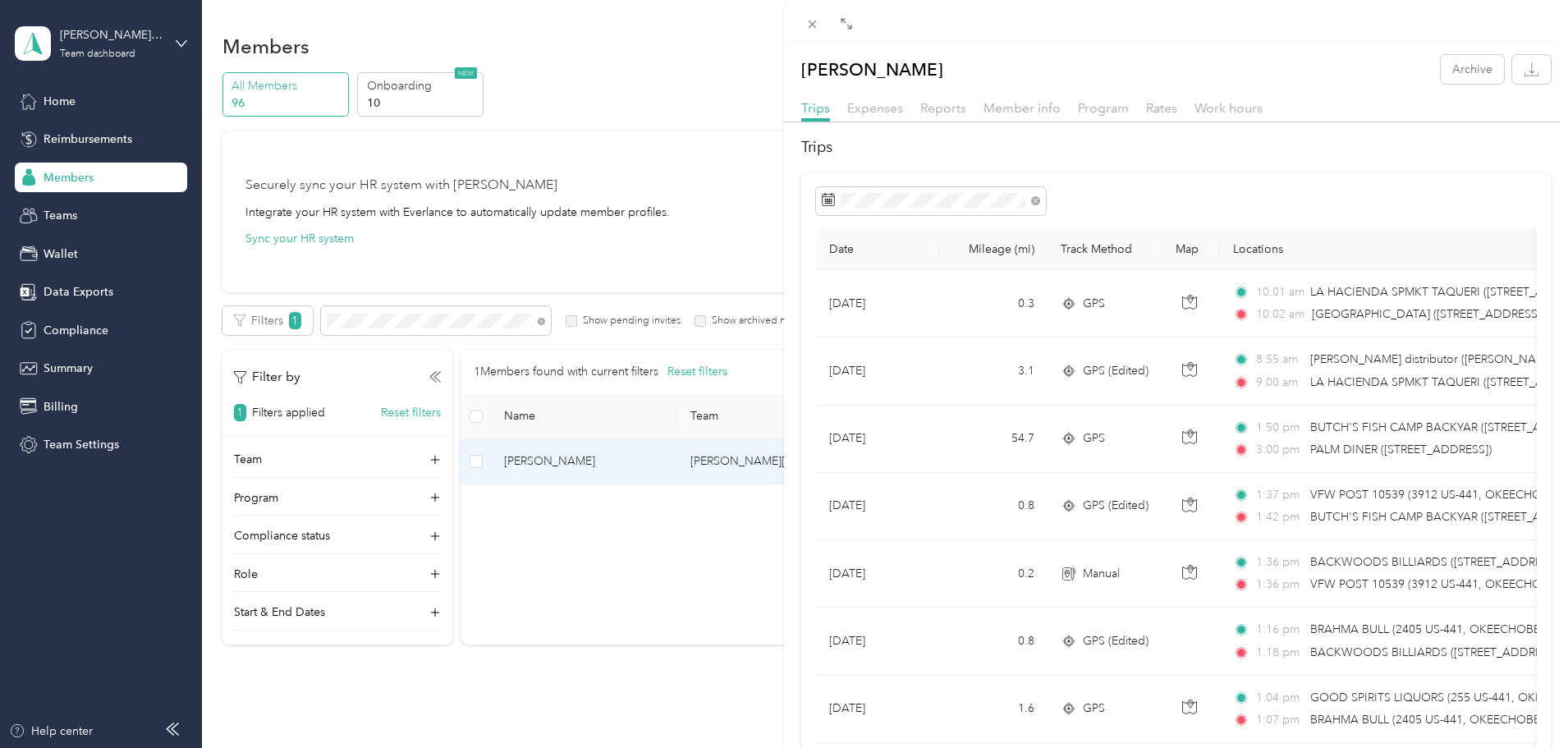
click at [716, 463] on div "[PERSON_NAME] Archive Trips Expenses Reports Member info Program Rates Work hou…" at bounding box center [784, 374] width 1568 height 748
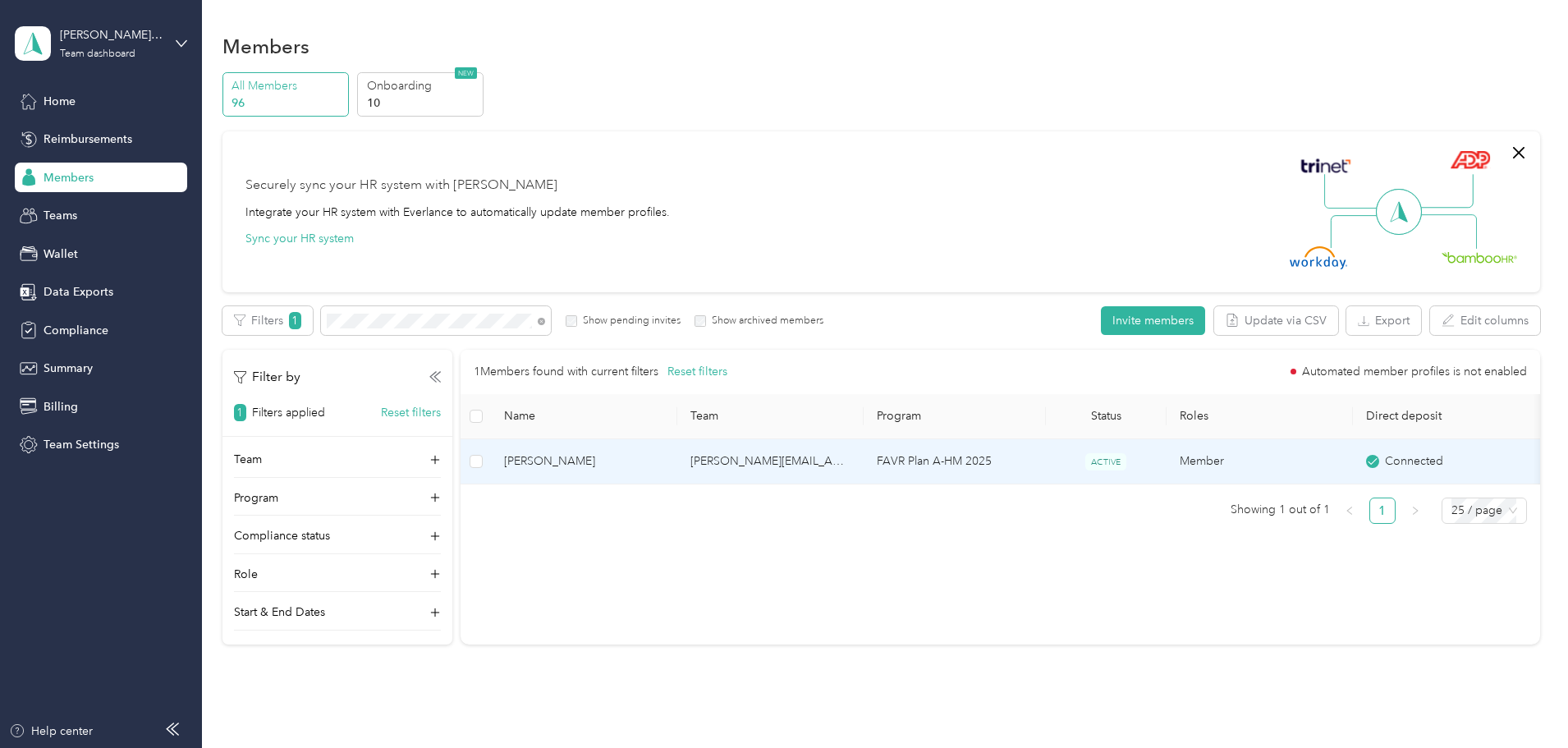
click at [806, 460] on td "[PERSON_NAME][EMAIL_ADDRESS][PERSON_NAME][DOMAIN_NAME]" at bounding box center [771, 462] width 186 height 45
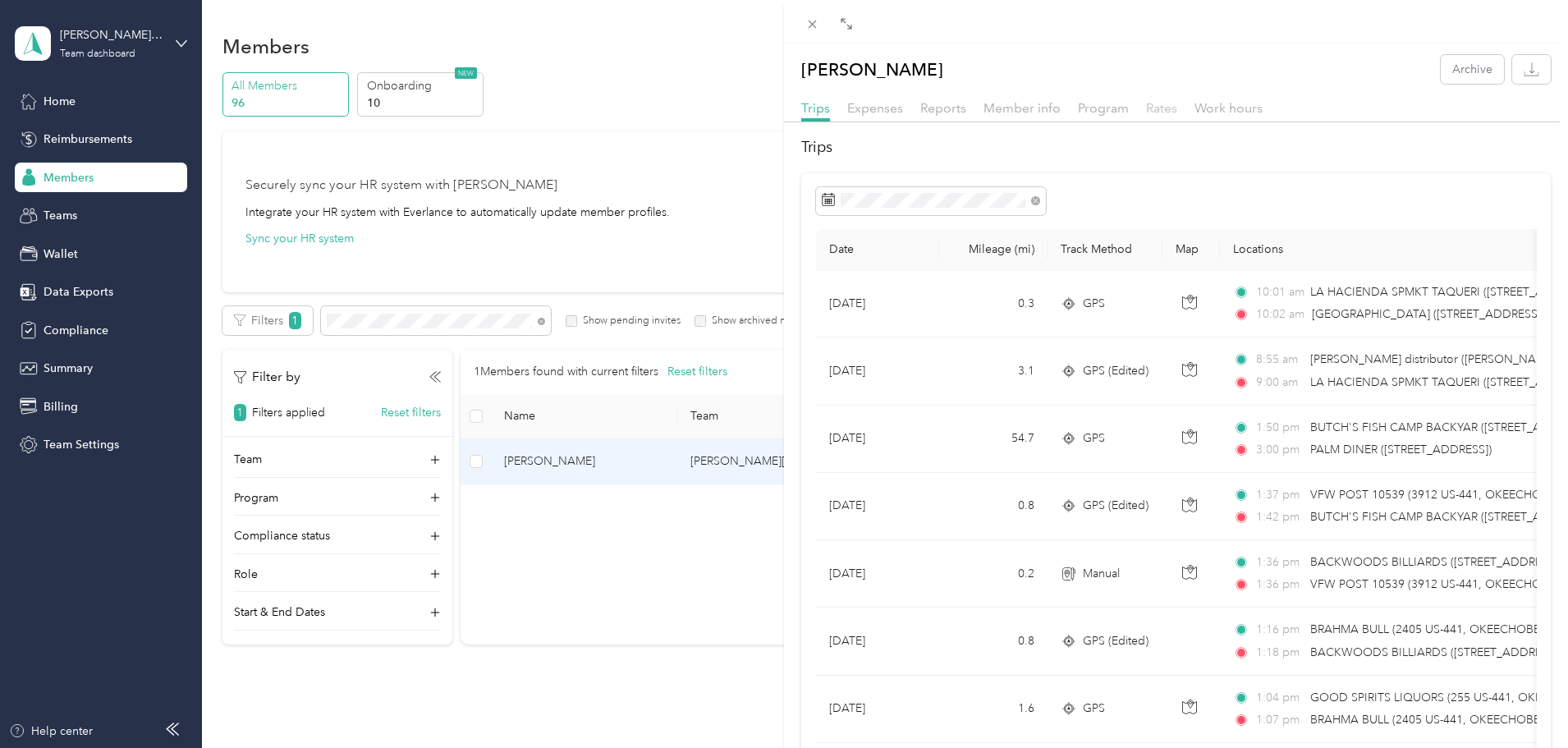
click at [1158, 107] on span "Rates" at bounding box center [1162, 107] width 31 height 15
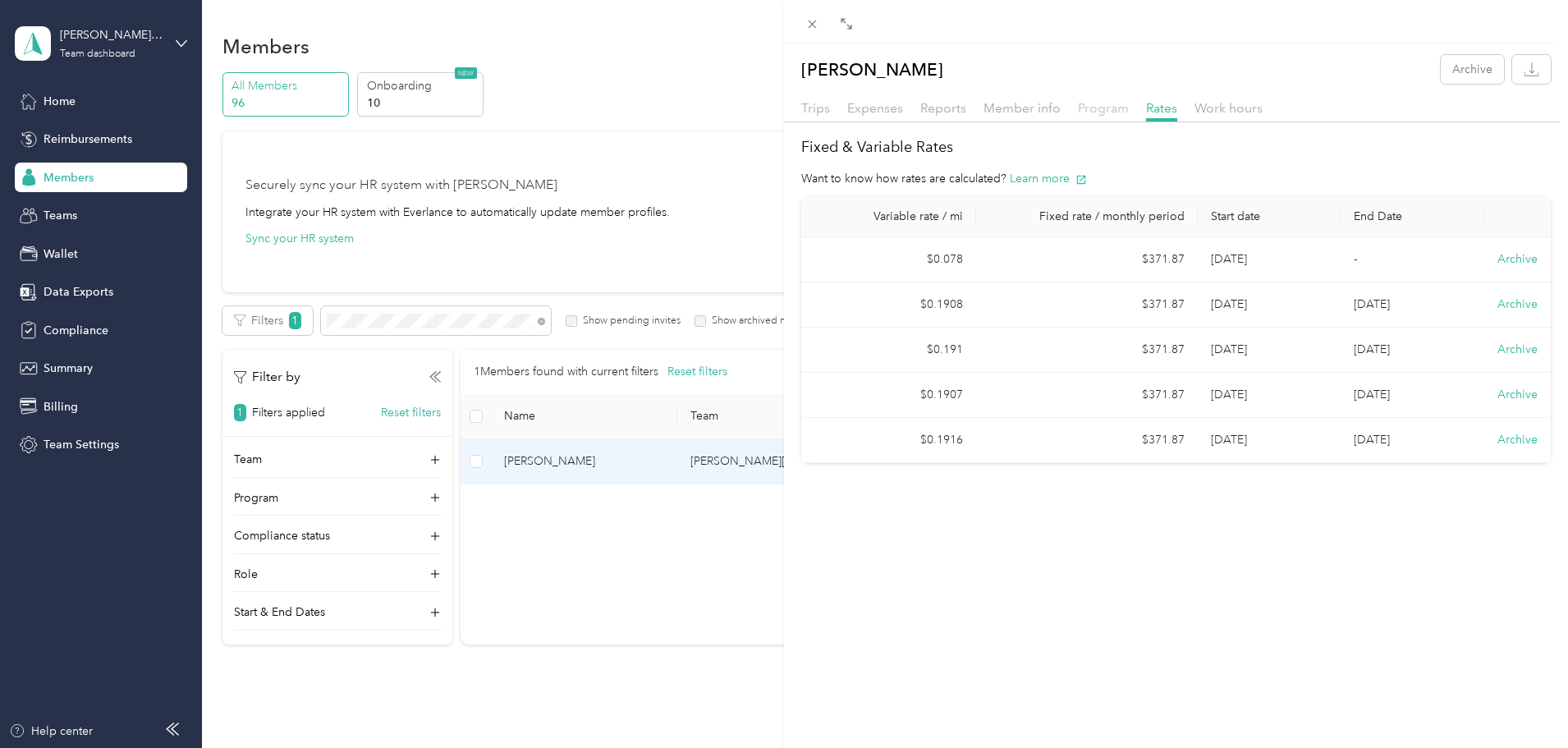
click at [1112, 112] on span "Program" at bounding box center [1104, 107] width 51 height 15
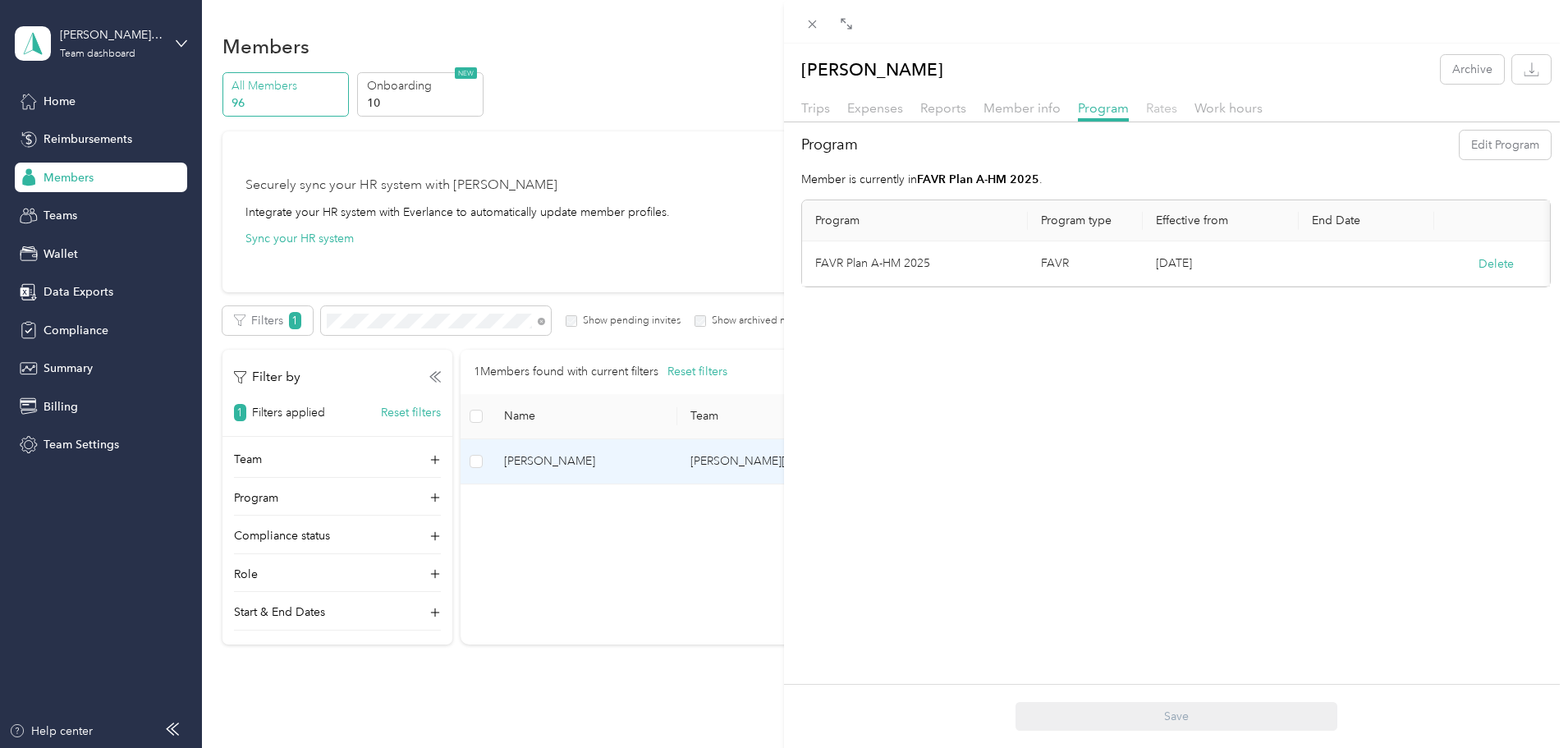
click at [1161, 110] on span "Rates" at bounding box center [1162, 107] width 31 height 15
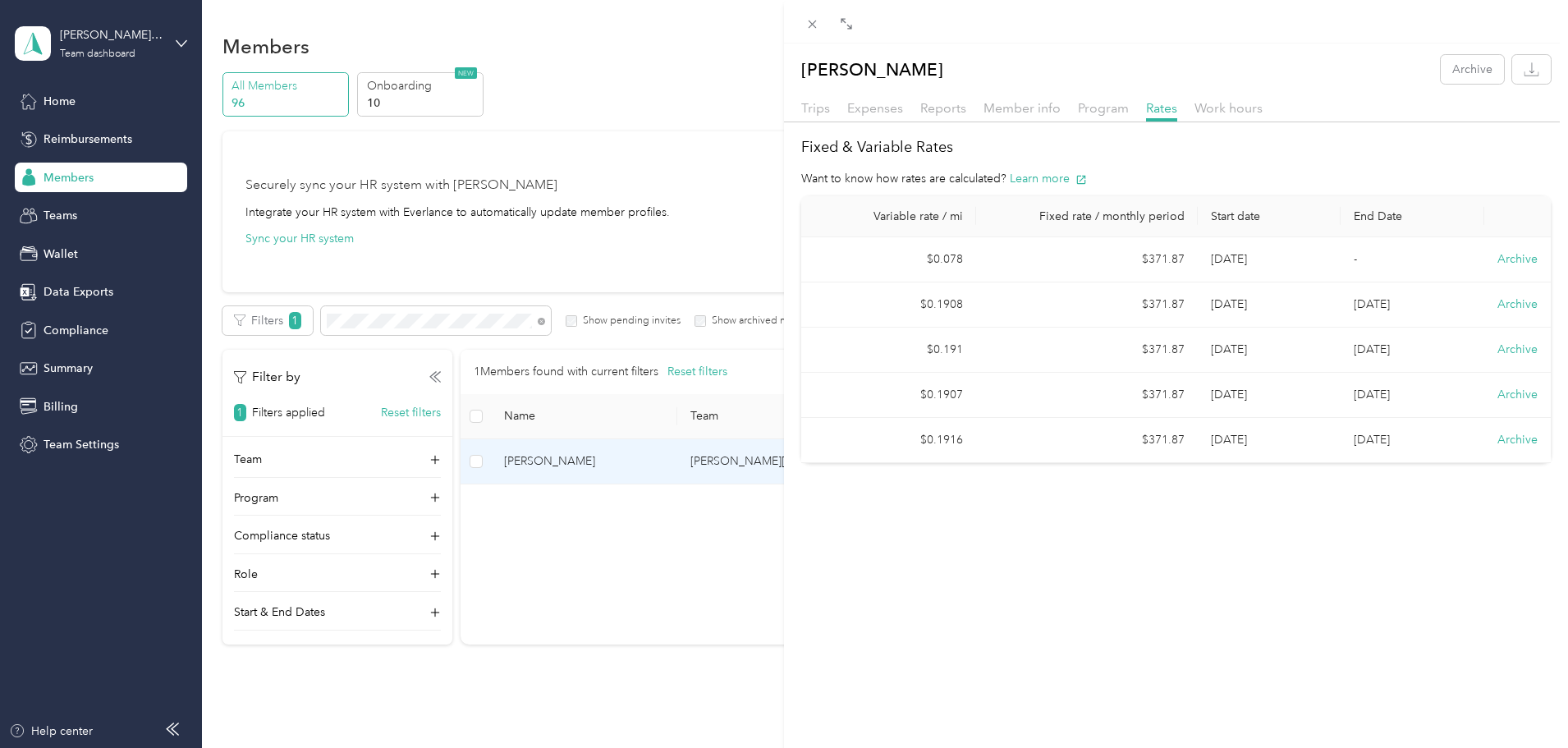
drag, startPoint x: 584, startPoint y: 336, endPoint x: 595, endPoint y: 329, distance: 13.0
click at [585, 335] on div "[PERSON_NAME] Archive Trips Expenses Reports Member info Program Rates Work hou…" at bounding box center [784, 374] width 1568 height 748
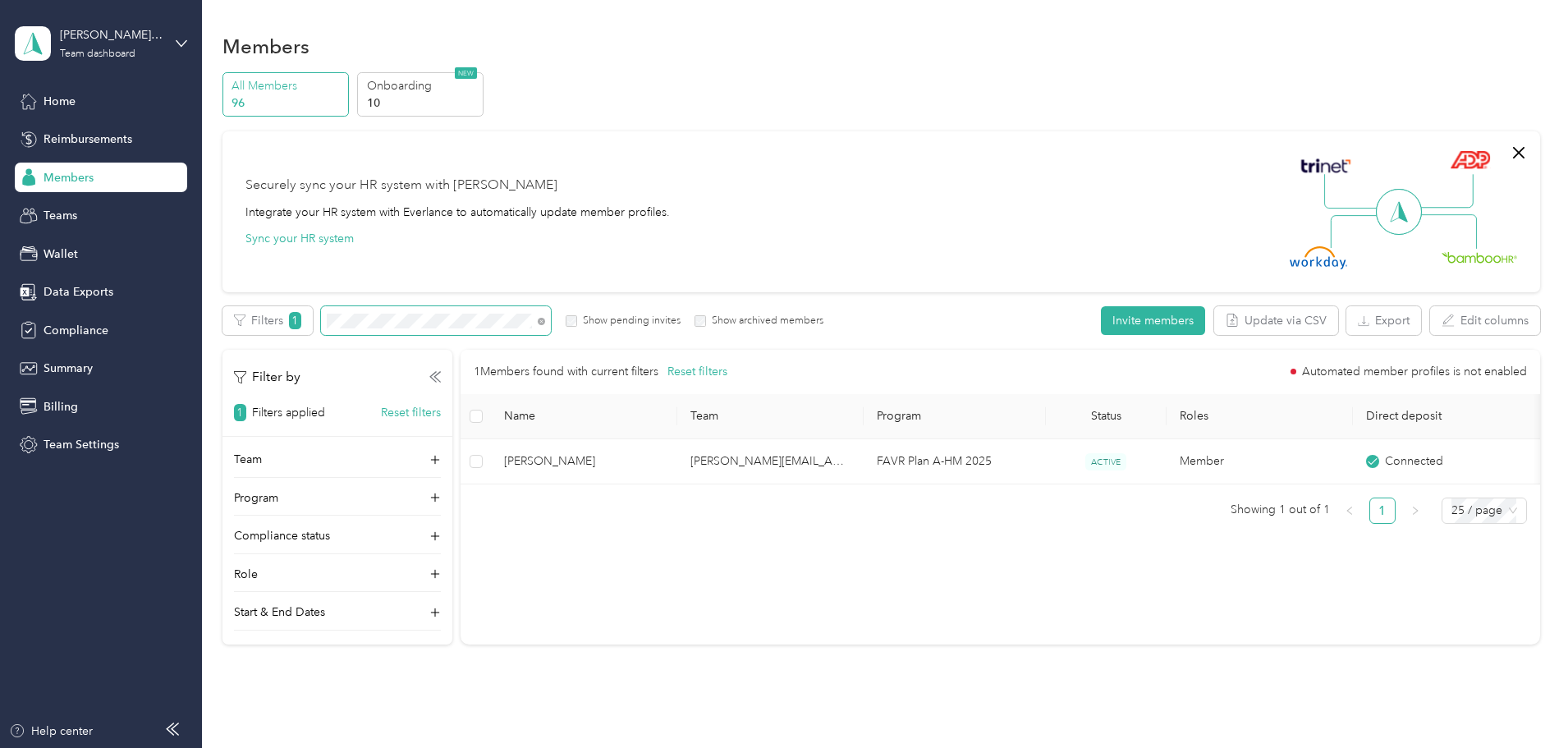
click at [545, 320] on span at bounding box center [538, 320] width 13 height 17
click at [545, 318] on span at bounding box center [538, 320] width 13 height 17
click at [382, 313] on div "Filters 1 Show pending invites Show archived members" at bounding box center [524, 320] width 601 height 29
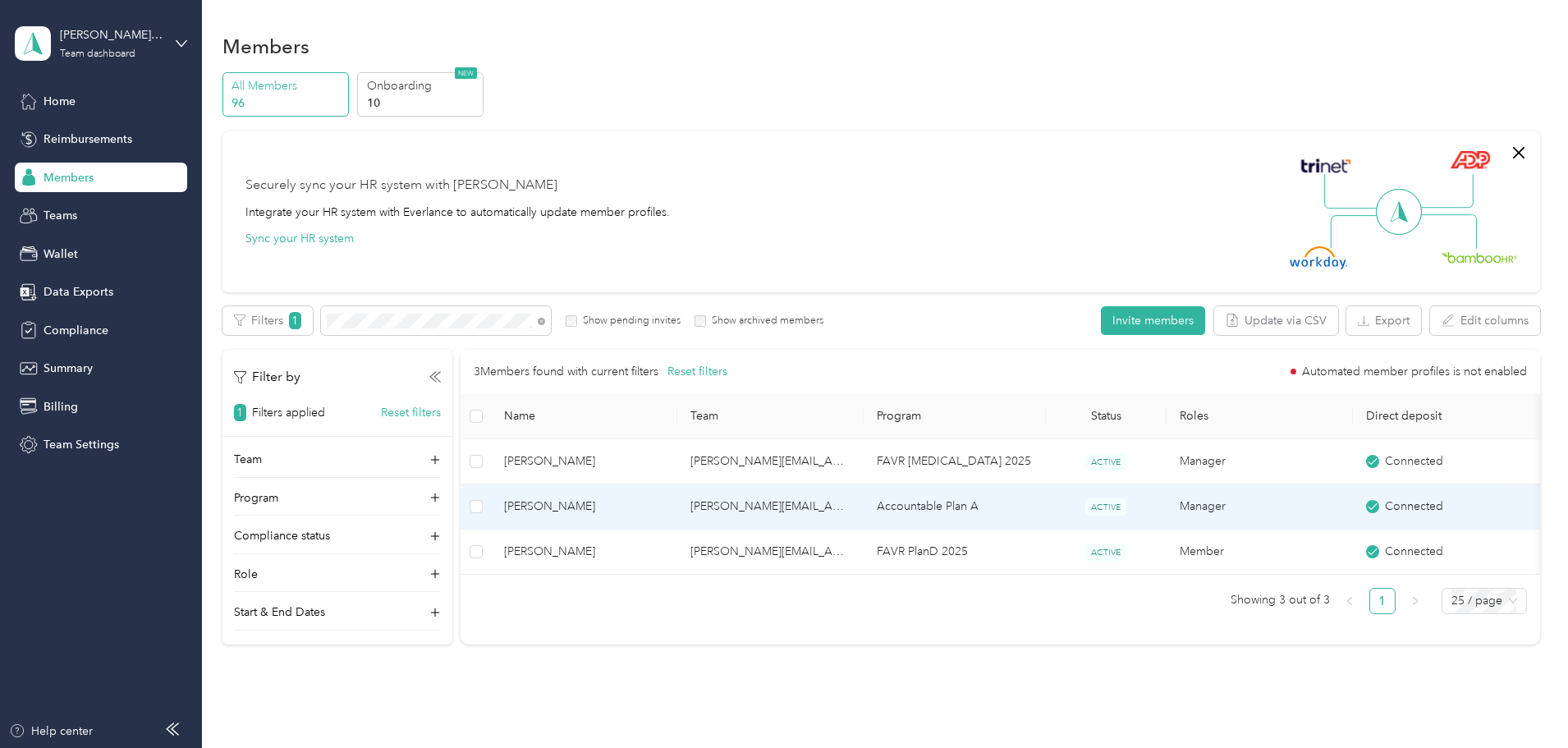
click at [657, 505] on span "[PERSON_NAME]" at bounding box center [584, 506] width 160 height 18
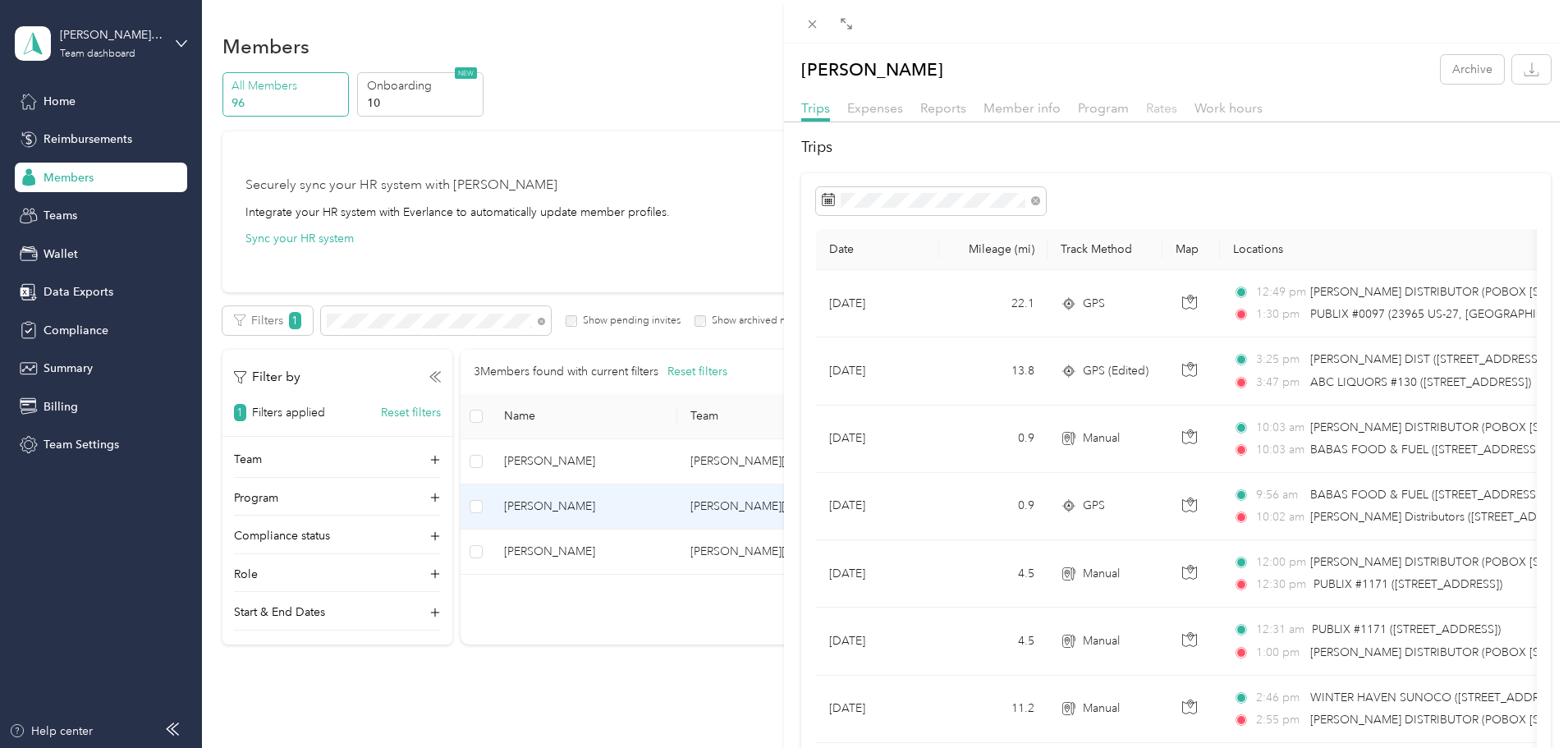
click at [1166, 110] on span "Rates" at bounding box center [1162, 107] width 31 height 15
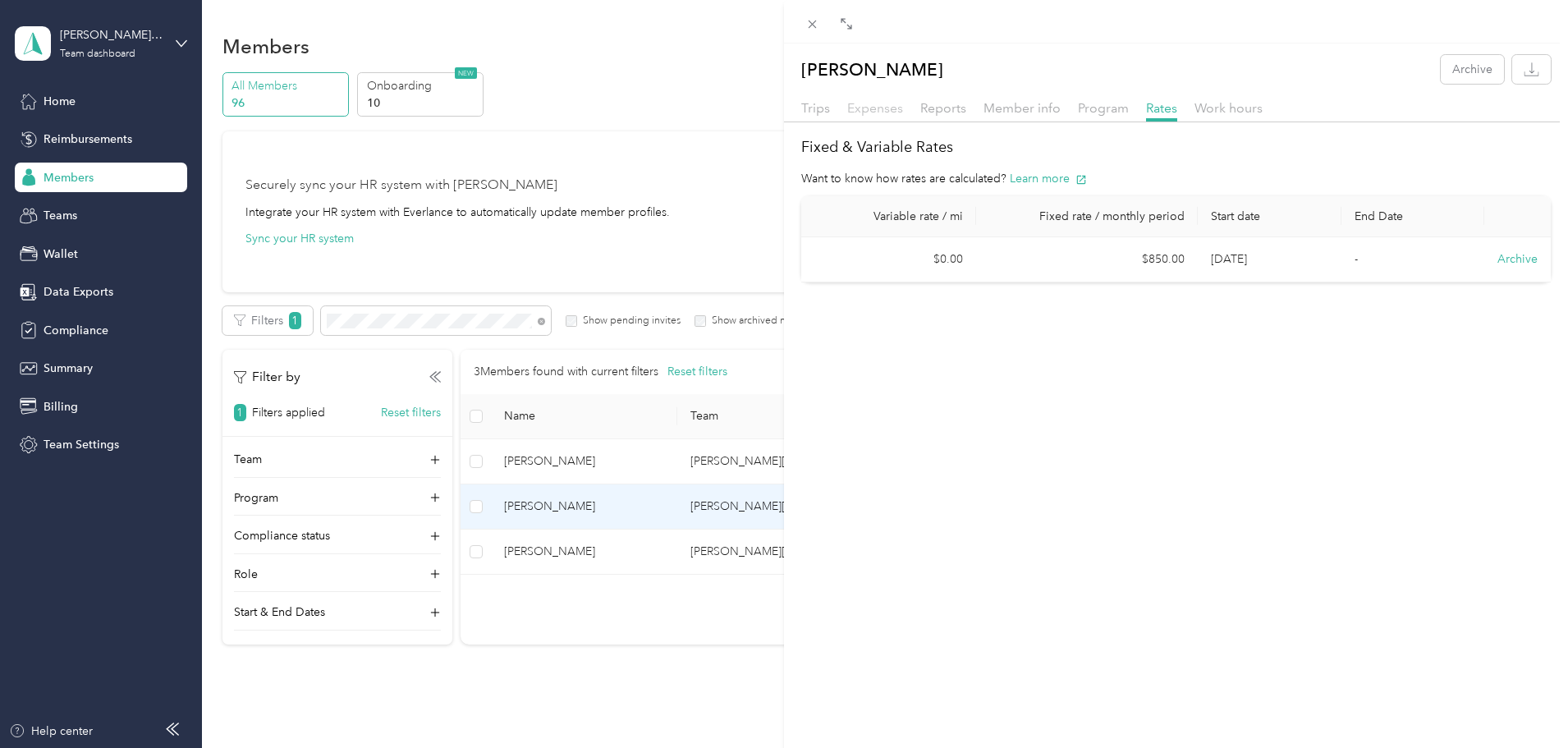
click at [890, 110] on span "Expenses" at bounding box center [875, 107] width 55 height 15
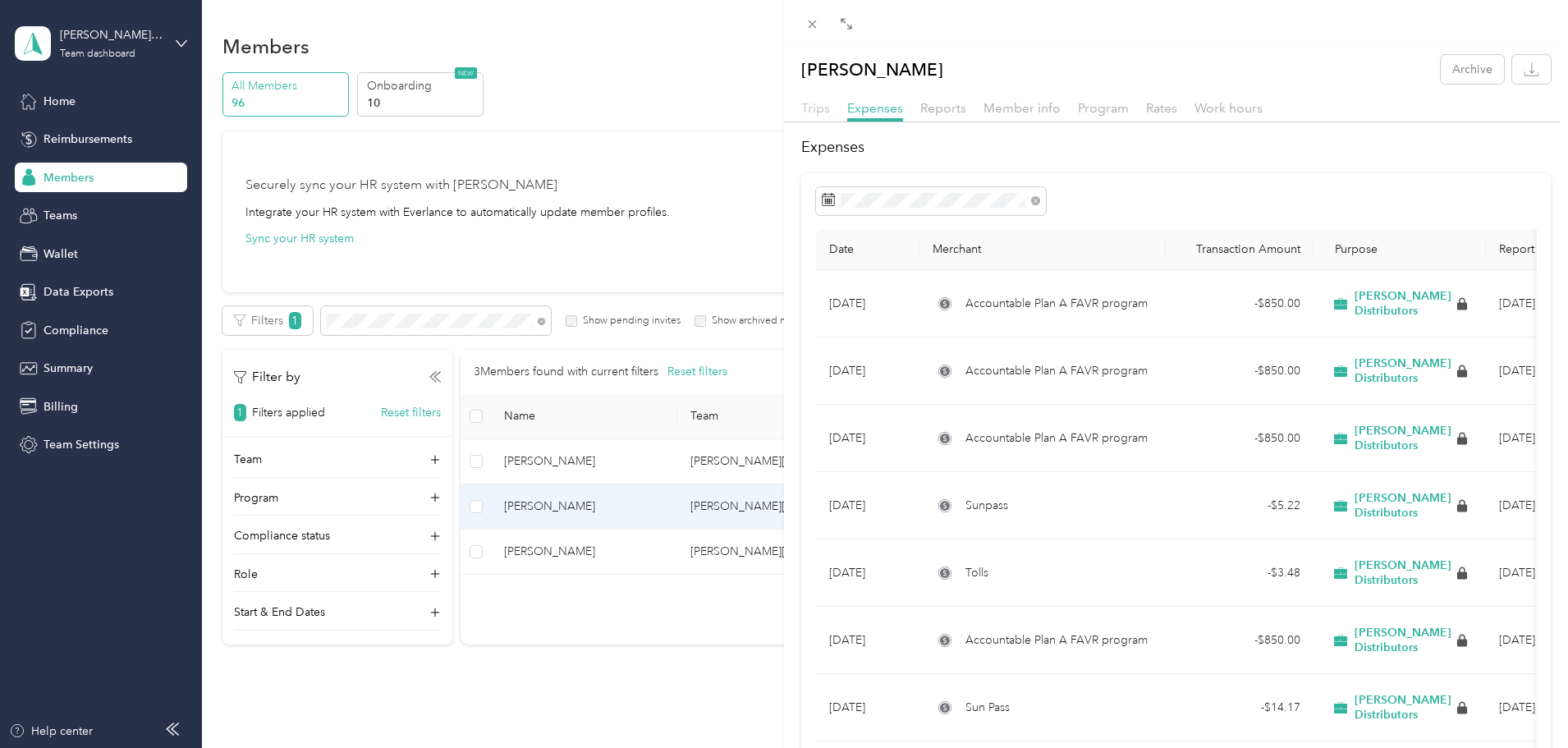
click at [820, 110] on span "Trips" at bounding box center [815, 107] width 29 height 15
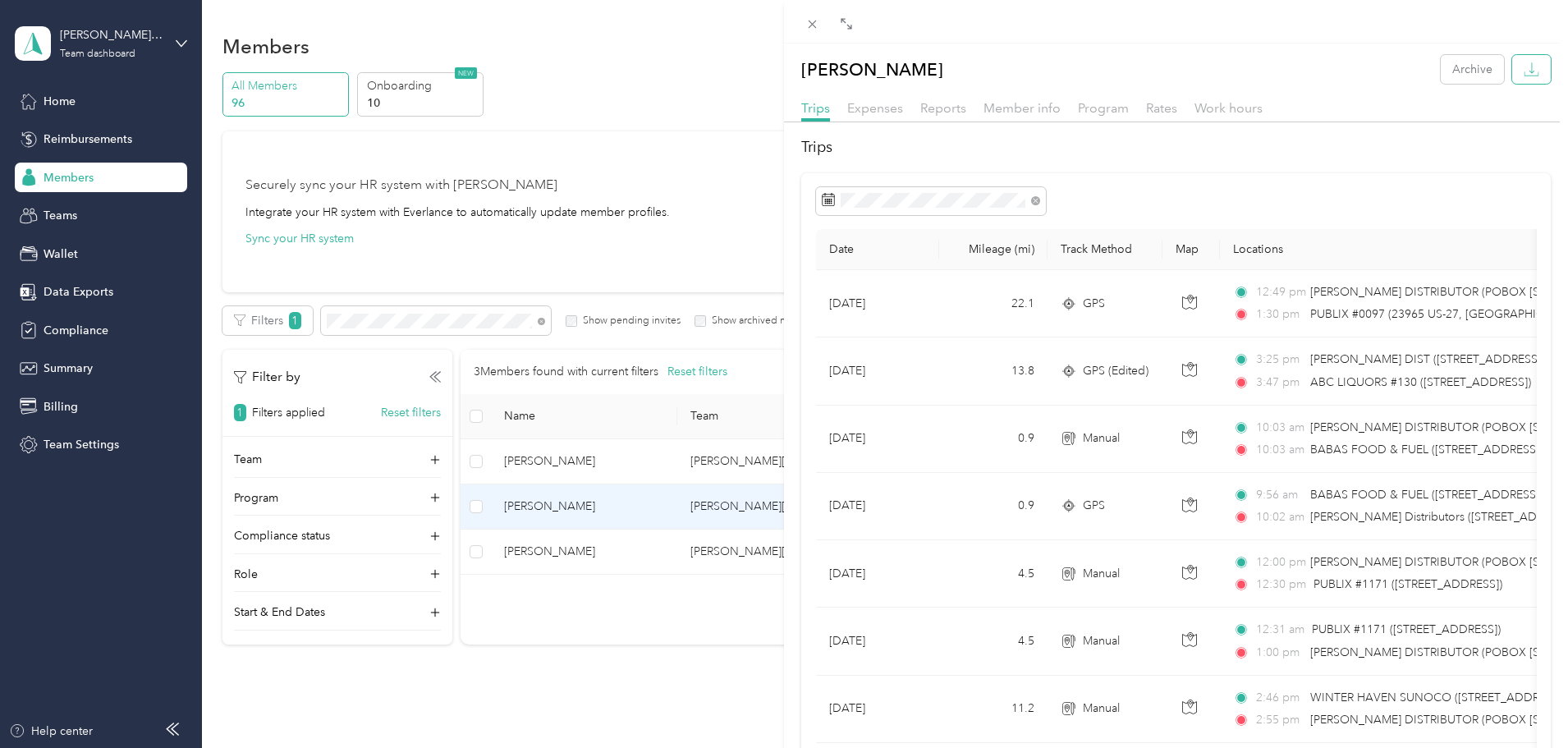
click at [1524, 68] on icon "button" at bounding box center [1531, 69] width 15 height 15
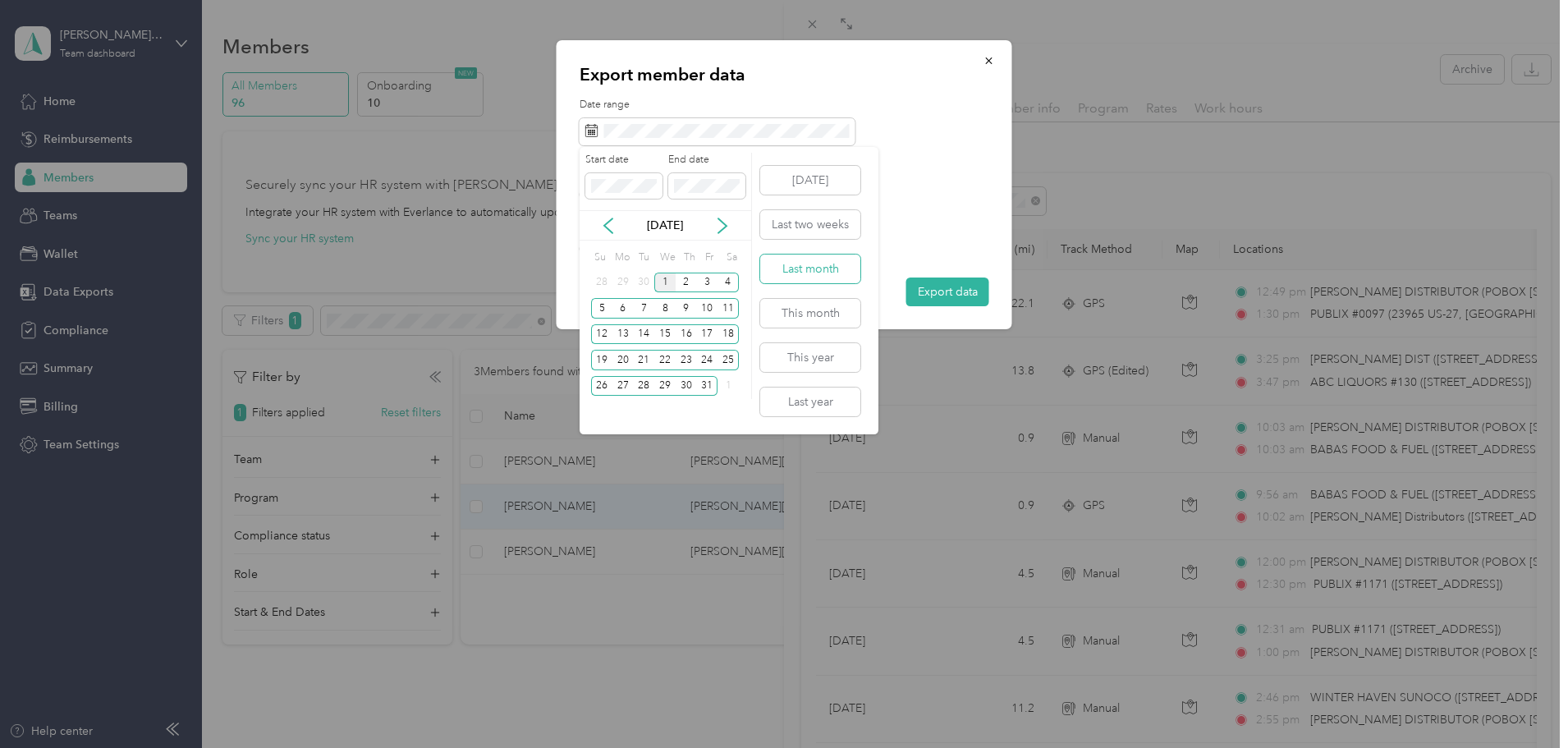
click at [812, 269] on button "Last month" at bounding box center [810, 268] width 100 height 29
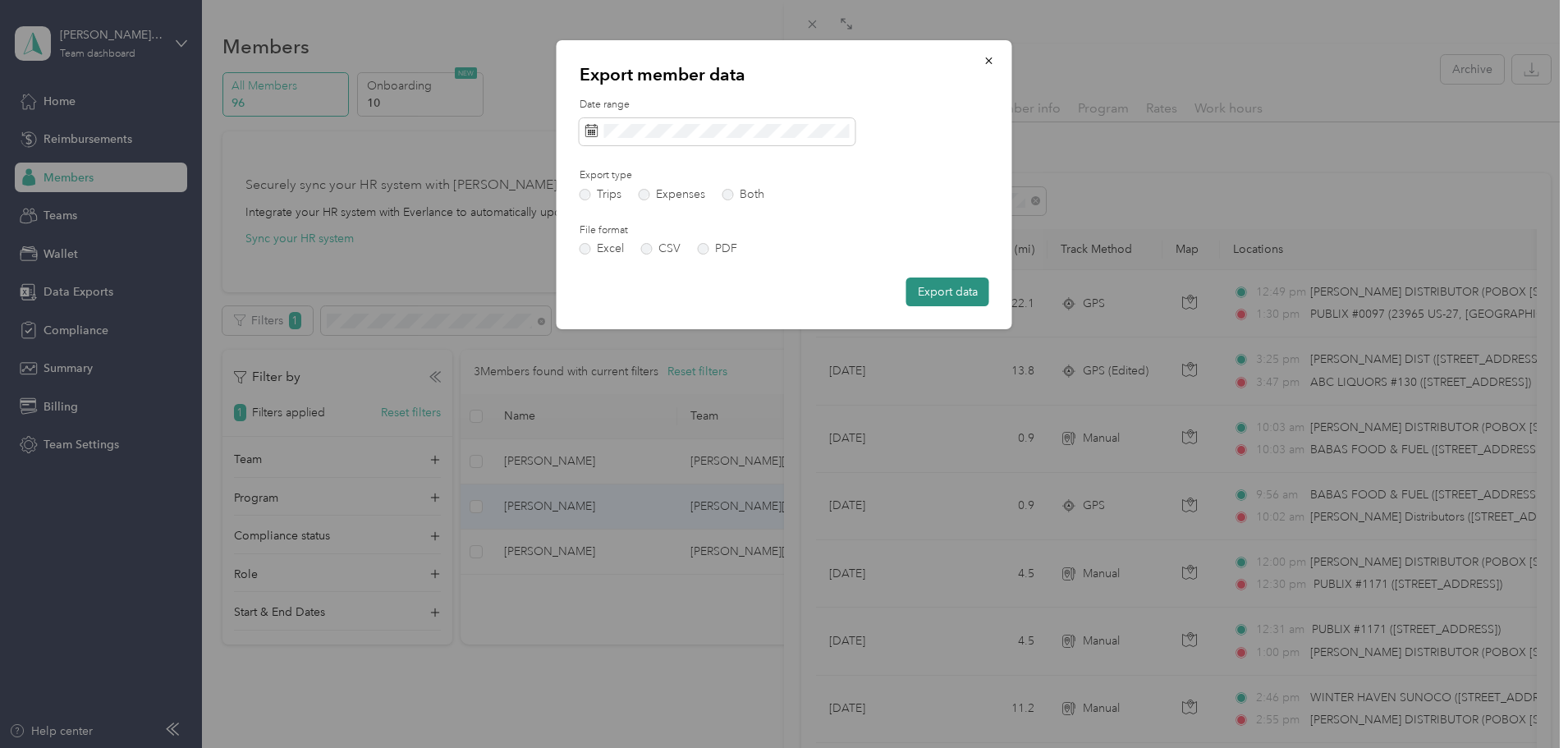
click at [948, 287] on button "Export data" at bounding box center [948, 292] width 83 height 29
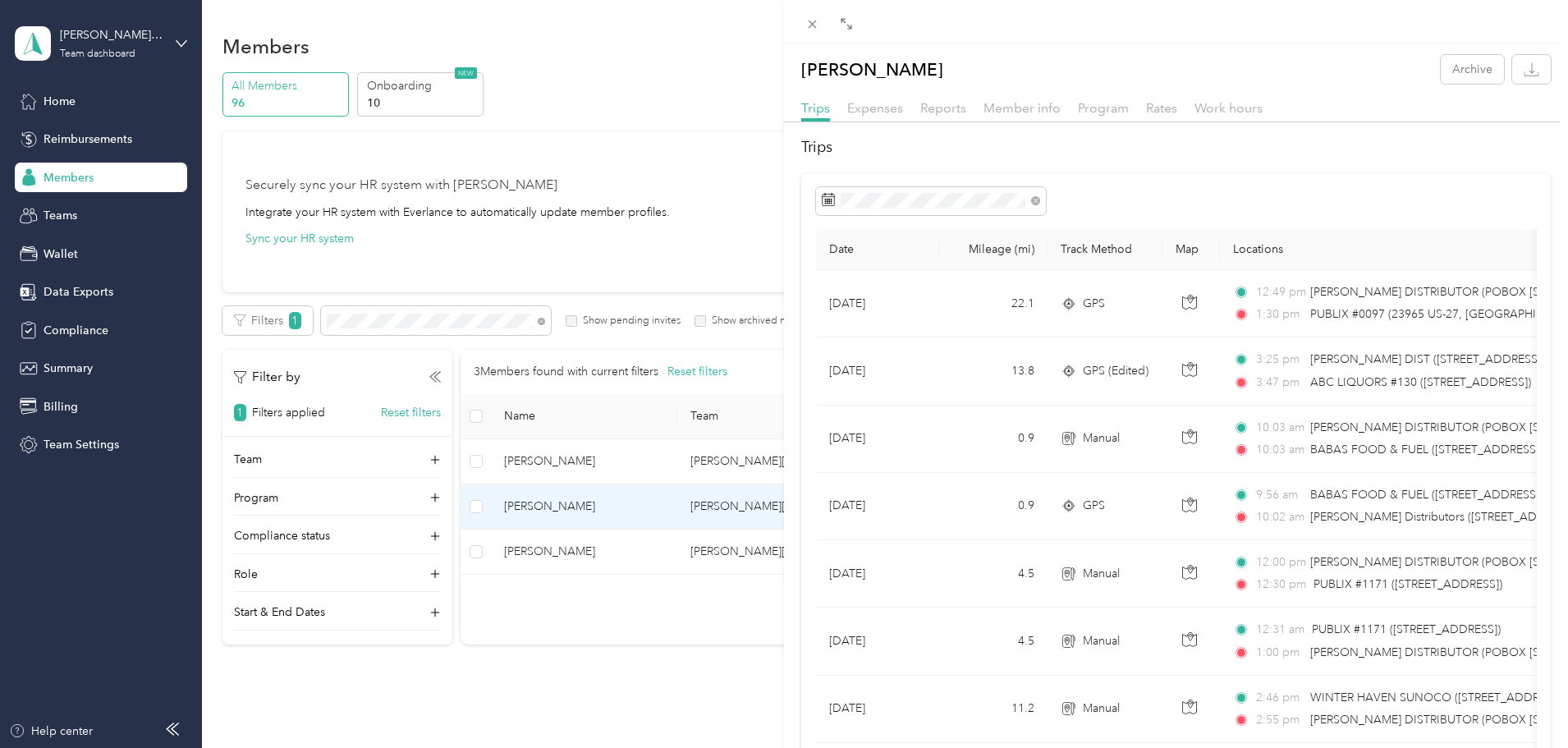
click at [145, 48] on div "[PERSON_NAME] Archive Trips Expenses Reports Member info Program Rates Work hou…" at bounding box center [784, 374] width 1568 height 748
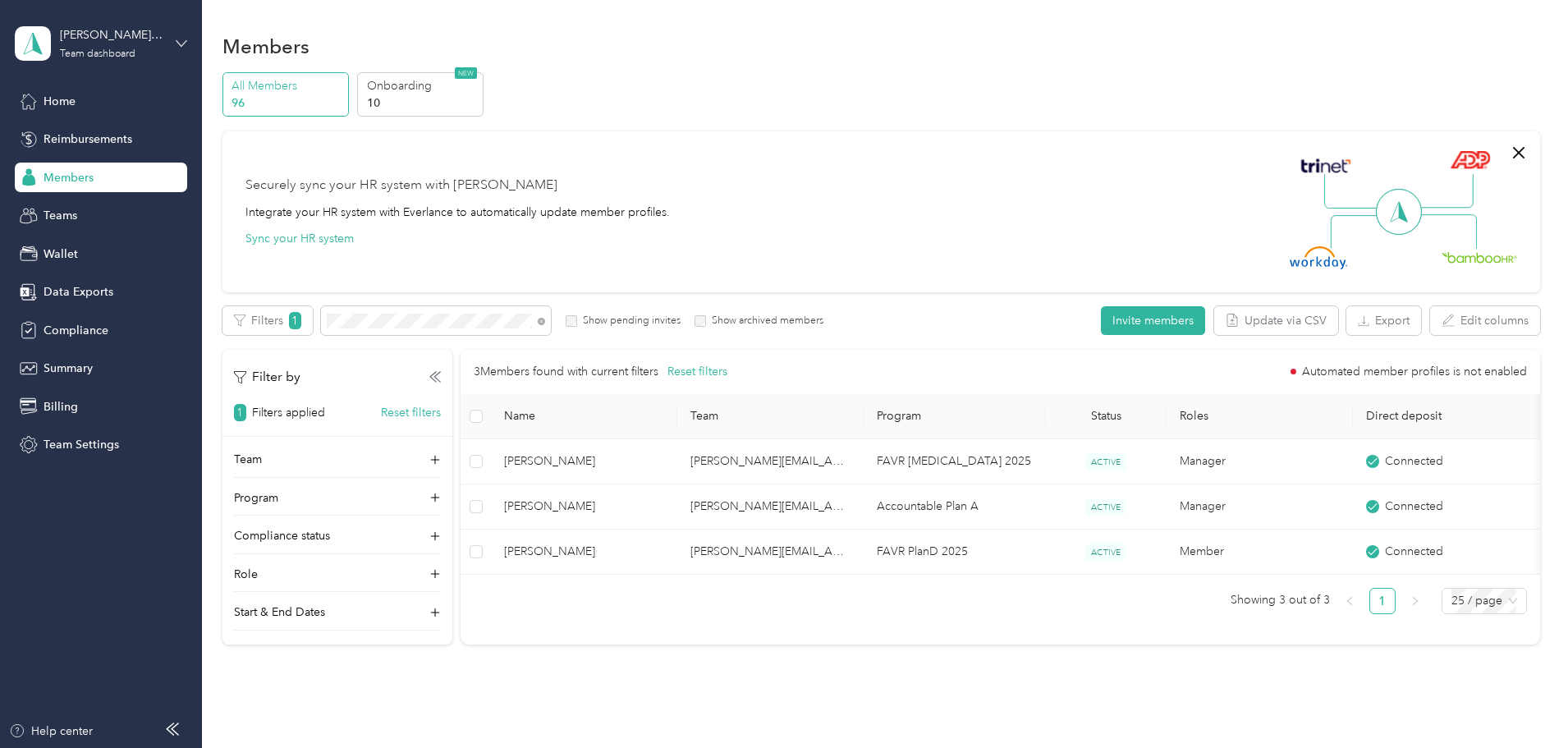
click at [178, 41] on icon at bounding box center [181, 43] width 12 height 12
click at [96, 171] on div "Personal dashboard" at bounding box center [81, 172] width 104 height 17
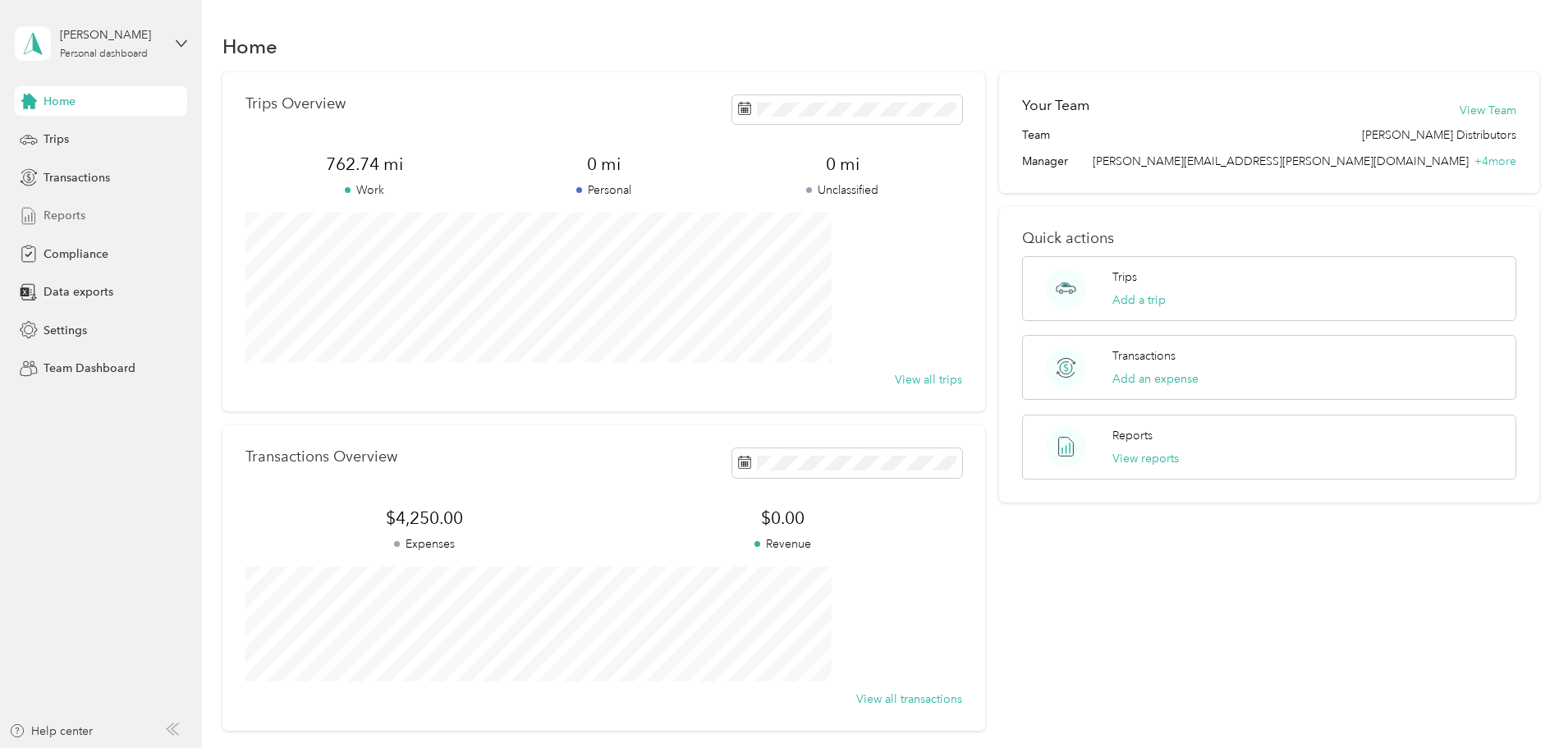
click at [66, 210] on span "Reports" at bounding box center [64, 215] width 42 height 17
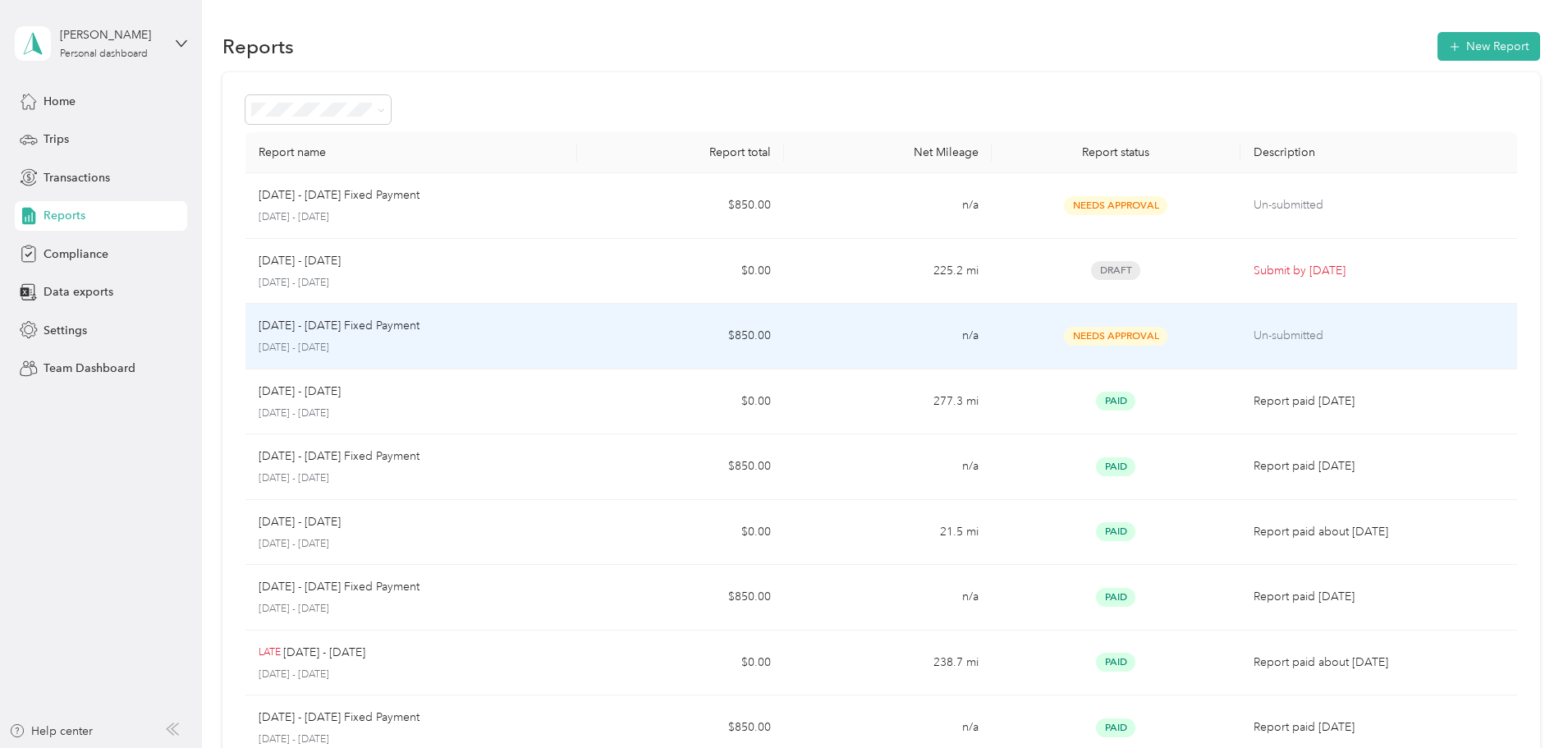
click at [482, 336] on div "[DATE] - [DATE] Fixed Payment [DATE] - [DATE]" at bounding box center [411, 336] width 305 height 38
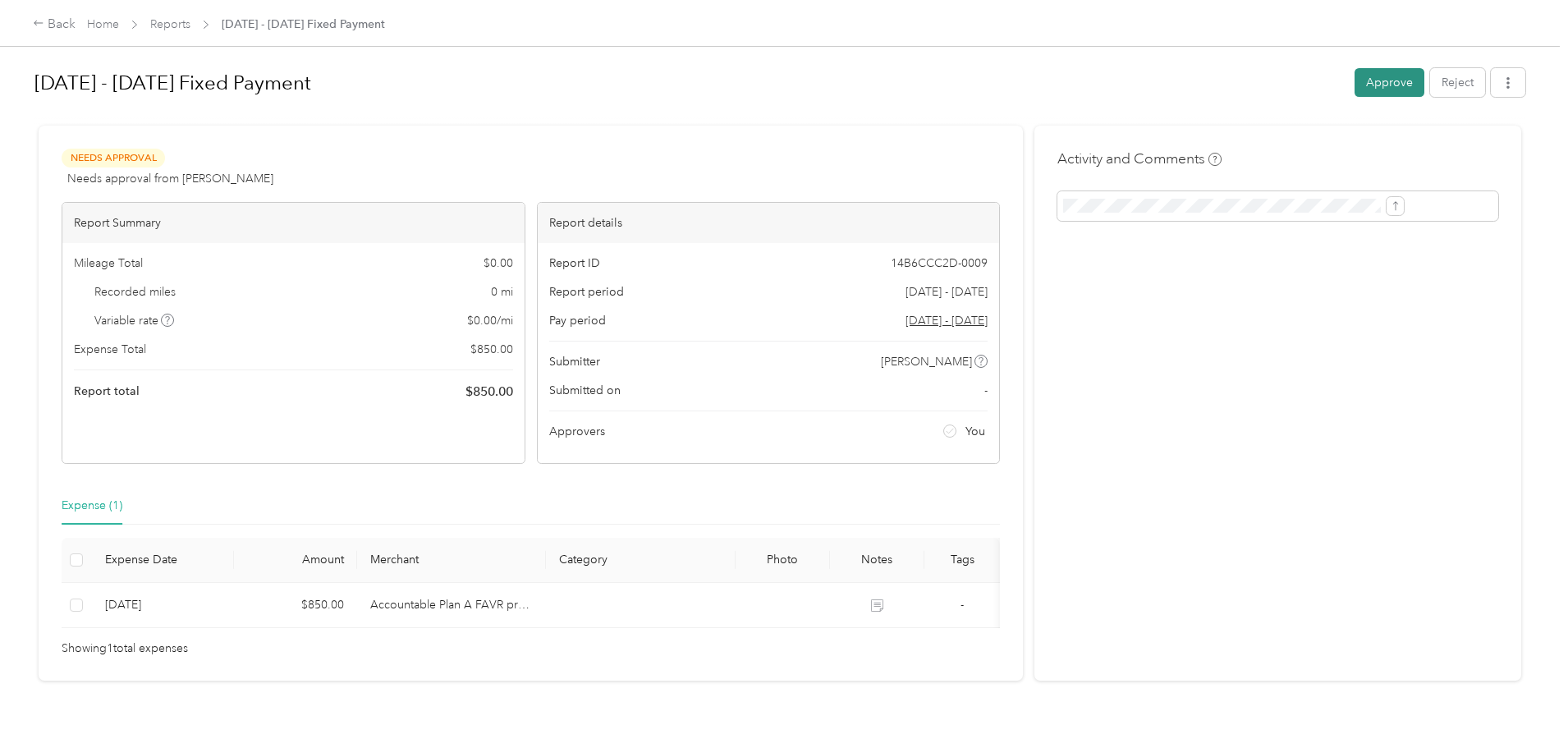
click at [1355, 82] on button "Approve" at bounding box center [1390, 82] width 70 height 29
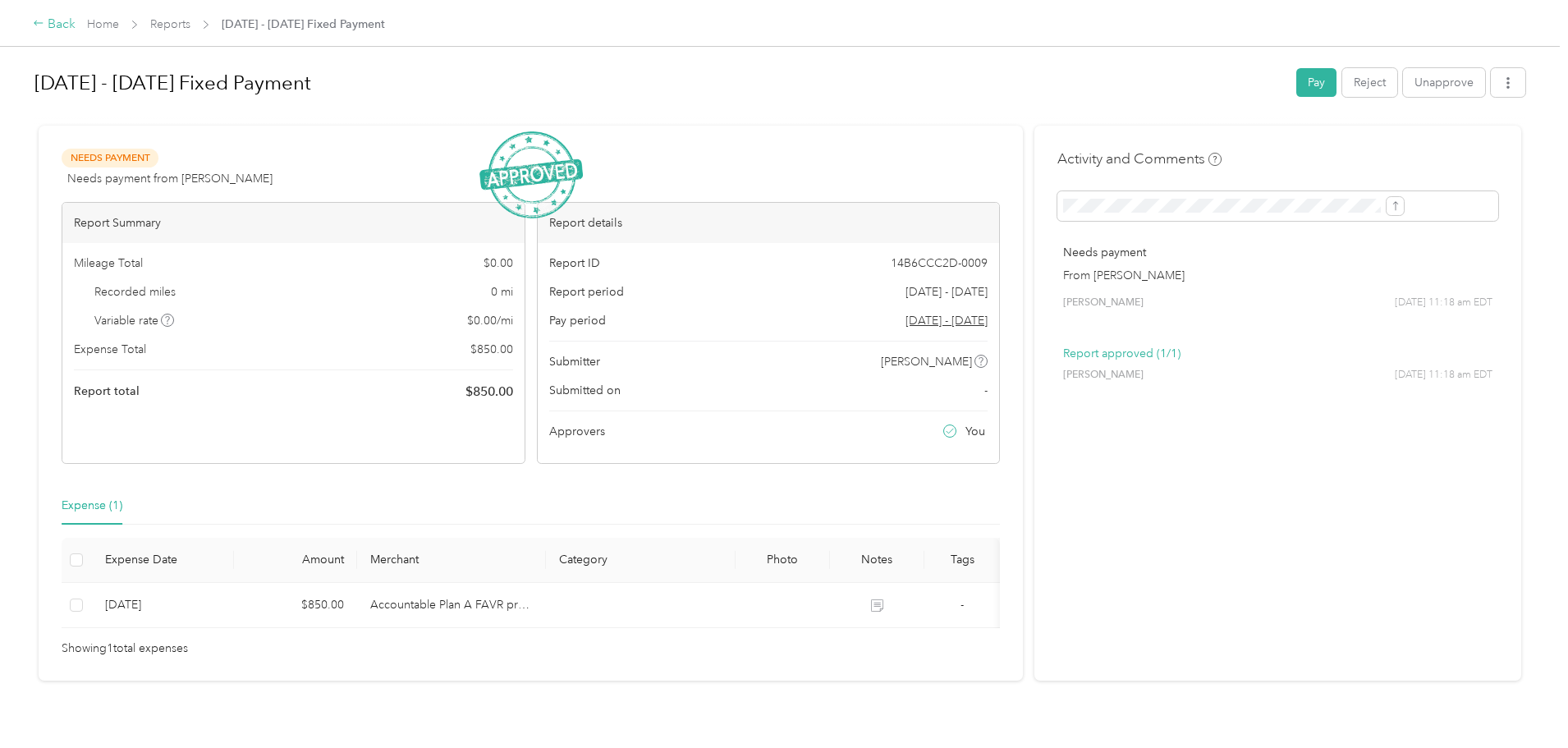
click at [75, 21] on div "Back" at bounding box center [55, 25] width 43 height 20
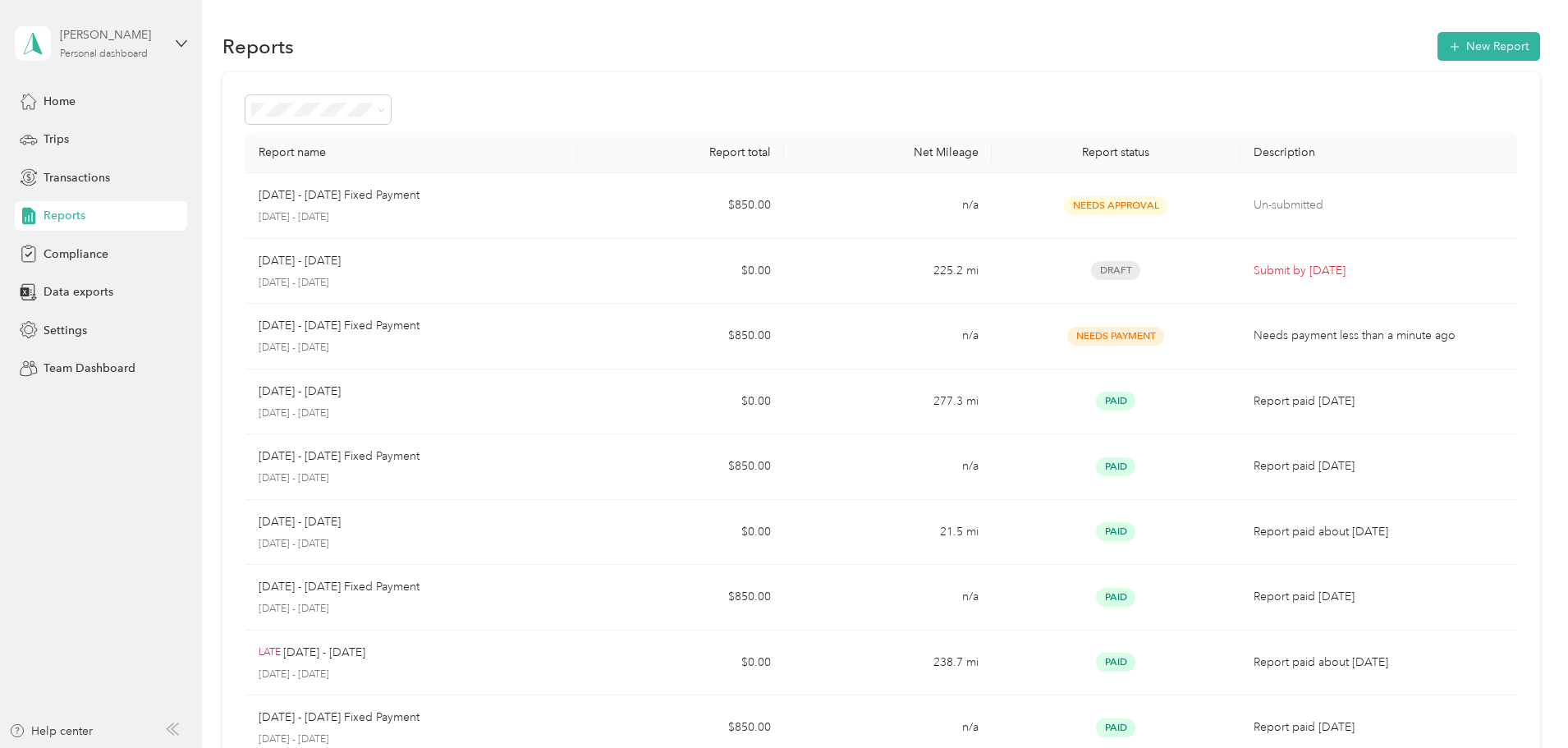
click at [149, 45] on div "[PERSON_NAME] Personal dashboard" at bounding box center [111, 42] width 103 height 33
click at [86, 132] on div "Team dashboard" at bounding box center [73, 130] width 88 height 17
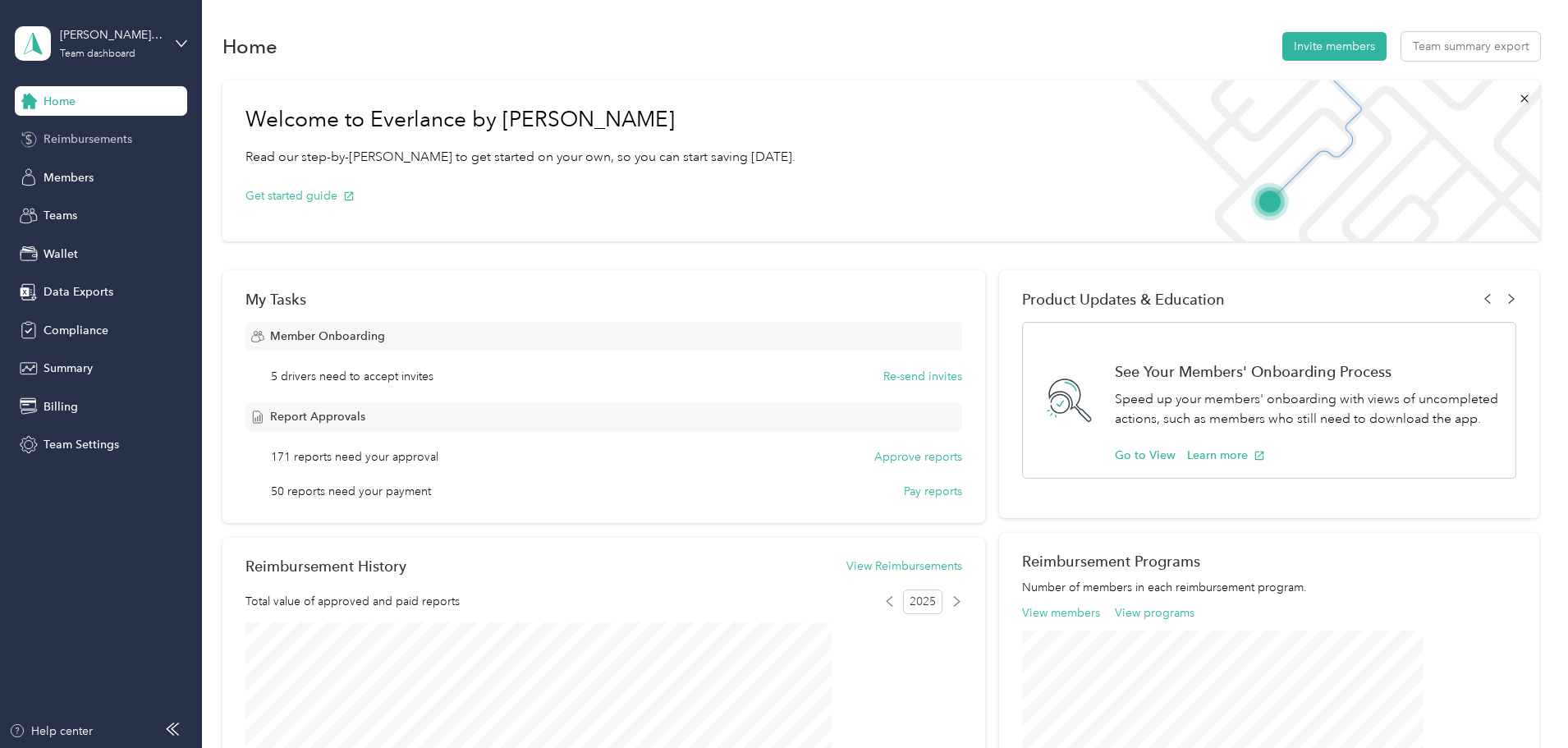
click at [64, 137] on span "Reimbursements" at bounding box center [88, 139] width 89 height 17
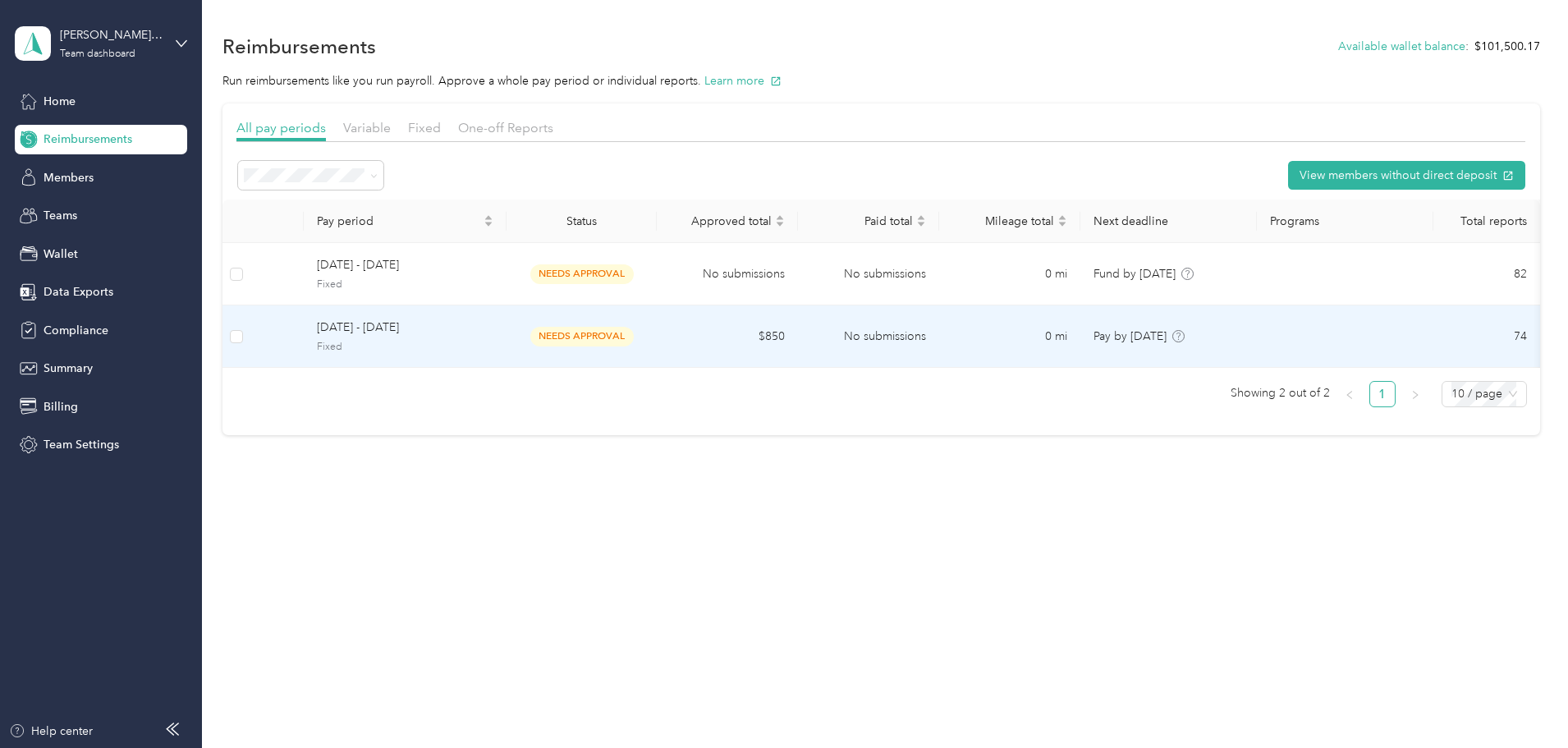
click at [493, 336] on span "[DATE] - [DATE]" at bounding box center [405, 327] width 176 height 18
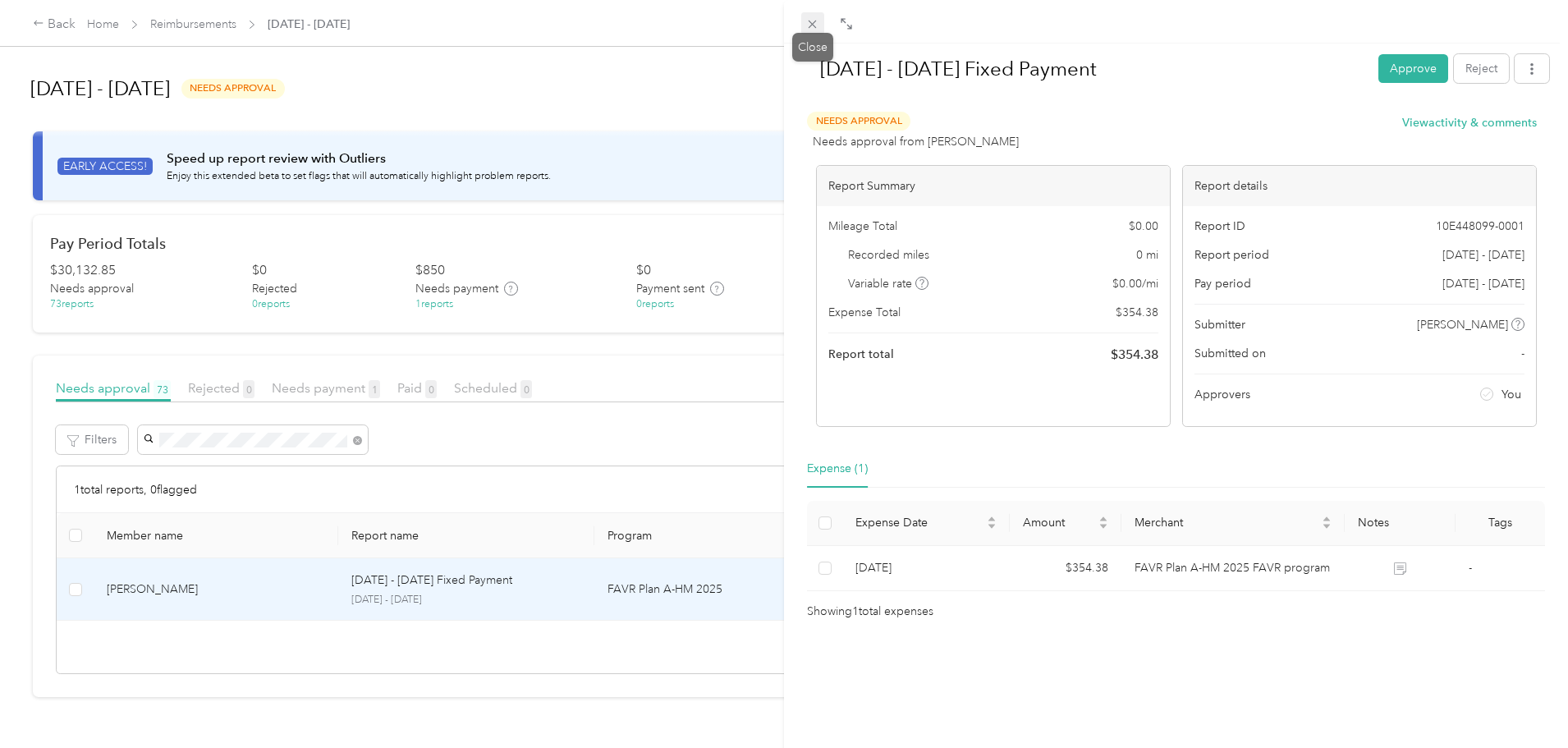
click at [807, 22] on icon at bounding box center [813, 24] width 14 height 14
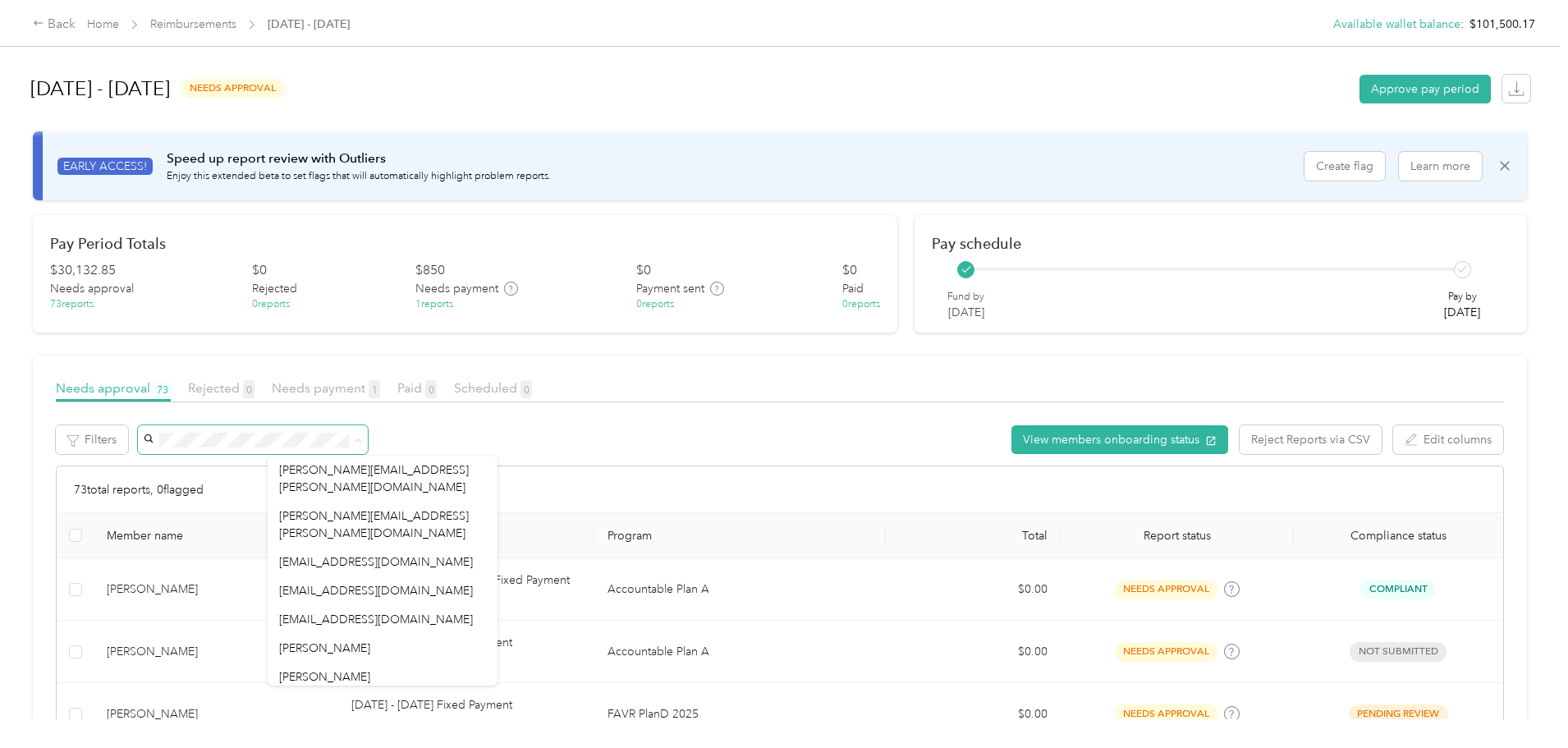
click at [692, 73] on div "[DATE] - [DATE] needs approval Approve pay period" at bounding box center [780, 89] width 1500 height 63
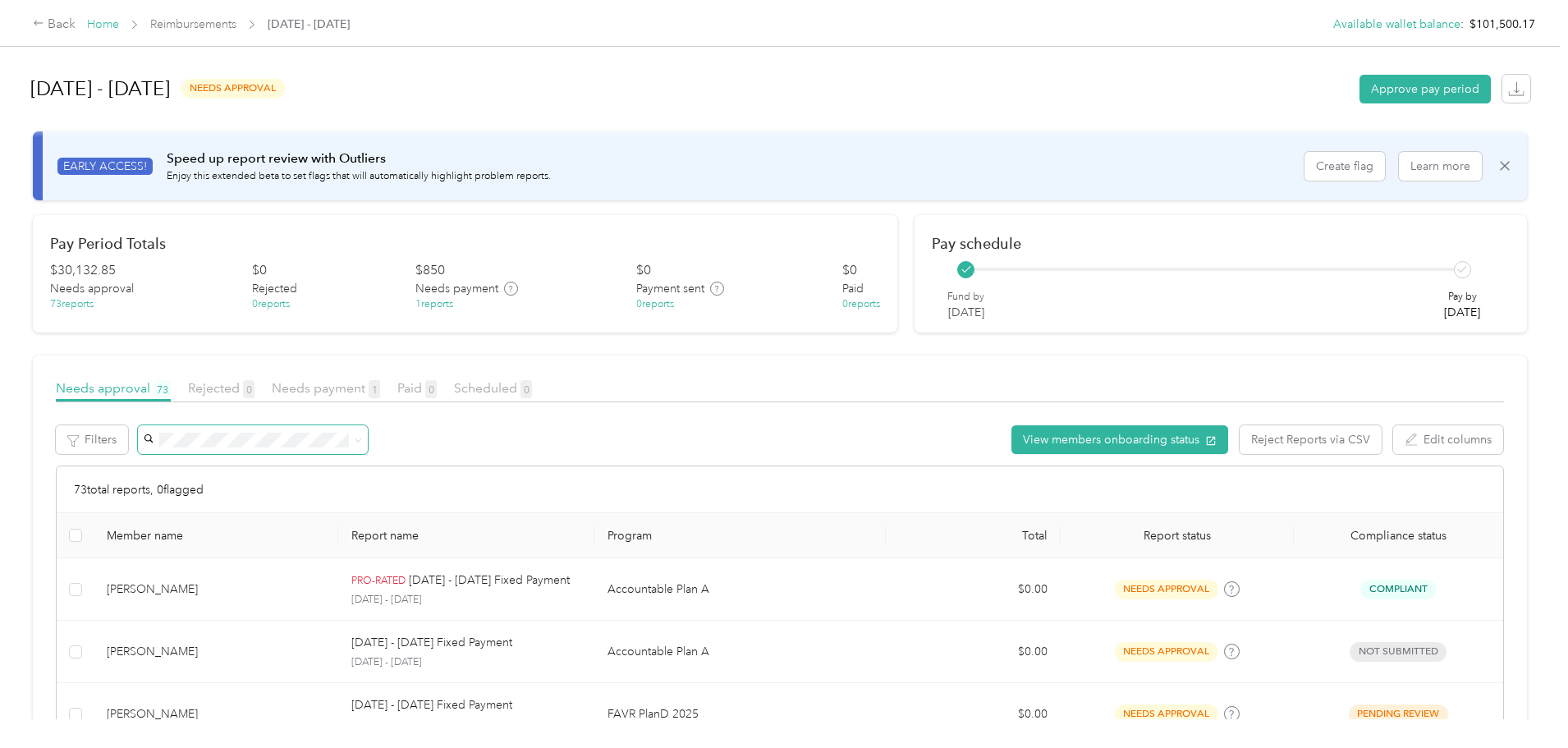
click at [119, 24] on link "Home" at bounding box center [103, 24] width 32 height 14
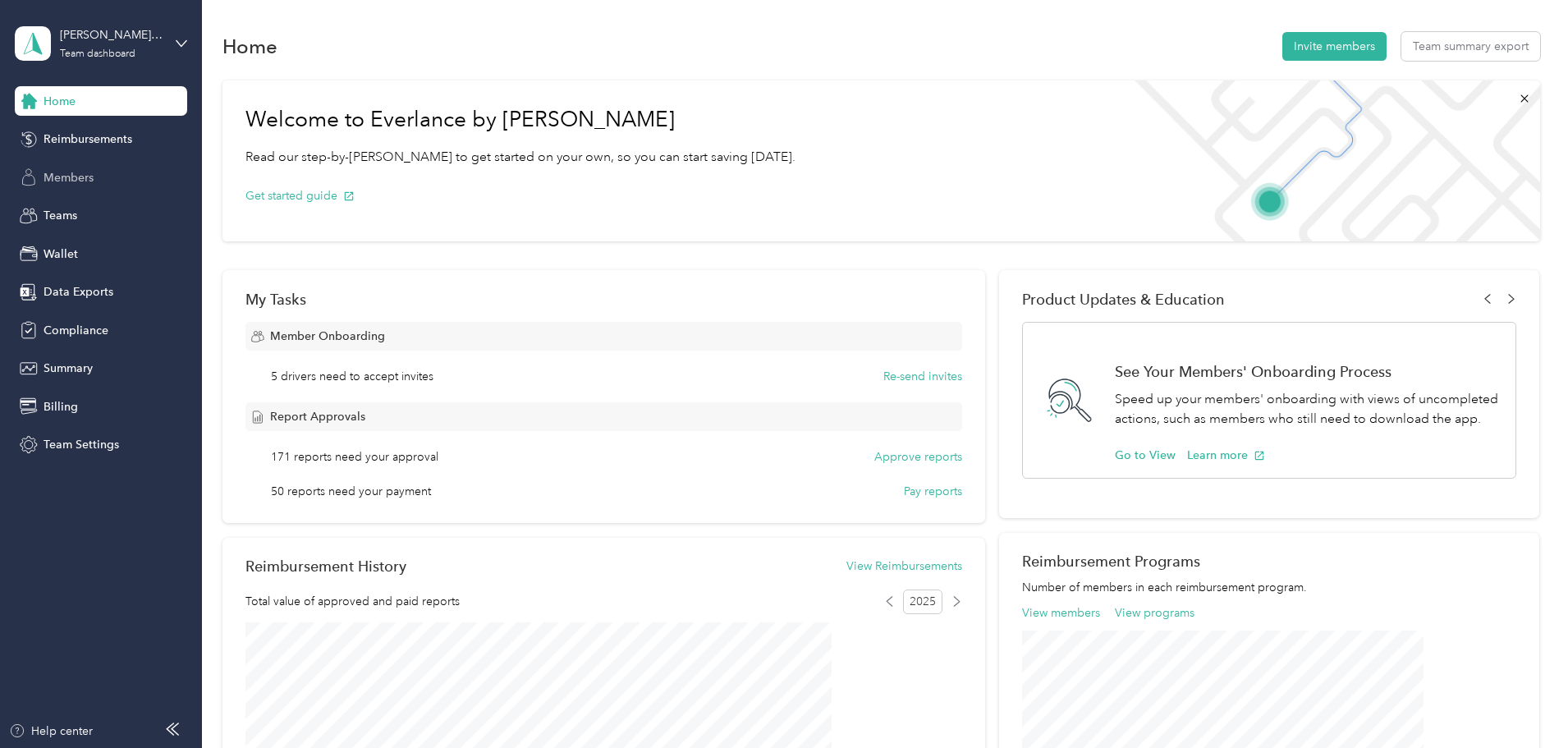
click at [67, 174] on span "Members" at bounding box center [69, 177] width 50 height 17
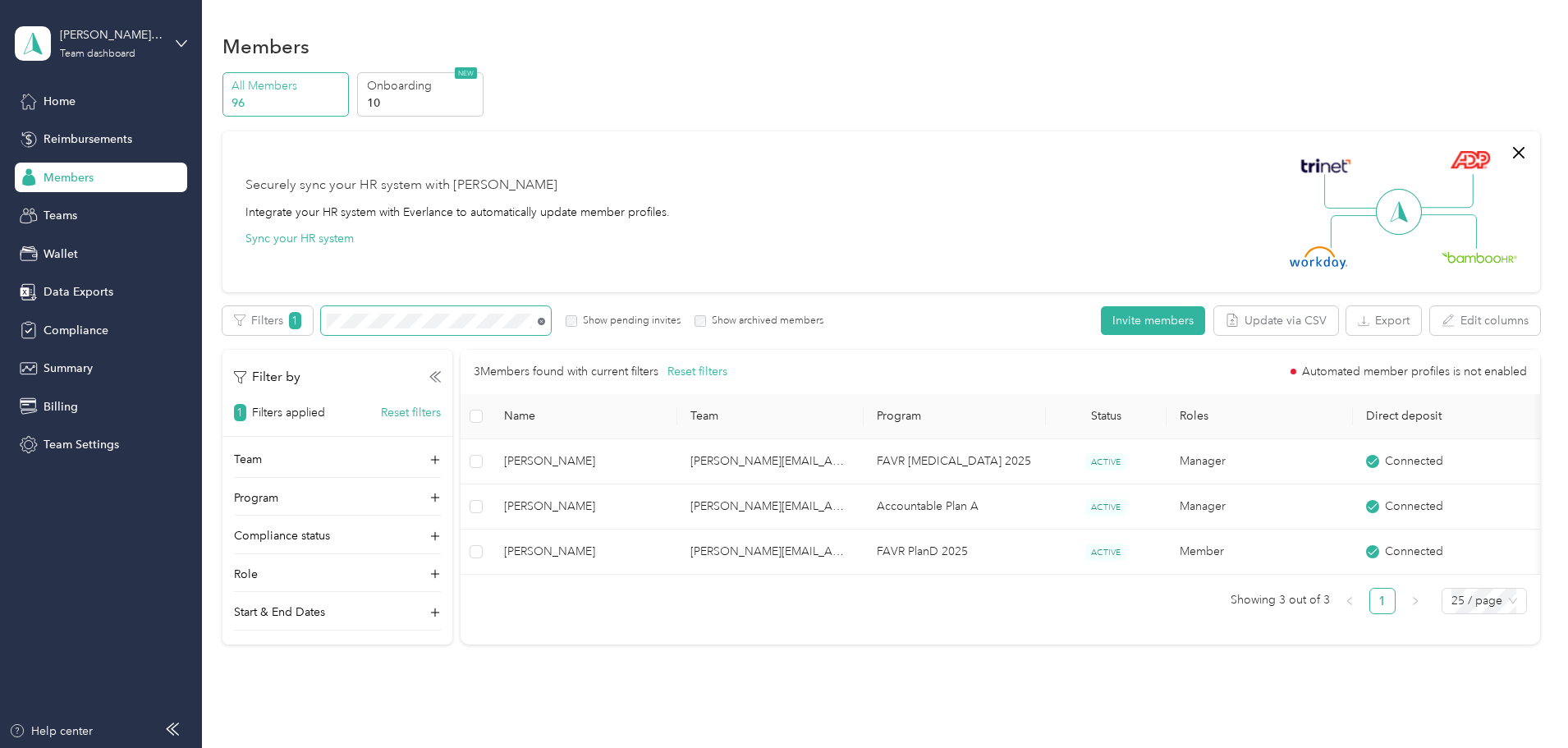
click at [545, 321] on icon at bounding box center [541, 321] width 7 height 7
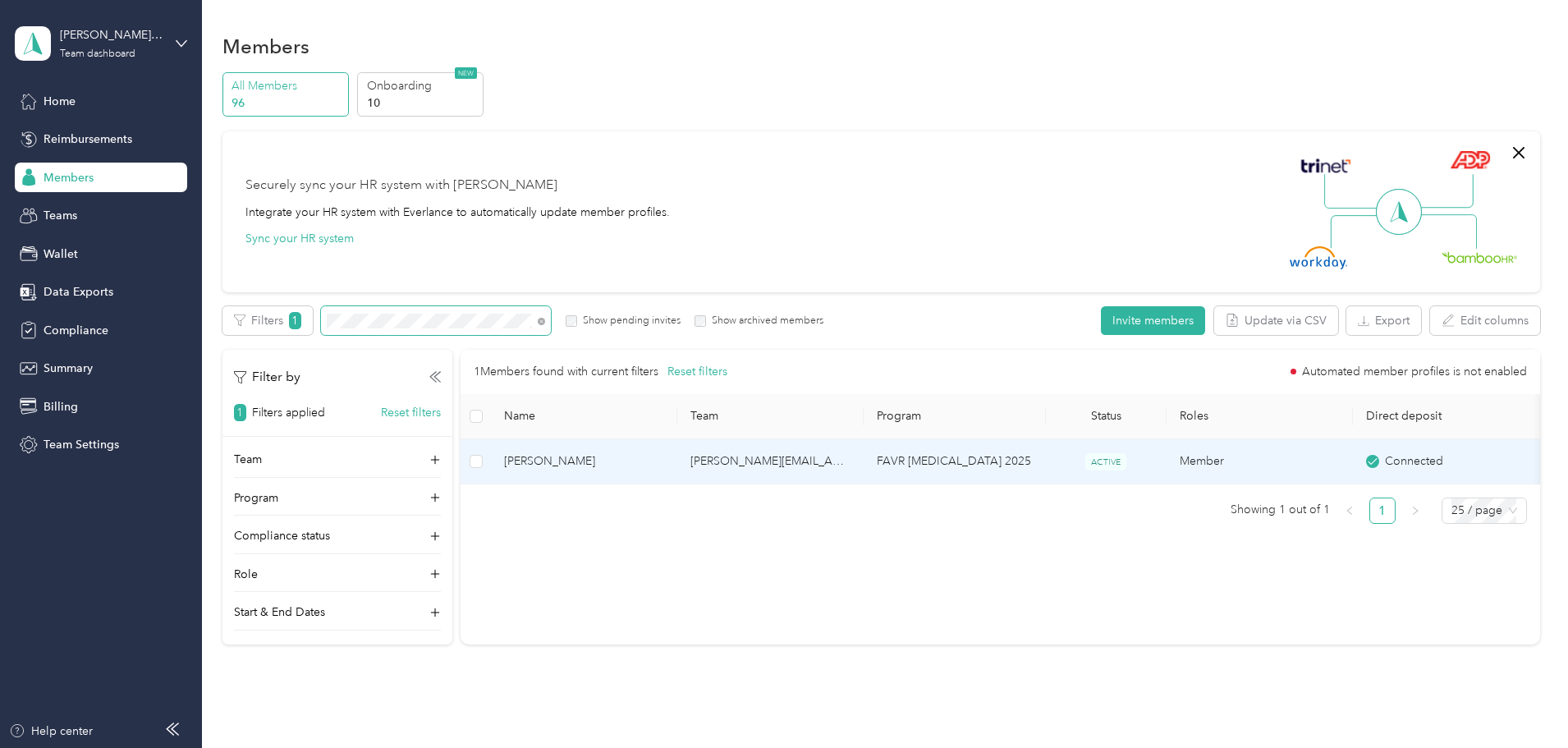
click at [664, 462] on span "[PERSON_NAME]" at bounding box center [584, 461] width 160 height 18
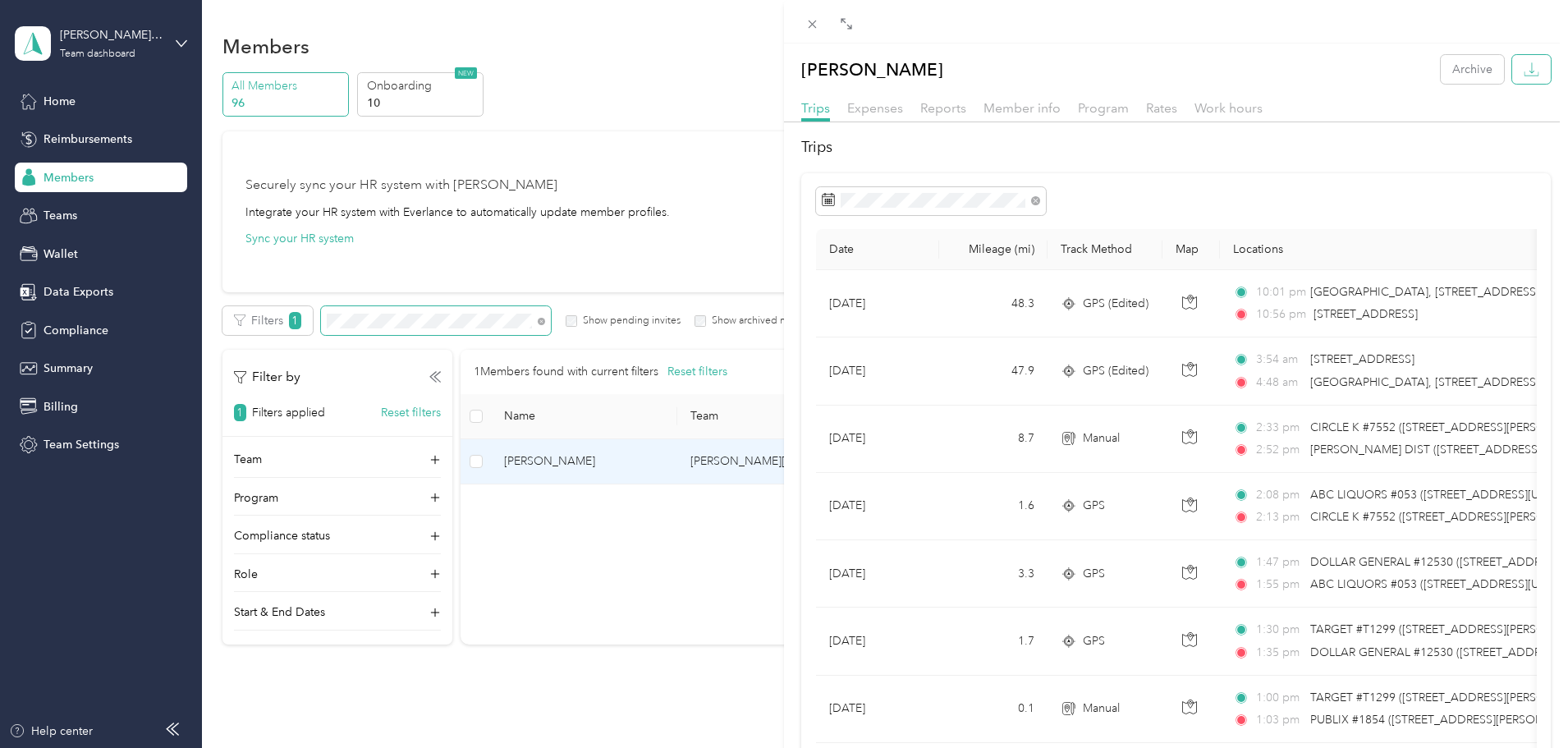
click at [1524, 72] on icon "button" at bounding box center [1531, 69] width 15 height 15
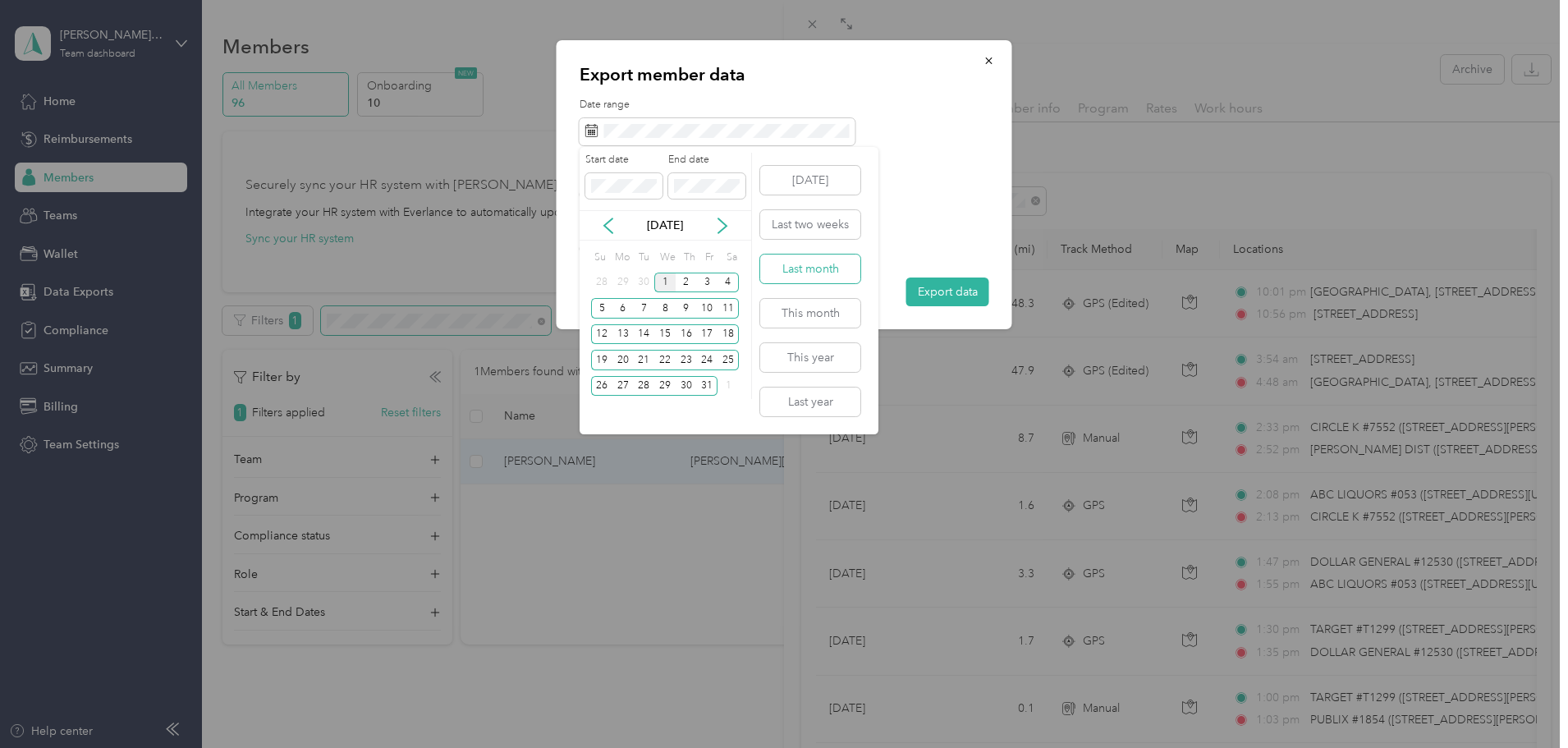
click at [795, 272] on button "Last month" at bounding box center [810, 268] width 100 height 29
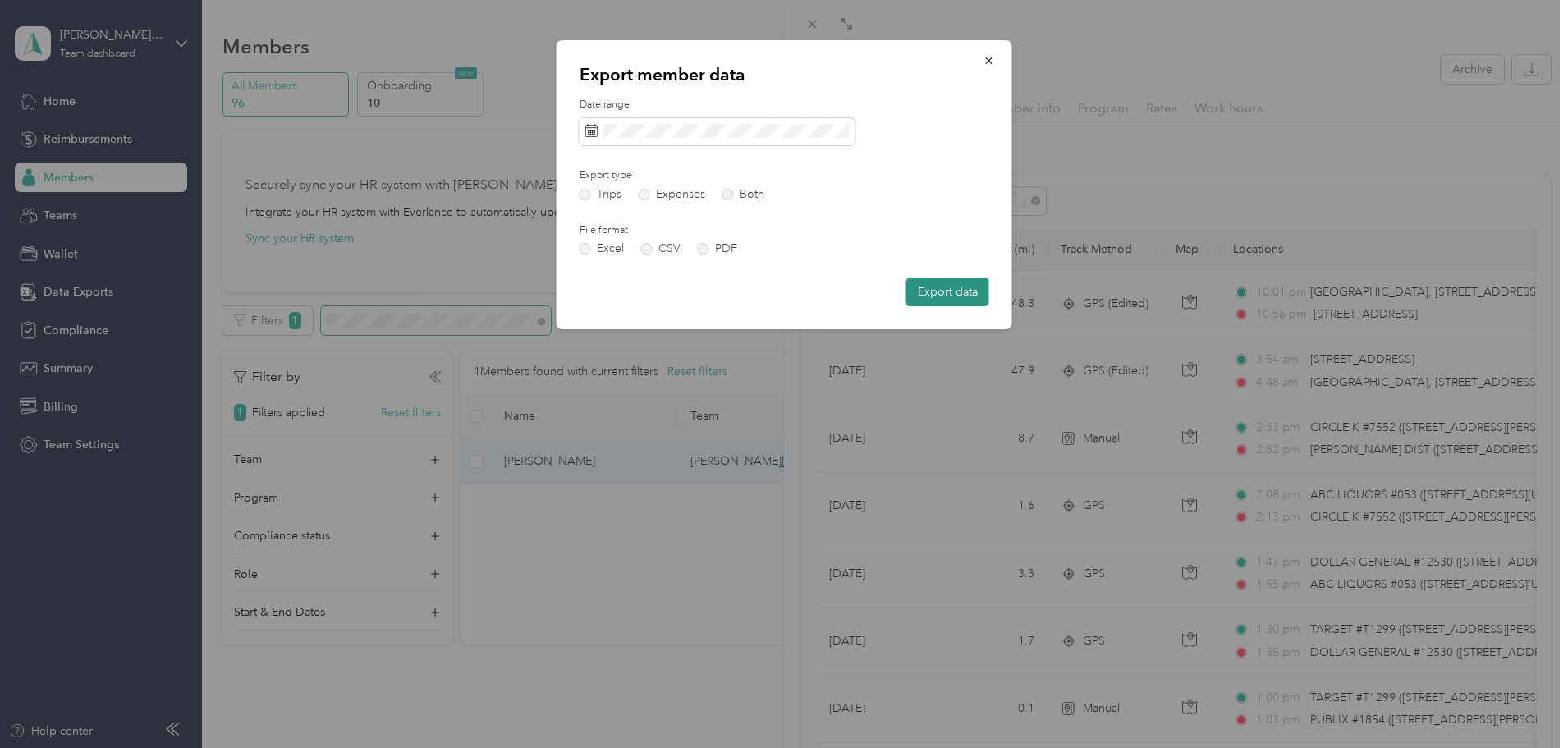
click at [951, 290] on button "Export data" at bounding box center [948, 292] width 83 height 29
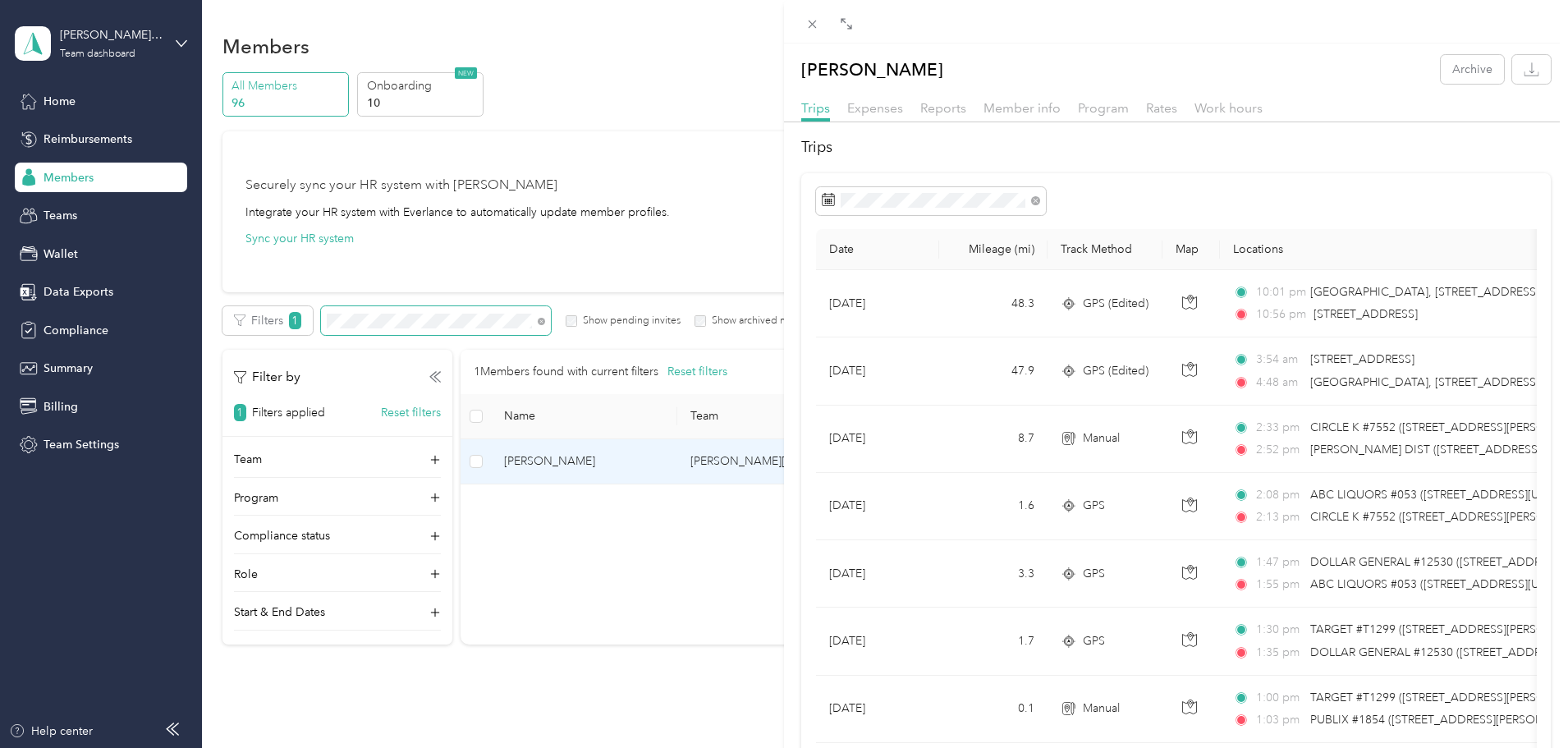
click at [695, 454] on div "[PERSON_NAME] Archive Trips Expenses Reports Member info Program Rates Work hou…" at bounding box center [784, 374] width 1568 height 748
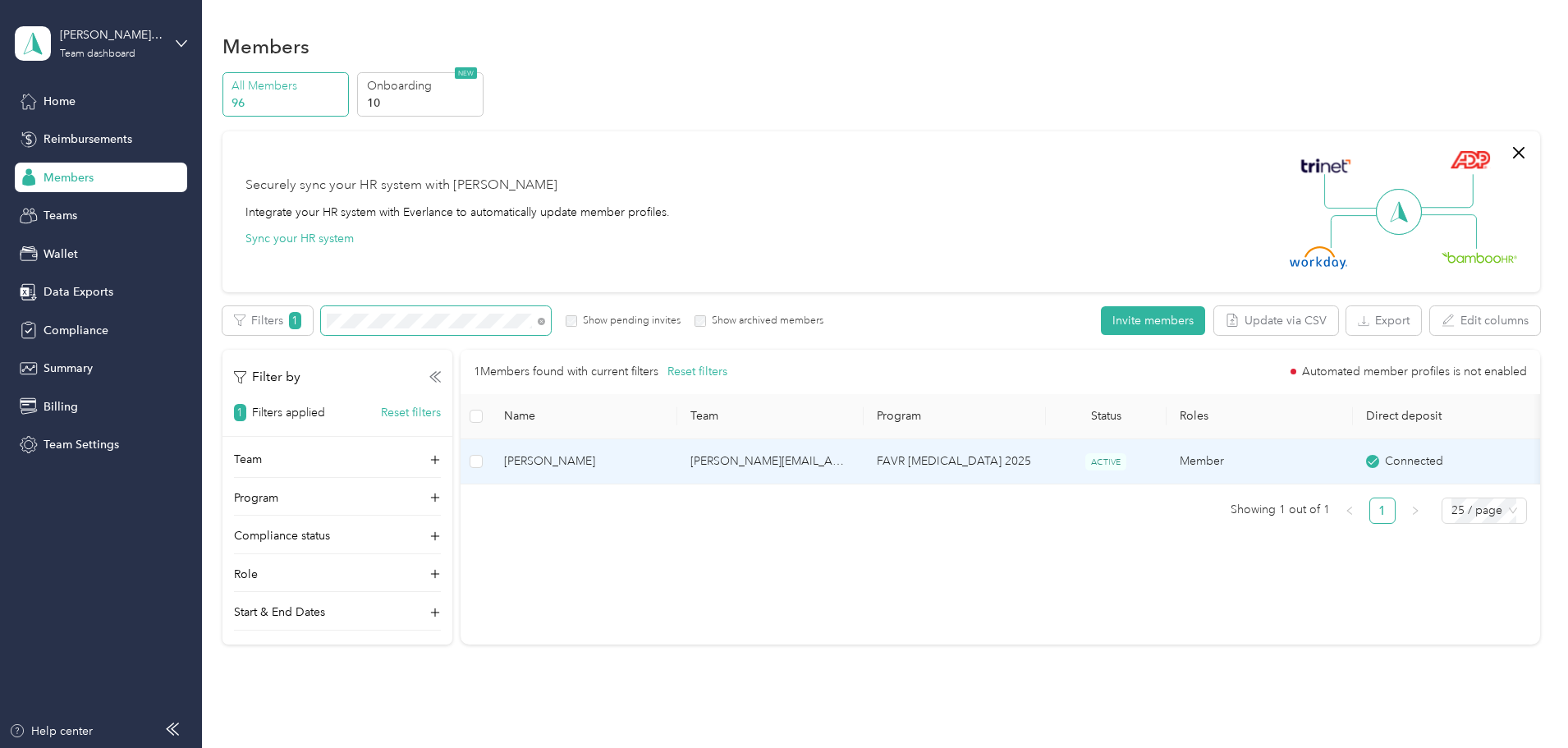
click at [664, 456] on span "[PERSON_NAME]" at bounding box center [584, 461] width 160 height 18
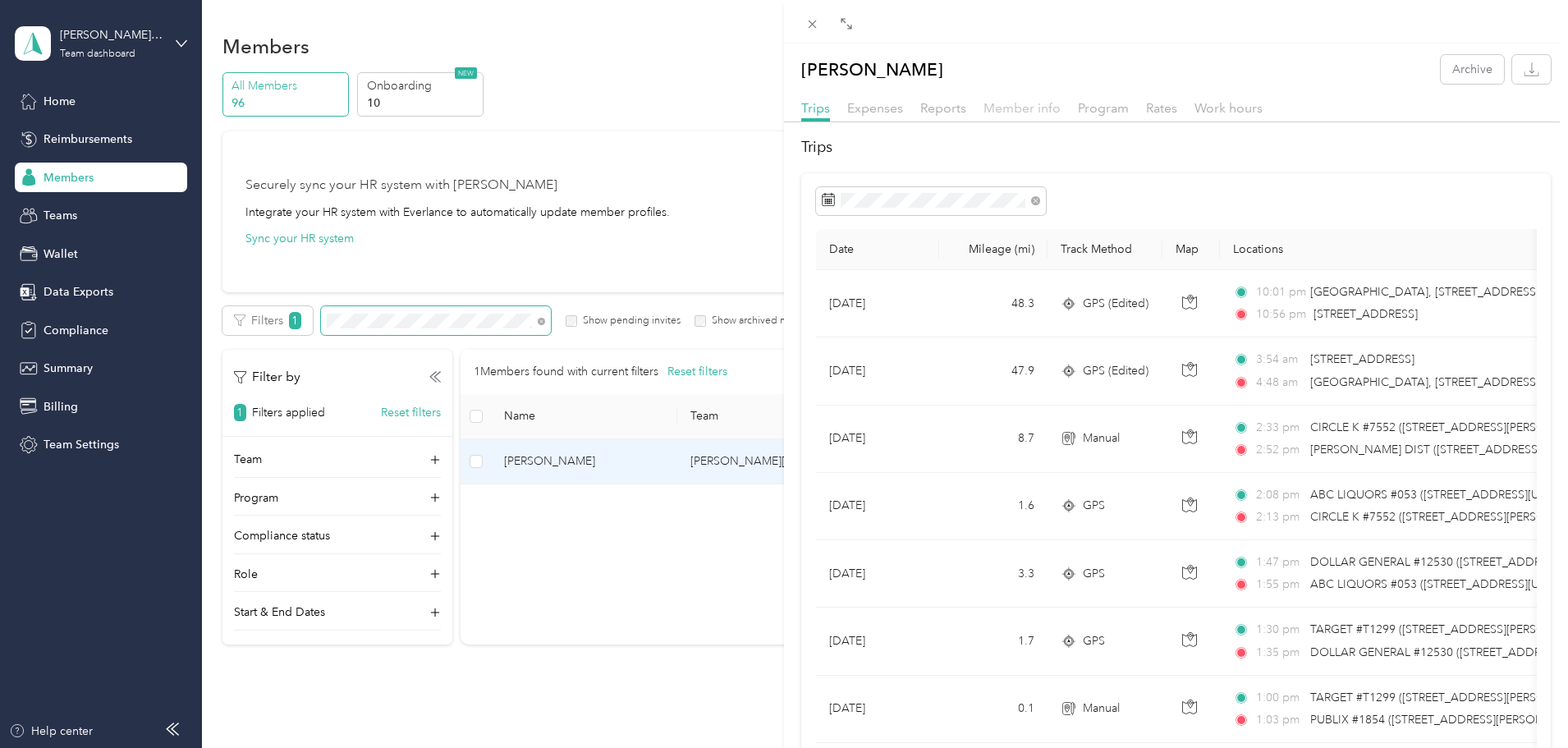
click at [1038, 108] on span "Member info" at bounding box center [1022, 107] width 77 height 15
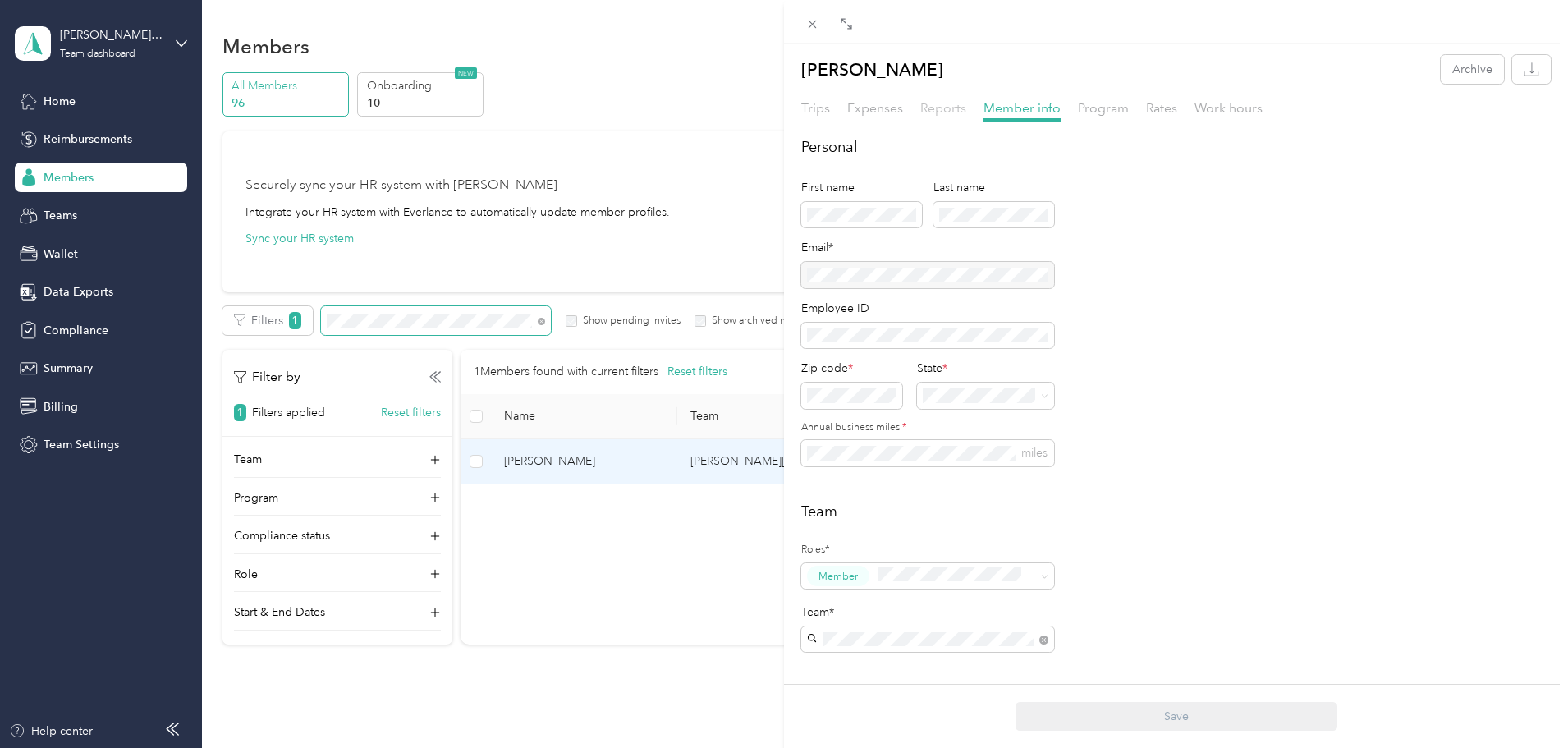
click at [931, 112] on span "Reports" at bounding box center [942, 107] width 46 height 15
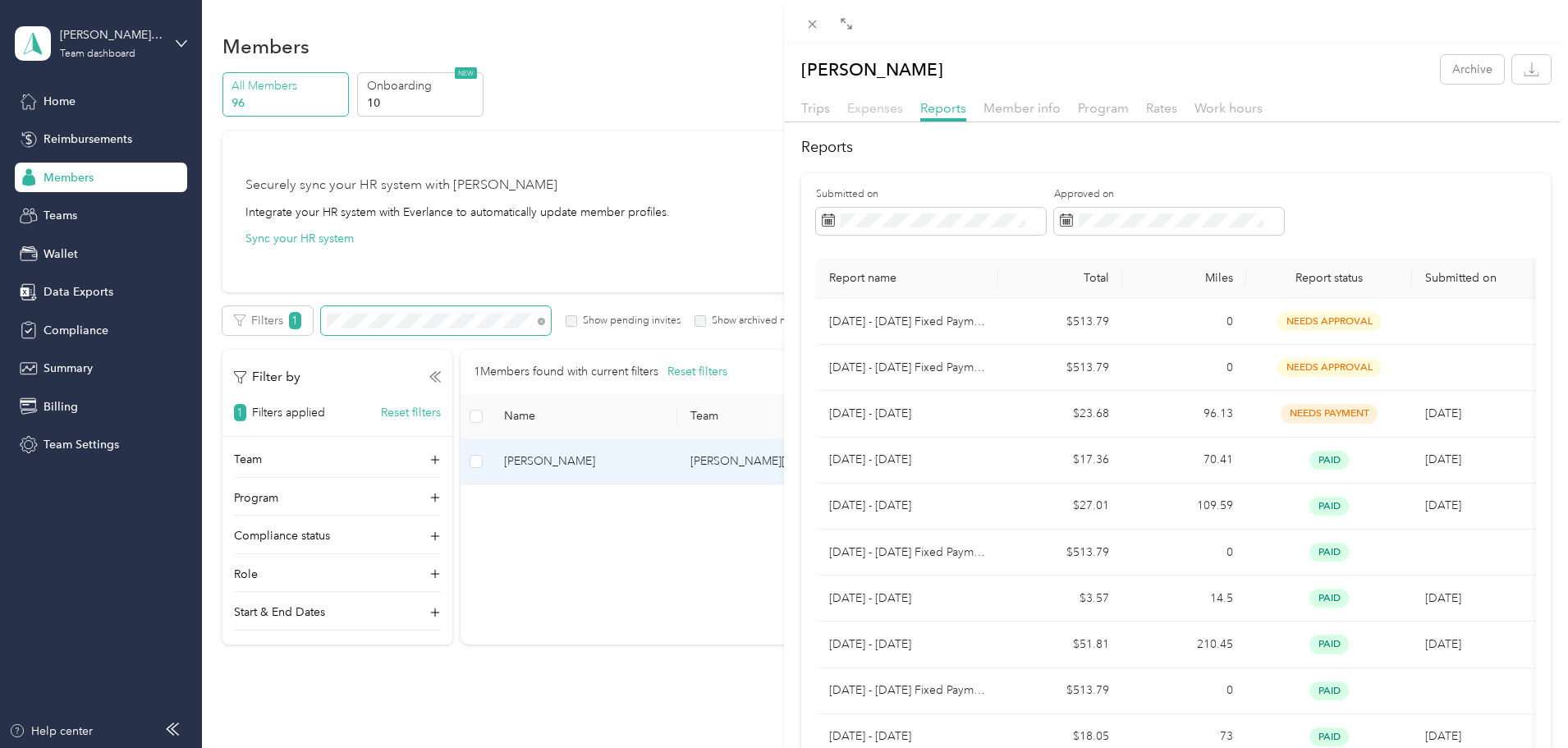
click at [882, 110] on span "Expenses" at bounding box center [875, 107] width 55 height 15
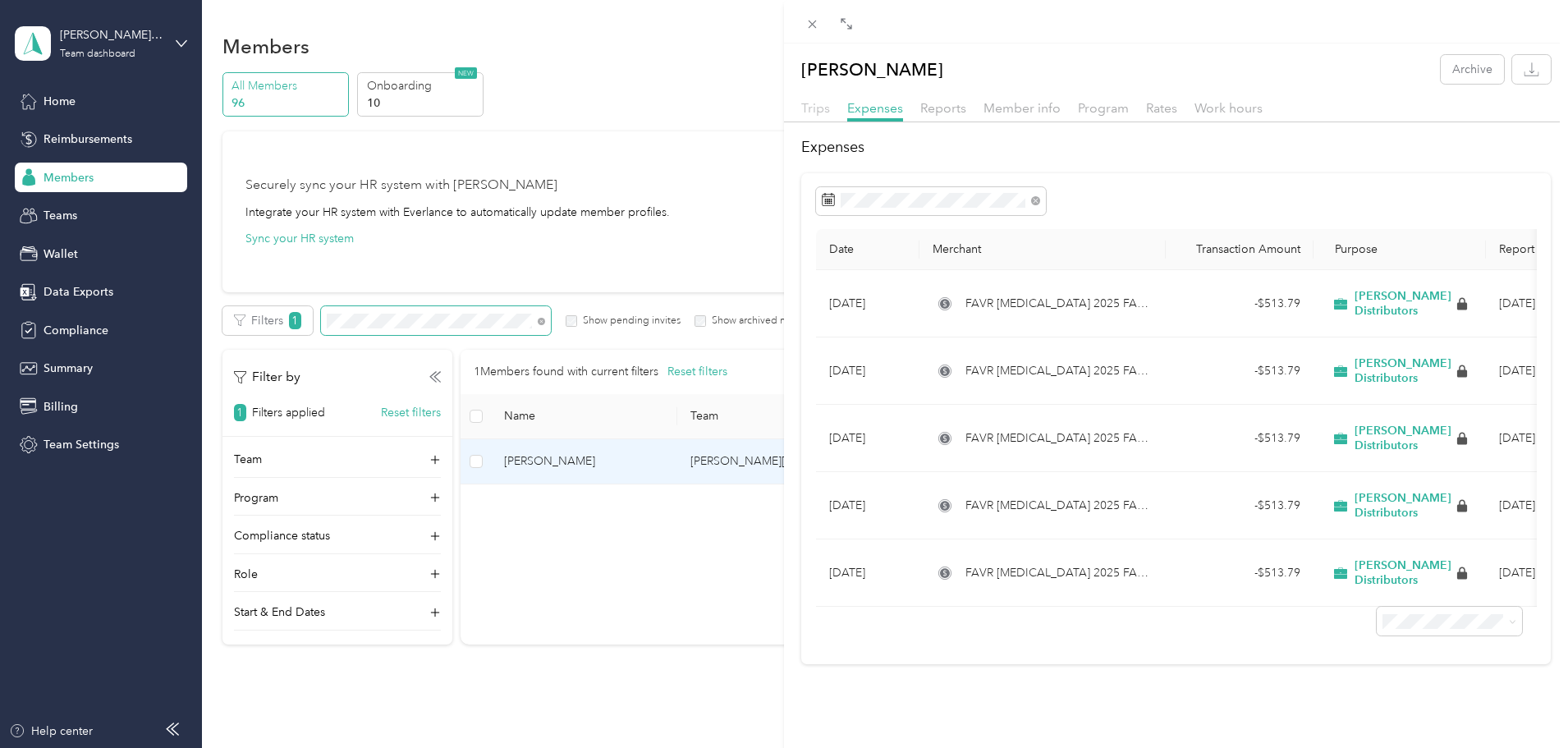
click at [810, 114] on span "Trips" at bounding box center [815, 107] width 29 height 15
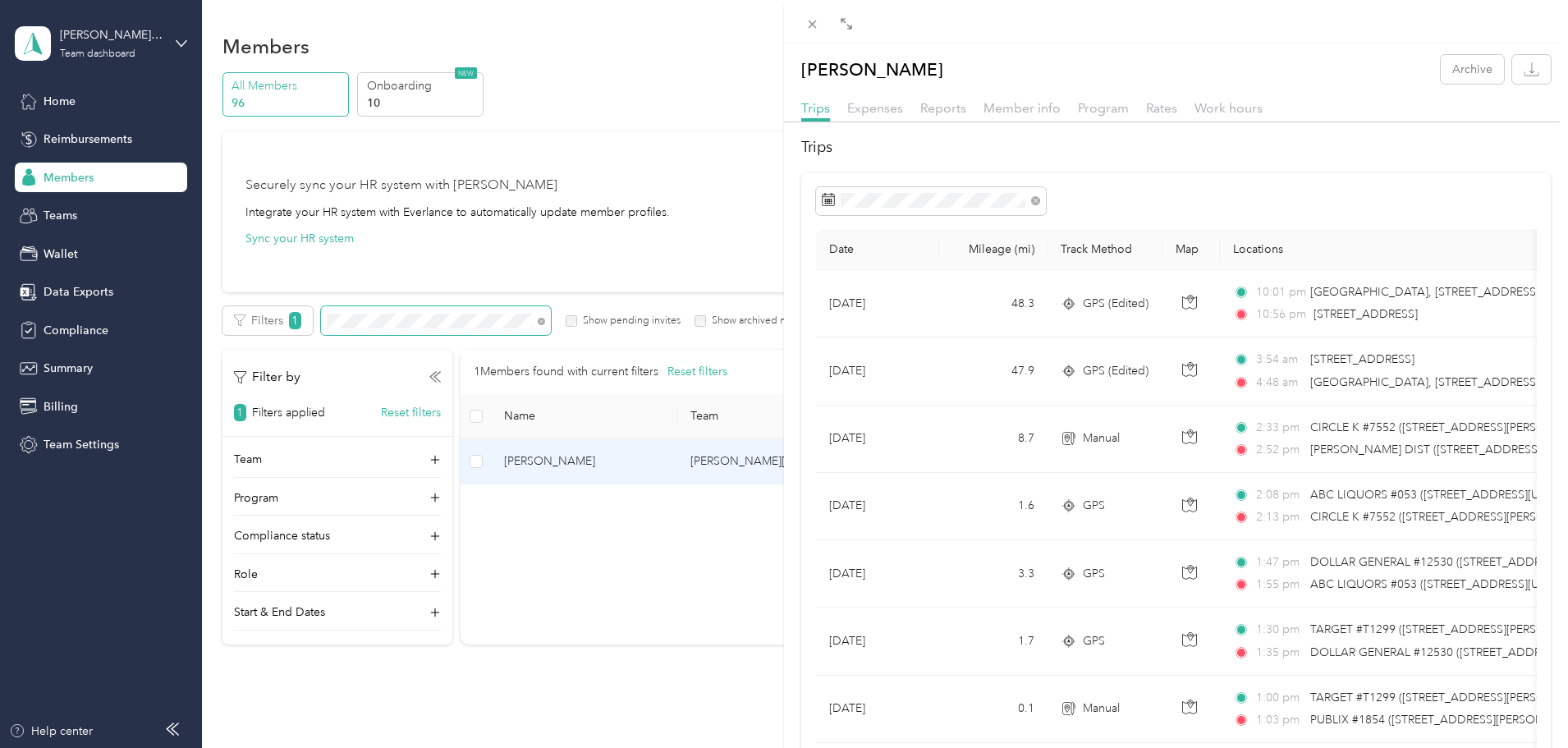
drag, startPoint x: 509, startPoint y: 313, endPoint x: 516, endPoint y: 317, distance: 8.1
click at [509, 313] on div "[PERSON_NAME] Archive Trips Expenses Reports Member info Program Rates Work hou…" at bounding box center [784, 374] width 1568 height 748
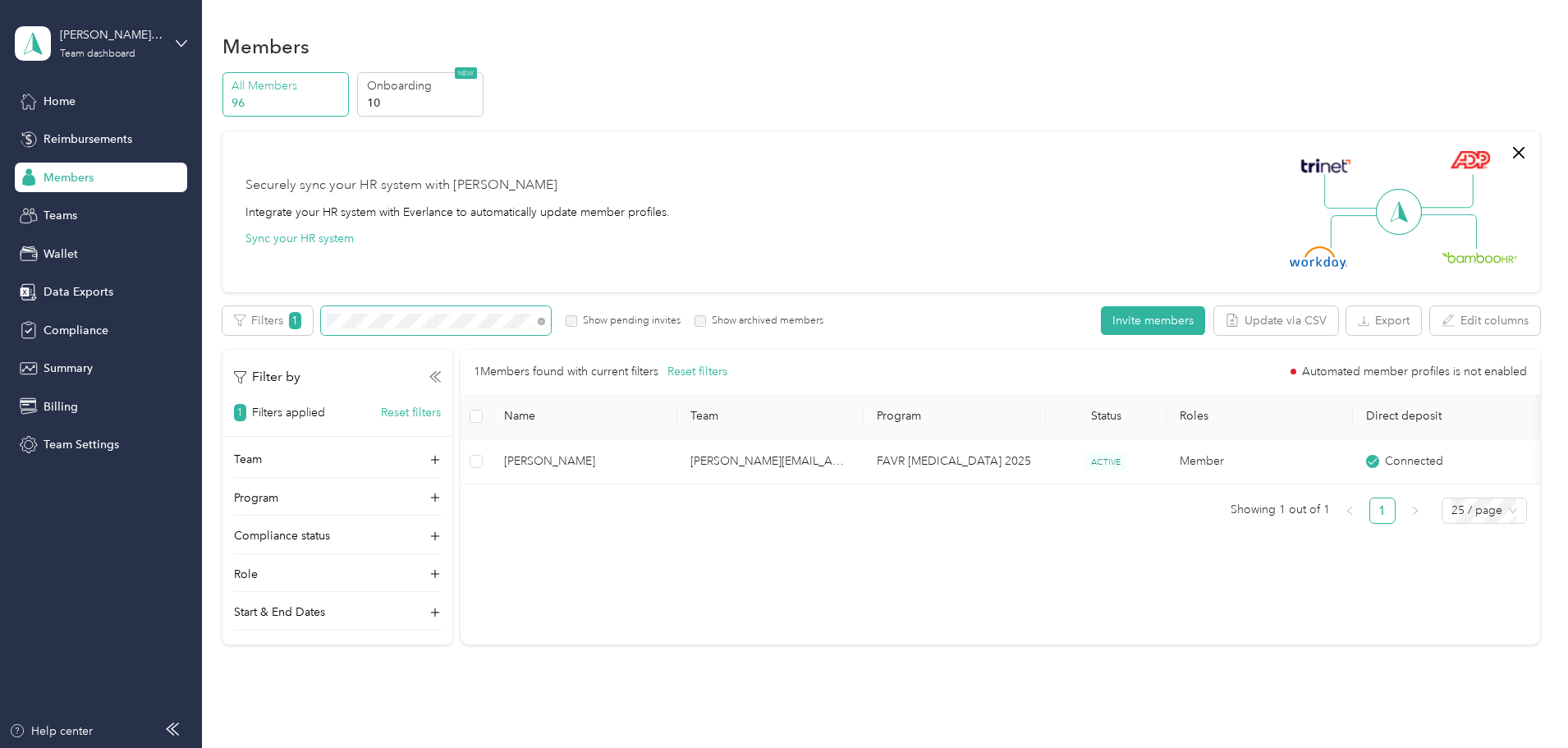
drag, startPoint x: 652, startPoint y: 321, endPoint x: 642, endPoint y: 322, distance: 10.0
click at [545, 322] on icon at bounding box center [541, 321] width 7 height 7
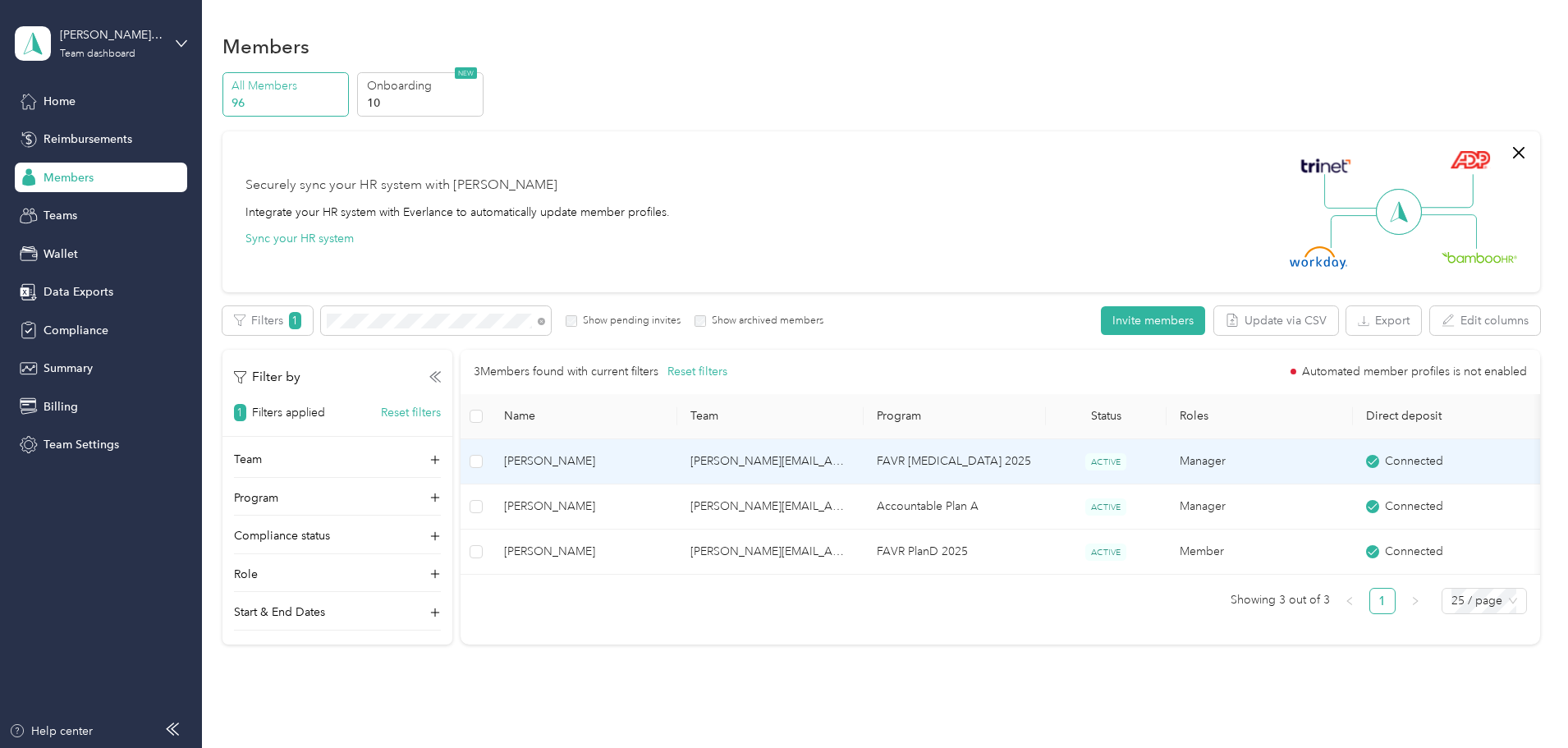
click at [664, 464] on span "[PERSON_NAME]" at bounding box center [584, 461] width 160 height 18
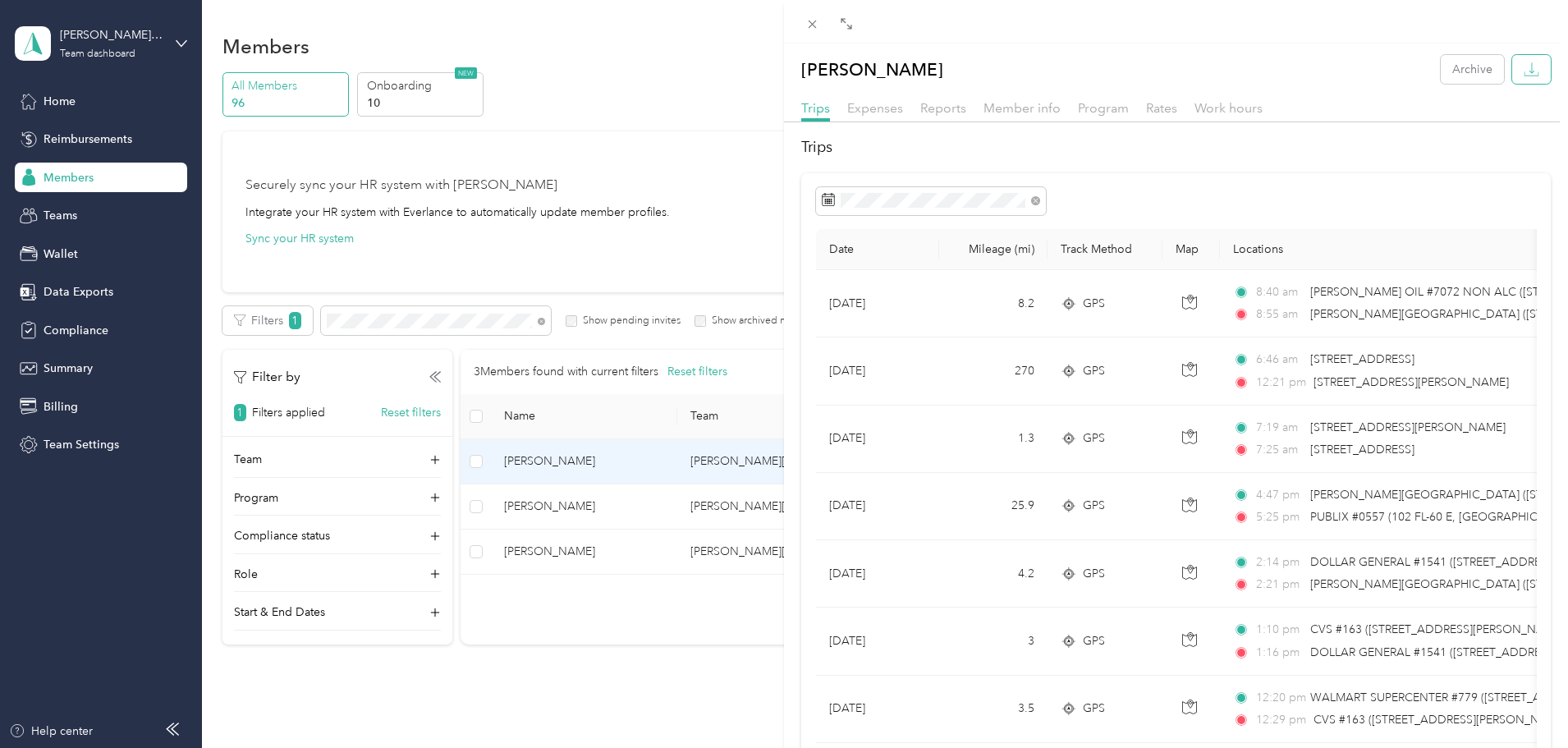
click at [1524, 64] on icon "button" at bounding box center [1531, 69] width 15 height 15
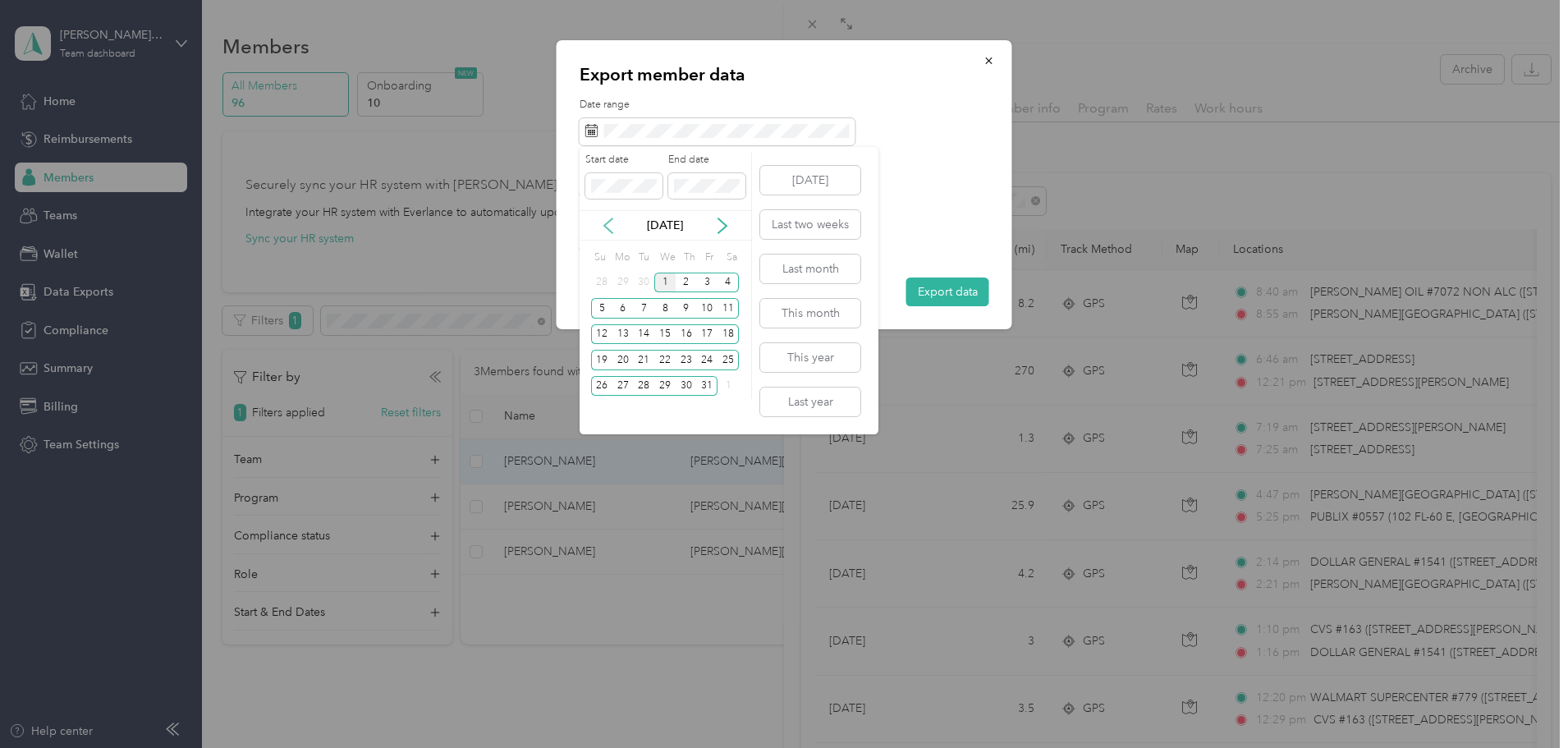
click at [615, 226] on icon at bounding box center [609, 225] width 16 height 16
click at [707, 280] on div "1" at bounding box center [708, 283] width 21 height 21
click at [602, 411] on div "31" at bounding box center [602, 412] width 21 height 21
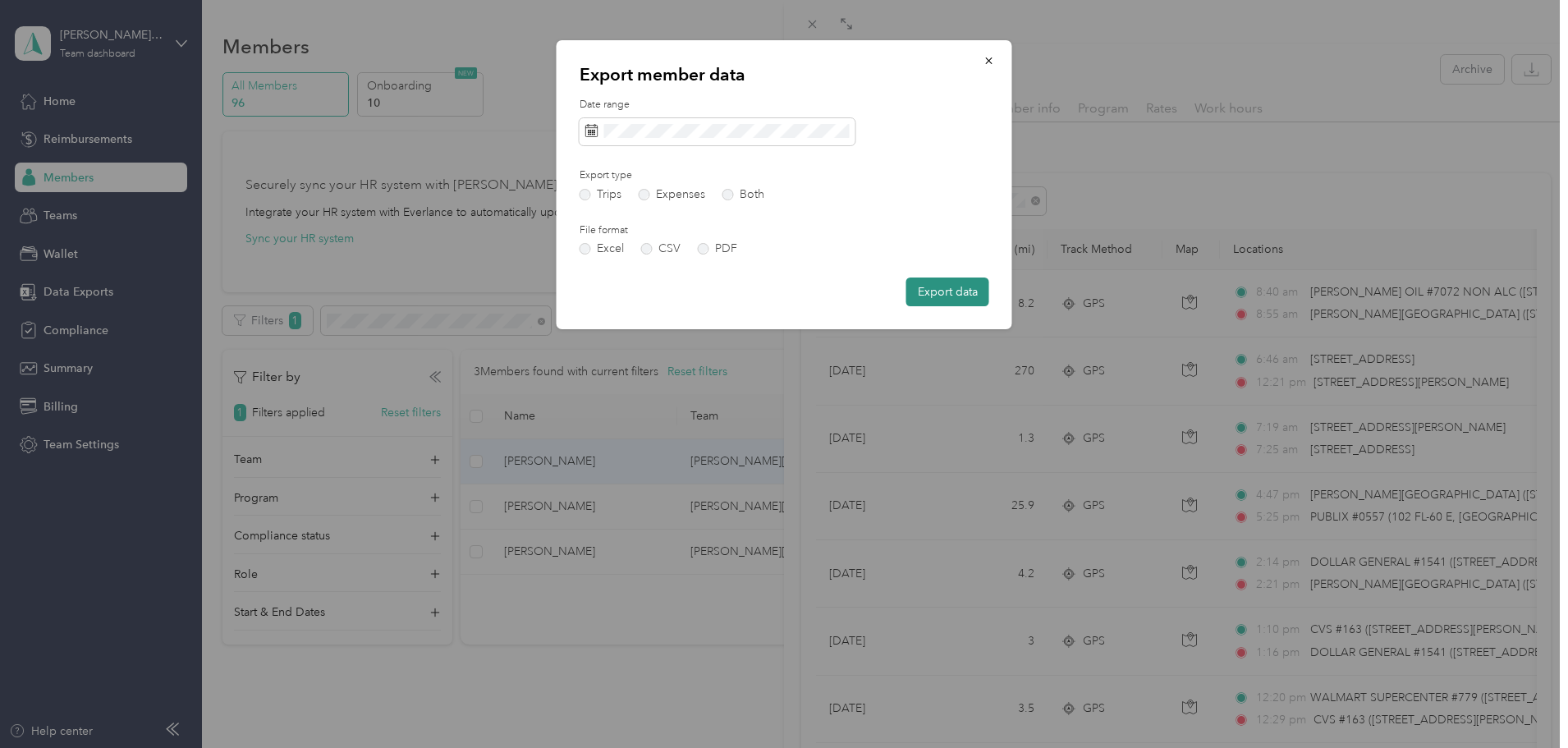
click at [955, 287] on button "Export data" at bounding box center [948, 292] width 83 height 29
